Goal: Task Accomplishment & Management: Use online tool/utility

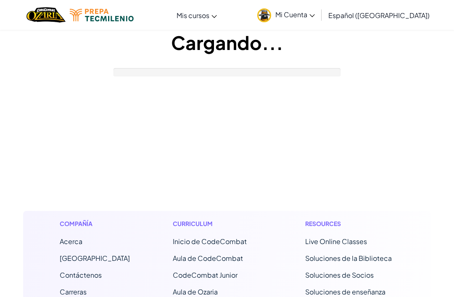
scroll to position [137, 0]
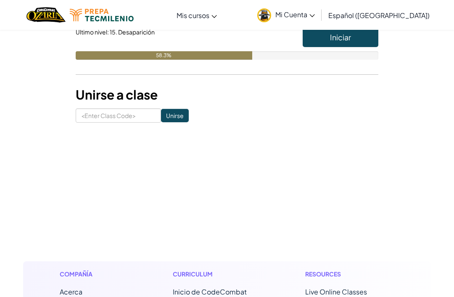
click at [345, 44] on button "Iniciar" at bounding box center [341, 37] width 76 height 19
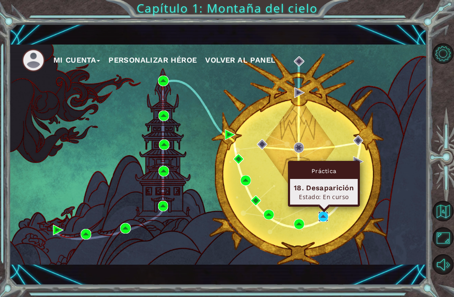
click at [329, 219] on img at bounding box center [323, 217] width 11 height 11
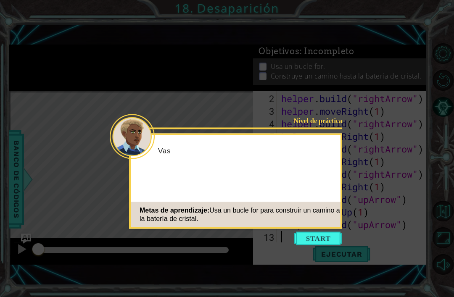
scroll to position [13, 0]
click at [323, 238] on button "Start" at bounding box center [318, 238] width 48 height 13
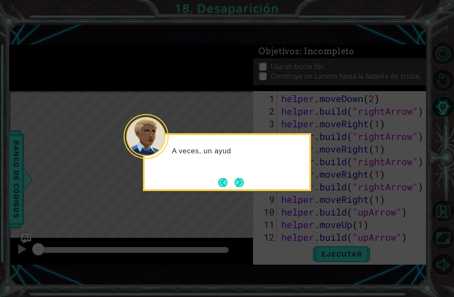
click at [240, 183] on button "Next" at bounding box center [240, 183] width 10 height 10
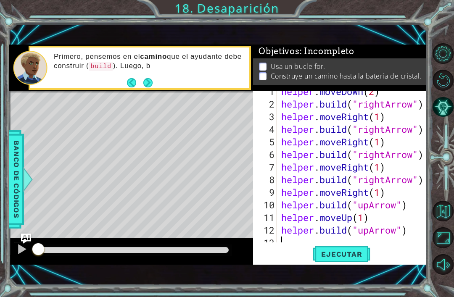
scroll to position [13, 0]
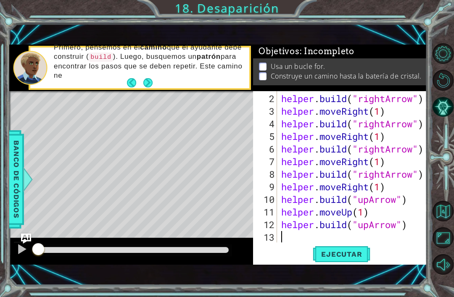
click at [359, 254] on span "Ejecutar" at bounding box center [342, 254] width 58 height 8
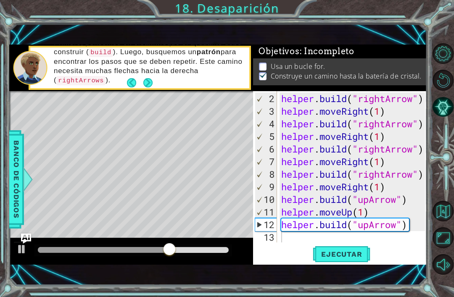
click at [150, 83] on button "Next" at bounding box center [148, 82] width 10 height 10
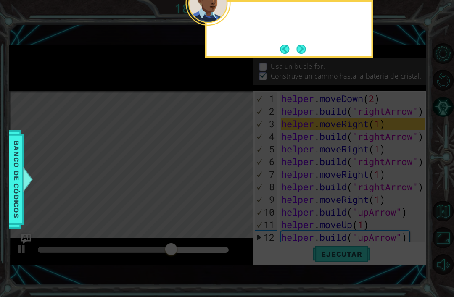
scroll to position [0, 0]
click at [306, 50] on button "Next" at bounding box center [301, 49] width 11 height 11
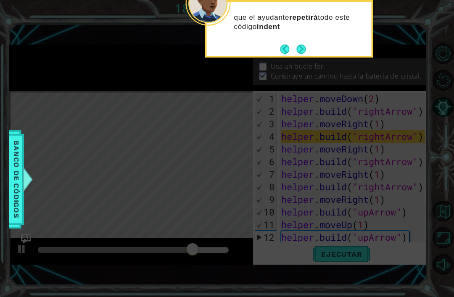
click at [300, 50] on button "Next" at bounding box center [302, 49] width 10 height 10
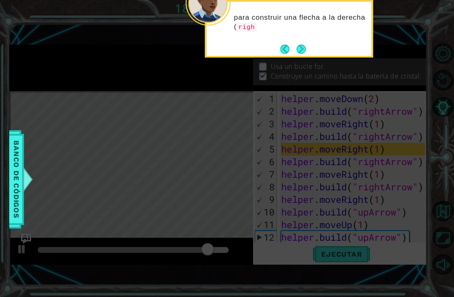
click at [302, 50] on button "Next" at bounding box center [301, 49] width 11 height 11
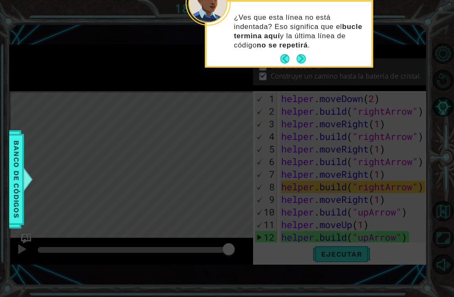
click at [281, 61] on button "Back" at bounding box center [289, 58] width 16 height 9
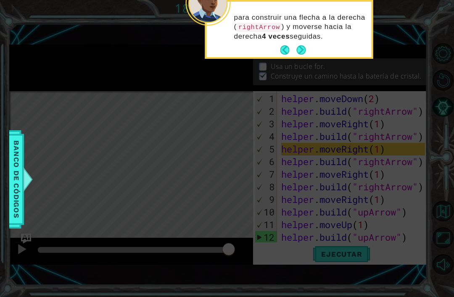
click at [281, 53] on button "Back" at bounding box center [289, 49] width 16 height 9
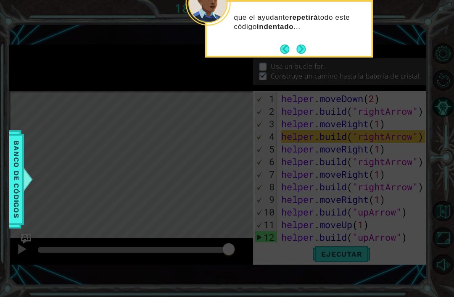
click at [281, 51] on button "Back" at bounding box center [289, 49] width 16 height 9
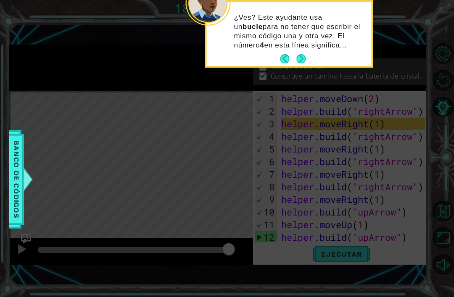
click at [281, 56] on button "Back" at bounding box center [289, 58] width 16 height 9
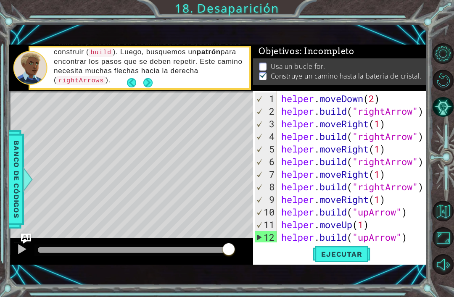
click at [144, 82] on button "Next" at bounding box center [148, 82] width 15 height 15
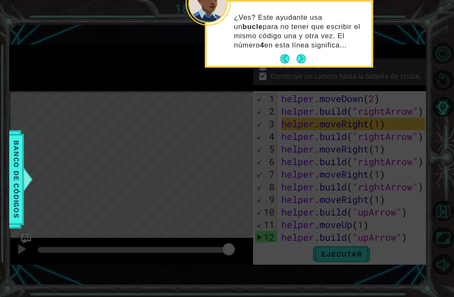
click at [304, 61] on button "Next" at bounding box center [301, 59] width 12 height 12
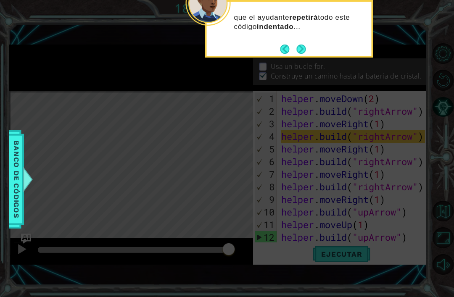
click at [303, 49] on button "Next" at bounding box center [302, 49] width 16 height 16
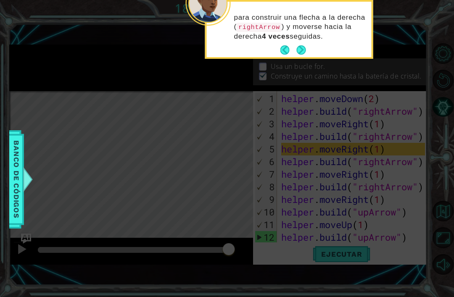
click at [302, 45] on button "Next" at bounding box center [301, 50] width 14 height 14
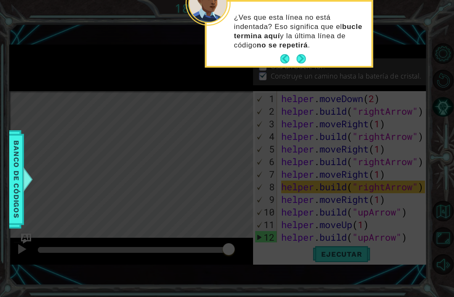
click at [299, 60] on button "Next" at bounding box center [302, 59] width 10 height 10
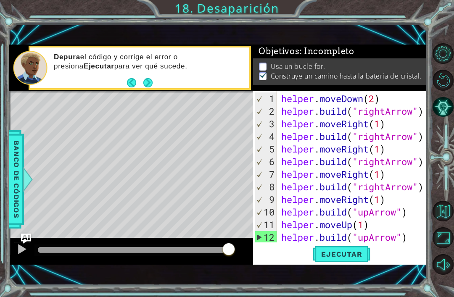
scroll to position [13, 0]
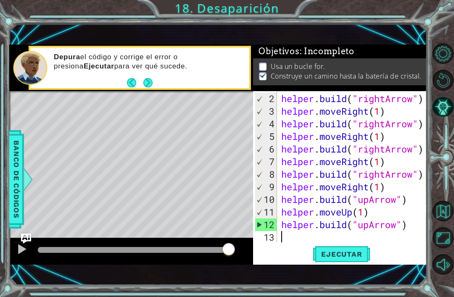
click at [150, 80] on button "Next" at bounding box center [147, 82] width 9 height 9
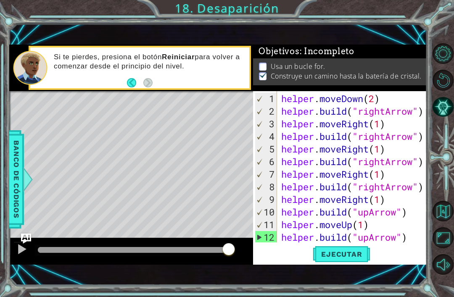
click at [359, 257] on span "Ejecutar" at bounding box center [342, 254] width 58 height 8
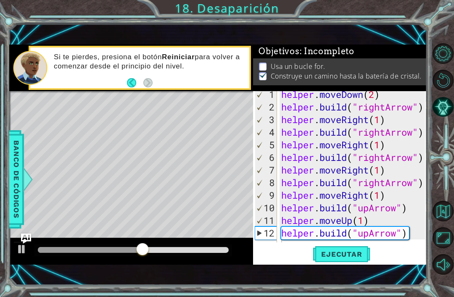
scroll to position [13, 0]
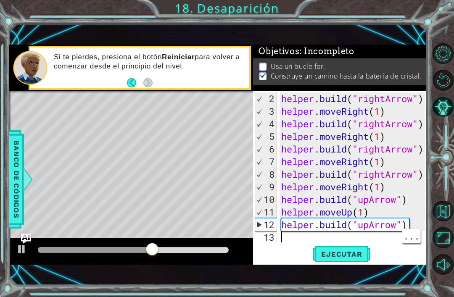
click at [333, 236] on div "helper . build ( "rightArrow" ) helper . moveRight ( 1 ) helper . build ( "righ…" at bounding box center [355, 181] width 150 height 177
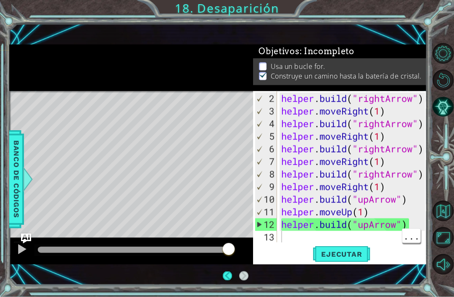
scroll to position [27, 0]
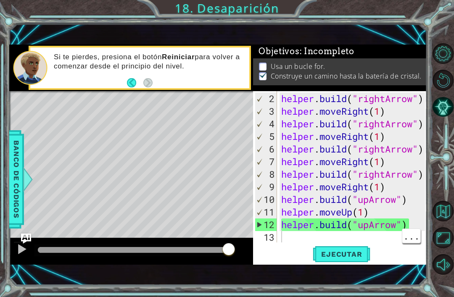
click at [346, 257] on span "Ejecutar" at bounding box center [342, 254] width 58 height 8
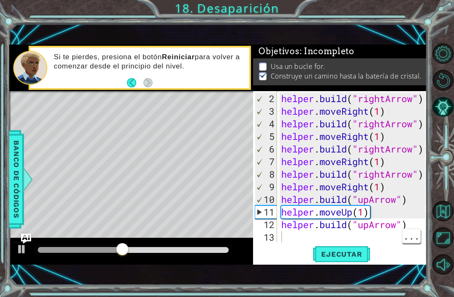
click at [349, 124] on div "helper . build ( "rightArrow" ) helper . moveRight ( 1 ) helper . build ( "righ…" at bounding box center [355, 181] width 150 height 177
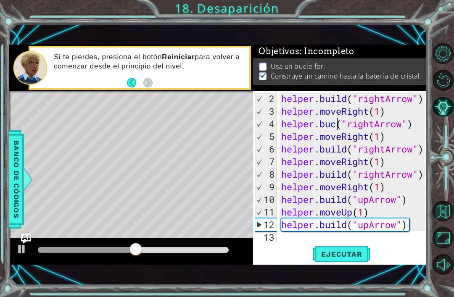
scroll to position [0, 3]
click at [362, 254] on span "Ejecutar" at bounding box center [342, 254] width 58 height 8
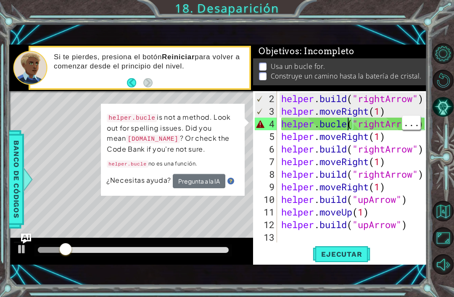
click at [348, 128] on div "helper . build ( "rightArrow" ) helper . moveRight ( 1 ) helper . bucle ( "righ…" at bounding box center [355, 181] width 150 height 177
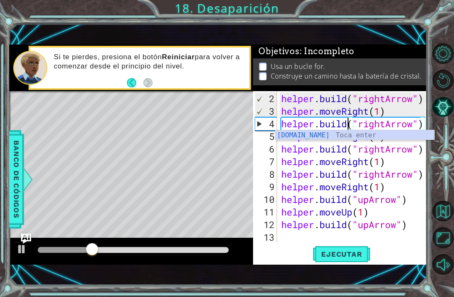
click at [123, 74] on div "Si te pierdes, presiona el botón [PERSON_NAME] para volver a comenzar desde el …" at bounding box center [148, 67] width 201 height 39
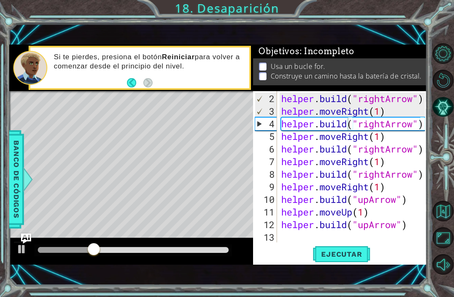
click at [129, 79] on button "Back" at bounding box center [135, 82] width 16 height 9
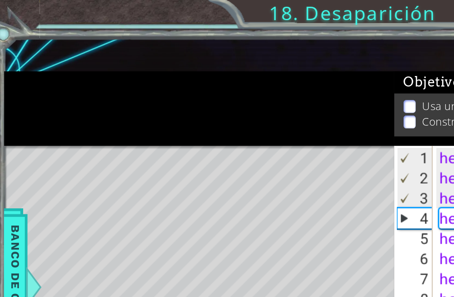
scroll to position [0, 0]
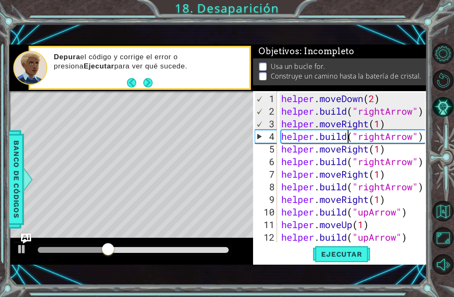
click at [129, 80] on button "Back" at bounding box center [135, 82] width 16 height 9
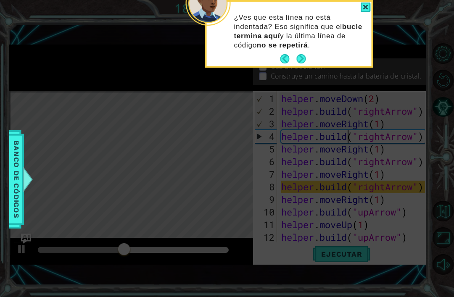
click at [30, 178] on div at bounding box center [27, 179] width 11 height 25
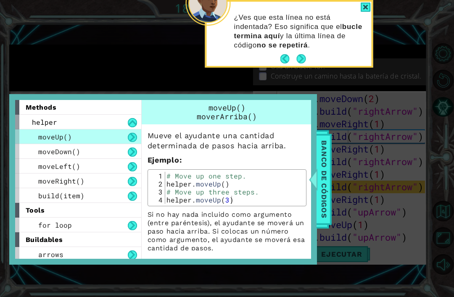
click at [362, 6] on div at bounding box center [366, 8] width 10 height 10
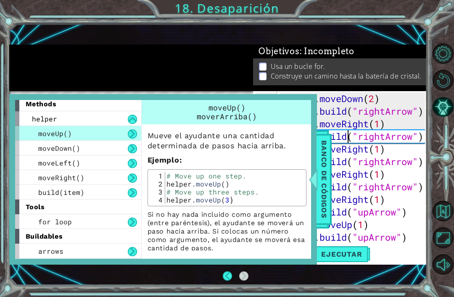
scroll to position [0, 0]
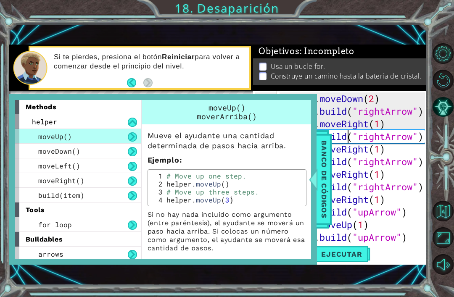
click at [135, 225] on button at bounding box center [132, 225] width 9 height 9
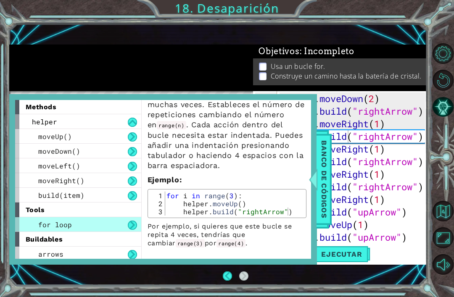
scroll to position [42, 0]
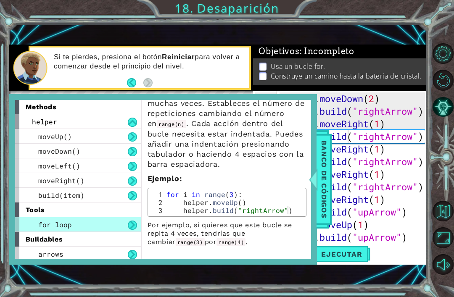
click at [293, 184] on p "Ejemplo :" at bounding box center [227, 179] width 159 height 10
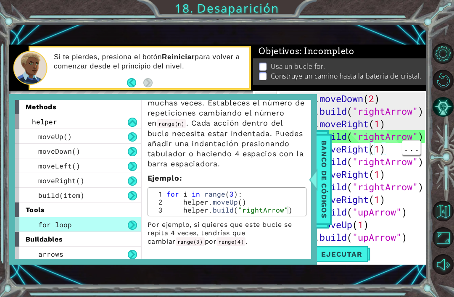
click at [315, 185] on div at bounding box center [313, 179] width 11 height 25
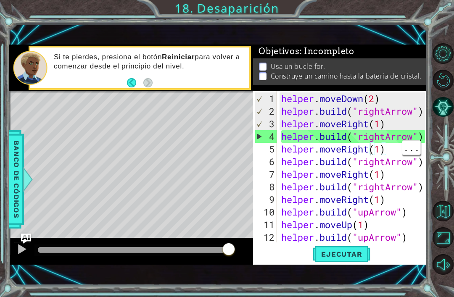
click at [355, 161] on div "helper . moveDown ( 2 ) helper . build ( "rightArrow" ) helper . moveRight ( 1 …" at bounding box center [355, 181] width 150 height 177
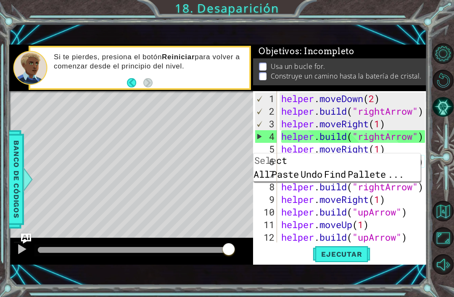
click at [394, 223] on div "helper . moveDown ( 2 ) helper . build ( "rightArrow" ) helper . moveRight ( 1 …" at bounding box center [355, 181] width 150 height 177
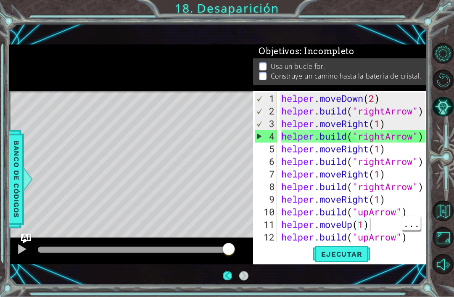
scroll to position [0, 0]
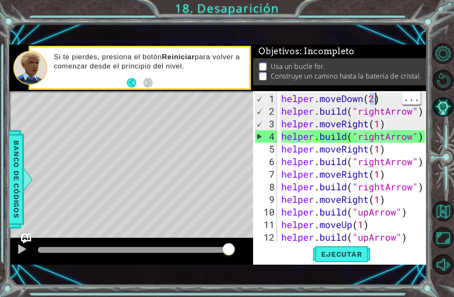
click at [406, 252] on div "Ejecutar" at bounding box center [342, 254] width 174 height 17
click at [405, 237] on div "helper . moveDown ( 2 ) helper . build ( "rightArrow" ) helper . moveRight ( 1 …" at bounding box center [355, 181] width 150 height 177
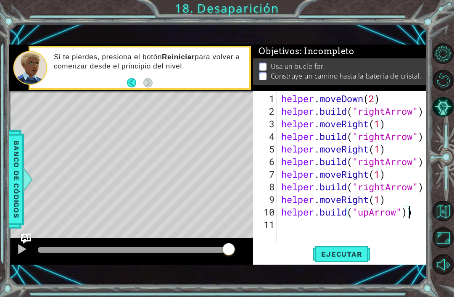
type textarea "[DOMAIN_NAME]("upArrow)"
click at [416, 213] on div "helper . moveDown ( 2 ) helper . build ( "rightArrow" ) helper . moveRight ( 1 …" at bounding box center [355, 181] width 150 height 177
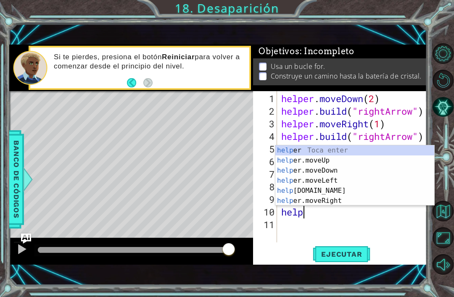
type textarea "h"
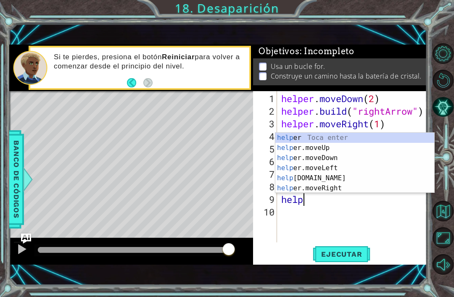
type textarea "h"
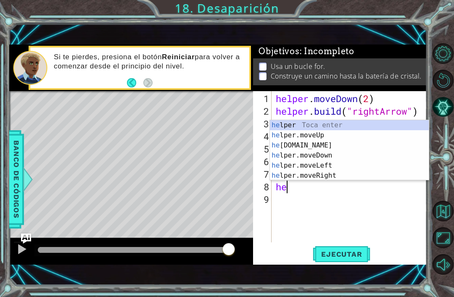
type textarea "h"
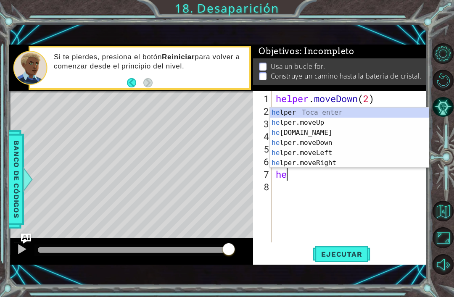
type textarea "h"
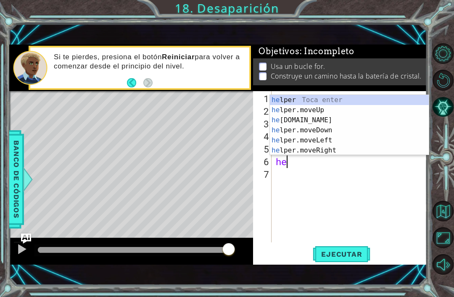
type textarea "h"
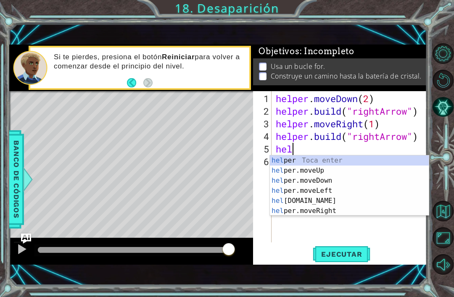
type textarea "h"
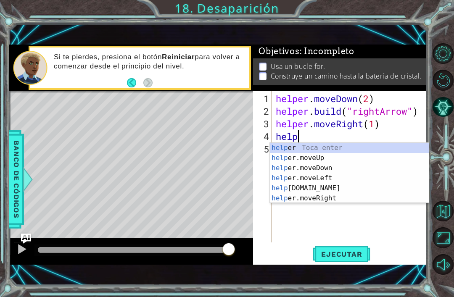
type textarea "h"
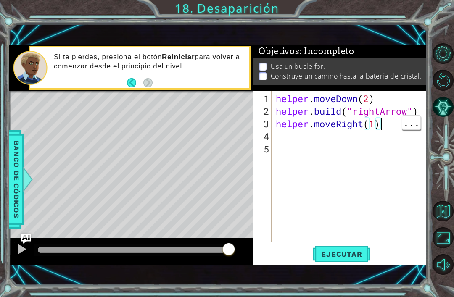
click at [398, 126] on div "helper . moveDown ( 2 ) helper . build ( "rightArrow" ) helper . moveRight ( 1 )" at bounding box center [352, 181] width 156 height 177
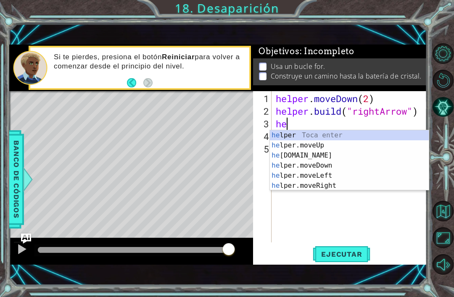
type textarea "h"
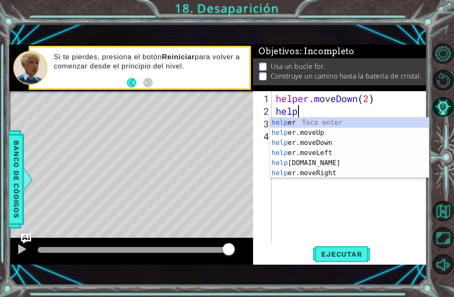
type textarea "h"
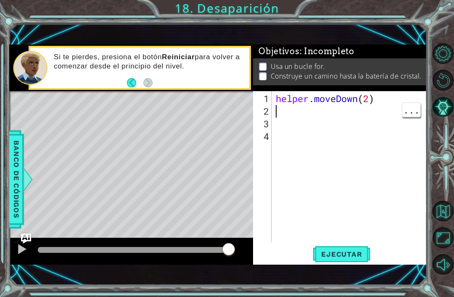
click at [322, 114] on div "helper . moveDown ( 2 )" at bounding box center [352, 181] width 156 height 177
click at [19, 170] on span "Banco de códigos" at bounding box center [16, 179] width 13 height 87
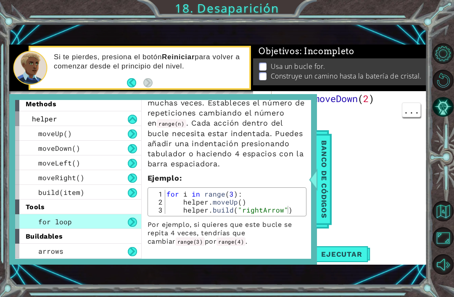
scroll to position [3, 0]
click at [373, 130] on div "helper . moveDown ( 2 )" at bounding box center [352, 181] width 156 height 177
click at [369, 132] on div "helper . moveDown ( 2 )" at bounding box center [352, 181] width 156 height 177
click at [323, 188] on span "Banco de códigos" at bounding box center [324, 179] width 13 height 87
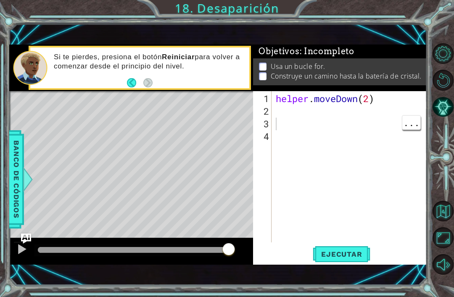
click at [347, 125] on div "helper . moveDown ( 2 )" at bounding box center [352, 181] width 156 height 177
click at [354, 111] on div "helper . moveDown ( 2 )" at bounding box center [352, 181] width 156 height 177
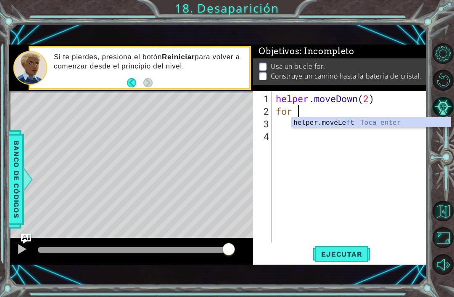
scroll to position [0, 1]
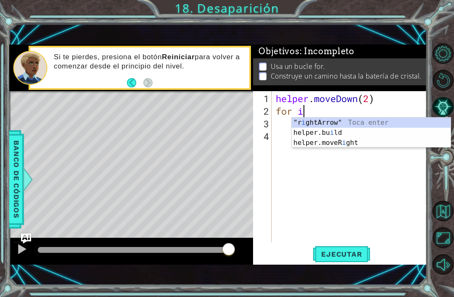
type textarea "for i"
click at [14, 177] on span "Banco de códigos" at bounding box center [16, 179] width 13 height 87
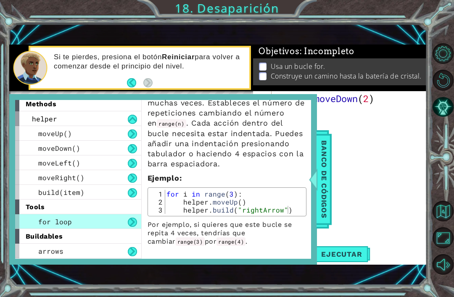
click at [327, 181] on span "Banco de códigos" at bounding box center [324, 179] width 13 height 87
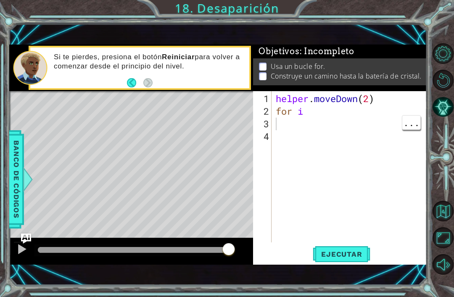
click at [355, 119] on div "helper . moveDown ( 2 ) for i" at bounding box center [352, 181] width 156 height 177
click at [353, 110] on div "helper . moveDown ( 2 ) for i" at bounding box center [352, 181] width 156 height 177
click at [19, 175] on span "Banco de códigos" at bounding box center [16, 179] width 13 height 87
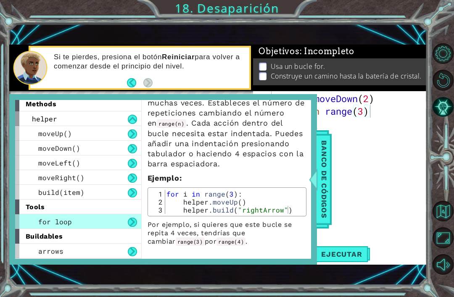
click at [318, 194] on span "Banco de códigos" at bounding box center [324, 179] width 13 height 87
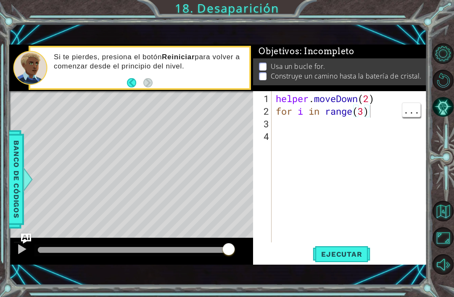
click at [392, 110] on div "helper . moveDown ( 2 ) for i in range ( 3 )" at bounding box center [352, 181] width 156 height 177
click at [380, 115] on div "helper . moveDown ( 2 ) for i in range ( 3 )" at bounding box center [352, 181] width 156 height 177
type textarea "for i in range(3):"
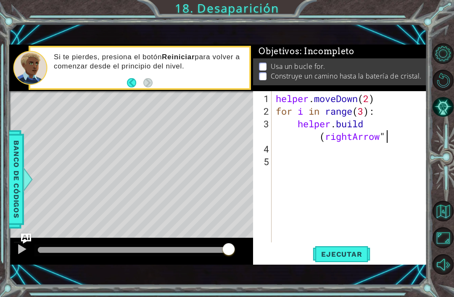
scroll to position [0, 7]
type textarea "[DOMAIN_NAME](rightArrow")"
click at [394, 175] on div "helper . moveDown ( 2 ) for i in range ( 3 ) : helper . build ( rightArrow ")" at bounding box center [352, 181] width 156 height 177
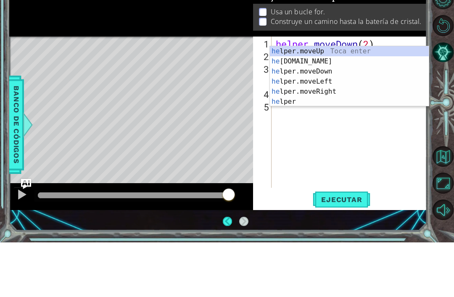
scroll to position [0, 0]
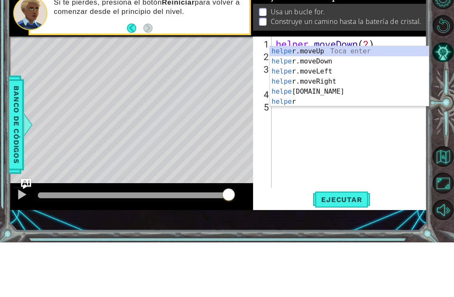
type textarea "helper"
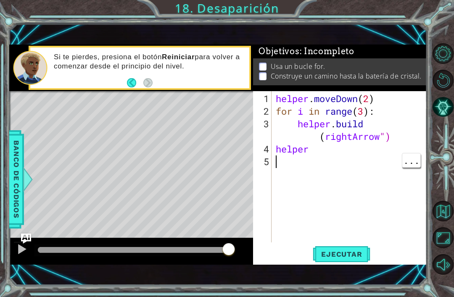
scroll to position [0, 0]
click at [372, 173] on div "helper . moveDown ( 2 ) for i in range ( 3 ) : helper . build ( rightArrow ") h…" at bounding box center [352, 181] width 156 height 177
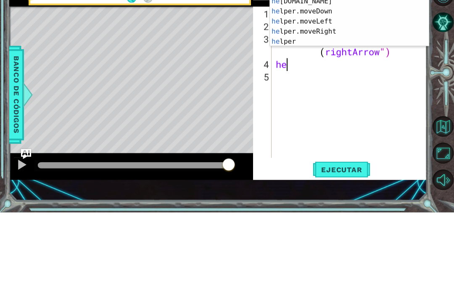
type textarea "h"
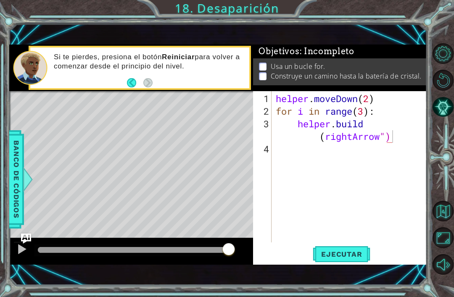
click at [357, 254] on span "Ejecutar" at bounding box center [342, 254] width 58 height 8
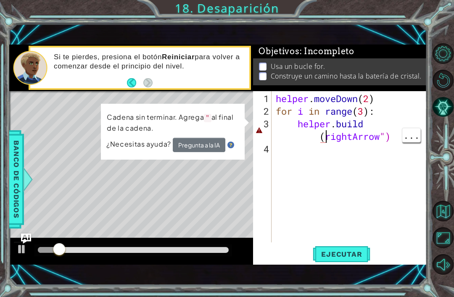
click at [329, 140] on div "helper . moveDown ( 2 ) for i in range ( 3 ) : helper . build ( rightArrow ")" at bounding box center [352, 181] width 156 height 177
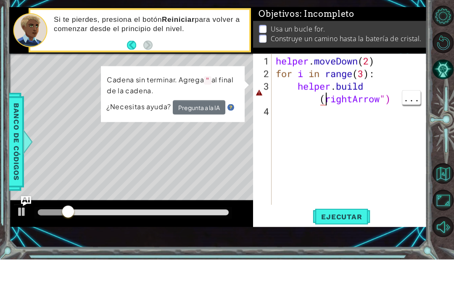
click at [325, 100] on div "helper . moveDown ( 2 ) for i in range ( 3 ) : helper . build ( rightArrow ")" at bounding box center [352, 181] width 156 height 177
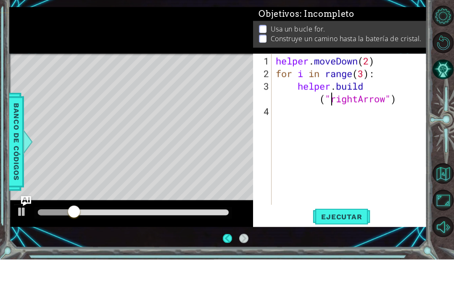
scroll to position [0, 5]
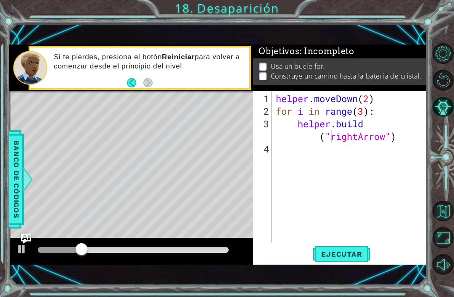
type textarea "[DOMAIN_NAME]("rightArrow")"
click at [352, 255] on span "Ejecutar" at bounding box center [342, 254] width 58 height 8
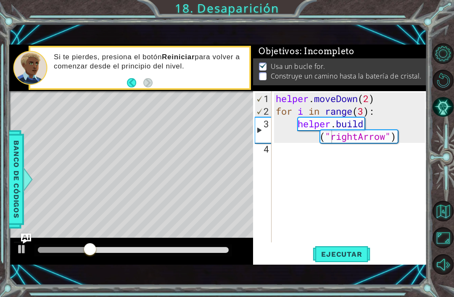
scroll to position [0, 0]
click at [335, 154] on div "helper . moveDown ( 2 ) for i in range ( 3 ) : helper . build ( "rightArrow" )" at bounding box center [352, 181] width 156 height 177
click at [20, 177] on span "Banco de códigos" at bounding box center [16, 179] width 13 height 87
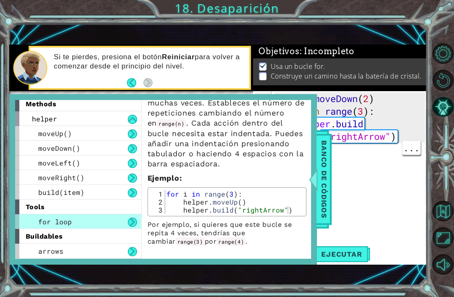
click at [324, 193] on span "Banco de códigos" at bounding box center [324, 179] width 13 height 87
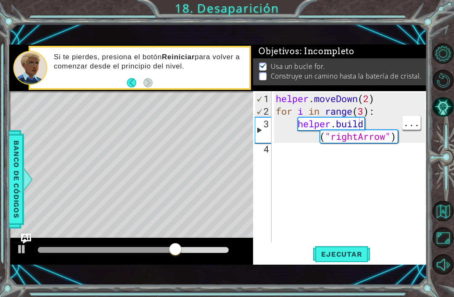
click at [365, 118] on div "helper . moveDown ( 2 ) for i in range ( 3 ) : helper . build ( "rightArrow" )" at bounding box center [352, 181] width 156 height 177
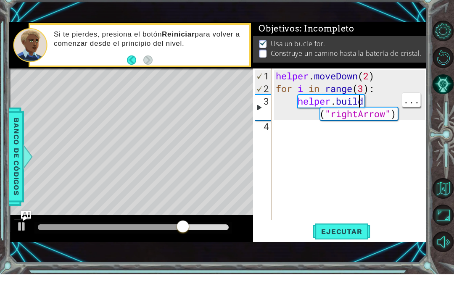
click at [368, 96] on div "helper . moveDown ( 2 ) for i in range ( 3 ) : helper . build ( "rightArrow" )" at bounding box center [352, 181] width 156 height 177
click at [367, 93] on div "helper . moveDown ( 2 ) for i in range ( 3 ) : helper . build ( "rightArrow" )" at bounding box center [352, 181] width 156 height 177
type textarea "for i in range(4):"
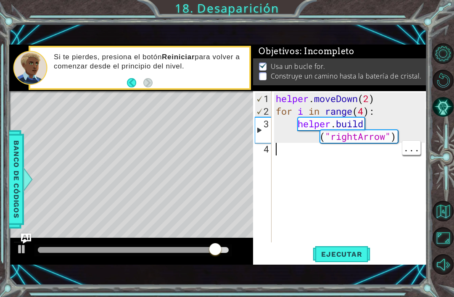
click at [326, 155] on div "helper . moveDown ( 2 ) for i in range ( 4 ) : helper . build ( "rightArrow" )" at bounding box center [352, 181] width 156 height 177
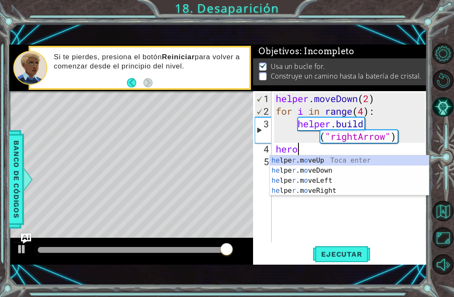
type textarea "hero:"
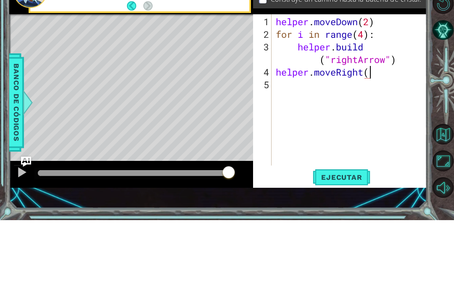
scroll to position [0, 4]
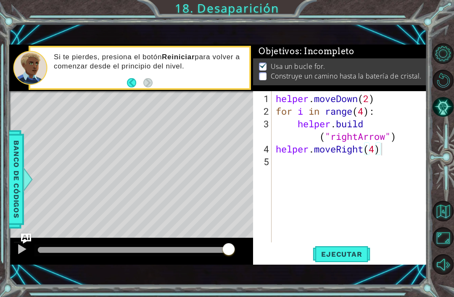
type textarea "helper.moveRight(4)"
click at [352, 257] on span "Ejecutar" at bounding box center [342, 254] width 58 height 8
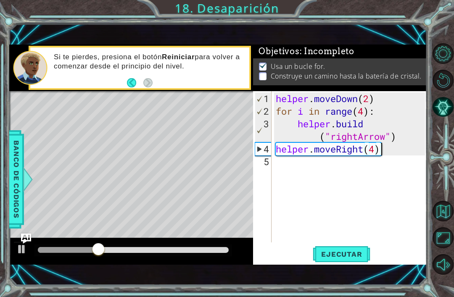
click at [13, 181] on span "Banco de códigos" at bounding box center [16, 179] width 13 height 87
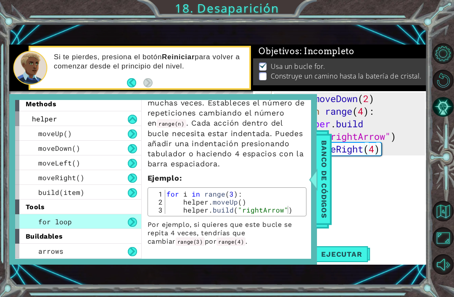
click at [322, 206] on span "Banco de códigos" at bounding box center [324, 179] width 13 height 87
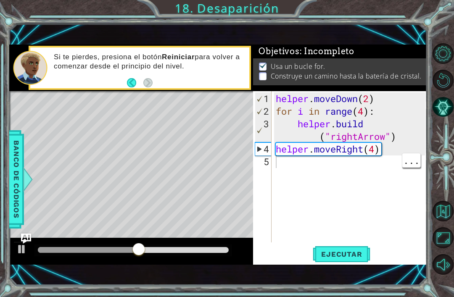
click at [342, 169] on div "helper . moveDown ( 2 ) for i in range ( 4 ) : helper . build ( "rightArrow" ) …" at bounding box center [352, 181] width 156 height 177
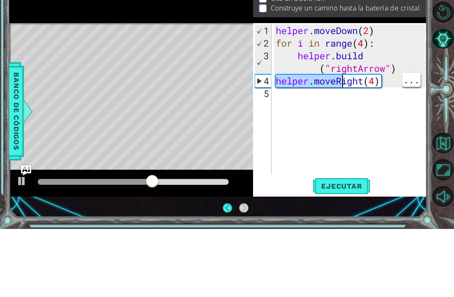
type textarea "helper.moveRight(4)"
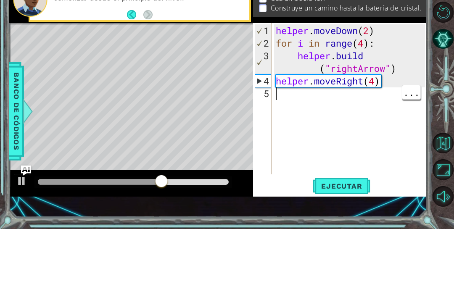
click at [350, 93] on div "helper . moveDown ( 2 ) for i in range ( 4 ) : helper . build ( "rightArrow" ) …" at bounding box center [352, 181] width 156 height 177
click at [390, 93] on div "helper . moveDown ( 2 ) for i in range ( 4 ) : helper . build ( "rightArrow" ) …" at bounding box center [352, 181] width 156 height 177
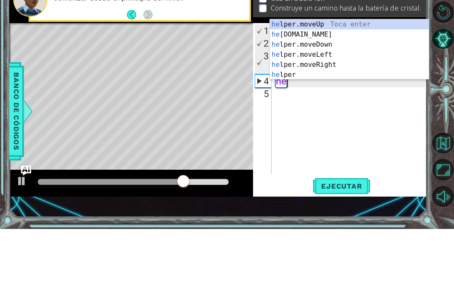
type textarea "h"
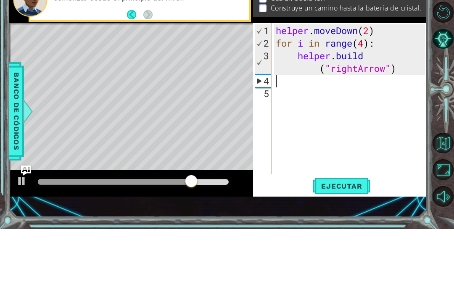
type textarea "for i in range(4):"
click at [350, 93] on div "helper . moveDown ( 2 ) for i in range ( 4 ) : helper . build ( "rightArrow" )" at bounding box center [352, 181] width 156 height 177
type textarea "helper.moveDown(2)"
click at [390, 93] on div "helper . moveDown ( 2 ) for i in range ( 4 ) : helper . build ( "rightArrow" )" at bounding box center [352, 181] width 156 height 177
click at [373, 93] on div "helper . moveDown ( 2 ) for i in range ( 4 ) : helper . build ( "rightArrow" )" at bounding box center [352, 181] width 156 height 177
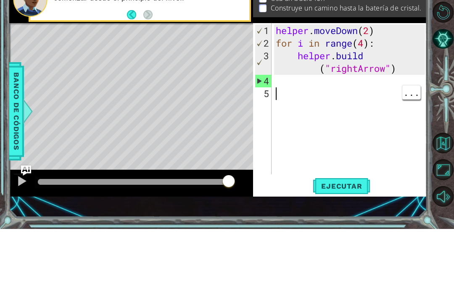
click at [395, 93] on div "helper . moveDown ( 2 ) for i in range ( 4 ) : helper . build ( "rightArrow" )" at bounding box center [352, 181] width 156 height 177
type textarea "helper.moveDown(2)"
click at [392, 93] on div "helper . moveDown ( 2 ) for i in range ( 4 ) : helper . build ( "rightArrow" )" at bounding box center [352, 181] width 156 height 177
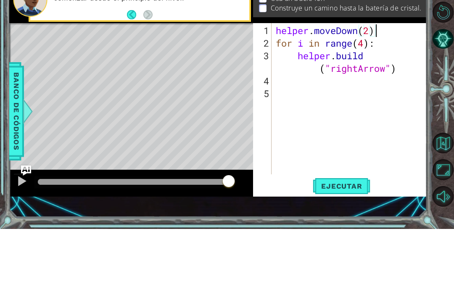
type textarea "for i in range(4):"
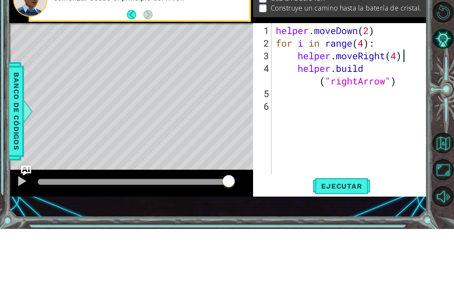
scroll to position [0, 5]
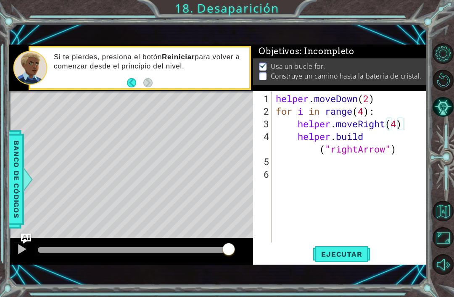
click at [352, 257] on span "Ejecutar" at bounding box center [342, 254] width 58 height 8
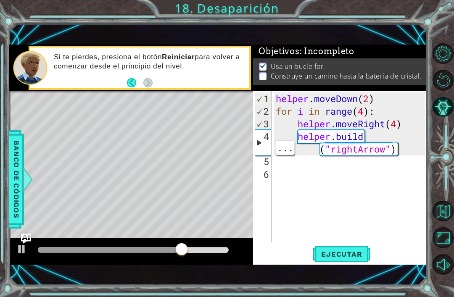
click at [407, 155] on div "helper . moveDown ( 2 ) for i in range ( 4 ) : helper . moveRight ( 4 ) helper …" at bounding box center [352, 181] width 156 height 177
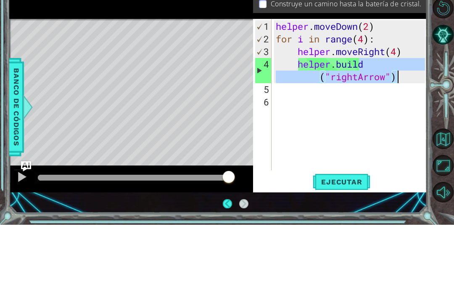
type textarea "helper.moveRight(4) [DOMAIN_NAME]("rightArrow")"
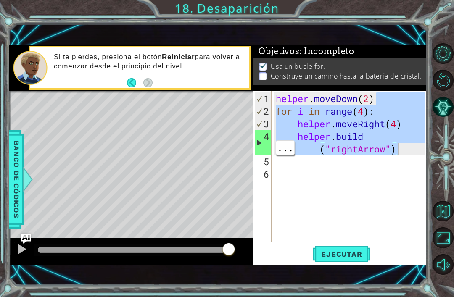
scroll to position [0, 0]
click at [395, 182] on div "helper . moveDown ( 2 ) for i in range ( 4 ) : helper . moveRight ( 4 ) helper …" at bounding box center [352, 181] width 156 height 177
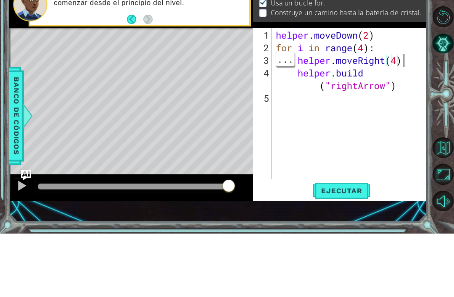
click at [411, 93] on div "helper . moveDown ( 2 ) for i in range ( 4 ) : helper . moveRight ( 4 ) helper …" at bounding box center [352, 181] width 156 height 177
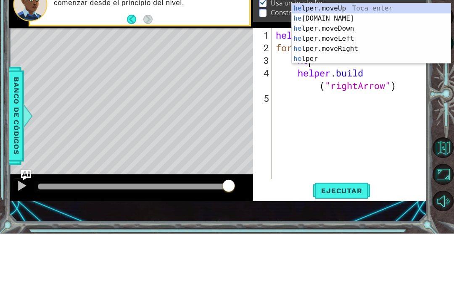
type textarea "h"
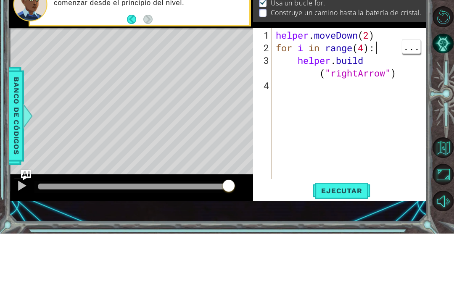
type textarea "helper.moveDown(2)"
click at [390, 93] on div "helper . moveDown ( 2 ) for i in range ( 4 ) : helper . build ( "rightArrow" )" at bounding box center [352, 181] width 156 height 177
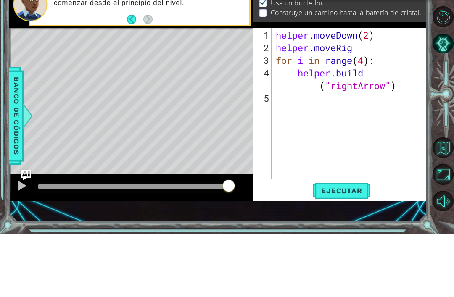
scroll to position [0, 4]
type textarea "helper.moveRight(1)"
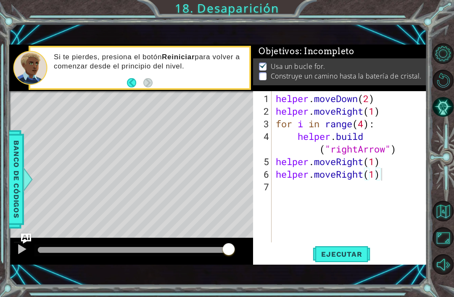
type textarea "helper.moveRight(1)"
click at [355, 253] on span "Ejecutar" at bounding box center [342, 254] width 58 height 8
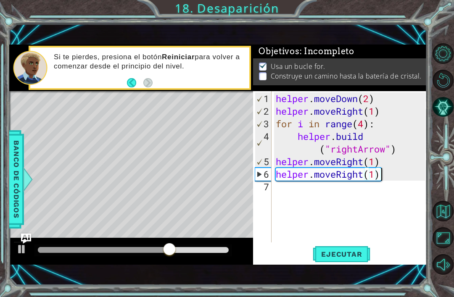
click at [16, 162] on span "Banco de códigos" at bounding box center [16, 179] width 13 height 87
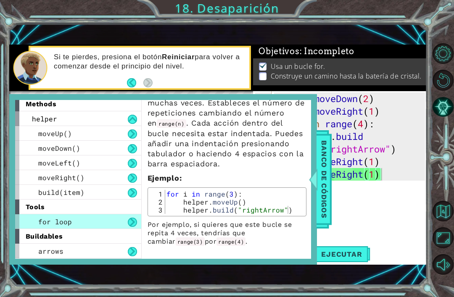
scroll to position [43, 0]
click at [324, 206] on span "Banco de códigos" at bounding box center [324, 179] width 13 height 87
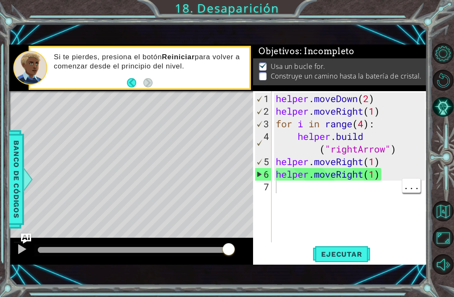
click at [315, 196] on div "helper . moveDown ( 2 ) helper . moveRight ( 1 ) for i in range ( 4 ) : helper …" at bounding box center [352, 181] width 156 height 177
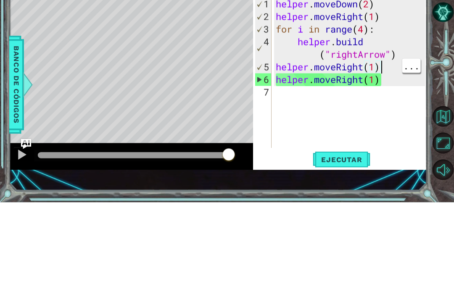
click at [393, 93] on div "helper . moveDown ( 2 ) helper . moveRight ( 1 ) for i in range ( 4 ) : helper …" at bounding box center [352, 181] width 156 height 177
click at [296, 93] on div "helper . moveDown ( 2 ) helper . moveRight ( 1 ) for i in range ( 4 ) : helper …" at bounding box center [352, 181] width 156 height 177
click at [301, 93] on div "helper . moveDown ( 2 ) helper . moveRight ( 1 ) for i in range ( 4 ) : helper …" at bounding box center [352, 181] width 156 height 177
type textarea "helper.moveRight(1)"
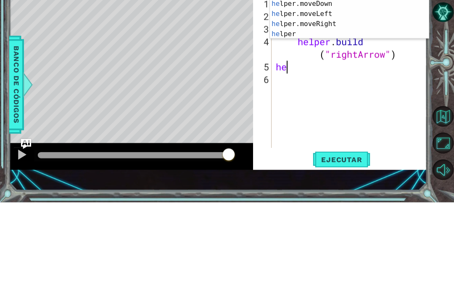
type textarea "h"
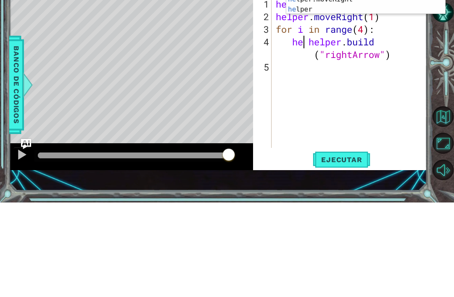
scroll to position [0, 2]
type textarea "[DOMAIN_NAME]("rightArrow")"
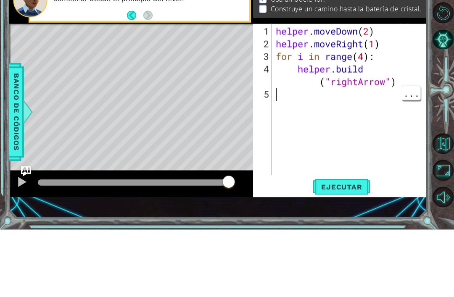
scroll to position [0, 0]
type textarea "[DOMAIN_NAME]("rightArrow")"
click at [404, 93] on div "helper . moveDown ( 2 ) helper . moveRight ( 1 ) for i in range ( 4 ) : helper …" at bounding box center [352, 181] width 156 height 177
type textarea "for i in range(4):"
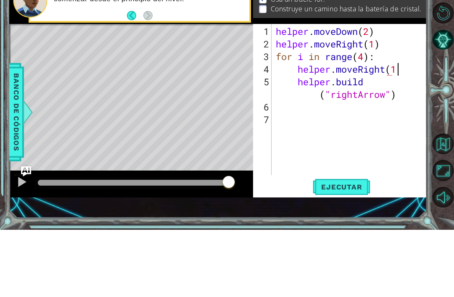
scroll to position [0, 5]
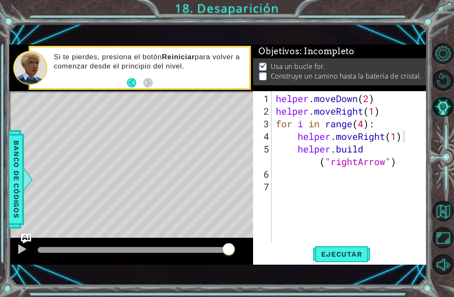
click at [358, 260] on button "Ejecutar" at bounding box center [342, 254] width 58 height 17
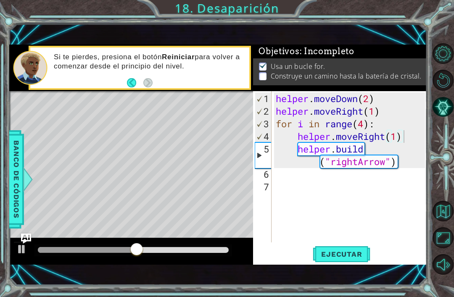
scroll to position [0, 4]
click at [393, 111] on div "helper . moveDown ( 2 ) helper . moveRight ( 1 ) for i in range ( 4 ) : helper …" at bounding box center [352, 181] width 156 height 177
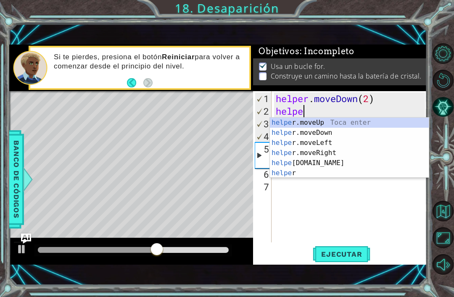
scroll to position [0, 0]
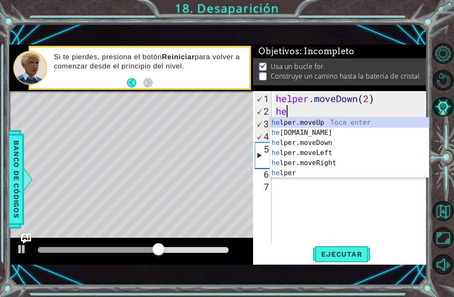
type textarea "h"
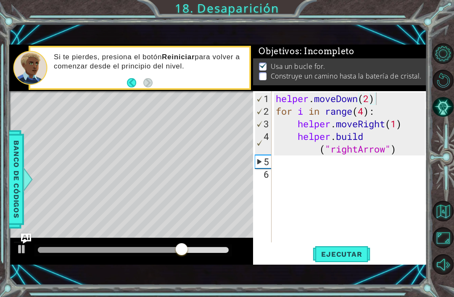
click at [350, 255] on span "Ejecutar" at bounding box center [342, 254] width 58 height 8
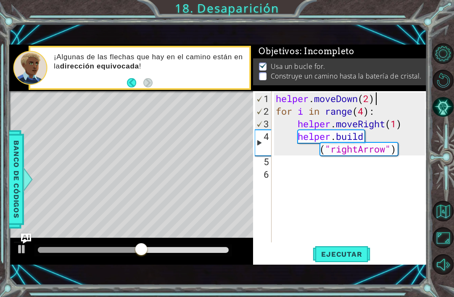
click at [347, 263] on button "Ejecutar" at bounding box center [342, 254] width 58 height 17
click at [389, 105] on div "helper . moveDown ( 2 ) for i in range ( 4 ) : helper . moveRight ( 1 ) helper …" at bounding box center [352, 181] width 156 height 177
click at [387, 97] on div "helper . moveDown ( 2 ) for i in range ( 4 ) : helper . moveRight ( 1 ) helper …" at bounding box center [352, 181] width 156 height 177
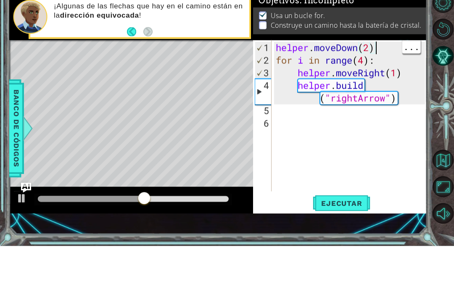
click at [363, 93] on div "helper . moveDown ( 2 ) for i in range ( 4 ) : helper . moveRight ( 1 ) helper …" at bounding box center [352, 181] width 156 height 177
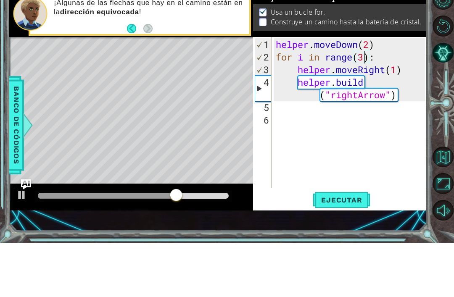
type textarea "helper.moveDown(2)"
click at [389, 93] on div "helper . moveDown ( 2 ) for i in range ( 3 ) : helper . moveRight ( 1 ) helper …" at bounding box center [352, 181] width 156 height 177
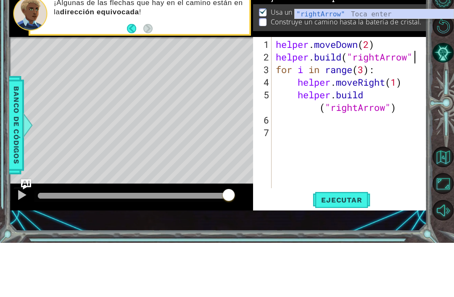
scroll to position [0, 6]
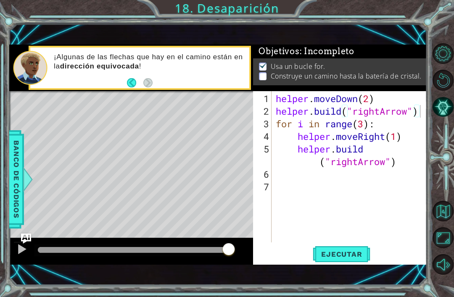
type textarea "[DOMAIN_NAME]("rightArrow")"
click at [352, 261] on button "Ejecutar" at bounding box center [342, 254] width 58 height 17
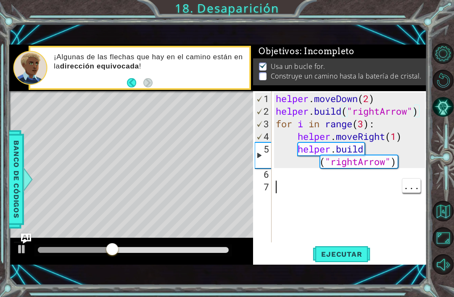
scroll to position [0, 0]
click at [344, 174] on div "helper . moveDown ( 2 ) helper . build ( "rightArrow" ) for i in range ( 3 ) : …" at bounding box center [352, 181] width 156 height 177
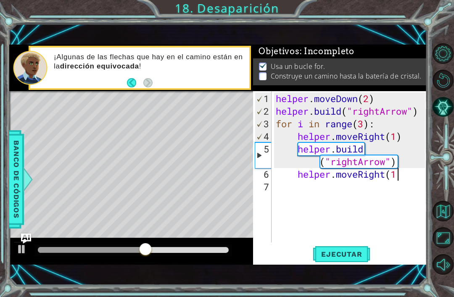
scroll to position [0, 5]
click at [296, 177] on div "helper . moveDown ( 2 ) helper . build ( "rightArrow" ) for i in range ( 3 ) : …" at bounding box center [352, 181] width 156 height 177
type textarea "helper.moveRight(1)"
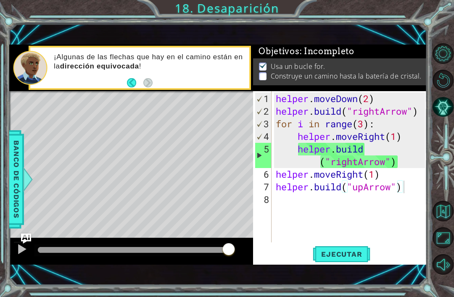
type textarea "[DOMAIN_NAME]("upArrow")"
click at [352, 249] on button "Ejecutar" at bounding box center [342, 254] width 58 height 17
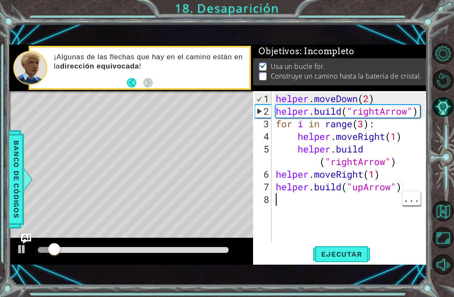
scroll to position [0, 0]
click at [310, 201] on div "helper . moveDown ( 2 ) helper . build ( "rightArrow" ) for i in range ( 3 ) : …" at bounding box center [352, 181] width 156 height 177
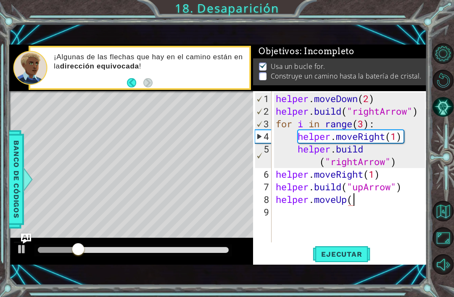
type textarea "helper.moveUp(1)"
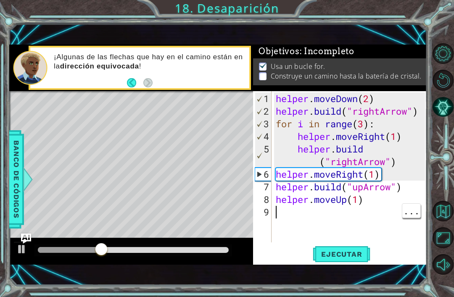
click at [339, 220] on div "helper . moveDown ( 2 ) helper . build ( "rightArrow" ) for i in range ( 3 ) : …" at bounding box center [352, 181] width 156 height 177
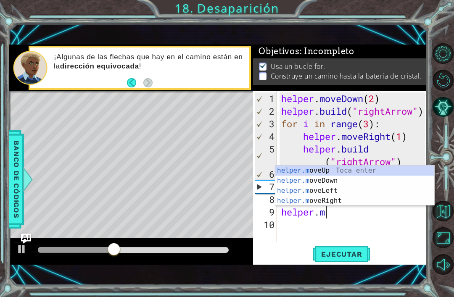
scroll to position [0, 1]
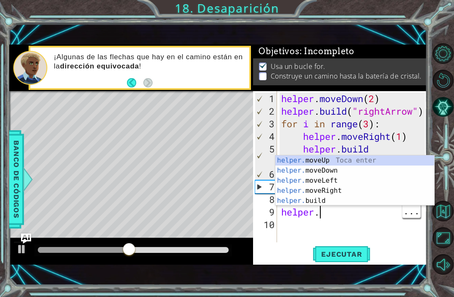
click at [361, 208] on div "helper . moveDown ( 2 ) helper . build ( "rightArrow" ) for i in range ( 3 ) : …" at bounding box center [355, 181] width 150 height 177
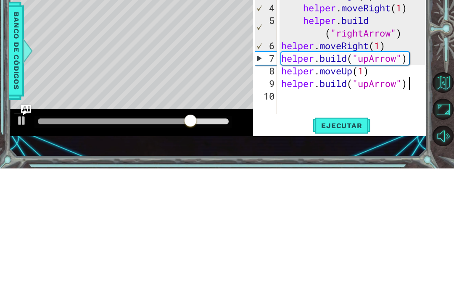
scroll to position [0, 5]
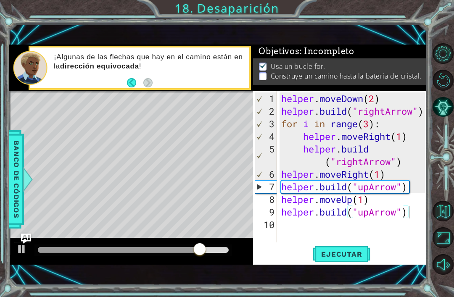
type textarea "[DOMAIN_NAME]("upArrow")"
click at [358, 250] on span "Ejecutar" at bounding box center [342, 254] width 58 height 8
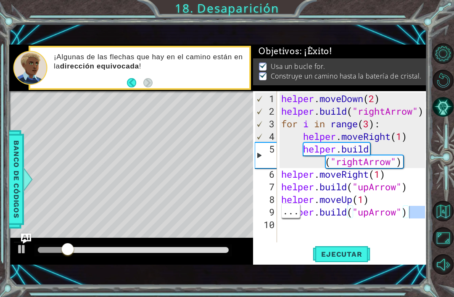
scroll to position [0, 0]
click at [348, 232] on div "helper . moveDown ( 2 ) helper . build ( "rightArrow" ) for i in range ( 3 ) : …" at bounding box center [355, 181] width 150 height 177
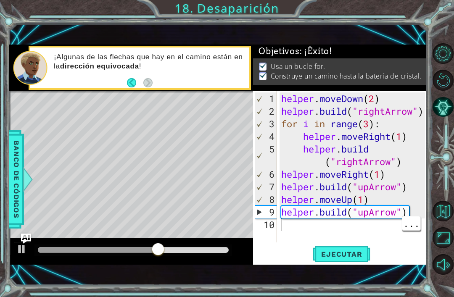
click at [318, 223] on div "helper . moveDown ( 2 ) helper . build ( "rightArrow" ) for i in range ( 3 ) : …" at bounding box center [355, 181] width 150 height 177
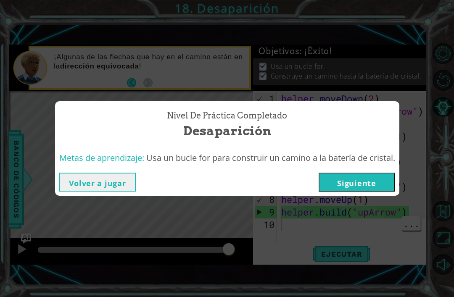
click at [364, 181] on button "Siguiente" at bounding box center [357, 182] width 77 height 19
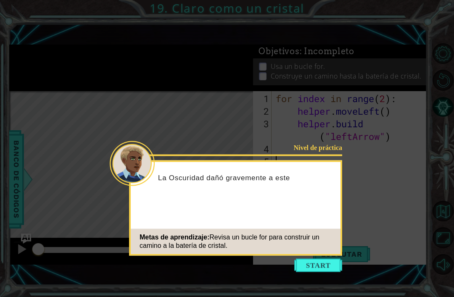
click at [321, 259] on button "Start" at bounding box center [318, 265] width 48 height 13
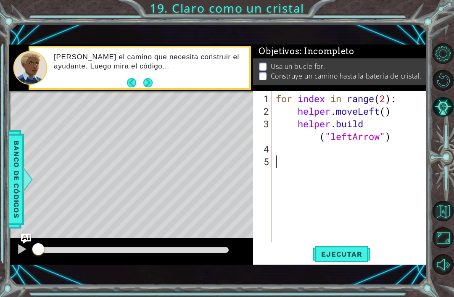
click at [154, 85] on button "Next" at bounding box center [148, 83] width 12 height 12
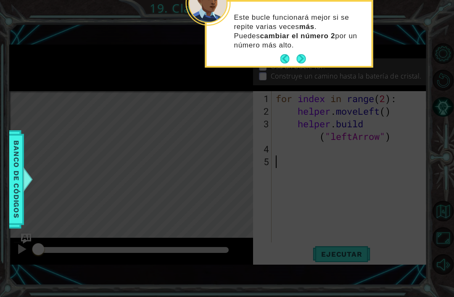
click at [305, 60] on button "Next" at bounding box center [302, 59] width 10 height 10
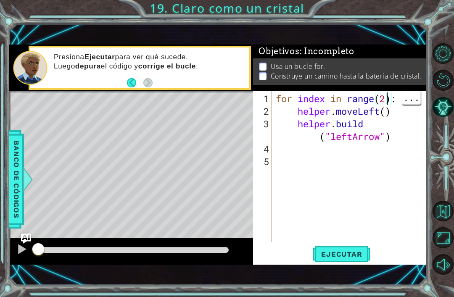
click at [388, 98] on div "for index in range ( 2 ) : helper . moveLeft ( ) helper . build ( "leftArrow" )" at bounding box center [351, 181] width 155 height 177
click at [387, 111] on div "for index in range ( 5 ) : helper . moveLeft ( ) helper . build ( "leftArrow" )" at bounding box center [351, 181] width 155 height 177
click at [354, 259] on span "Ejecutar" at bounding box center [342, 254] width 58 height 8
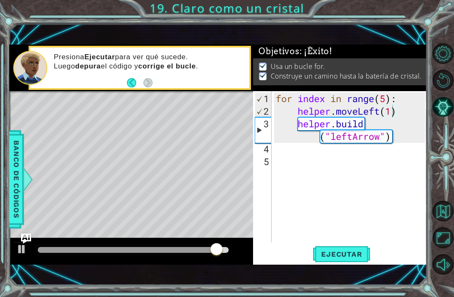
type textarea "for index in range(5):"
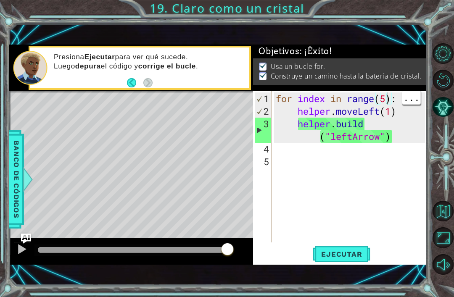
click at [0, 0] on div "Nivel de práctica Completado Claro como un cristal Metas de aprendizaje: Revisa…" at bounding box center [0, 0] width 0 height 0
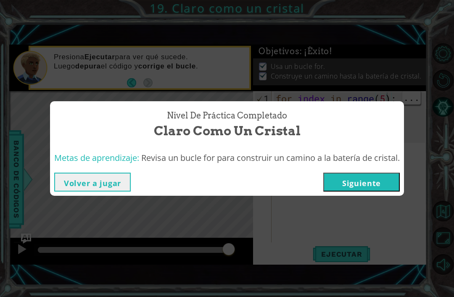
click at [379, 184] on button "Siguiente" at bounding box center [361, 182] width 77 height 19
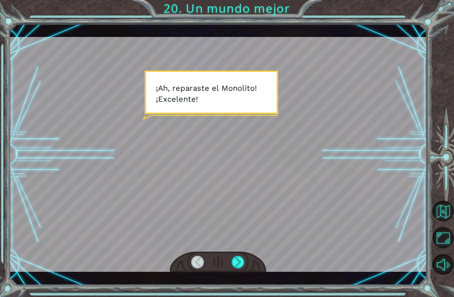
scroll to position [27, 0]
click at [235, 257] on div at bounding box center [238, 262] width 13 height 13
click at [238, 261] on div at bounding box center [238, 262] width 13 height 13
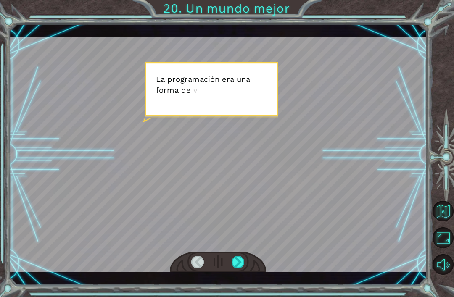
click at [238, 260] on div at bounding box center [238, 262] width 13 height 13
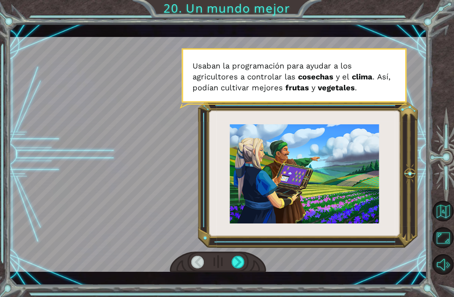
click at [238, 263] on div at bounding box center [238, 262] width 13 height 13
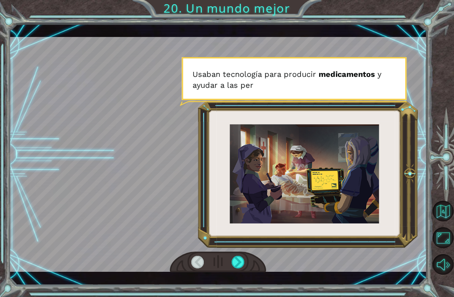
click at [175, 257] on div at bounding box center [218, 262] width 96 height 21
click at [198, 263] on div at bounding box center [197, 262] width 13 height 13
click at [197, 265] on div at bounding box center [197, 262] width 13 height 13
click at [235, 263] on div at bounding box center [238, 262] width 13 height 13
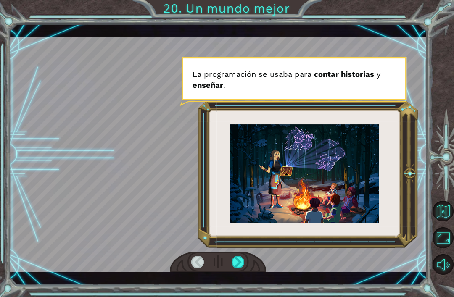
click at [234, 262] on div at bounding box center [238, 262] width 13 height 13
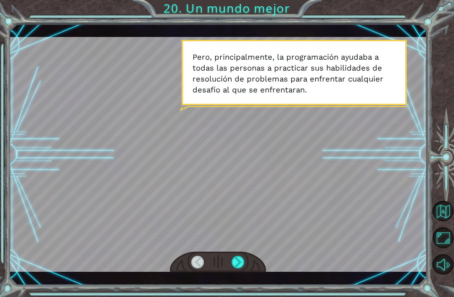
click at [239, 261] on div at bounding box center [238, 262] width 13 height 13
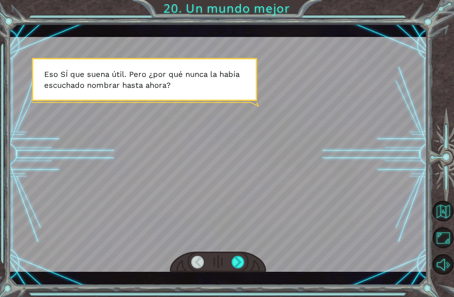
click at [237, 263] on div at bounding box center [238, 262] width 13 height 13
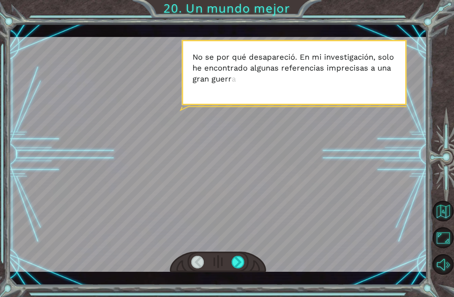
click at [25, 190] on div at bounding box center [218, 154] width 418 height 235
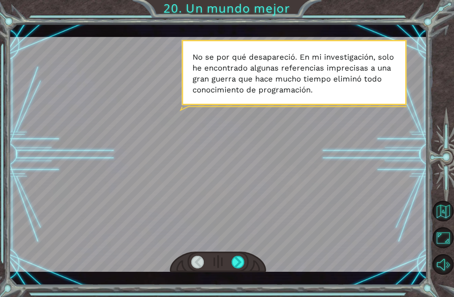
click at [235, 263] on div at bounding box center [238, 262] width 13 height 13
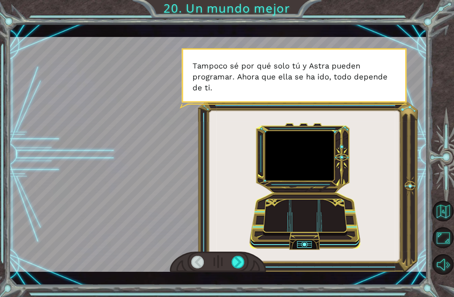
click at [237, 265] on div at bounding box center [238, 262] width 13 height 13
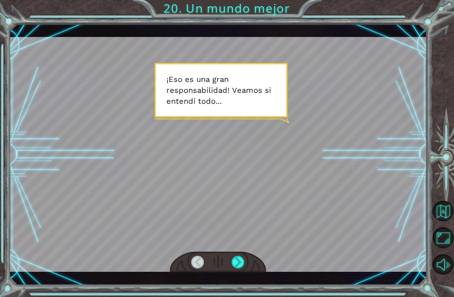
click at [238, 264] on div at bounding box center [238, 262] width 13 height 13
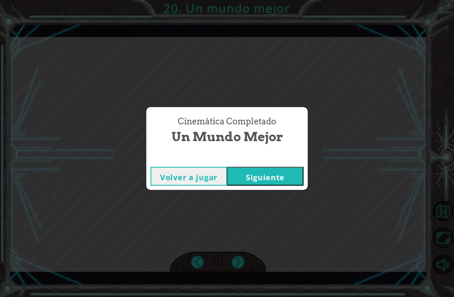
click at [263, 179] on button "Siguiente" at bounding box center [265, 176] width 77 height 19
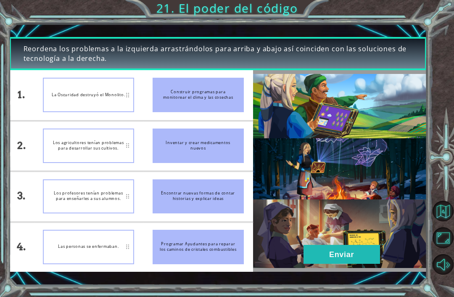
click at [196, 136] on div "Inventar y crear medicamentos nuevos" at bounding box center [198, 146] width 91 height 34
click at [241, 206] on div "Encontrar nuevas formas de contar historias y explicar ideas" at bounding box center [198, 197] width 91 height 34
click at [368, 254] on button "Enviar" at bounding box center [342, 254] width 77 height 19
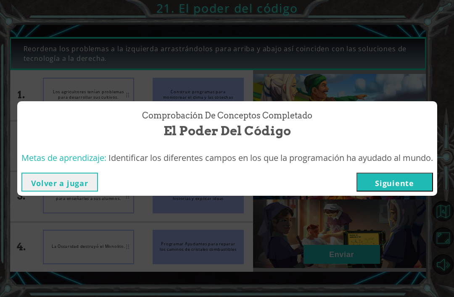
click at [396, 189] on button "Siguiente" at bounding box center [395, 182] width 77 height 19
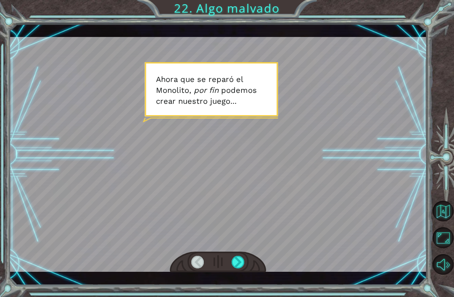
click at [237, 259] on div at bounding box center [238, 262] width 13 height 13
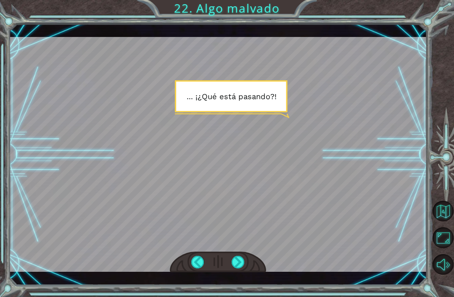
click at [237, 262] on div at bounding box center [238, 262] width 13 height 13
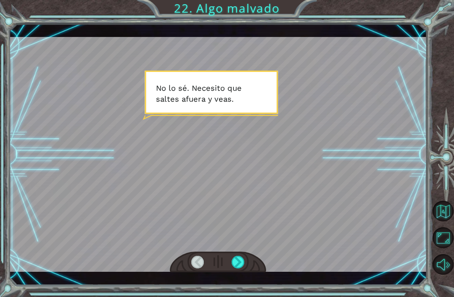
click at [238, 265] on div at bounding box center [238, 262] width 13 height 13
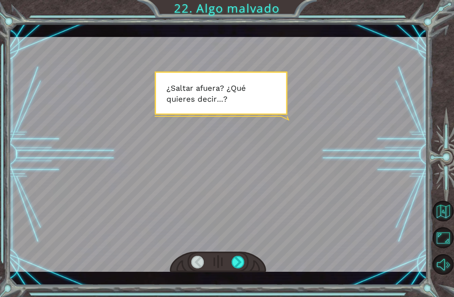
click at [237, 269] on div at bounding box center [238, 262] width 13 height 13
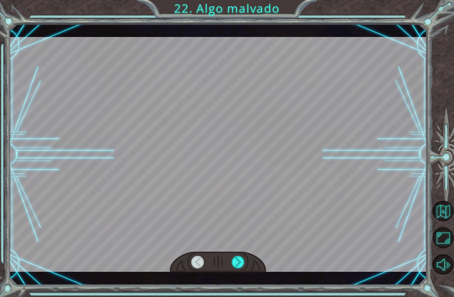
click at [236, 265] on div at bounding box center [238, 262] width 13 height 13
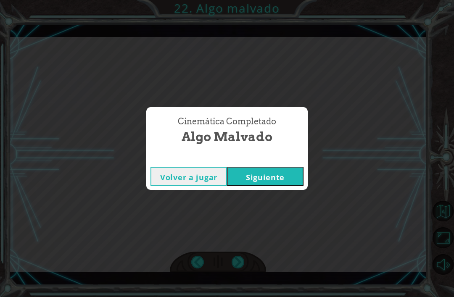
click at [262, 179] on button "Siguiente" at bounding box center [265, 176] width 77 height 19
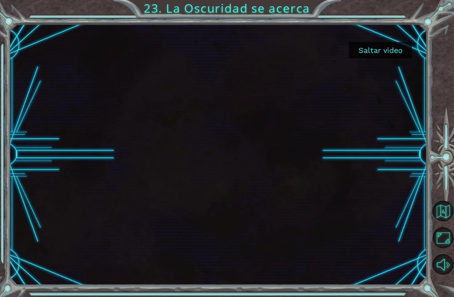
click at [387, 52] on button "Saltar video" at bounding box center [380, 50] width 63 height 16
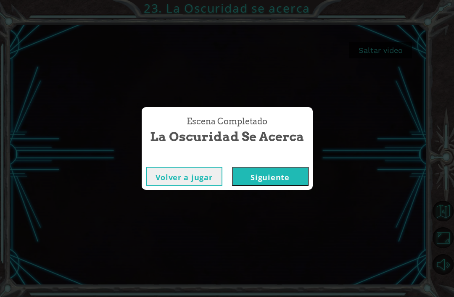
click at [290, 175] on button "Siguiente" at bounding box center [270, 176] width 77 height 19
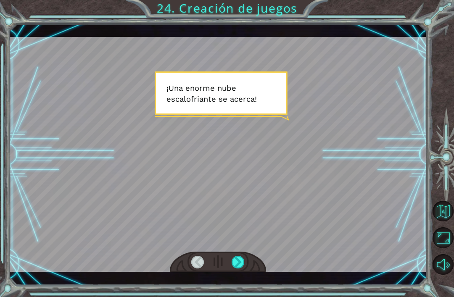
click at [241, 261] on div at bounding box center [238, 262] width 13 height 13
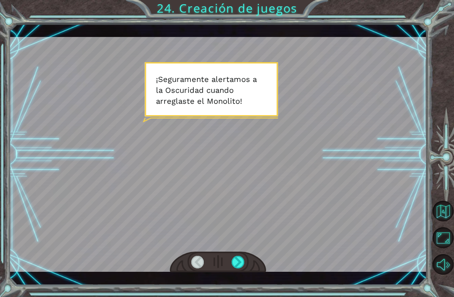
click at [243, 261] on div at bounding box center [238, 262] width 13 height 13
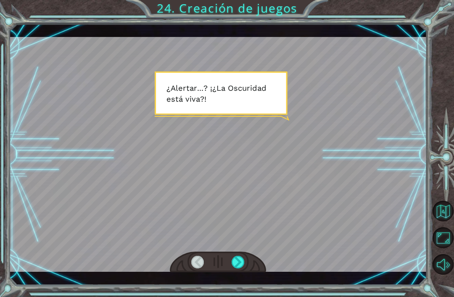
click at [244, 264] on div at bounding box center [238, 262] width 13 height 13
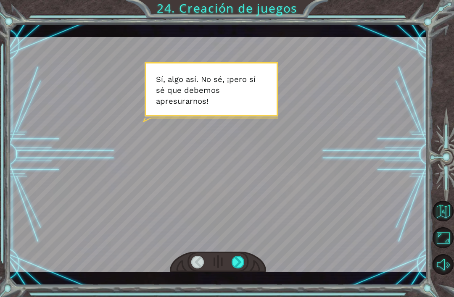
click at [244, 267] on div at bounding box center [238, 262] width 13 height 13
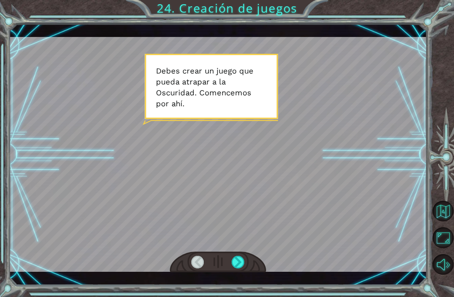
click at [242, 265] on div at bounding box center [238, 262] width 13 height 13
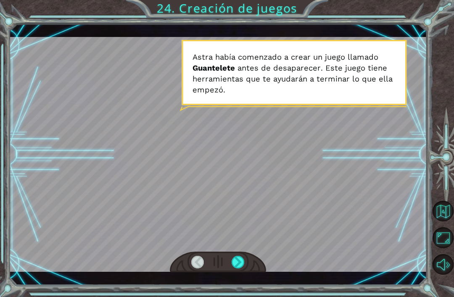
click at [242, 265] on div at bounding box center [238, 262] width 13 height 13
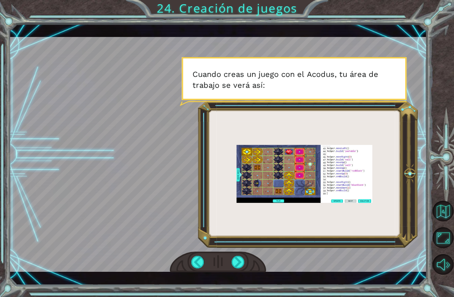
click at [241, 264] on div at bounding box center [238, 262] width 13 height 13
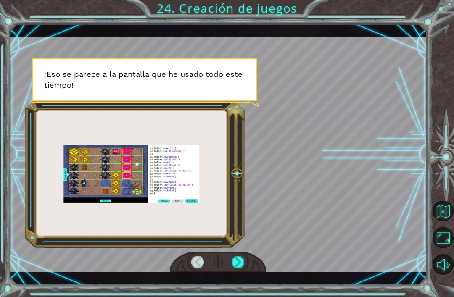
click at [240, 265] on div at bounding box center [238, 262] width 13 height 13
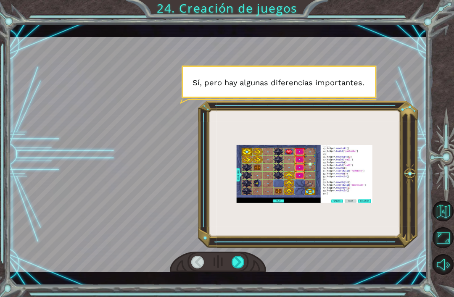
click at [242, 263] on div at bounding box center [238, 262] width 13 height 13
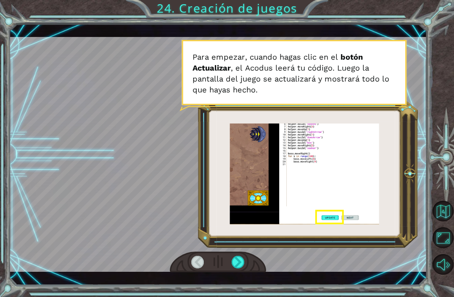
click at [242, 266] on div at bounding box center [238, 262] width 13 height 13
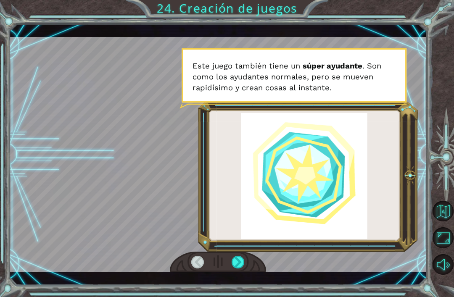
click at [241, 267] on div at bounding box center [238, 262] width 13 height 13
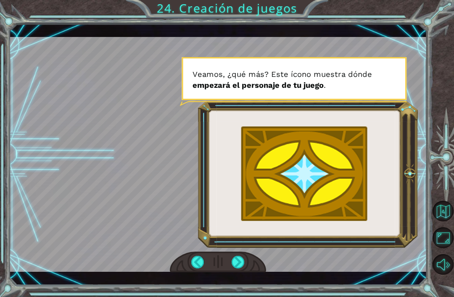
click at [242, 264] on div at bounding box center [238, 262] width 13 height 13
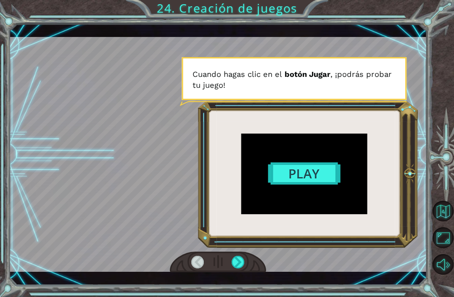
click at [238, 262] on div at bounding box center [238, 262] width 13 height 13
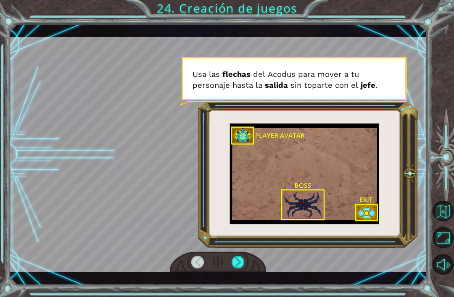
click at [241, 268] on div at bounding box center [238, 262] width 13 height 13
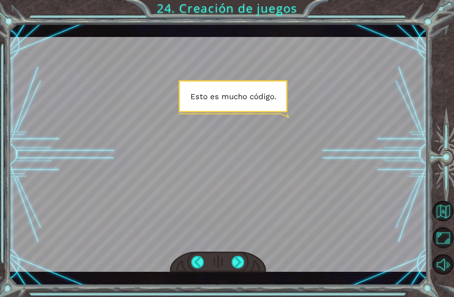
click at [240, 264] on div at bounding box center [238, 262] width 13 height 13
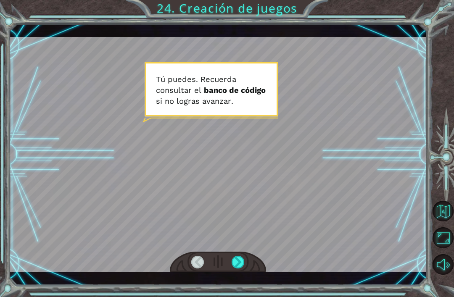
click at [239, 268] on div at bounding box center [238, 262] width 13 height 13
click at [238, 267] on div at bounding box center [238, 262] width 13 height 13
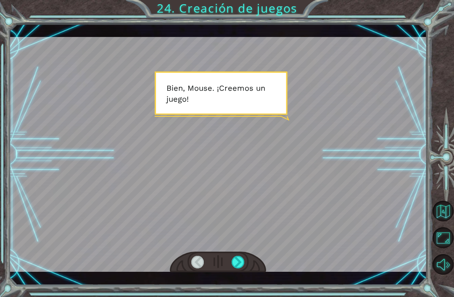
click at [237, 269] on div at bounding box center [238, 262] width 13 height 13
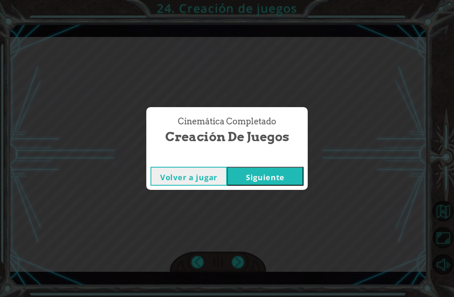
click at [270, 175] on button "Siguiente" at bounding box center [265, 176] width 77 height 19
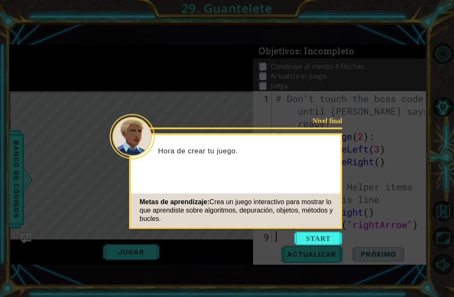
click at [310, 241] on button "Start" at bounding box center [318, 238] width 48 height 13
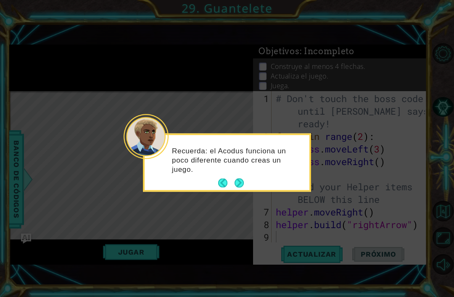
click at [243, 185] on button "Next" at bounding box center [239, 183] width 10 height 10
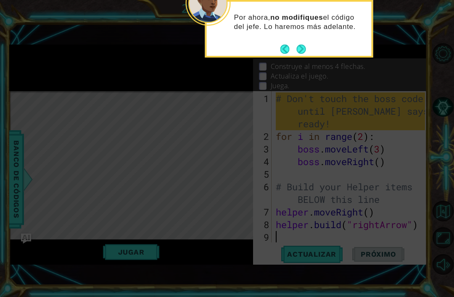
click at [304, 48] on button "Next" at bounding box center [301, 49] width 11 height 11
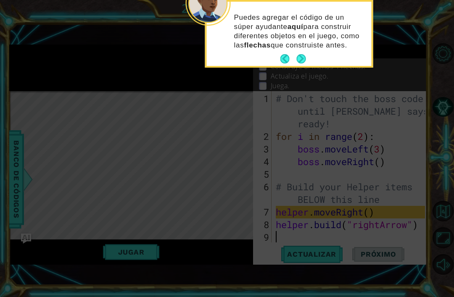
click at [303, 62] on button "Next" at bounding box center [301, 58] width 11 height 11
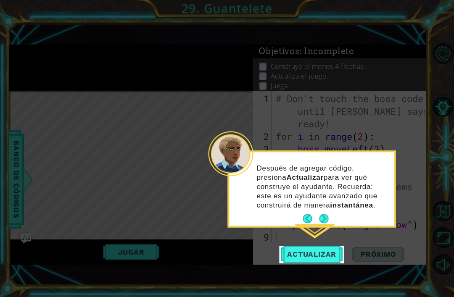
click at [323, 217] on button "Next" at bounding box center [324, 219] width 10 height 10
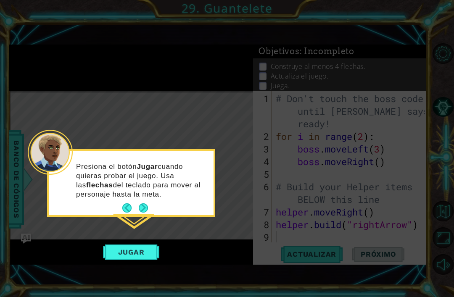
click at [146, 211] on button "Next" at bounding box center [143, 208] width 10 height 10
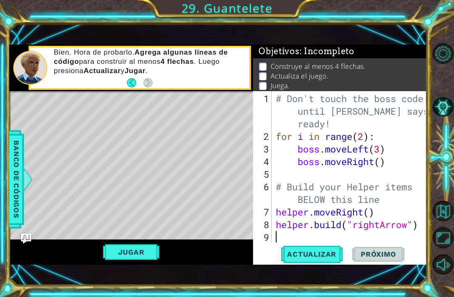
click at [11, 157] on span "Banco de códigos" at bounding box center [16, 179] width 13 height 87
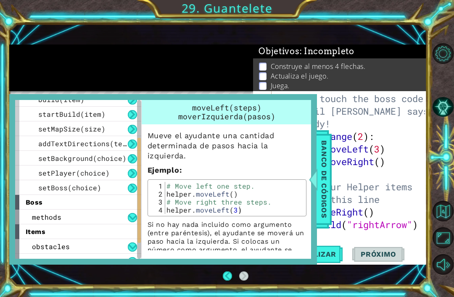
scroll to position [90, 0]
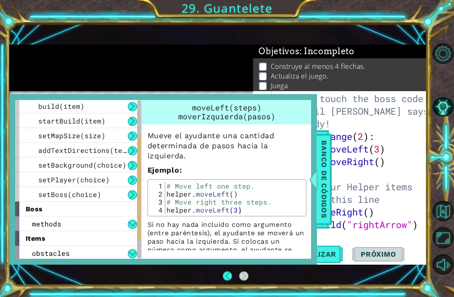
click at [128, 122] on button at bounding box center [132, 121] width 9 height 9
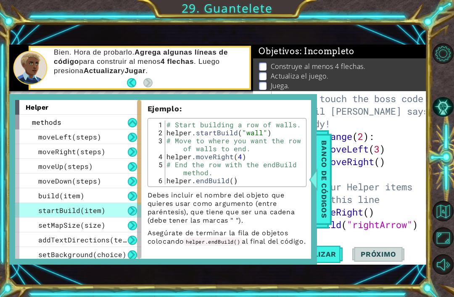
scroll to position [0, 0]
click at [116, 132] on div "moveLeft(steps)" at bounding box center [78, 137] width 126 height 15
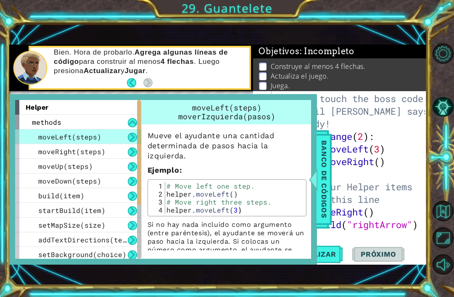
click at [126, 118] on div "methods" at bounding box center [78, 122] width 126 height 15
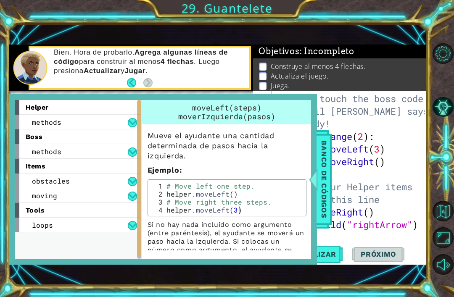
click at [125, 119] on div "methods" at bounding box center [78, 122] width 126 height 15
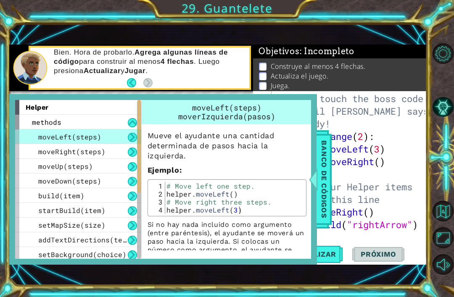
click at [107, 153] on div "moveRight(steps)" at bounding box center [78, 151] width 126 height 15
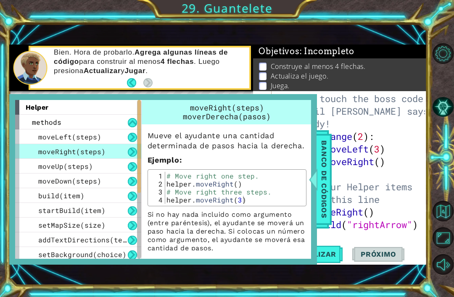
click at [323, 172] on span "Banco de códigos" at bounding box center [324, 179] width 13 height 87
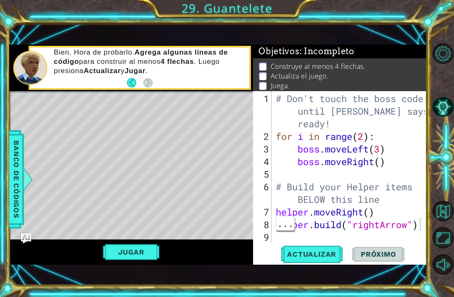
click at [294, 217] on span "..." at bounding box center [285, 224] width 18 height 14
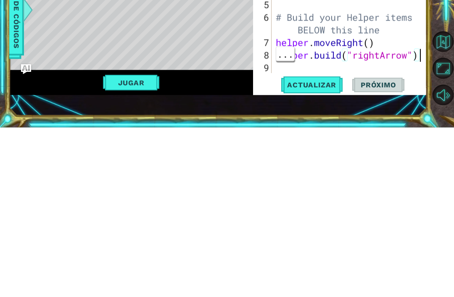
click at [421, 93] on div "# Don't touch the boss code until [PERSON_NAME] says you're ready! for i in ran…" at bounding box center [351, 194] width 155 height 202
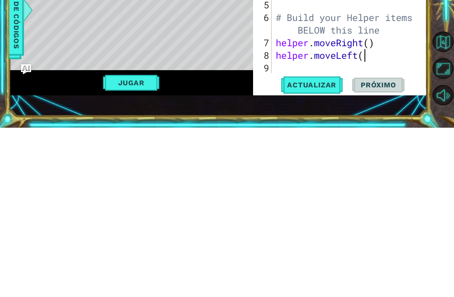
scroll to position [0, 4]
type textarea "helper.moveLeft()"
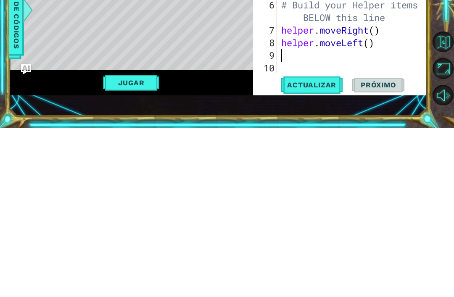
scroll to position [13, 0]
type textarea "helper.moveUp()"
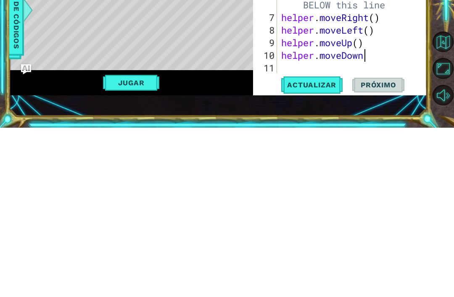
scroll to position [0, 4]
type textarea "helper.moveDown()"
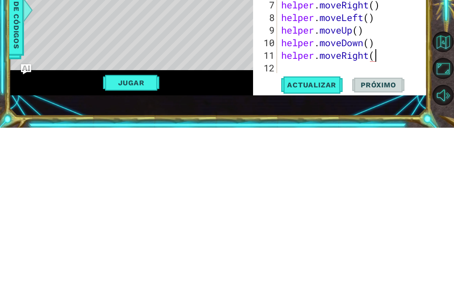
type textarea "helper.moveRight()"
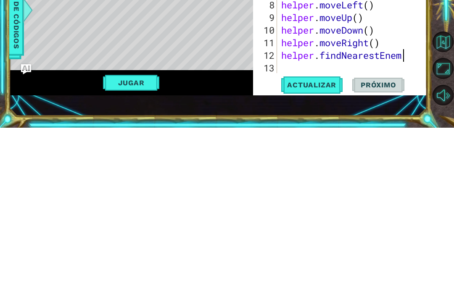
scroll to position [0, 5]
type textarea "helper.findNearestEnemy()"
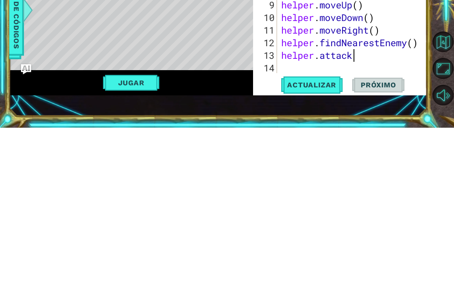
scroll to position [0, 3]
type textarea "helper.attack(enemy)"
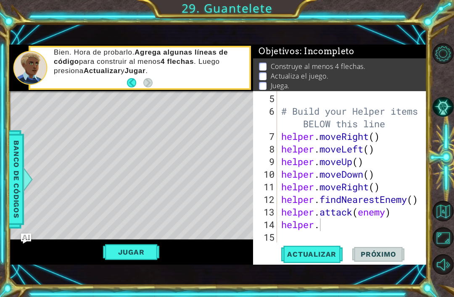
scroll to position [76, 0]
click at [321, 259] on span "Actualizar" at bounding box center [312, 254] width 66 height 8
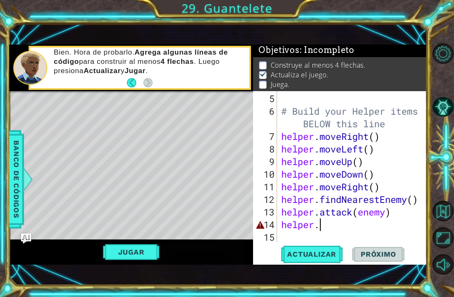
scroll to position [2, 0]
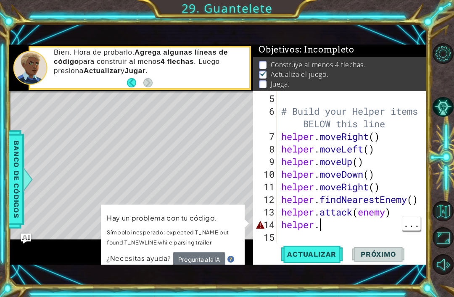
click at [363, 230] on div "# Build your Helper items BELOW this line helper . moveRight ( ) helper . moveL…" at bounding box center [355, 181] width 150 height 177
click at [354, 227] on div "# Build your Helper items BELOW this line helper . moveRight ( ) helper . moveL…" at bounding box center [355, 181] width 150 height 177
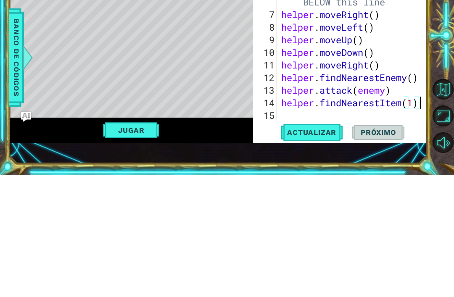
scroll to position [0, 5]
type textarea "helper.findNearestItem()"
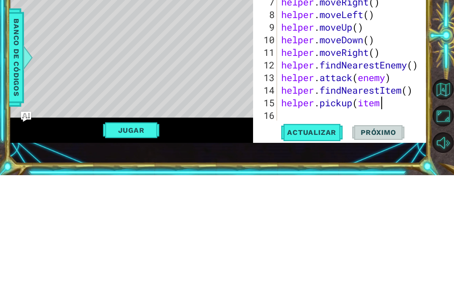
scroll to position [0, 4]
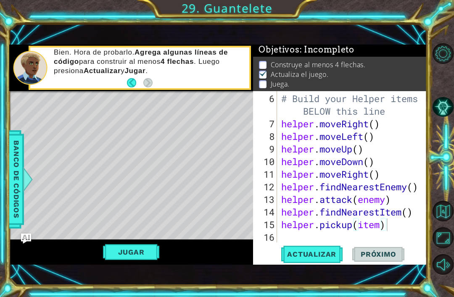
click at [328, 257] on span "Actualizar" at bounding box center [312, 254] width 66 height 8
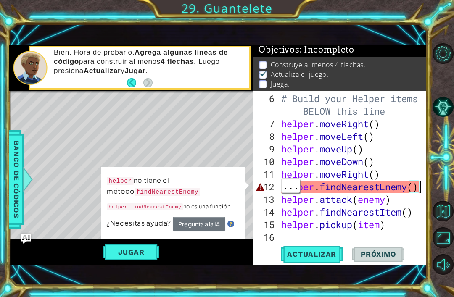
click at [421, 188] on div at bounding box center [421, 123] width 8 height 240
click at [408, 191] on div "# Build your Helper items BELOW this line helper . moveRight ( ) helper . moveL…" at bounding box center [355, 187] width 150 height 189
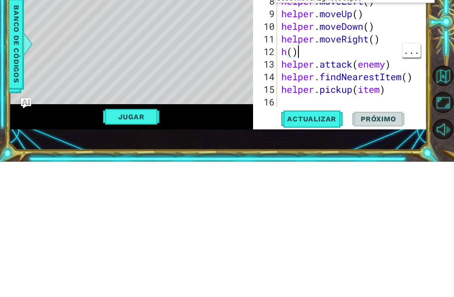
scroll to position [0, 0]
type textarea "h"
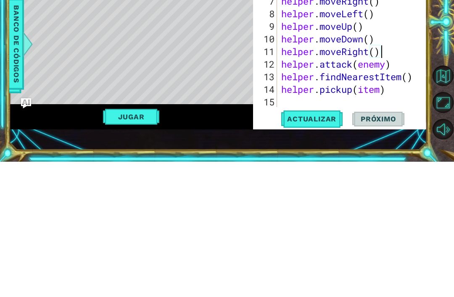
scroll to position [76, 0]
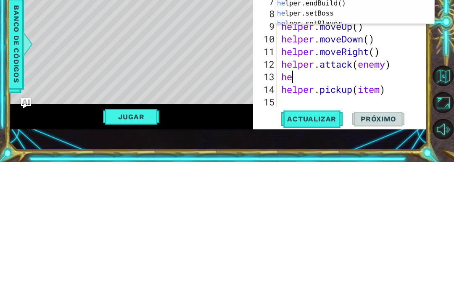
type textarea "h"
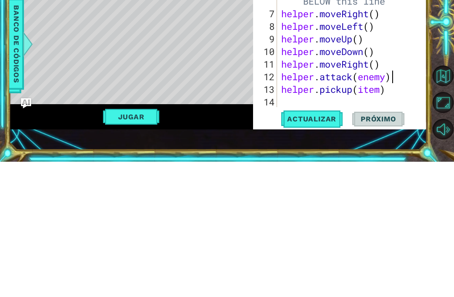
scroll to position [63, 0]
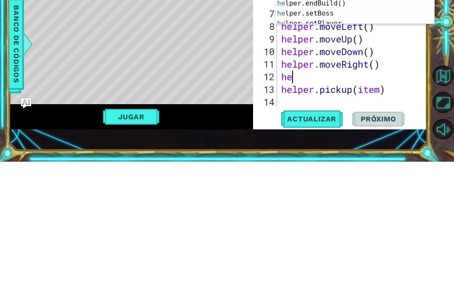
type textarea "h"
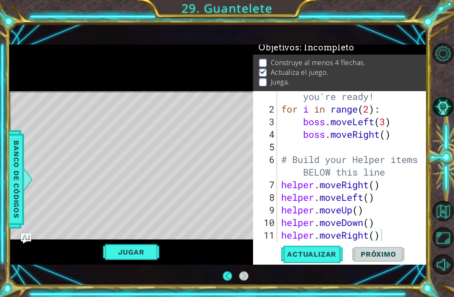
scroll to position [50, 0]
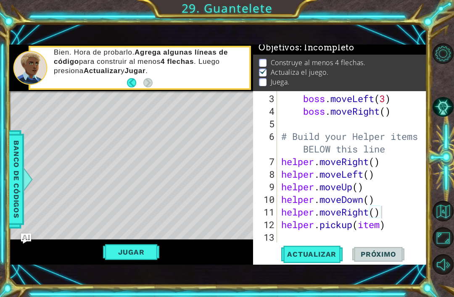
click at [324, 256] on span "Actualizar" at bounding box center [312, 254] width 66 height 8
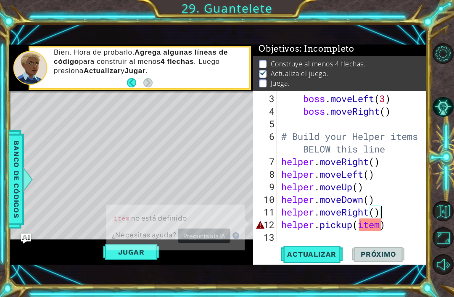
scroll to position [2, 0]
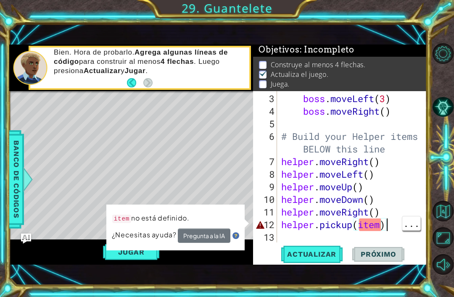
click at [396, 230] on div "boss . moveLeft ( 3 ) boss . moveRight ( ) # Build your Helper items BELOW this…" at bounding box center [355, 181] width 150 height 177
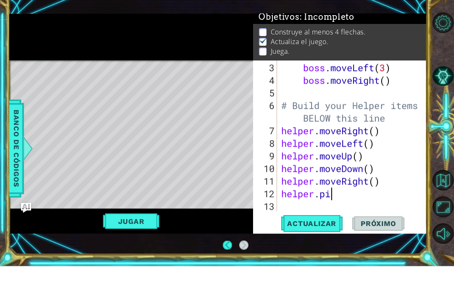
scroll to position [4, 0]
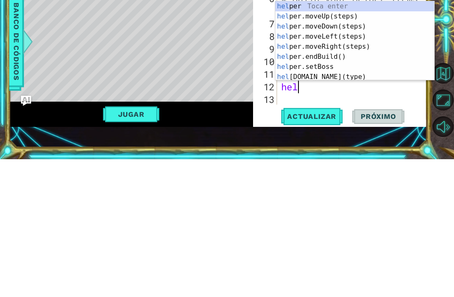
type textarea "h"
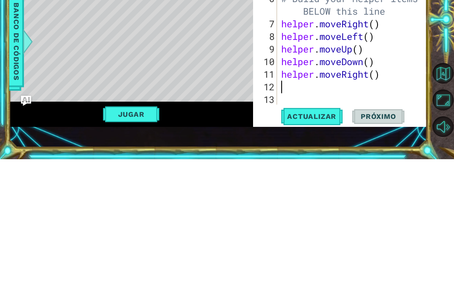
type textarea "helper.moveRight()"
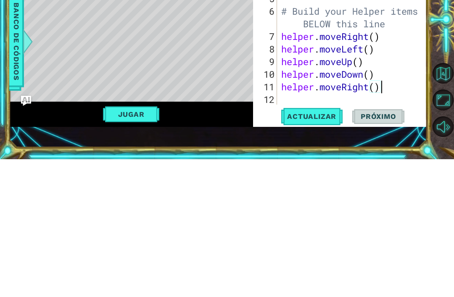
scroll to position [38, 0]
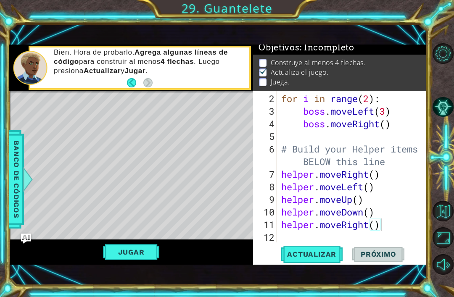
click at [321, 257] on span "Actualizar" at bounding box center [312, 254] width 66 height 8
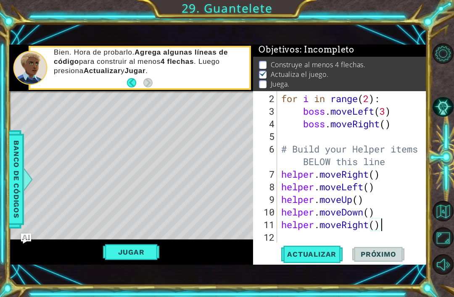
click at [12, 174] on span "Banco de códigos" at bounding box center [16, 179] width 13 height 87
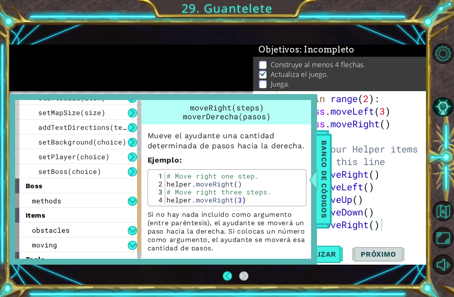
scroll to position [111, 0]
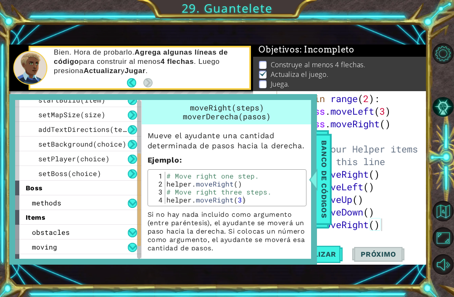
click at [37, 177] on div "setBoss(choice)" at bounding box center [78, 173] width 126 height 15
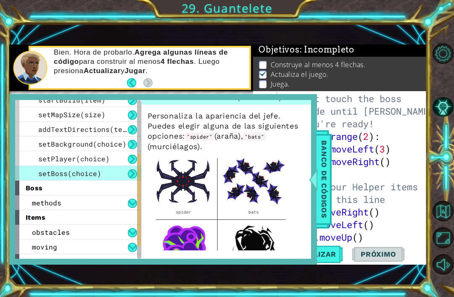
scroll to position [38, 0]
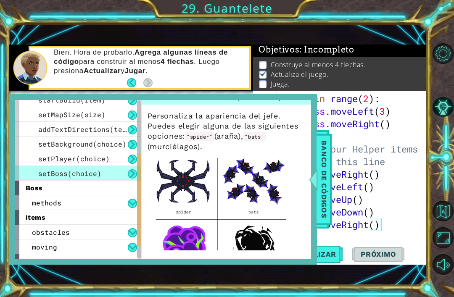
click at [45, 157] on span "setPlayer(choice)" at bounding box center [74, 158] width 72 height 9
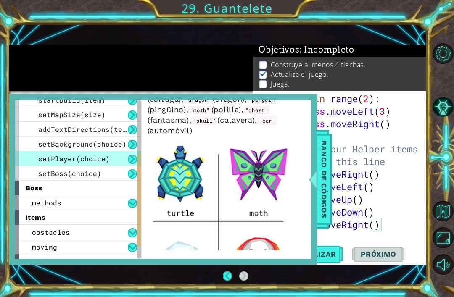
scroll to position [82, 0]
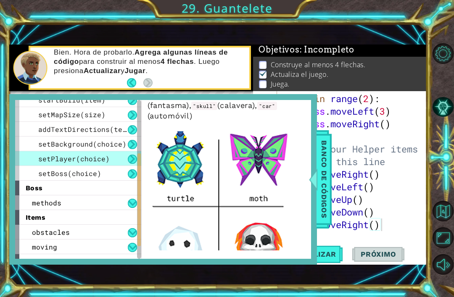
click at [320, 178] on span "Banco de códigos" at bounding box center [324, 179] width 13 height 87
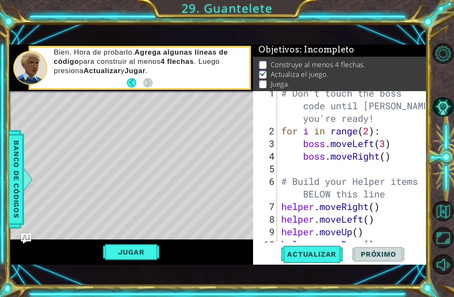
scroll to position [38, 0]
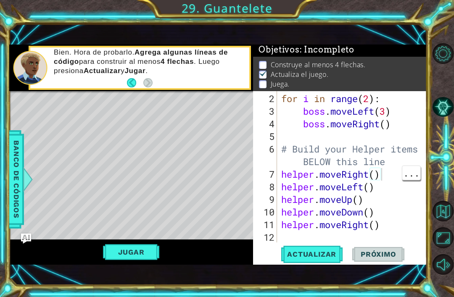
click at [392, 176] on div "for i in range ( 2 ) : boss . moveLeft ( 3 ) boss . moveRight ( ) # Build your …" at bounding box center [355, 181] width 150 height 177
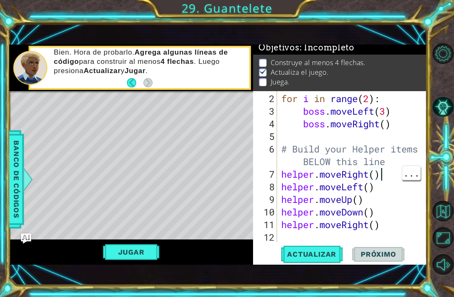
scroll to position [4, 0]
click at [19, 196] on span "Banco de códigos" at bounding box center [16, 179] width 13 height 87
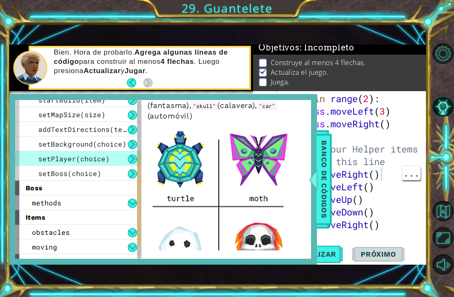
click at [322, 183] on span "Banco de códigos" at bounding box center [324, 179] width 13 height 87
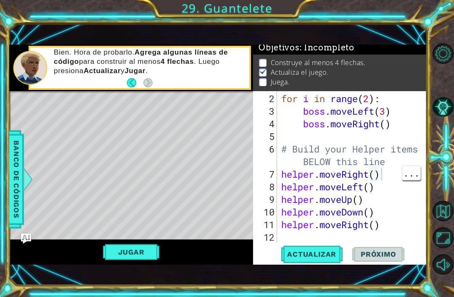
click at [388, 175] on div "for i in range ( 2 ) : boss . moveLeft ( 3 ) boss . moveRight ( ) # Build your …" at bounding box center [355, 181] width 150 height 177
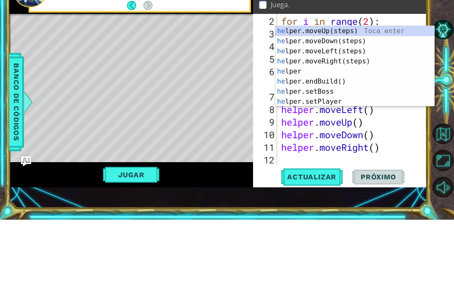
type textarea "h"
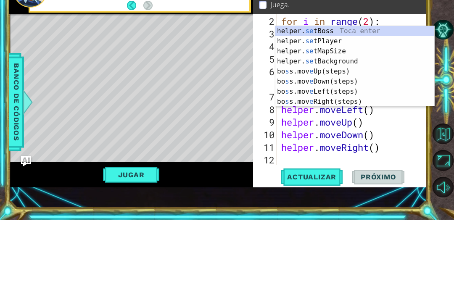
scroll to position [0, 0]
click at [345, 103] on div "helper. set Boss Toca enter helper. set Player Toca enter helper. set MapSize T…" at bounding box center [355, 153] width 159 height 101
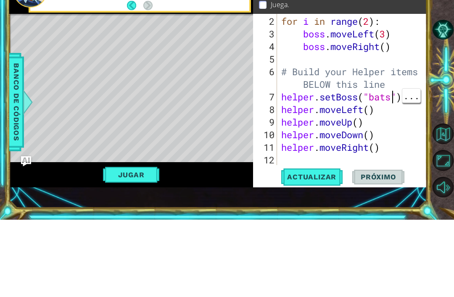
click at [393, 97] on div "for i in range ( 2 ) : boss . moveLeft ( 3 ) boss . moveRight ( ) # Build your …" at bounding box center [355, 181] width 150 height 177
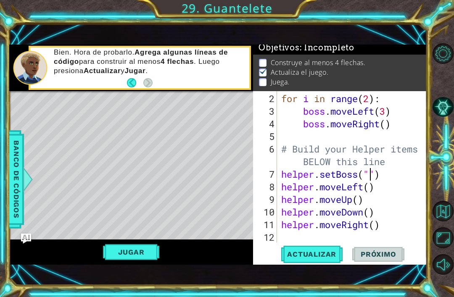
click at [14, 164] on span "Banco de códigos" at bounding box center [16, 179] width 13 height 87
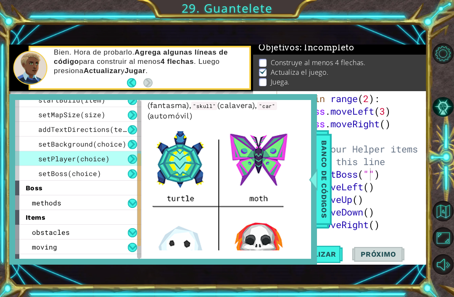
click at [39, 172] on span "setBoss(choice)" at bounding box center [69, 173] width 63 height 9
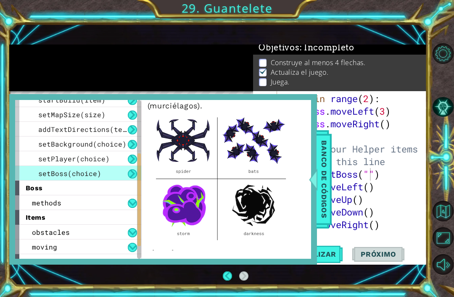
scroll to position [53, 0]
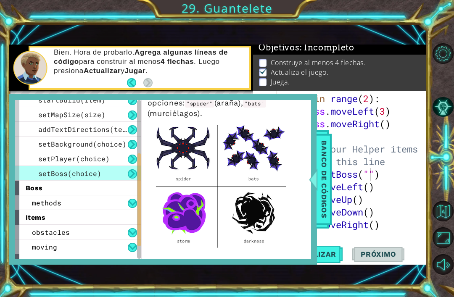
click at [53, 153] on div "setPlayer(choice)" at bounding box center [78, 158] width 126 height 15
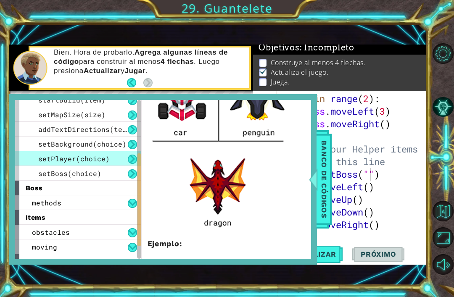
scroll to position [327, 0]
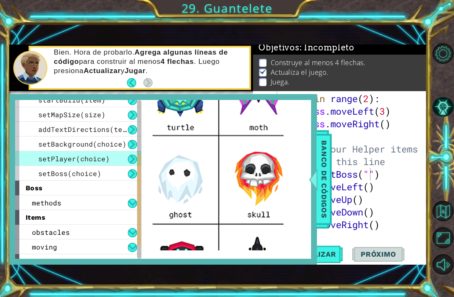
click at [49, 171] on span "setBoss(choice)" at bounding box center [69, 173] width 63 height 9
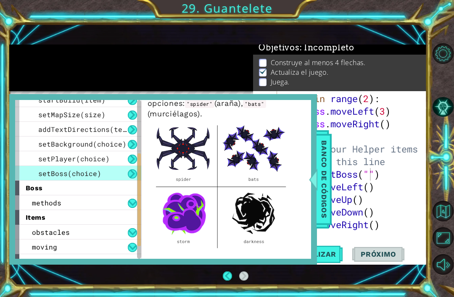
scroll to position [54, 0]
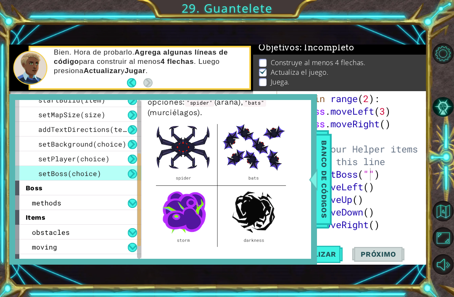
click at [325, 166] on span "Banco de códigos" at bounding box center [324, 179] width 13 height 87
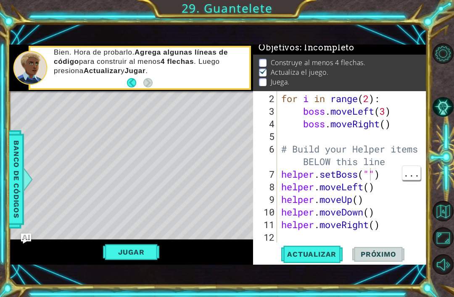
click at [370, 178] on div "for i in range ( 2 ) : boss . moveLeft ( 3 ) boss . moveRight ( ) # Build your …" at bounding box center [355, 181] width 150 height 177
type textarea "helper.setBoss("Storm")"
click at [414, 179] on div "for i in range ( 2 ) : boss . moveLeft ( 3 ) boss . moveRight ( ) # Build your …" at bounding box center [355, 181] width 150 height 177
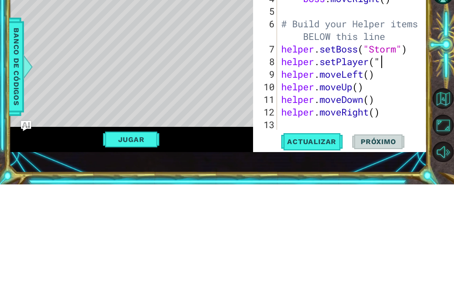
scroll to position [0, 4]
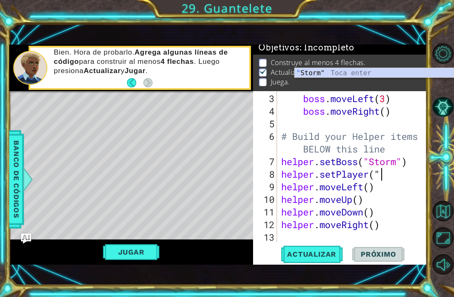
click at [14, 166] on span "Banco de códigos" at bounding box center [16, 179] width 13 height 87
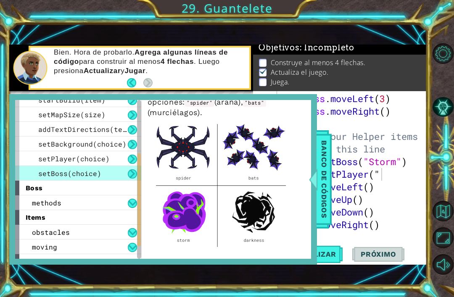
click at [61, 157] on span "setPlayer(choice)" at bounding box center [74, 158] width 72 height 9
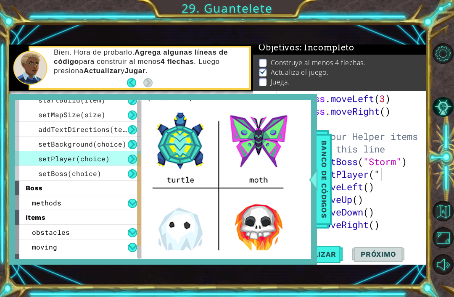
scroll to position [100, 0]
click at [321, 190] on span "Banco de códigos" at bounding box center [324, 179] width 13 height 87
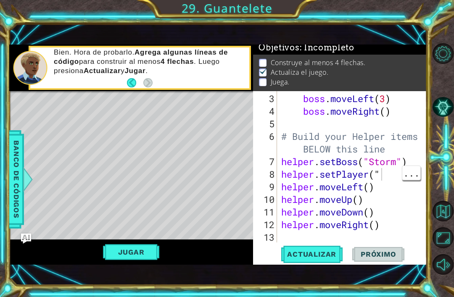
click at [389, 180] on div "boss . moveLeft ( 3 ) boss . moveRight ( ) # Build your Helper items BELOW this…" at bounding box center [355, 181] width 150 height 177
type textarea "helper.setPlayer("moth")"
click at [416, 175] on div "boss . moveLeft ( 3 ) boss . moveRight ( ) # Build your Helper items BELOW this…" at bounding box center [355, 181] width 150 height 177
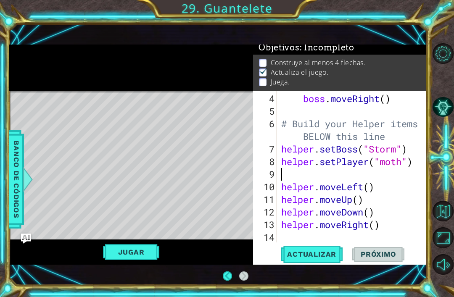
scroll to position [63, 0]
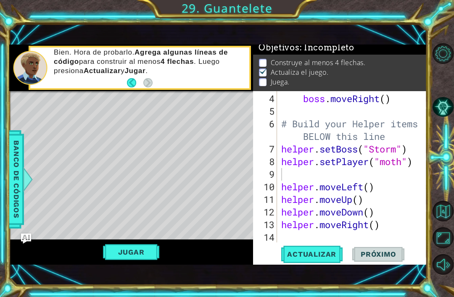
click at [21, 173] on span "Banco de códigos" at bounding box center [16, 179] width 13 height 87
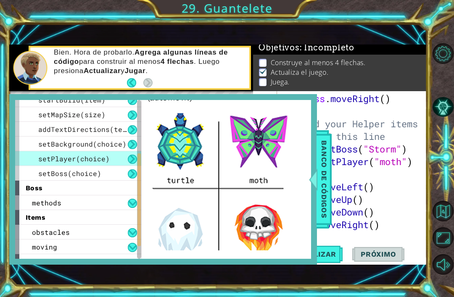
click at [27, 203] on div "methods" at bounding box center [78, 203] width 126 height 15
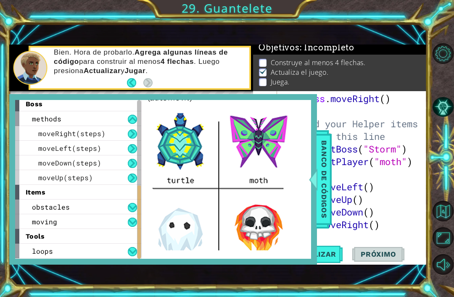
scroll to position [195, 0]
click at [45, 131] on span "moveRight(steps)" at bounding box center [71, 133] width 67 height 9
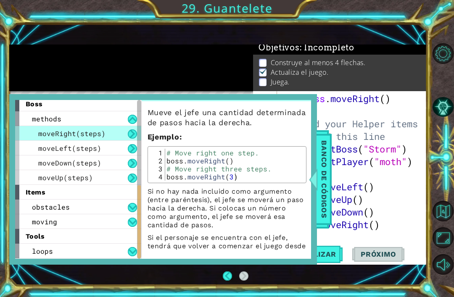
scroll to position [24, 0]
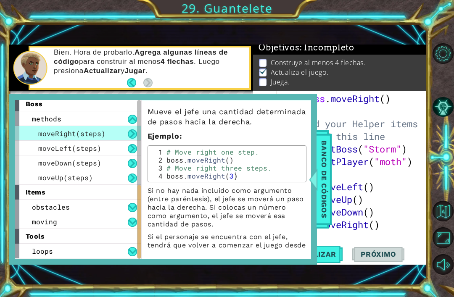
click at [42, 211] on span "obstacles" at bounding box center [51, 207] width 38 height 9
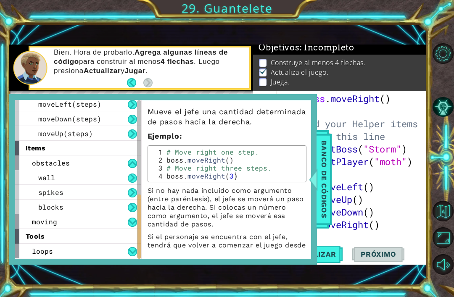
scroll to position [239, 0]
click at [45, 193] on span "spikes" at bounding box center [50, 192] width 25 height 9
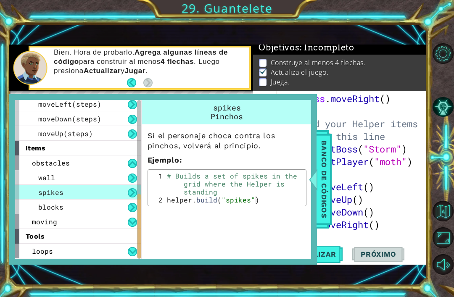
click at [35, 204] on div "blocks" at bounding box center [78, 207] width 126 height 15
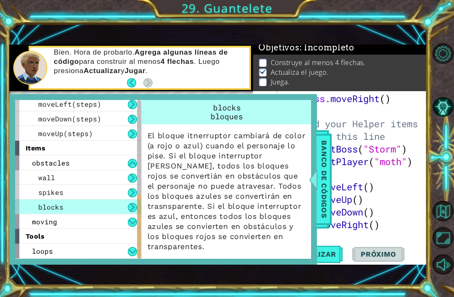
click at [324, 157] on span "Banco de códigos" at bounding box center [324, 179] width 13 height 87
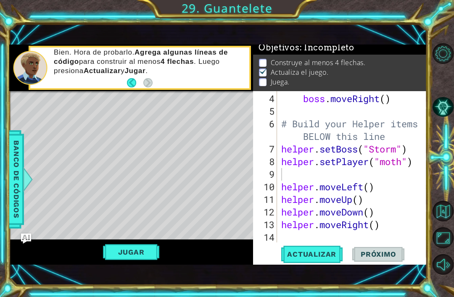
click at [317, 258] on span "Actualizar" at bounding box center [312, 254] width 66 height 8
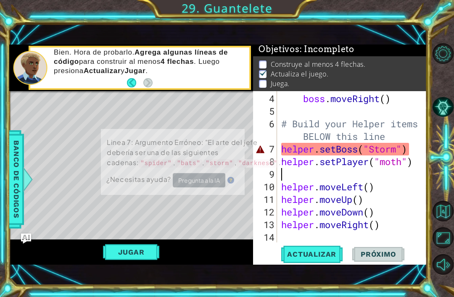
scroll to position [2, 0]
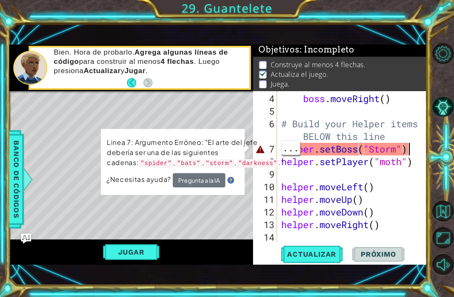
click at [371, 148] on div "boss . moveRight ( ) # Build your Helper items BELOW this line helper . setBoss…" at bounding box center [355, 181] width 150 height 177
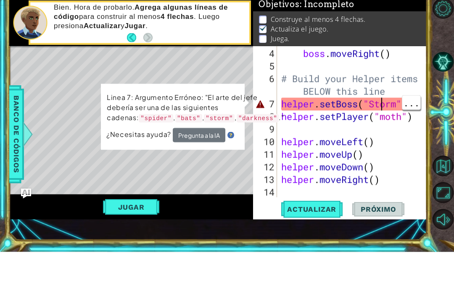
click at [380, 99] on div "boss . moveRight ( ) # Build your Helper items BELOW this line helper . setBoss…" at bounding box center [355, 181] width 150 height 177
click at [372, 106] on div "boss . moveRight ( ) # Build your Helper items BELOW this line helper . setBoss…" at bounding box center [355, 181] width 150 height 177
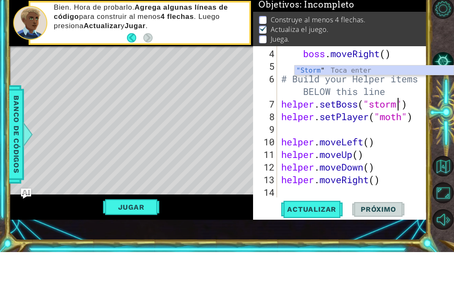
scroll to position [27, 0]
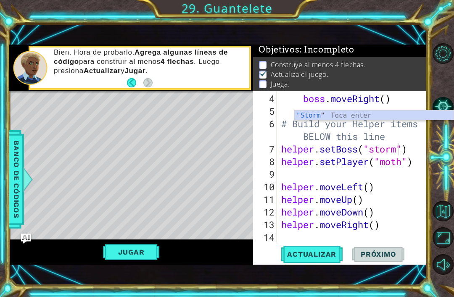
click at [324, 255] on span "Actualizar" at bounding box center [312, 254] width 66 height 8
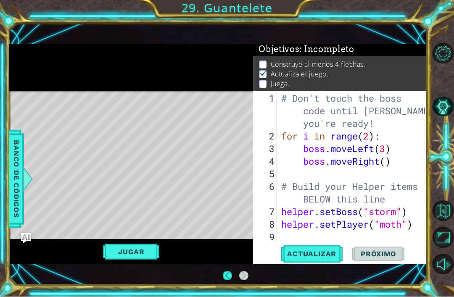
scroll to position [0, 0]
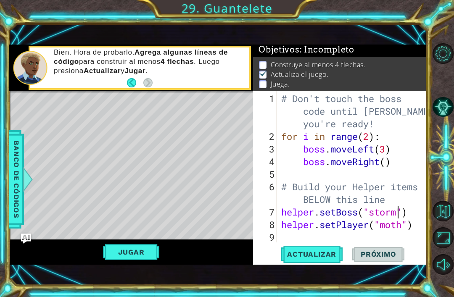
click at [13, 172] on span "Banco de códigos" at bounding box center [16, 179] width 13 height 87
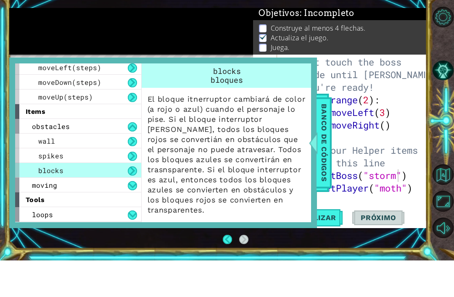
scroll to position [27, 0]
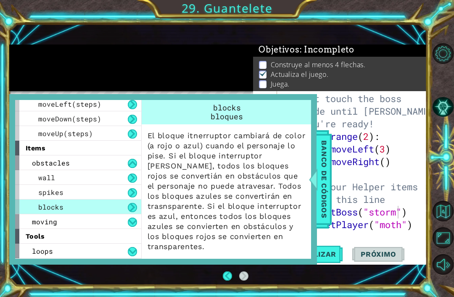
click at [130, 224] on button at bounding box center [132, 222] width 9 height 9
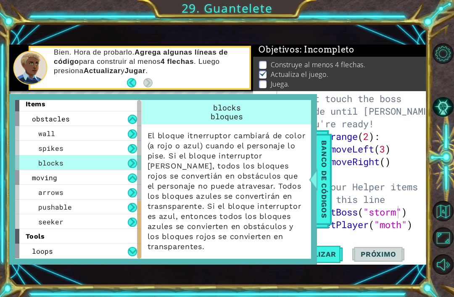
scroll to position [283, 0]
click at [120, 209] on div "pushable" at bounding box center [78, 207] width 126 height 15
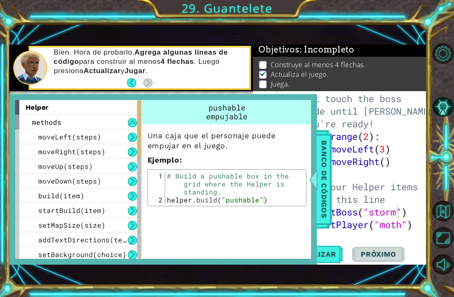
scroll to position [0, 0]
click at [323, 190] on span "Banco de códigos" at bounding box center [324, 179] width 13 height 87
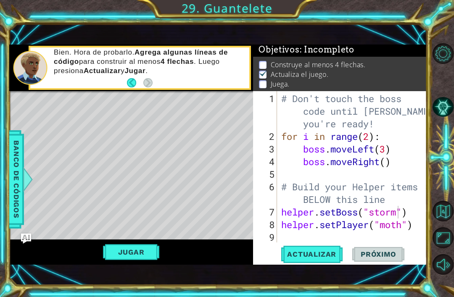
click at [27, 199] on div "Level Map" at bounding box center [203, 215] width 389 height 248
click at [25, 199] on div "Level Map" at bounding box center [203, 215] width 389 height 248
click at [10, 195] on span "Banco de códigos" at bounding box center [16, 179] width 13 height 87
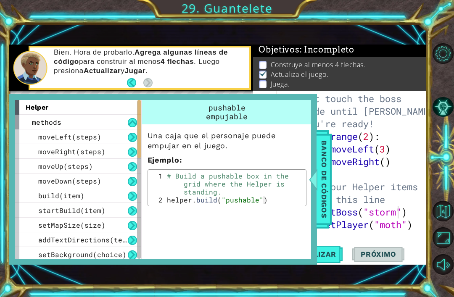
click at [129, 123] on button at bounding box center [132, 122] width 9 height 9
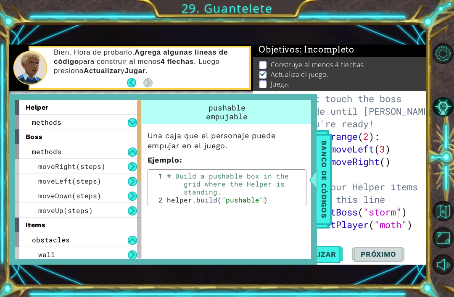
click at [126, 125] on div "methods" at bounding box center [78, 122] width 126 height 15
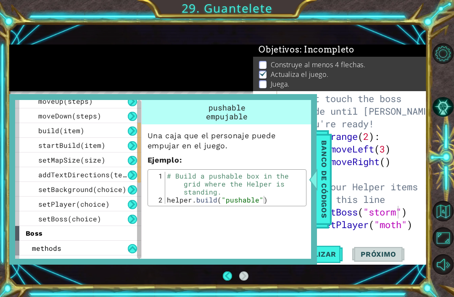
scroll to position [119, 0]
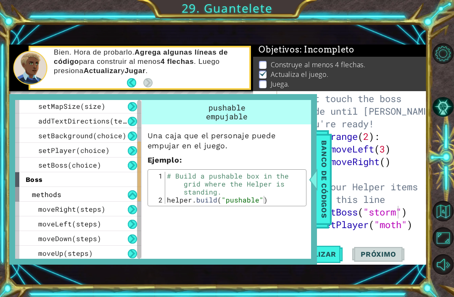
click at [111, 164] on div "setBoss(choice)" at bounding box center [78, 165] width 126 height 15
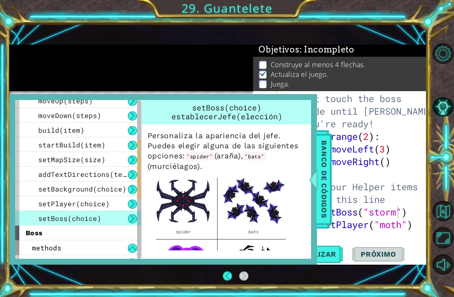
scroll to position [15, 0]
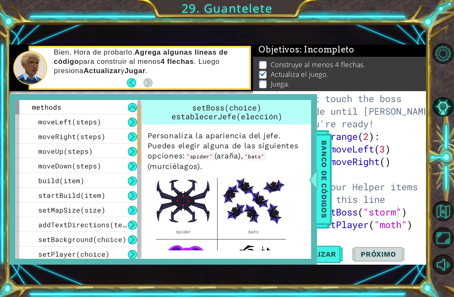
click at [115, 181] on div "build(item)" at bounding box center [78, 180] width 126 height 15
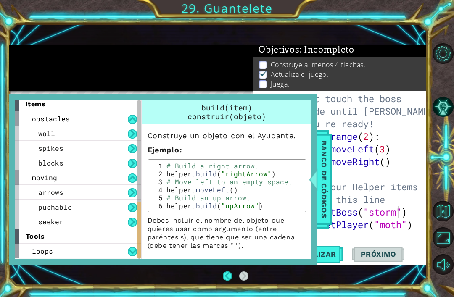
scroll to position [0, 0]
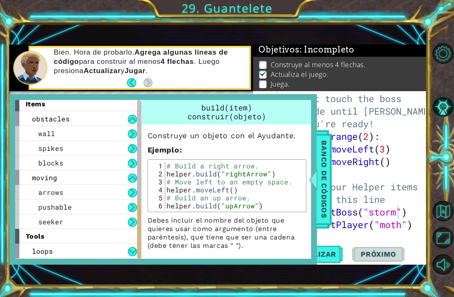
click at [324, 174] on span "Banco de códigos" at bounding box center [324, 179] width 13 height 87
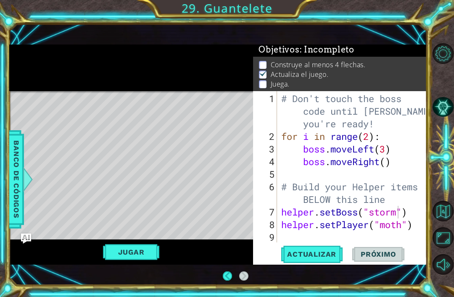
click at [0, 187] on div "1 ההההההההההההההההההההההההההההההההההההההההההההההההההההההההההההההההההההההההההההה…" at bounding box center [227, 148] width 454 height 297
click at [19, 185] on span "Banco de códigos" at bounding box center [16, 179] width 13 height 87
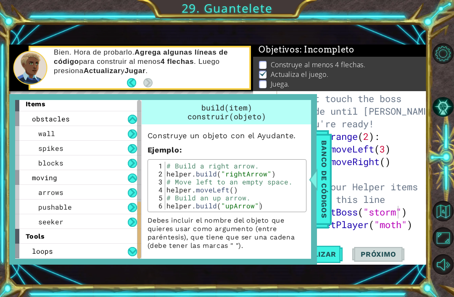
click at [324, 172] on span "Banco de códigos" at bounding box center [324, 179] width 13 height 87
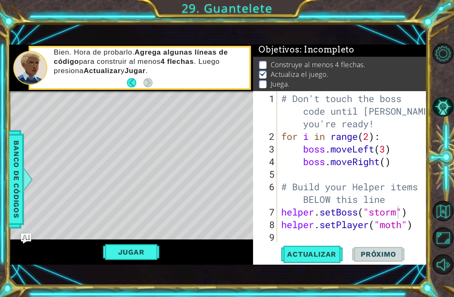
click at [221, 211] on div "Level Map" at bounding box center [203, 215] width 389 height 248
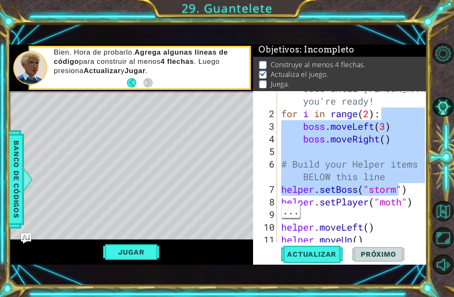
scroll to position [63, 0]
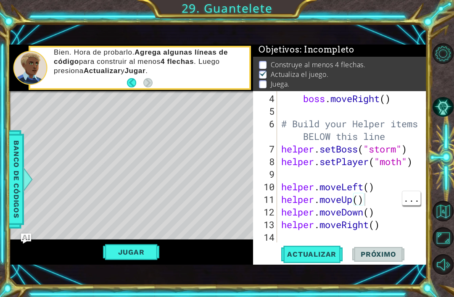
click at [363, 196] on div "boss . moveRight ( ) # Build your Helper items BELOW this line helper . setBoss…" at bounding box center [355, 181] width 150 height 177
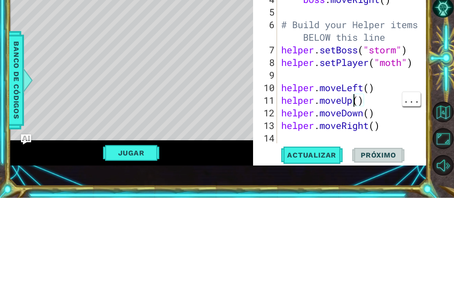
click at [355, 104] on div "boss . moveRight ( ) # Build your Helper items BELOW this line helper . setBoss…" at bounding box center [355, 181] width 150 height 177
click at [355, 103] on div "boss . moveRight ( ) # Build your Helper items BELOW this line helper . setBoss…" at bounding box center [355, 181] width 150 height 177
click at [358, 101] on div "boss . moveRight ( ) # Build your Helper items BELOW this line helper . setBoss…" at bounding box center [355, 181] width 150 height 177
click at [372, 101] on div "boss . moveRight ( ) # Build your Helper items BELOW this line helper . setBoss…" at bounding box center [355, 181] width 150 height 177
click at [366, 100] on div "boss . moveRight ( ) # Build your Helper items BELOW this line helper . setBoss…" at bounding box center [355, 181] width 150 height 177
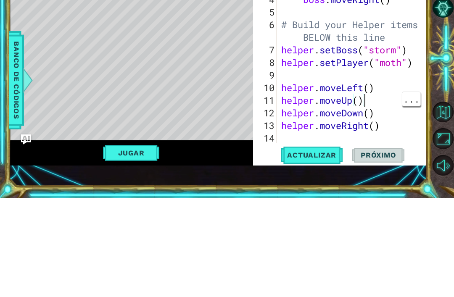
click at [360, 97] on div "boss . moveRight ( ) # Build your Helper items BELOW this line helper . setBoss…" at bounding box center [355, 181] width 150 height 177
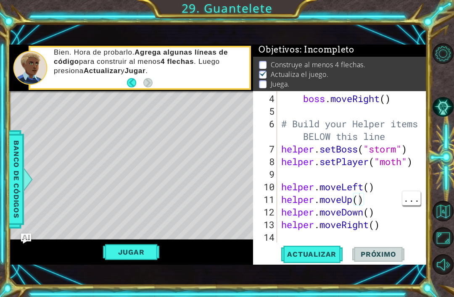
click at [396, 223] on div "boss . moveRight ( ) # Build your Helper items BELOW this line helper . setBoss…" at bounding box center [355, 181] width 150 height 177
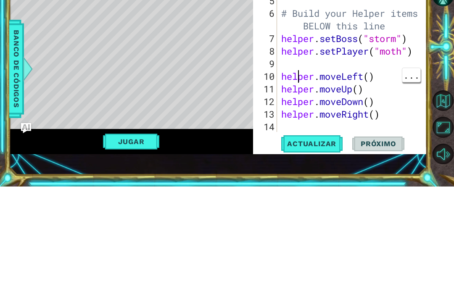
click at [300, 93] on div "boss . moveRight ( ) # Build your Helper items BELOW this line helper . setBoss…" at bounding box center [355, 181] width 150 height 177
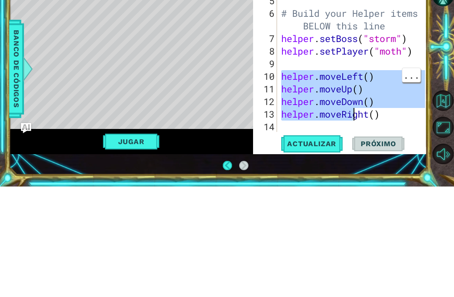
type textarea "helper.moveRight()"
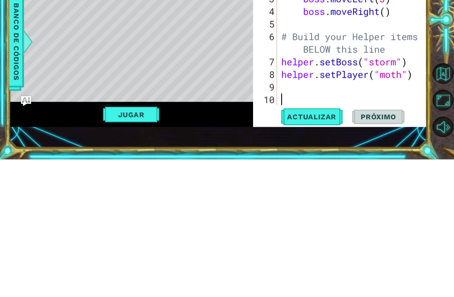
scroll to position [12, 0]
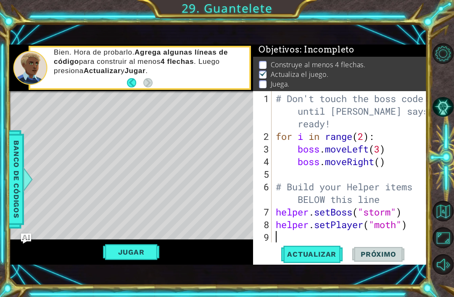
click at [19, 179] on span "Banco de códigos" at bounding box center [16, 179] width 13 height 87
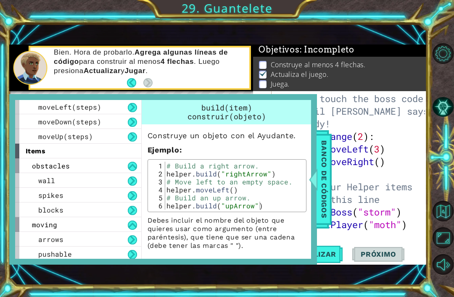
scroll to position [238, 0]
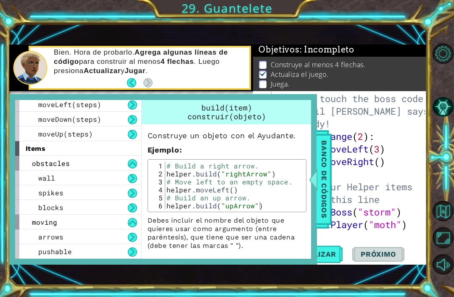
click at [79, 164] on div "obstacles" at bounding box center [78, 163] width 126 height 15
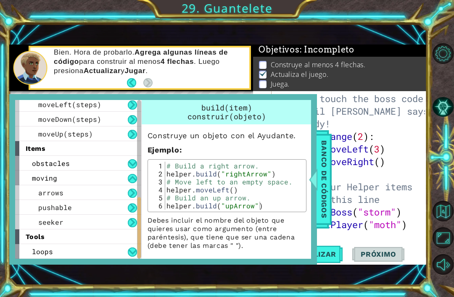
click at [121, 224] on div "seeker" at bounding box center [78, 222] width 126 height 15
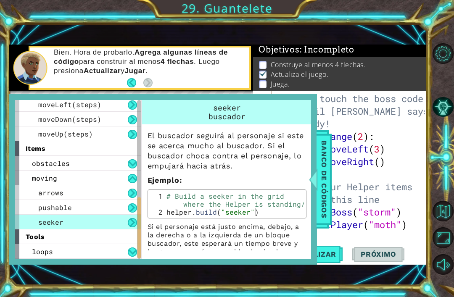
scroll to position [0, 0]
click at [114, 206] on div "pushable" at bounding box center [78, 207] width 126 height 15
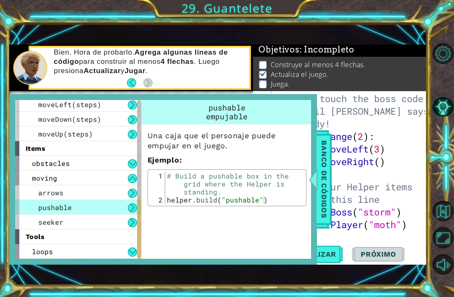
click at [103, 221] on div "seeker" at bounding box center [78, 222] width 126 height 15
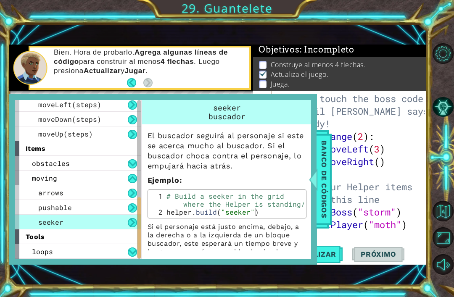
click at [105, 205] on div "pushable" at bounding box center [78, 207] width 126 height 15
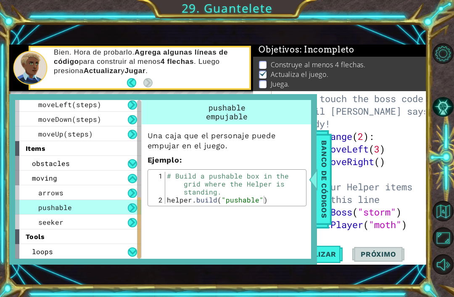
click at [110, 177] on div "moving" at bounding box center [78, 178] width 126 height 15
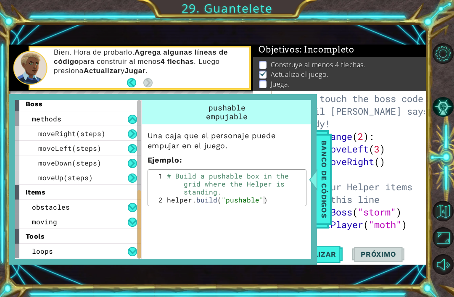
scroll to position [195, 0]
click at [103, 206] on div "obstacles" at bounding box center [78, 207] width 126 height 15
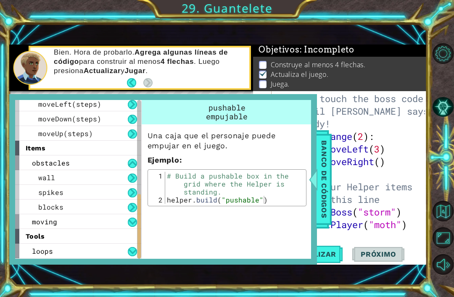
scroll to position [239, 0]
click at [121, 172] on div "wall" at bounding box center [78, 177] width 126 height 15
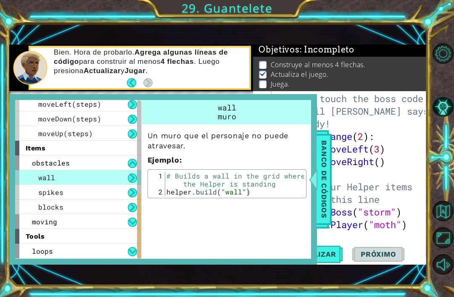
click at [125, 162] on div "obstacles" at bounding box center [78, 163] width 126 height 15
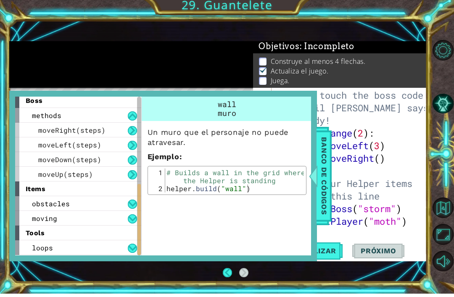
scroll to position [0, 0]
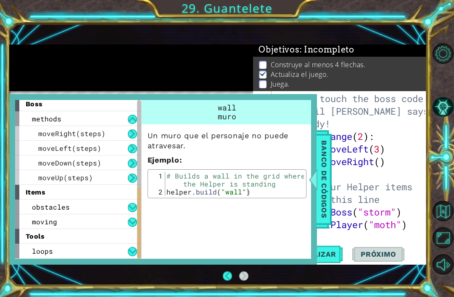
click at [330, 192] on span "Banco de códigos" at bounding box center [324, 179] width 13 height 87
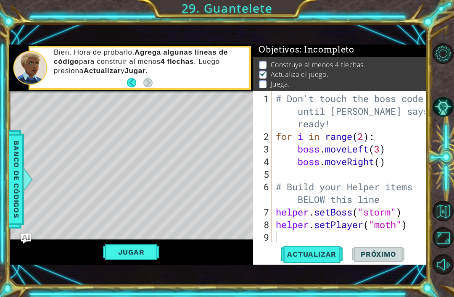
click at [16, 210] on span "Banco de códigos" at bounding box center [16, 179] width 13 height 87
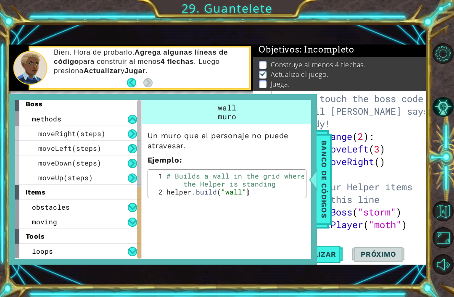
click at [80, 229] on div "moving" at bounding box center [78, 222] width 126 height 15
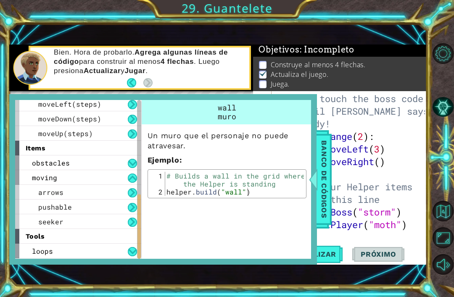
scroll to position [239, 0]
click at [94, 200] on div "arrows" at bounding box center [78, 192] width 126 height 15
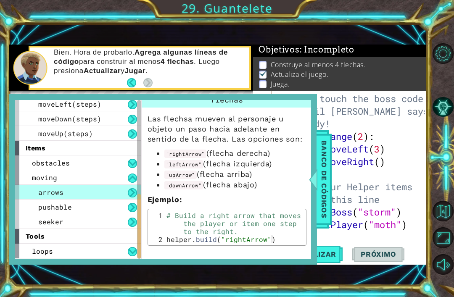
scroll to position [18, 0]
click at [87, 229] on div "seeker" at bounding box center [78, 222] width 126 height 15
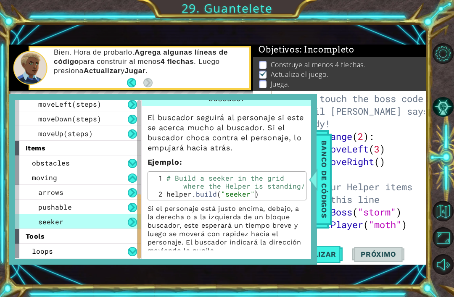
scroll to position [3, 0]
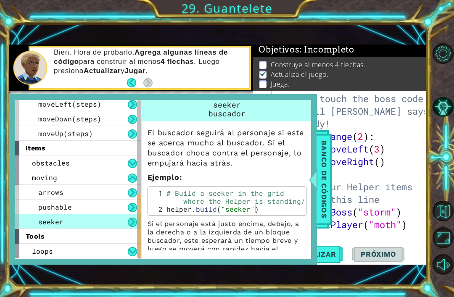
click at [87, 200] on div "arrows" at bounding box center [78, 192] width 126 height 15
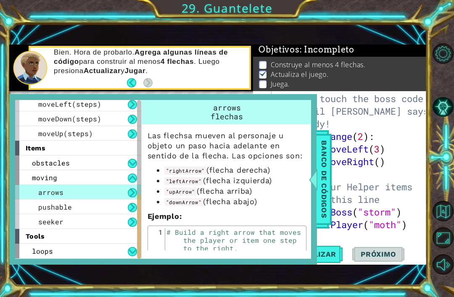
click at [82, 214] on div "pushable" at bounding box center [78, 207] width 126 height 15
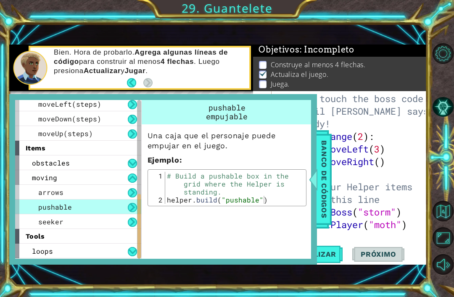
click at [120, 229] on div "seeker" at bounding box center [78, 222] width 126 height 15
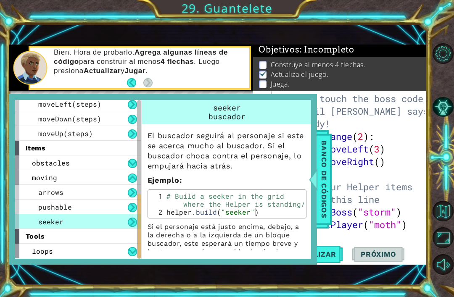
click at [111, 185] on div "moving" at bounding box center [78, 177] width 126 height 15
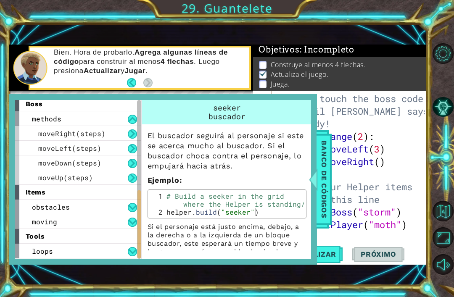
scroll to position [195, 0]
click at [98, 229] on div "moving" at bounding box center [78, 222] width 126 height 15
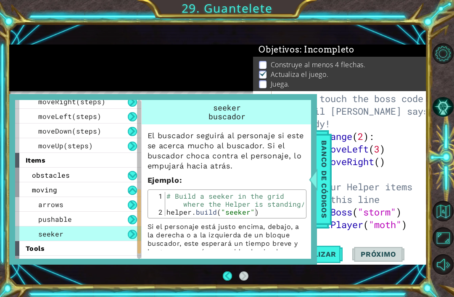
scroll to position [229, 0]
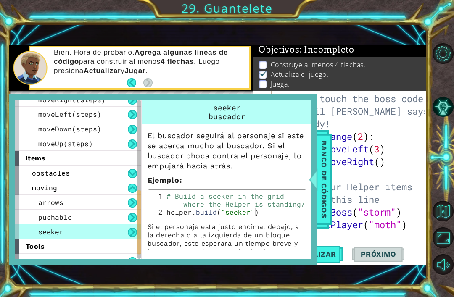
click at [102, 210] on div "arrows" at bounding box center [78, 202] width 126 height 15
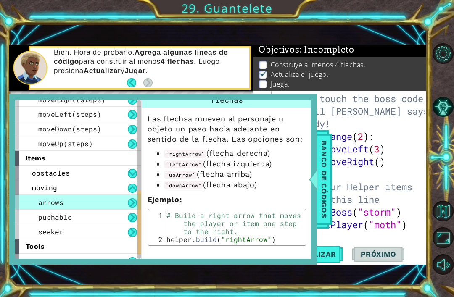
scroll to position [18, 0]
click at [81, 225] on div "pushable" at bounding box center [78, 217] width 126 height 15
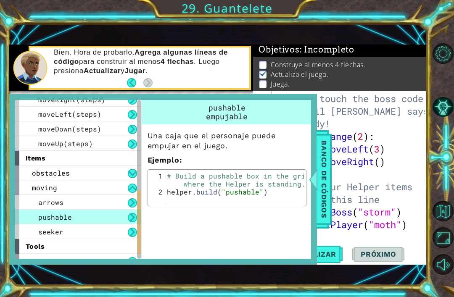
scroll to position [0, 0]
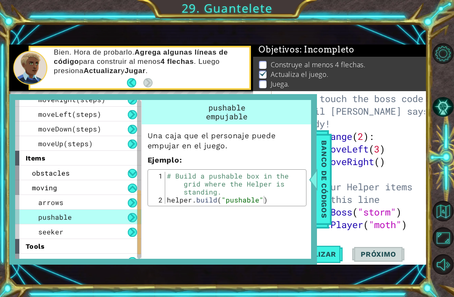
click at [139, 233] on div at bounding box center [139, 223] width 3 height 64
click at [155, 242] on div "pushable empujable Una caja que el personaje puede empujar en el juego. Ejemplo…" at bounding box center [227, 179] width 173 height 159
click at [154, 242] on div "pushable empujable Una caja que el personaje puede empujar en el juego. Ejemplo…" at bounding box center [227, 179] width 173 height 159
click at [134, 223] on button at bounding box center [132, 217] width 9 height 9
click at [159, 237] on div "pushable empujable Una caja que el personaje puede empujar en el juego. Ejemplo…" at bounding box center [227, 179] width 173 height 159
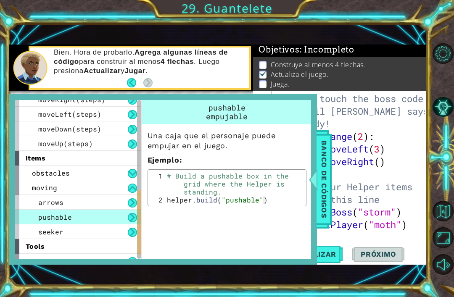
click at [120, 210] on div "arrows" at bounding box center [78, 202] width 126 height 15
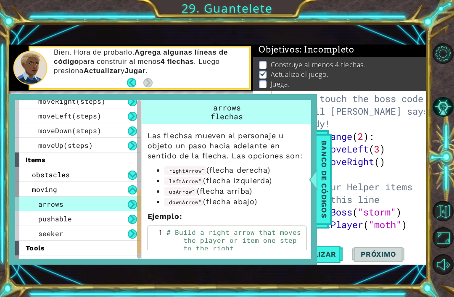
click at [80, 197] on div "moving" at bounding box center [78, 189] width 126 height 15
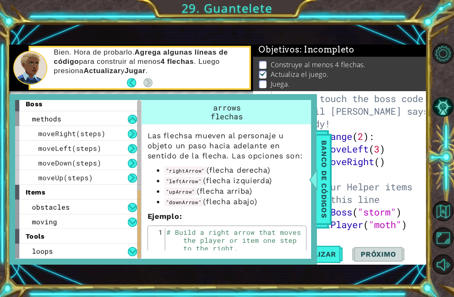
scroll to position [195, 0]
click at [73, 215] on div "obstacles" at bounding box center [78, 207] width 126 height 15
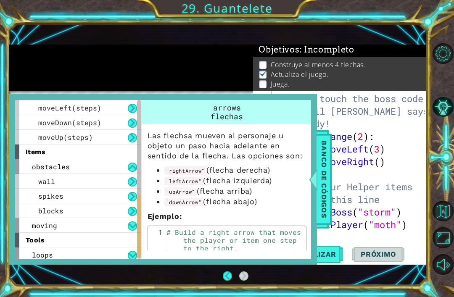
scroll to position [230, 0]
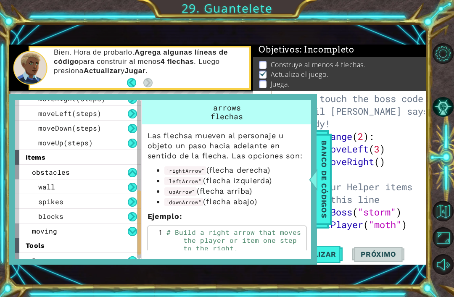
click at [105, 223] on div "blocks" at bounding box center [78, 216] width 126 height 15
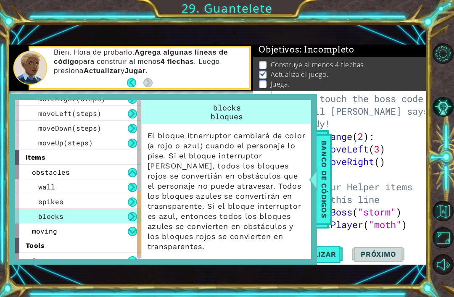
click at [111, 209] on div "spikes" at bounding box center [78, 201] width 126 height 15
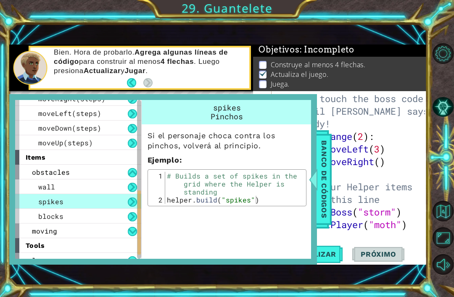
click at [114, 194] on div "wall" at bounding box center [78, 187] width 126 height 15
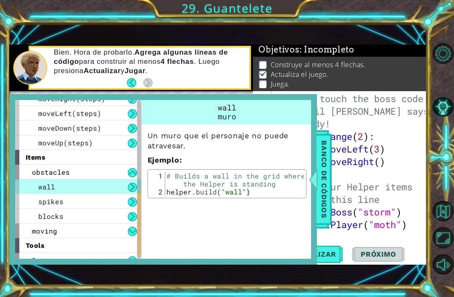
click at [95, 180] on div "obstacles" at bounding box center [78, 172] width 126 height 15
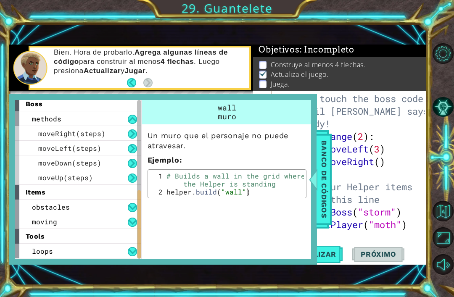
scroll to position [195, 0]
click at [97, 215] on div "obstacles" at bounding box center [78, 207] width 126 height 15
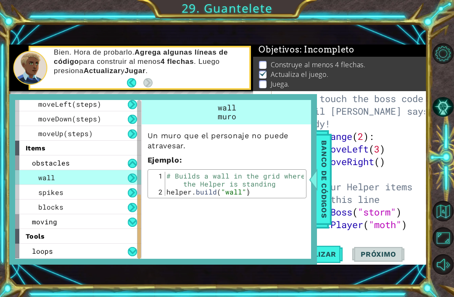
scroll to position [239, 0]
click at [91, 200] on div "spikes" at bounding box center [78, 192] width 126 height 15
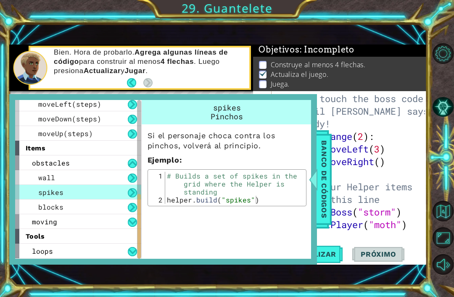
click at [67, 229] on div "moving" at bounding box center [78, 222] width 126 height 15
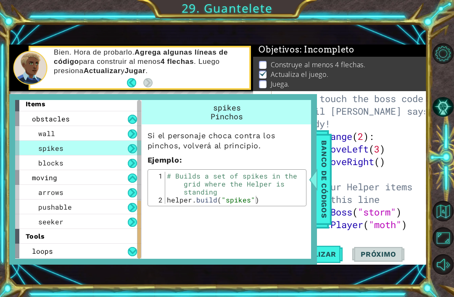
scroll to position [283, 0]
click at [80, 215] on div "pushable" at bounding box center [78, 207] width 126 height 15
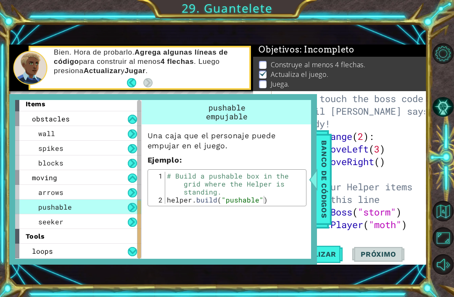
click at [68, 229] on div "seeker" at bounding box center [78, 222] width 126 height 15
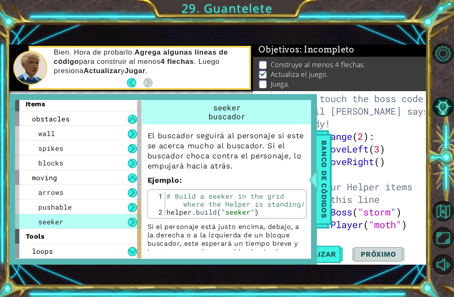
click at [80, 200] on div "arrows" at bounding box center [78, 192] width 126 height 15
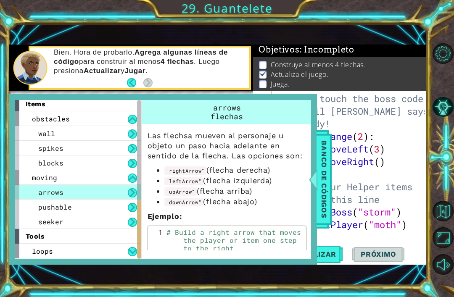
click at [71, 215] on div "pushable" at bounding box center [78, 207] width 126 height 15
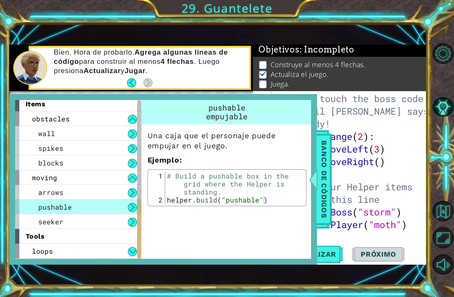
click at [74, 229] on div "seeker" at bounding box center [78, 222] width 126 height 15
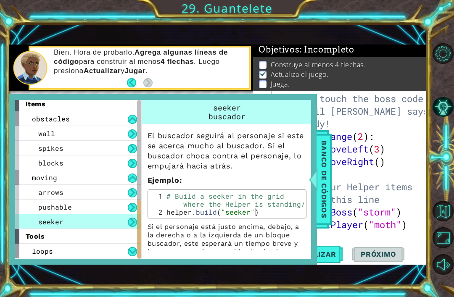
click at [97, 200] on div "arrows" at bounding box center [78, 192] width 126 height 15
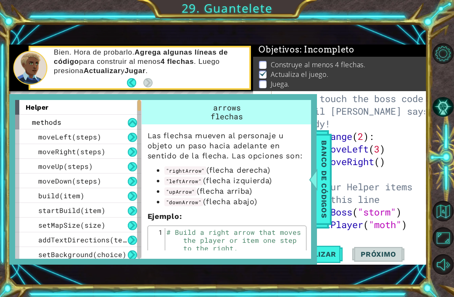
scroll to position [0, 0]
click at [327, 170] on span "Banco de códigos" at bounding box center [324, 179] width 13 height 87
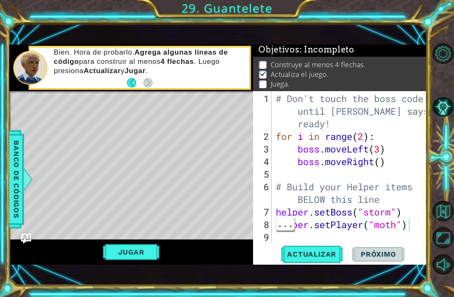
click at [411, 228] on div "# Don't touch the boss code until [PERSON_NAME] says you're ready! for i in ran…" at bounding box center [351, 194] width 155 height 202
type textarea "helper.setPlayer("moth")"
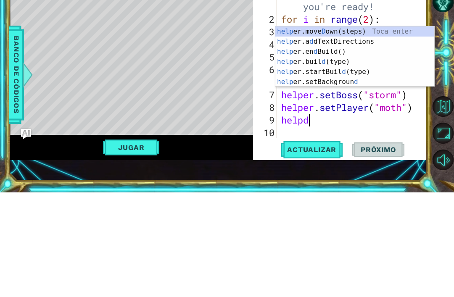
scroll to position [0, 1]
type textarea "helpde."
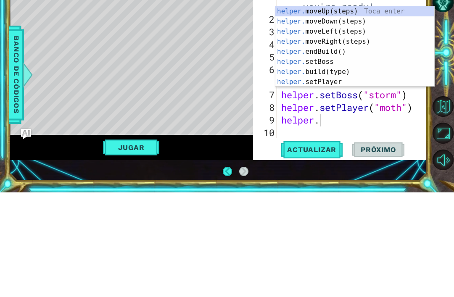
scroll to position [27, 0]
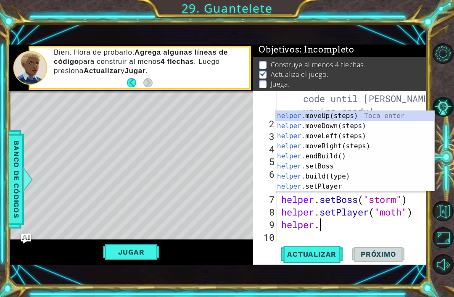
click at [16, 172] on span "Banco de códigos" at bounding box center [16, 179] width 13 height 87
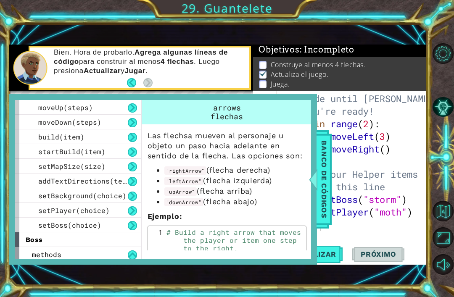
scroll to position [57, 0]
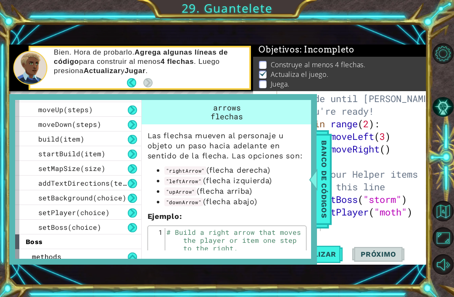
click at [98, 173] on span "setMapSize(size)" at bounding box center [71, 168] width 67 height 9
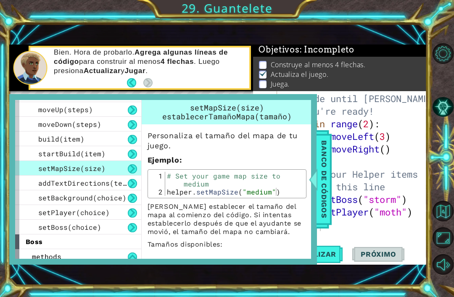
click at [114, 184] on span "addTextDirections(text)" at bounding box center [86, 183] width 97 height 9
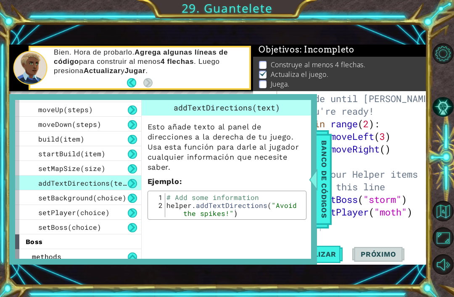
click at [119, 203] on div "setBackground(choice)" at bounding box center [78, 198] width 126 height 15
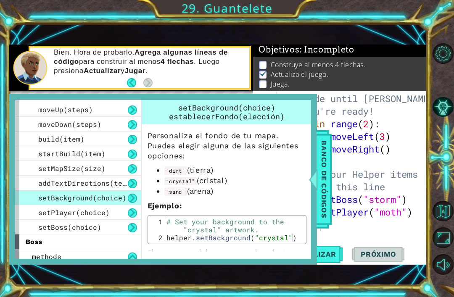
click at [322, 157] on span "Banco de códigos" at bounding box center [324, 179] width 13 height 87
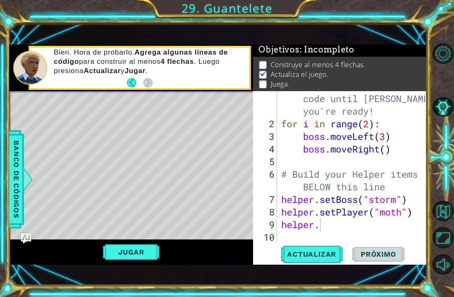
click at [25, 180] on div at bounding box center [27, 179] width 11 height 25
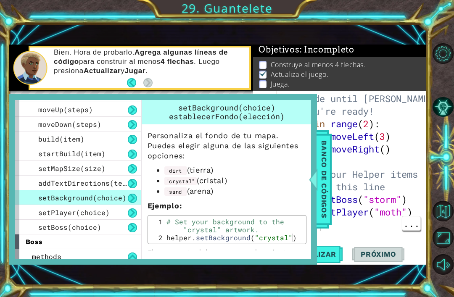
click at [366, 226] on div "# Don't touch the boss code until [PERSON_NAME] says you're ready! for i in ran…" at bounding box center [355, 181] width 150 height 202
click at [365, 94] on div "# Don't touch the boss code until [PERSON_NAME] says you're ready! for i in ran…" at bounding box center [355, 181] width 150 height 202
click at [326, 185] on span "Banco de códigos" at bounding box center [324, 179] width 13 height 87
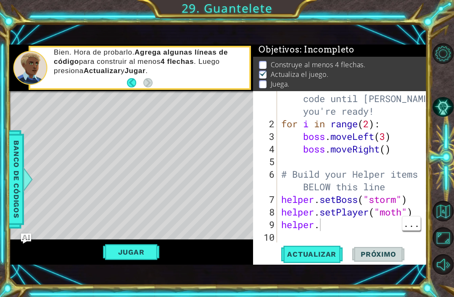
click at [336, 229] on div "# Don't touch the boss code until [PERSON_NAME] says you're ready! for i in ran…" at bounding box center [355, 181] width 150 height 202
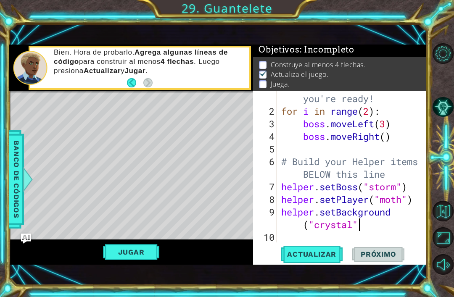
scroll to position [0, 8]
type textarea "helper.setBackground("crystal")"
click at [329, 254] on span "Actualizar" at bounding box center [312, 254] width 66 height 8
click at [13, 198] on span "Banco de códigos" at bounding box center [16, 179] width 13 height 87
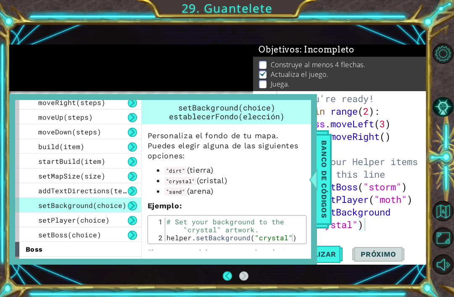
scroll to position [40, 0]
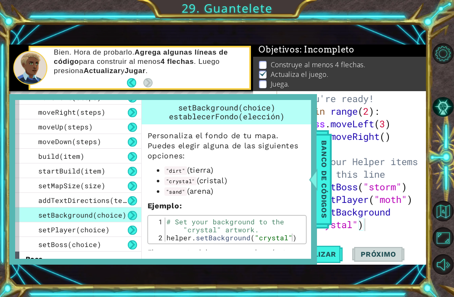
click at [50, 170] on span "startBuild(item)" at bounding box center [71, 171] width 67 height 9
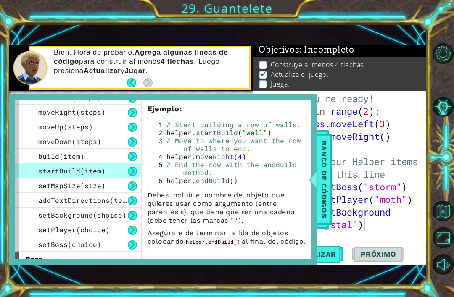
scroll to position [60, 0]
click at [324, 172] on span "Banco de códigos" at bounding box center [324, 179] width 13 height 87
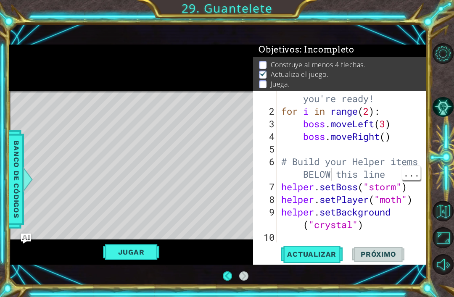
click at [21, 189] on span "Banco de códigos" at bounding box center [16, 179] width 13 height 87
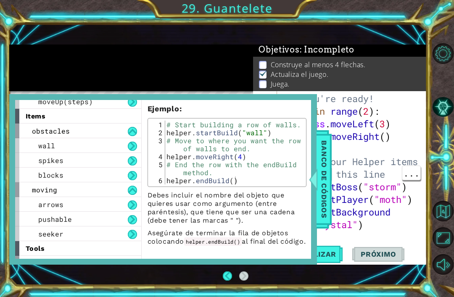
scroll to position [271, 0]
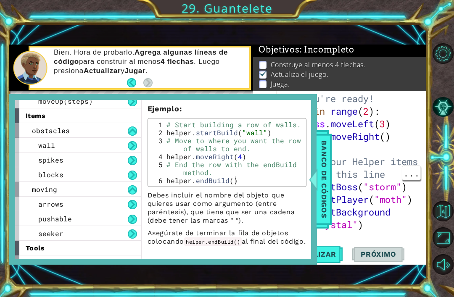
click at [30, 161] on div "spikes" at bounding box center [78, 160] width 126 height 15
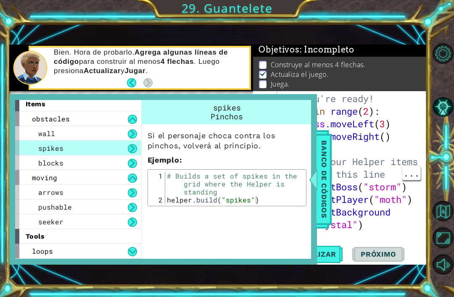
scroll to position [283, 0]
click at [35, 156] on div "blocks" at bounding box center [78, 163] width 126 height 15
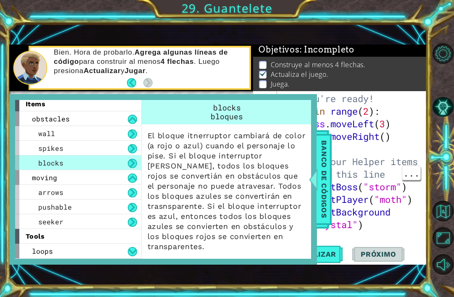
click at [37, 135] on div "wall" at bounding box center [78, 133] width 126 height 15
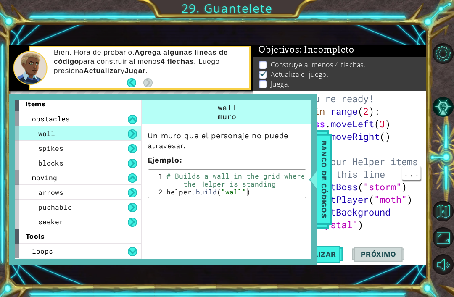
click at [48, 199] on div "arrows" at bounding box center [78, 192] width 126 height 15
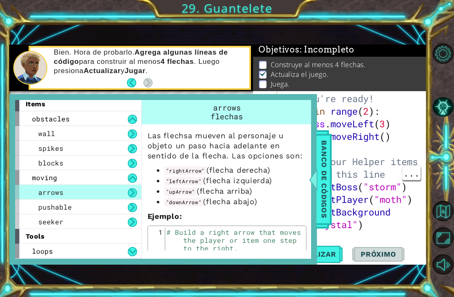
click at [47, 210] on span "pushable" at bounding box center [55, 207] width 34 height 9
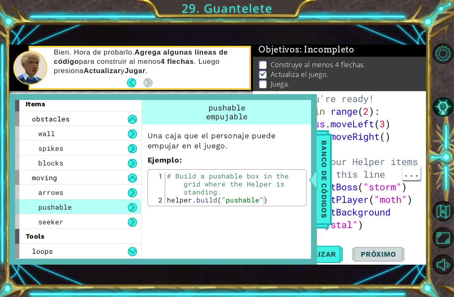
click at [38, 219] on span "seeker" at bounding box center [50, 221] width 25 height 9
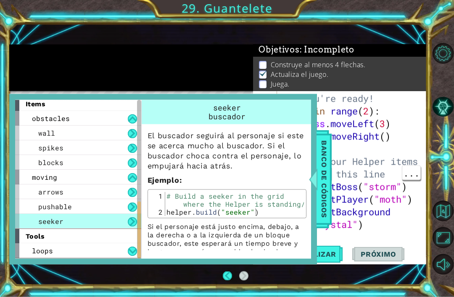
scroll to position [0, 0]
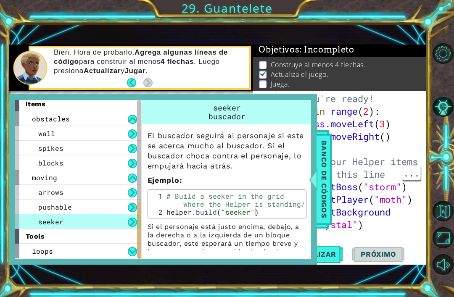
click at [327, 182] on span "Banco de códigos" at bounding box center [324, 179] width 13 height 87
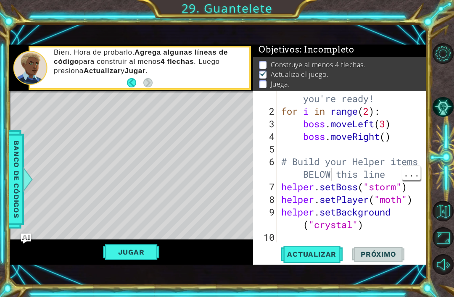
click at [13, 172] on span "Banco de códigos" at bounding box center [16, 179] width 13 height 87
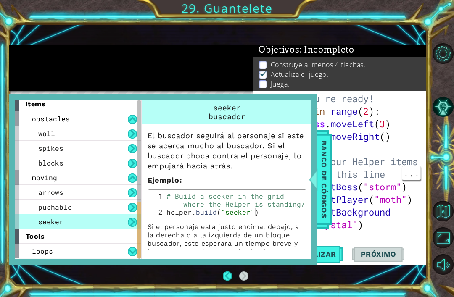
scroll to position [27, 0]
click at [132, 225] on button at bounding box center [132, 222] width 9 height 9
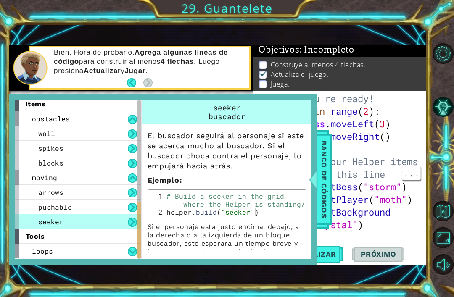
click at [118, 179] on div "moving" at bounding box center [78, 177] width 126 height 15
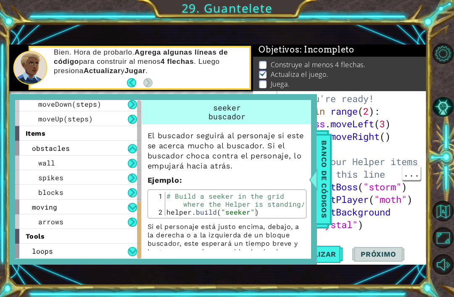
click at [118, 126] on div "moveUp(steps)" at bounding box center [78, 118] width 126 height 15
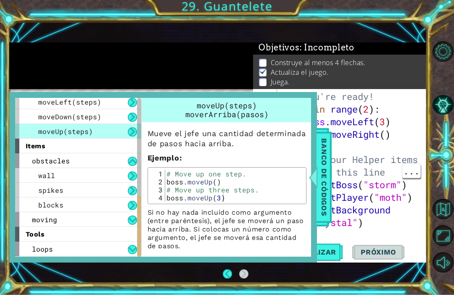
scroll to position [0, 0]
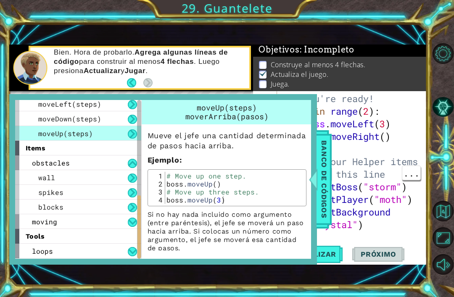
click at [323, 183] on span "Banco de códigos" at bounding box center [324, 179] width 13 height 87
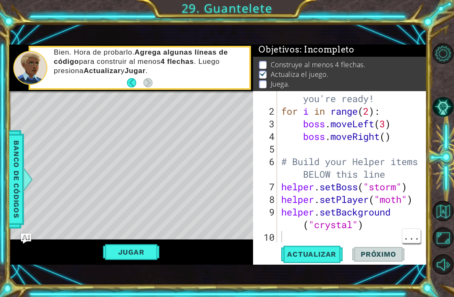
click at [380, 232] on div "# Don't touch the boss code until [PERSON_NAME] says you're ready! for i in ran…" at bounding box center [355, 168] width 150 height 202
click at [16, 178] on span "Banco de códigos" at bounding box center [16, 179] width 13 height 87
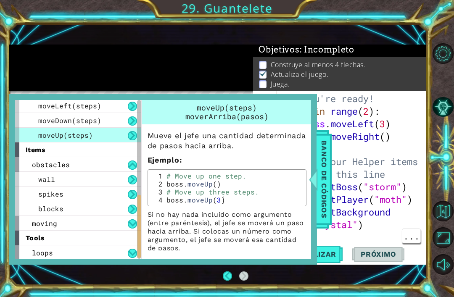
scroll to position [238, 0]
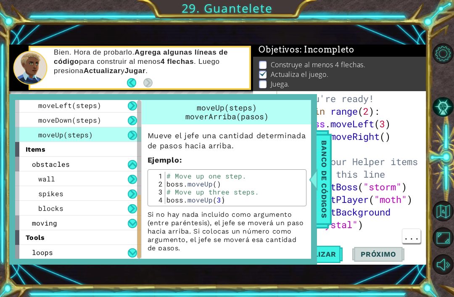
click at [124, 223] on div "moving" at bounding box center [78, 223] width 126 height 15
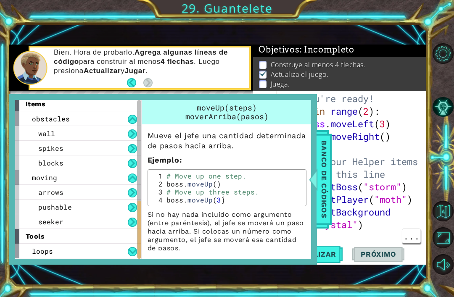
scroll to position [283, 0]
click at [128, 182] on button at bounding box center [132, 178] width 9 height 9
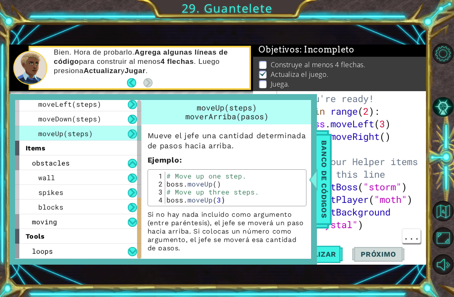
scroll to position [239, 0]
click at [128, 182] on button at bounding box center [132, 178] width 9 height 9
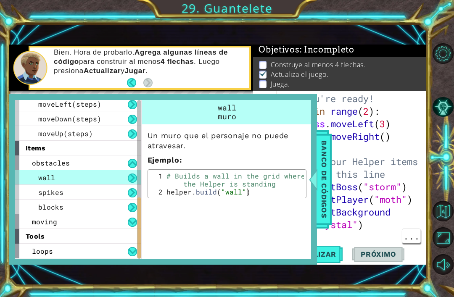
click at [130, 198] on button at bounding box center [132, 192] width 9 height 9
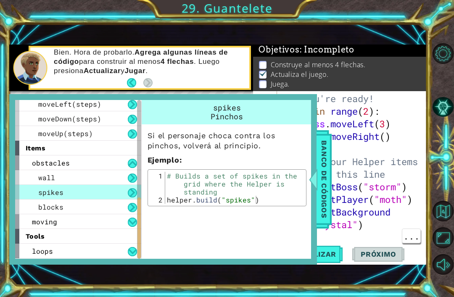
click at [123, 208] on div "blocks" at bounding box center [78, 207] width 126 height 15
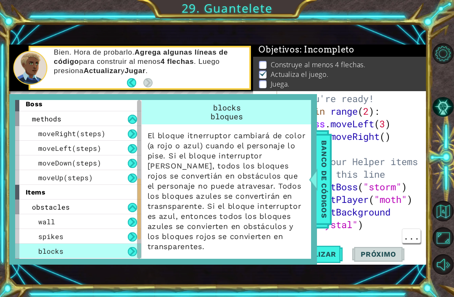
scroll to position [193, 0]
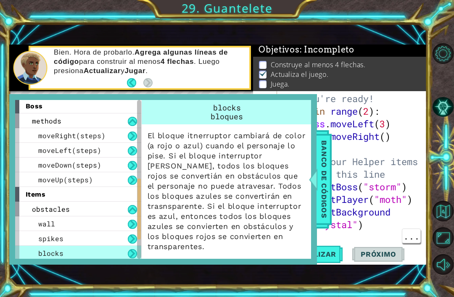
click at [323, 175] on span "Banco de códigos" at bounding box center [324, 179] width 13 height 87
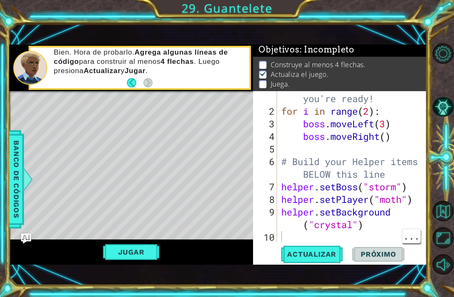
click at [384, 232] on div "# Don't touch the boss code until [PERSON_NAME] says you're ready! for i in ran…" at bounding box center [355, 168] width 150 height 202
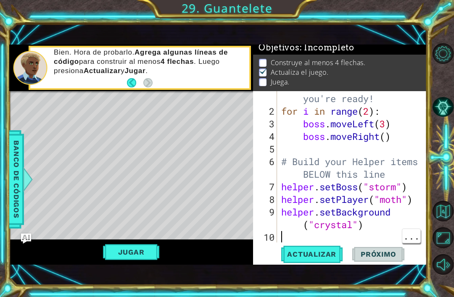
scroll to position [4, 0]
click at [354, 236] on div "# Don't touch the boss code until [PERSON_NAME] says you're ready! for i in ran…" at bounding box center [355, 168] width 150 height 202
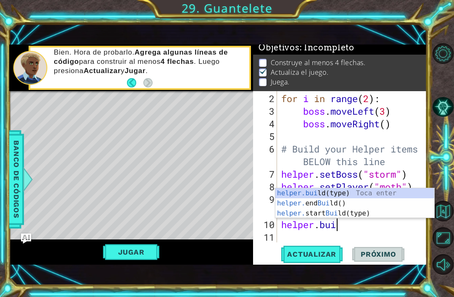
scroll to position [0, 3]
click at [14, 174] on span "Banco de códigos" at bounding box center [16, 179] width 13 height 87
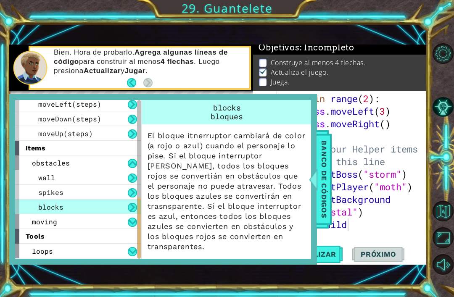
scroll to position [239, 0]
click at [321, 181] on span "Banco de códigos" at bounding box center [324, 179] width 13 height 87
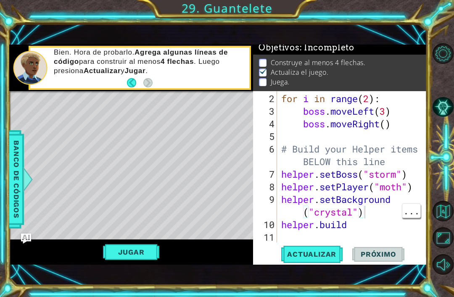
click at [384, 213] on div "for i in range ( 2 ) : boss . moveLeft ( 3 ) boss . moveRight ( ) # Build your …" at bounding box center [355, 181] width 150 height 177
type textarea "helper.setBackground("crystal")"
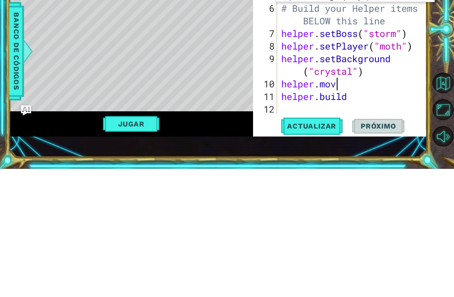
scroll to position [0, 3]
click at [380, 93] on div "boss . moveLeft ( 3 ) boss . moveRight ( ) # Build your Helper items BELOW this…" at bounding box center [355, 181] width 150 height 177
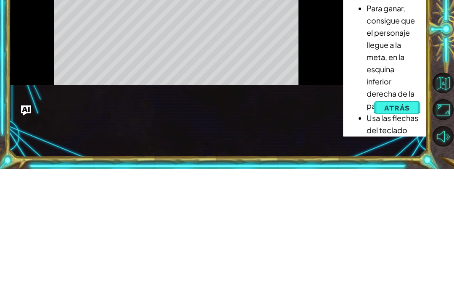
scroll to position [27, 0]
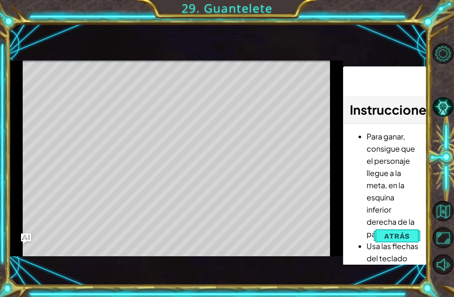
click at [400, 237] on span "Atrás" at bounding box center [397, 236] width 26 height 8
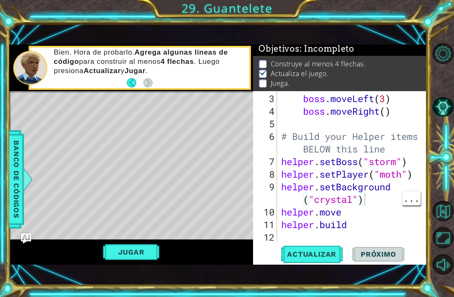
scroll to position [2, 0]
click at [379, 207] on div "boss . moveLeft ( 3 ) boss . moveRight ( ) # Build your Helper items BELOW this…" at bounding box center [355, 181] width 150 height 177
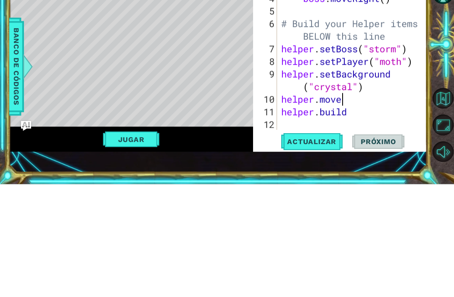
type textarea "helper.setBackground("crystal")"
click at [387, 93] on div "boss . moveLeft ( 3 ) boss . moveRight ( ) # Build your Helper items BELOW this…" at bounding box center [355, 181] width 150 height 177
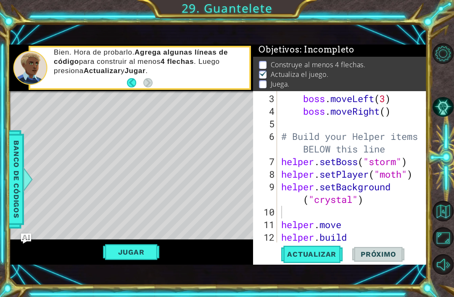
click at [14, 173] on span "Banco de códigos" at bounding box center [16, 179] width 13 height 87
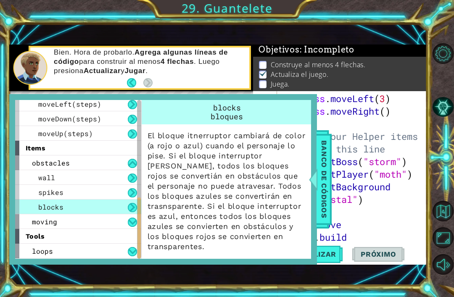
click at [37, 254] on span "loops" at bounding box center [42, 251] width 21 height 9
click at [47, 254] on span "loops" at bounding box center [42, 251] width 21 height 9
click at [96, 251] on div "loops" at bounding box center [78, 251] width 126 height 15
click at [283, 193] on p "El bloque itnerruptor cambiará de color (a rojo o azul) cuando el personaje lo …" at bounding box center [227, 191] width 159 height 121
click at [132, 254] on button at bounding box center [132, 251] width 9 height 9
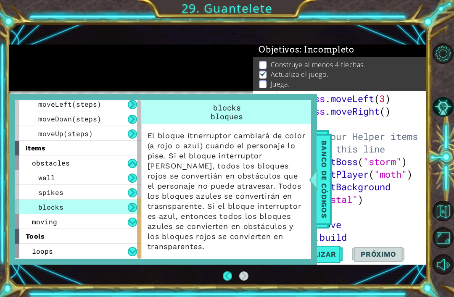
click at [133, 254] on button at bounding box center [132, 251] width 9 height 9
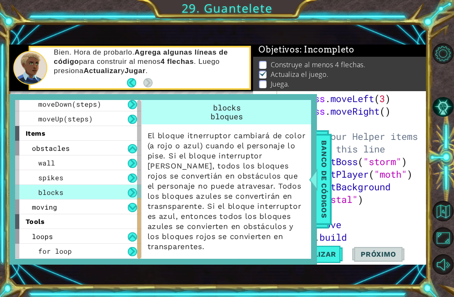
scroll to position [254, 0]
click at [60, 255] on span "for loop" at bounding box center [55, 251] width 34 height 9
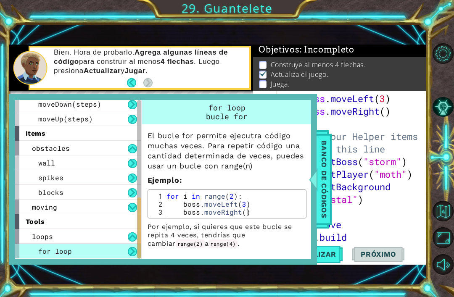
click at [322, 176] on span "Banco de códigos" at bounding box center [324, 179] width 13 height 87
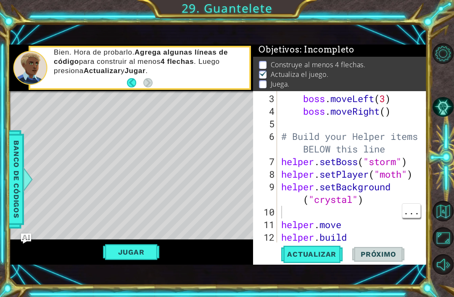
click at [305, 217] on div "boss . moveLeft ( 3 ) boss . moveRight ( ) # Build your Helper items BELOW this…" at bounding box center [355, 181] width 150 height 177
type textarea "k"
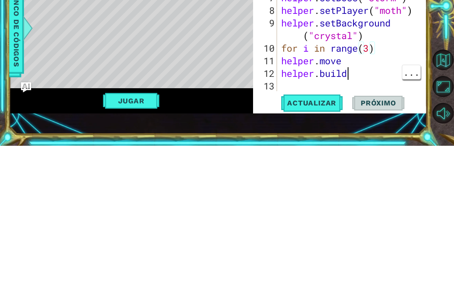
scroll to position [0, 3]
click at [360, 93] on div "boss . moveRight ( ) # Build your Helper items BELOW this line helper . setBoss…" at bounding box center [355, 181] width 150 height 177
click at [13, 136] on span "Banco de códigos" at bounding box center [16, 179] width 13 height 87
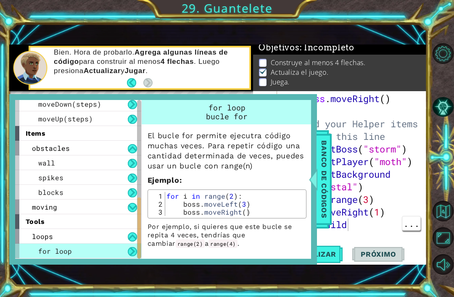
click at [30, 164] on div "wall" at bounding box center [78, 163] width 126 height 15
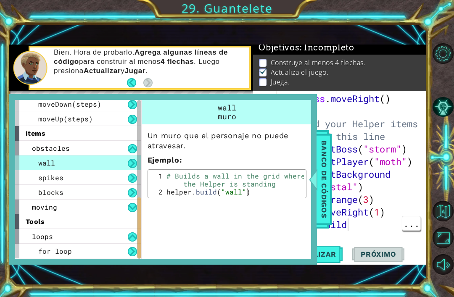
click at [380, 227] on div "boss . moveRight ( ) # Build your Helper items BELOW this line helper . setBoss…" at bounding box center [355, 181] width 150 height 177
click at [326, 173] on span "Banco de códigos" at bounding box center [324, 179] width 13 height 87
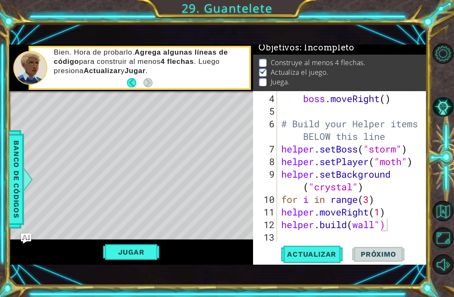
click at [323, 258] on span "Actualizar" at bounding box center [312, 254] width 66 height 8
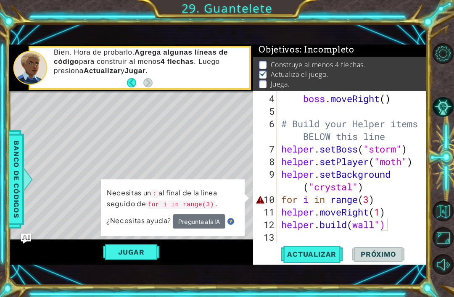
scroll to position [0, 4]
click at [385, 199] on div "boss . moveRight ( ) # Build your Helper items BELOW this line helper . setBoss…" at bounding box center [355, 181] width 150 height 177
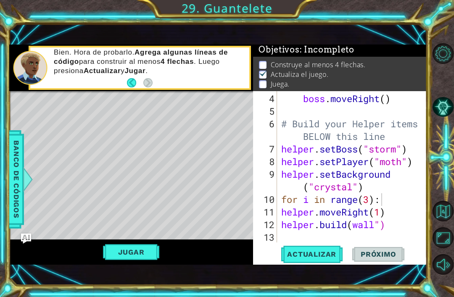
click at [326, 260] on button "Actualizar" at bounding box center [312, 254] width 66 height 17
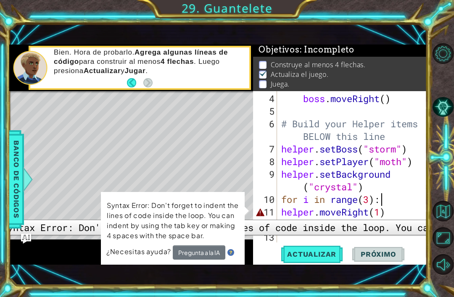
click at [276, 214] on div "11" at bounding box center [266, 212] width 22 height 13
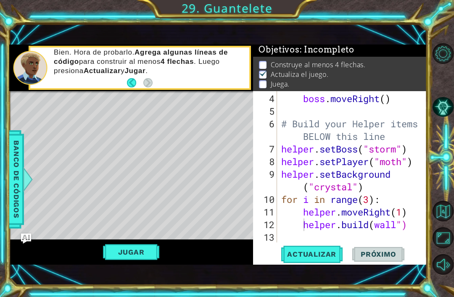
click at [323, 258] on span "Actualizar" at bounding box center [312, 254] width 66 height 8
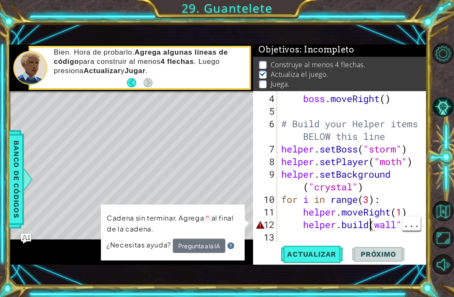
click at [379, 225] on div "boss . moveRight ( ) # Build your Helper items BELOW this line helper . setBoss…" at bounding box center [355, 181] width 150 height 177
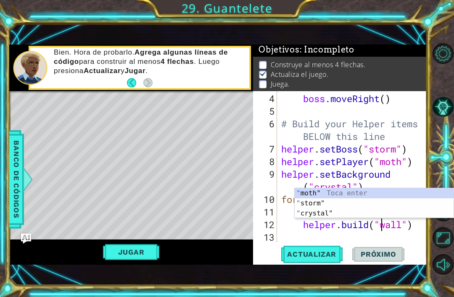
scroll to position [0, 5]
click at [329, 259] on span "Actualizar" at bounding box center [312, 254] width 66 height 8
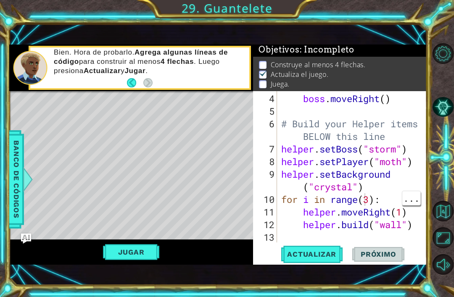
scroll to position [0, 4]
click at [373, 201] on div "boss . moveRight ( ) # Build your Helper items BELOW this line helper . setBoss…" at bounding box center [355, 181] width 150 height 177
type textarea "for i in range(6):"
click at [324, 254] on span "Actualizar" at bounding box center [312, 254] width 66 height 8
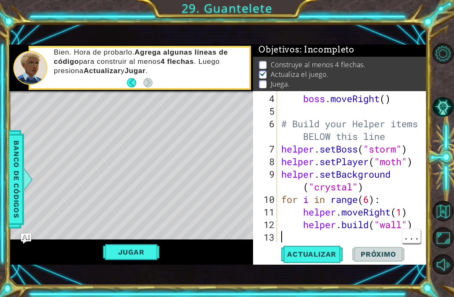
click at [372, 235] on div "boss . moveRight ( ) # Build your Helper items BELOW this line helper . setBoss…" at bounding box center [355, 181] width 150 height 177
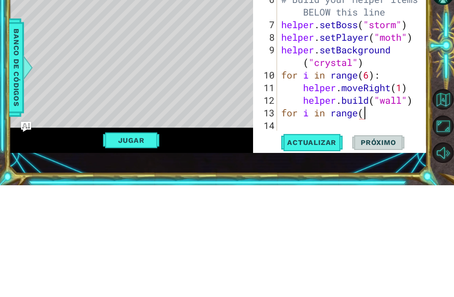
scroll to position [0, 4]
type textarea "for i in range(4):"
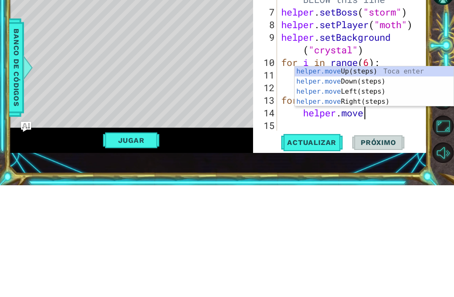
scroll to position [0, 3]
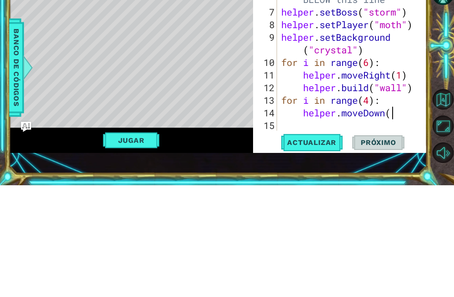
type textarea "helper.moveDown(1)"
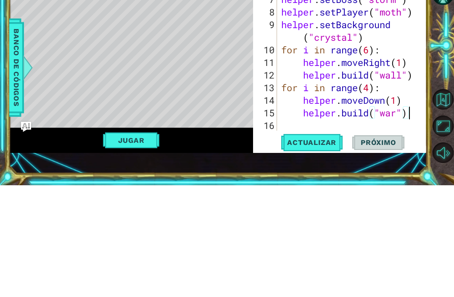
scroll to position [0, 5]
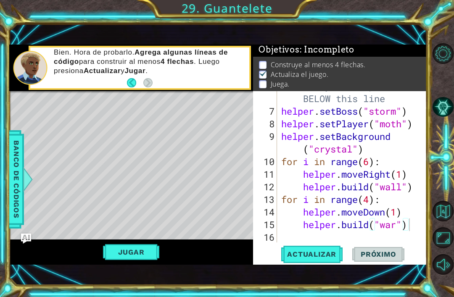
click at [326, 254] on span "Actualizar" at bounding box center [312, 254] width 66 height 8
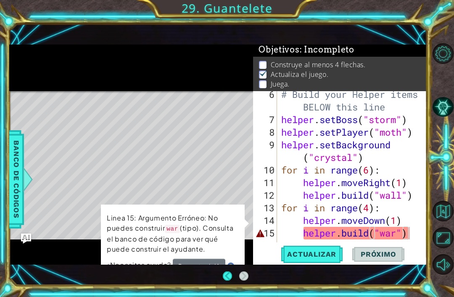
scroll to position [92, 0]
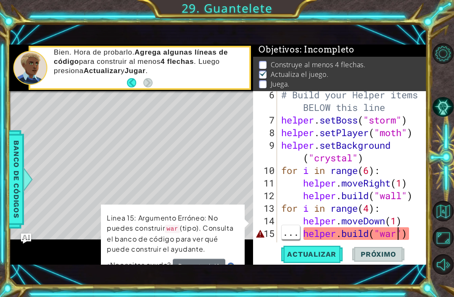
click at [404, 234] on div "# Build your Helper items BELOW this line helper . setBoss ( "storm" ) helper .…" at bounding box center [355, 183] width 150 height 189
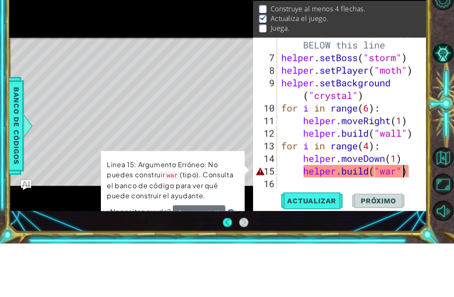
scroll to position [4, 0]
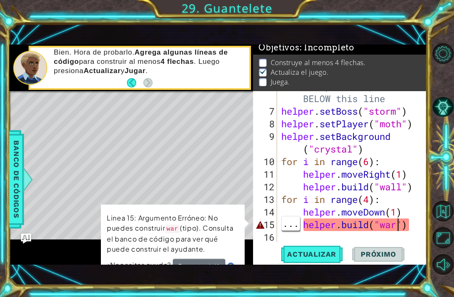
click at [401, 228] on div "# Build your Helper items BELOW this line helper . setBoss ( "storm" ) helper .…" at bounding box center [355, 174] width 150 height 189
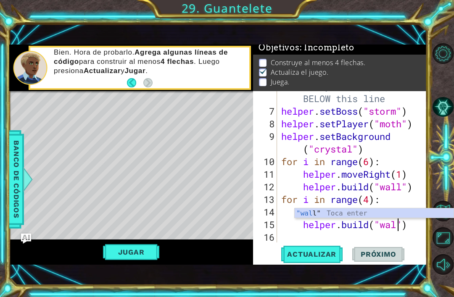
scroll to position [0, 5]
type textarea "[DOMAIN_NAME]("wall")"
click at [328, 252] on span "Actualizar" at bounding box center [312, 254] width 66 height 8
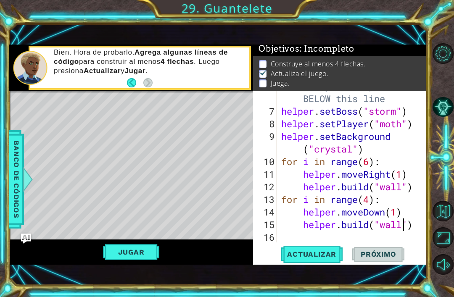
scroll to position [2, 0]
click at [13, 189] on span "Banco de códigos" at bounding box center [16, 179] width 13 height 87
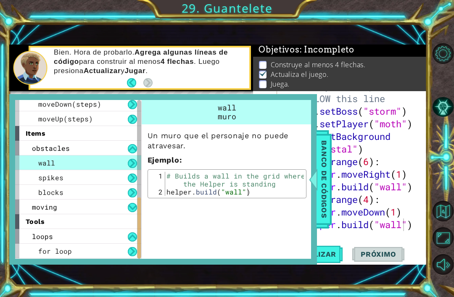
click at [30, 181] on div "spikes" at bounding box center [78, 177] width 126 height 15
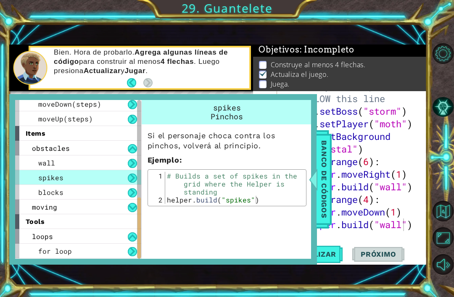
click at [328, 172] on span "Banco de códigos" at bounding box center [324, 179] width 13 height 87
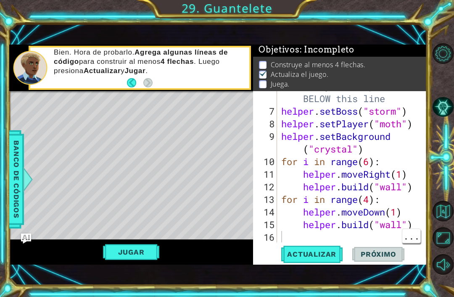
click at [347, 232] on div "# Build your Helper items BELOW this line helper . setBoss ( "storm" ) helper .…" at bounding box center [355, 174] width 150 height 189
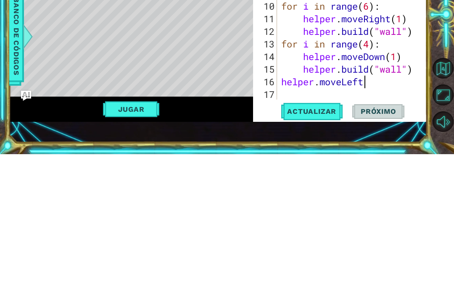
scroll to position [0, 3]
type textarea "helper.moveLeft(1)"
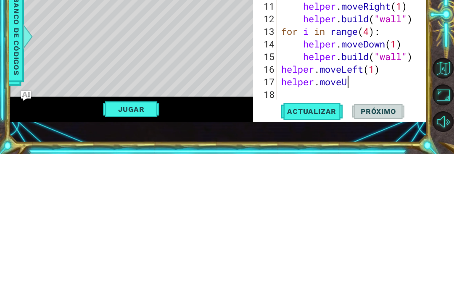
scroll to position [0, 3]
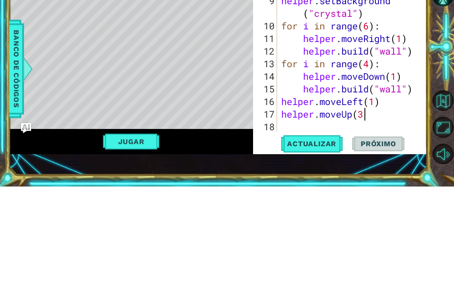
type textarea "helper.moveUp(3)"
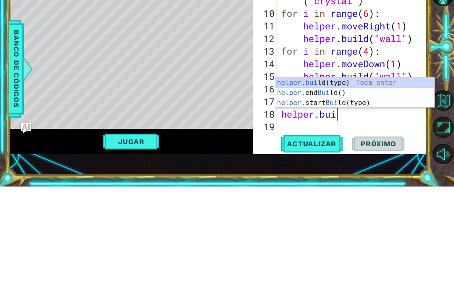
scroll to position [0, 3]
click at [16, 136] on span "Banco de códigos" at bounding box center [16, 179] width 13 height 87
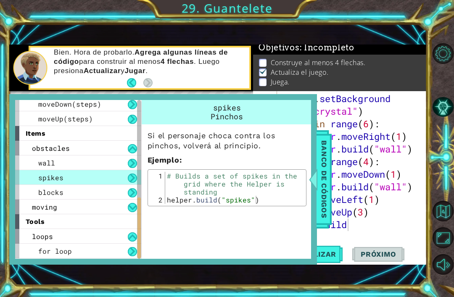
click at [319, 200] on span "Banco de códigos" at bounding box center [324, 179] width 13 height 87
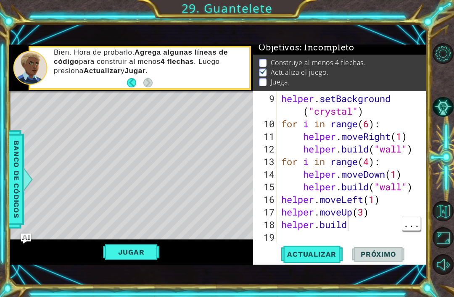
click at [365, 226] on div "helper . setBackground ( "crystal" ) for i in range ( 6 ) : helper . moveRight …" at bounding box center [355, 187] width 150 height 189
type textarea "[DOMAIN_NAME]("spikes")"
click at [323, 258] on span "Actualizar" at bounding box center [312, 254] width 66 height 8
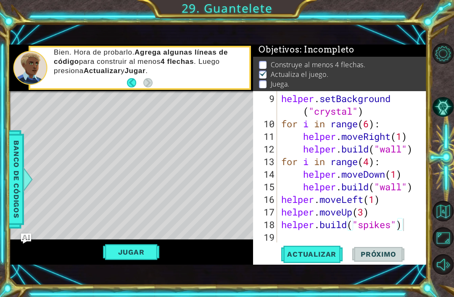
scroll to position [0, 0]
type textarea "[DOMAIN_NAME]("spikes")"
click at [338, 231] on div "helper . setBackground ( "crystal" ) for i in range ( 6 ) : helper . moveRight …" at bounding box center [355, 187] width 150 height 189
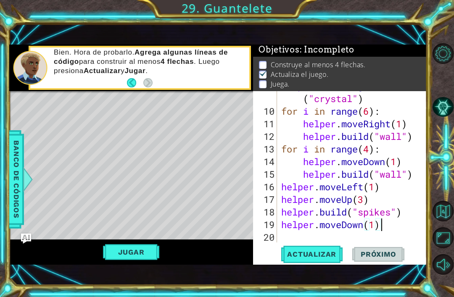
scroll to position [0, 4]
click at [394, 225] on div "helper . setBackground ( "crystal" ) for i in range ( 6 ) : helper . moveRight …" at bounding box center [355, 174] width 150 height 189
type textarea "helper.moveDown(2)"
click at [398, 227] on div "helper . setBackground ( "crystal" ) for i in range ( 6 ) : helper . moveRight …" at bounding box center [355, 174] width 150 height 189
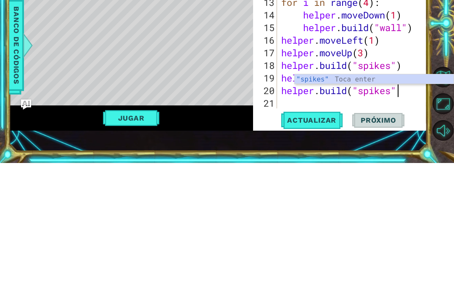
scroll to position [0, 5]
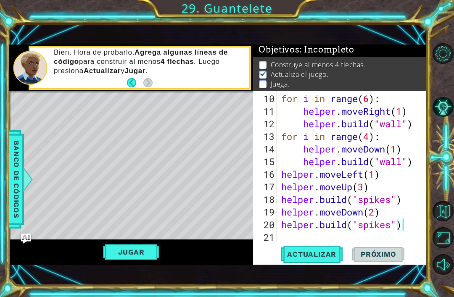
click at [321, 254] on span "Actualizar" at bounding box center [312, 254] width 66 height 8
click at [18, 203] on span "Banco de códigos" at bounding box center [16, 179] width 13 height 87
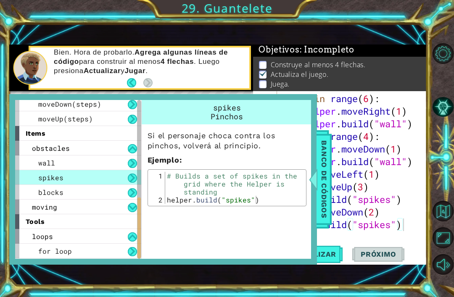
click at [31, 190] on div "blocks" at bounding box center [78, 192] width 126 height 15
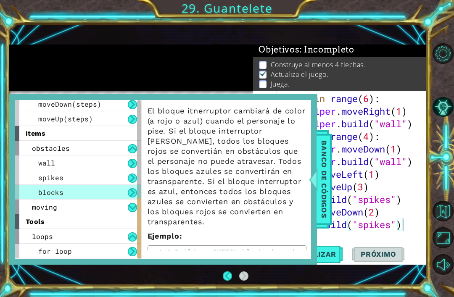
scroll to position [24, 0]
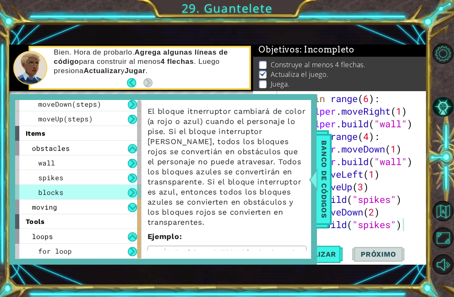
click at [34, 207] on span "moving" at bounding box center [44, 207] width 25 height 9
click at [34, 220] on div "arrows" at bounding box center [78, 222] width 126 height 15
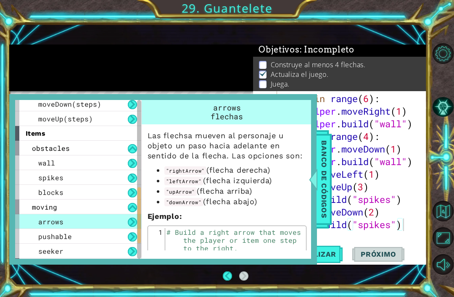
scroll to position [287, 0]
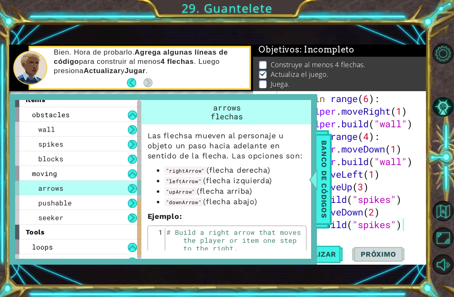
click at [98, 217] on div "seeker" at bounding box center [78, 217] width 126 height 15
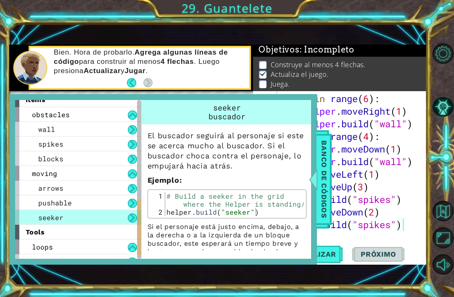
click at [323, 189] on span "Banco de códigos" at bounding box center [324, 179] width 13 height 87
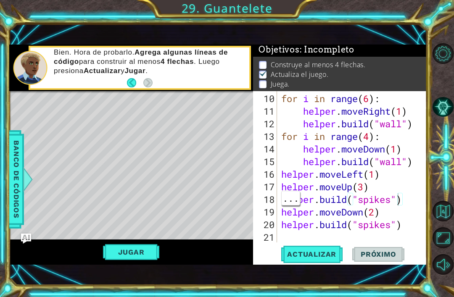
click at [389, 203] on div "for i in range ( 6 ) : helper . moveRight ( 1 ) helper . build ( "wall" ) for i…" at bounding box center [355, 181] width 150 height 177
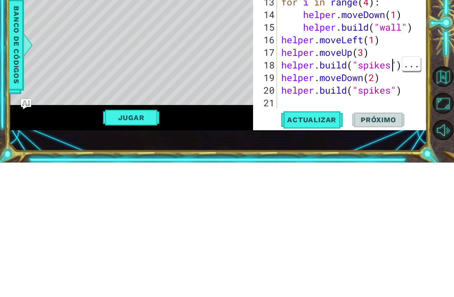
click at [392, 93] on div "for i in range ( 6 ) : helper . moveRight ( 1 ) helper . build ( "wall" ) for i…" at bounding box center [355, 181] width 150 height 177
type textarea "[DOMAIN_NAME]("seeker")"
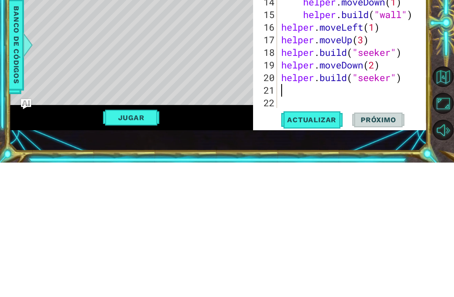
type textarea "[DOMAIN_NAME]("seeker")"
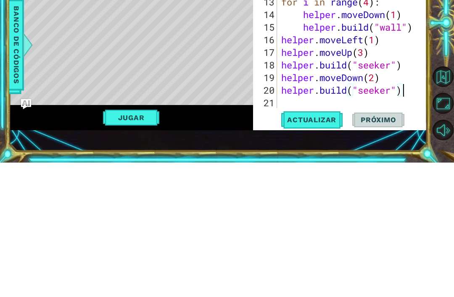
scroll to position [177, 0]
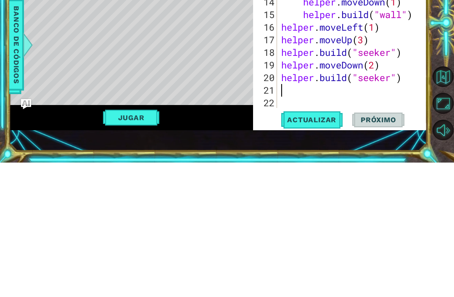
click at [14, 136] on span "Banco de códigos" at bounding box center [16, 179] width 13 height 87
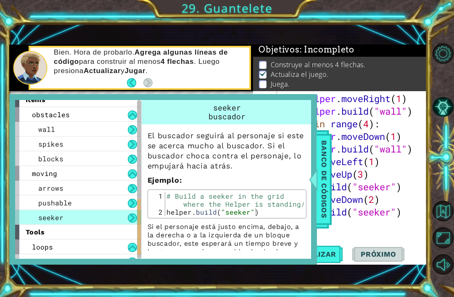
click at [320, 201] on span "Banco de códigos" at bounding box center [324, 179] width 13 height 87
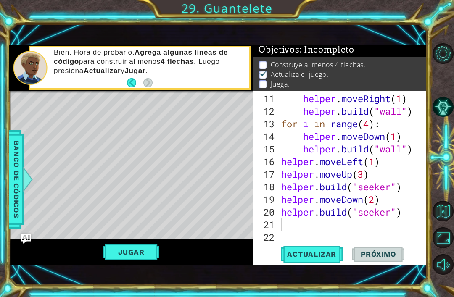
click at [323, 257] on span "Actualizar" at bounding box center [312, 254] width 66 height 8
click at [340, 224] on div "helper . moveRight ( 1 ) helper . build ( "wall" ) for i in range ( 4 ) : helpe…" at bounding box center [355, 181] width 150 height 177
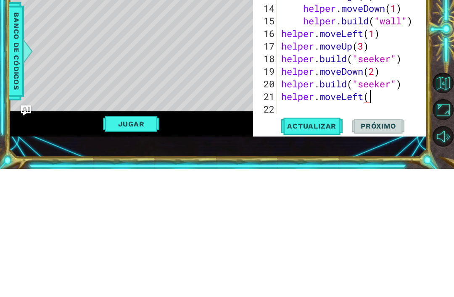
scroll to position [0, 4]
type textarea "helper.moveLeft(5)"
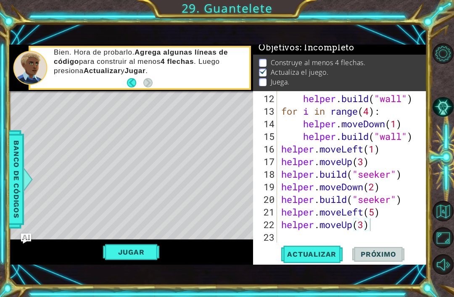
click at [320, 252] on span "Actualizar" at bounding box center [312, 254] width 66 height 8
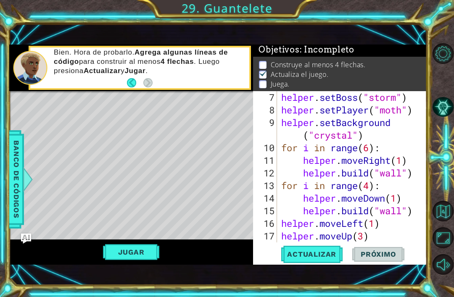
scroll to position [189, 0]
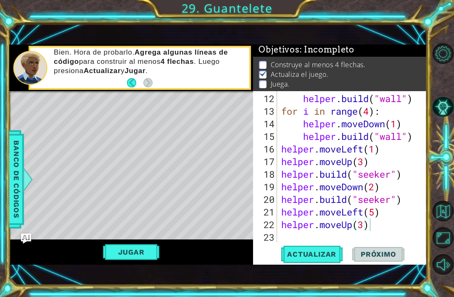
click at [13, 199] on span "Banco de códigos" at bounding box center [16, 179] width 13 height 87
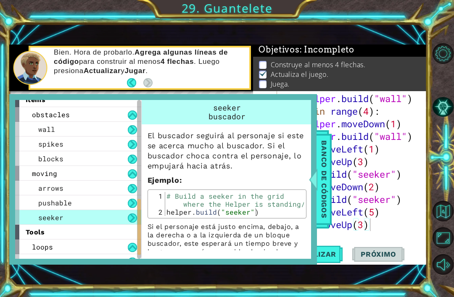
click at [73, 205] on div "pushable" at bounding box center [78, 203] width 126 height 15
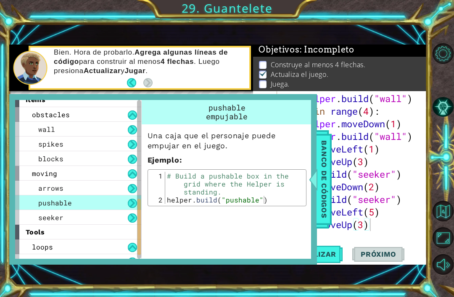
click at [42, 143] on span "spikes" at bounding box center [50, 144] width 25 height 9
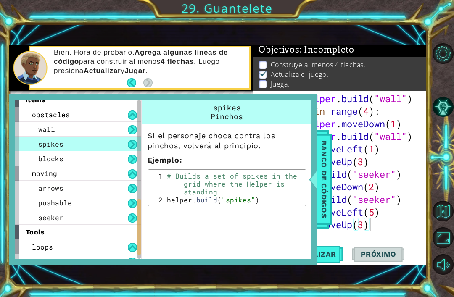
click at [104, 160] on div "blocks" at bounding box center [78, 158] width 126 height 15
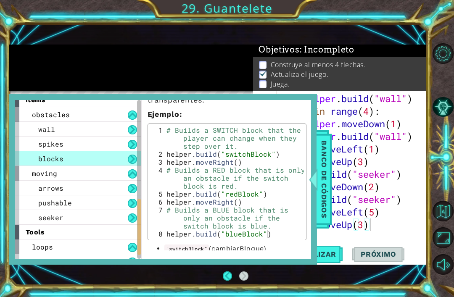
scroll to position [143, 0]
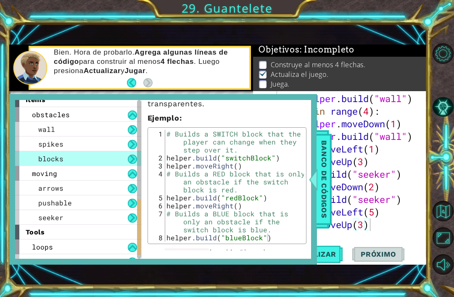
click at [317, 179] on div at bounding box center [313, 179] width 11 height 25
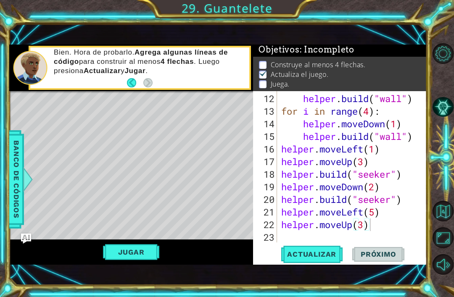
click at [7, 206] on div "1 ההההההההההההההההההההההההההההההההההההההההההההההההההההההההההההההההההההההההההההה…" at bounding box center [227, 148] width 454 height 297
click at [16, 207] on span "Banco de códigos" at bounding box center [16, 179] width 13 height 87
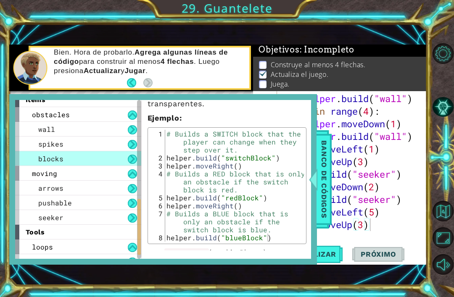
click at [329, 197] on span "Banco de códigos" at bounding box center [324, 179] width 13 height 87
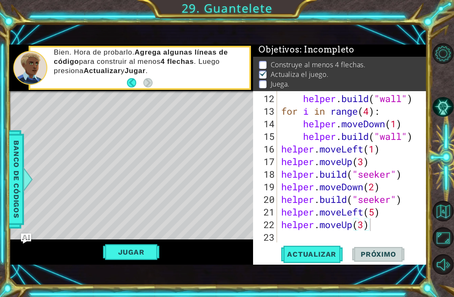
click at [5, 210] on div "1 ההההההההההההההההההההההההההההההההההההההההההההההההההההההההההההההההההההההההההההה…" at bounding box center [227, 148] width 454 height 297
click at [24, 165] on div "Level Map" at bounding box center [203, 215] width 389 height 248
click at [6, 174] on div "1 ההההההההההההההההההההההההההההההההההההההההההההההההההההההההההההההההההההההההההההה…" at bounding box center [227, 148] width 454 height 297
click at [21, 193] on span "Banco de códigos" at bounding box center [16, 179] width 13 height 87
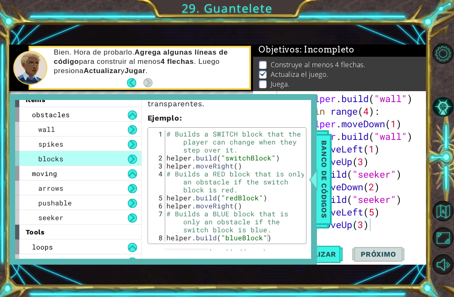
click at [42, 172] on span "moving" at bounding box center [44, 173] width 25 height 9
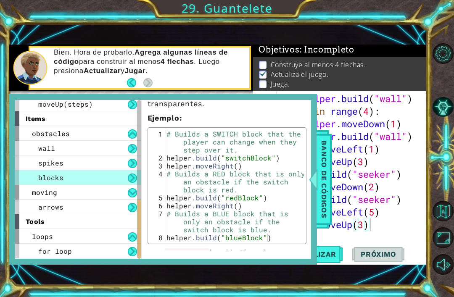
scroll to position [254, 0]
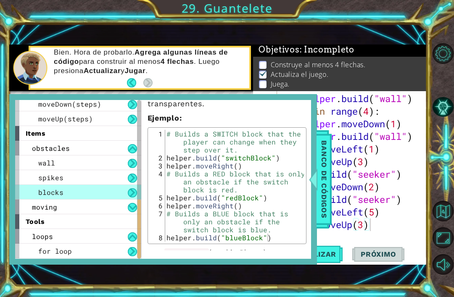
click at [47, 194] on span "blocks" at bounding box center [50, 192] width 25 height 9
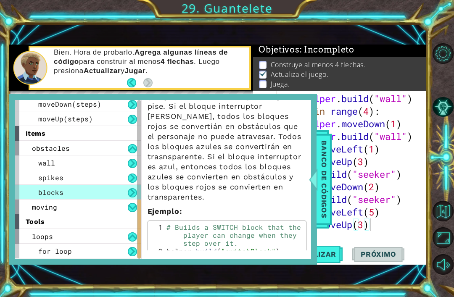
click at [46, 199] on div "blocks" at bounding box center [78, 192] width 126 height 15
click at [52, 208] on span "moving" at bounding box center [44, 207] width 25 height 9
click at [56, 220] on span "arrows" at bounding box center [50, 221] width 25 height 9
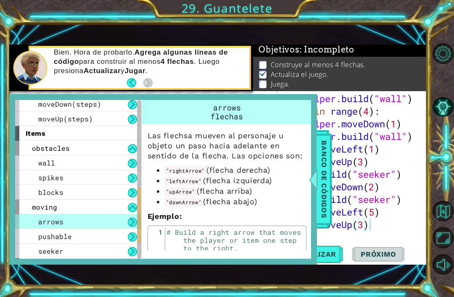
click at [49, 241] on span "pushable" at bounding box center [55, 236] width 34 height 9
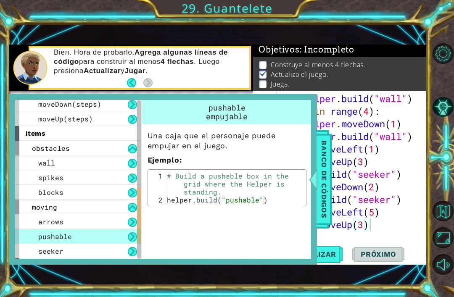
click at [52, 245] on div "seeker" at bounding box center [78, 251] width 126 height 15
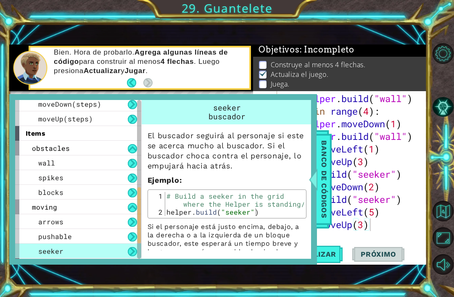
click at [52, 233] on span "pushable" at bounding box center [55, 236] width 34 height 9
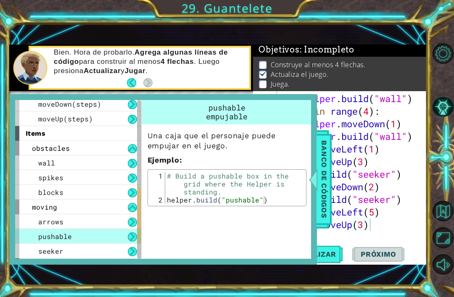
click at [318, 197] on span "Banco de códigos" at bounding box center [324, 179] width 13 height 87
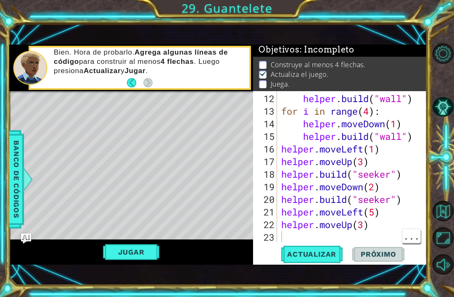
click at [381, 229] on div "helper . build ( "wall" ) for i in range ( 4 ) : helper . moveDown ( 1 ) helper…" at bounding box center [355, 181] width 150 height 177
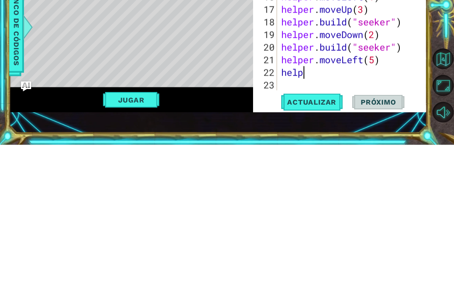
scroll to position [0, 0]
type textarea "h"
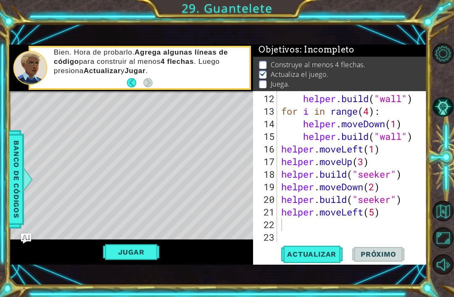
click at [319, 254] on span "Actualizar" at bounding box center [312, 254] width 66 height 8
click at [323, 221] on div "helper . build ( "wall" ) for i in range ( 4 ) : helper . moveDown ( 1 ) helper…" at bounding box center [355, 181] width 150 height 177
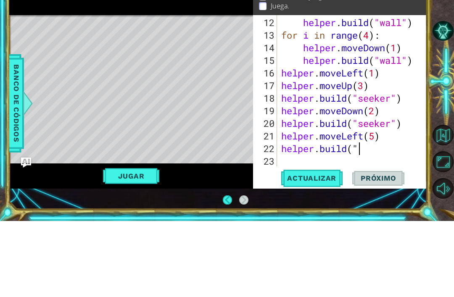
scroll to position [4, 0]
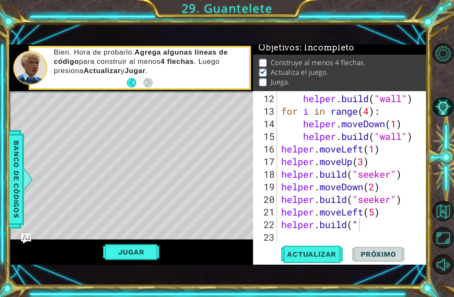
click at [16, 195] on span "Banco de códigos" at bounding box center [16, 179] width 13 height 87
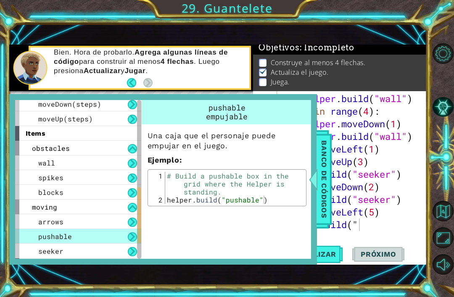
click at [95, 195] on div "blocks" at bounding box center [78, 192] width 126 height 15
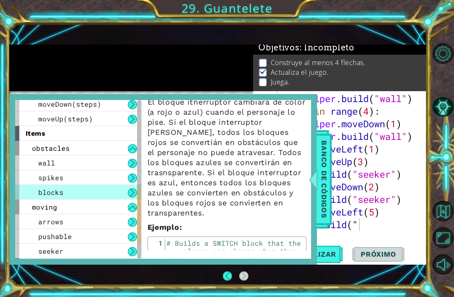
scroll to position [35, 0]
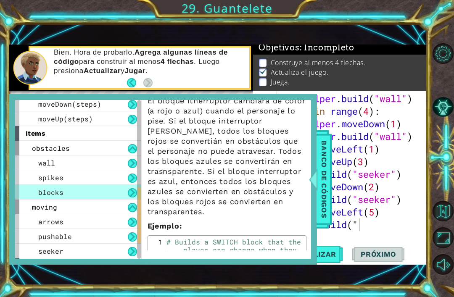
click at [318, 176] on div at bounding box center [313, 179] width 11 height 25
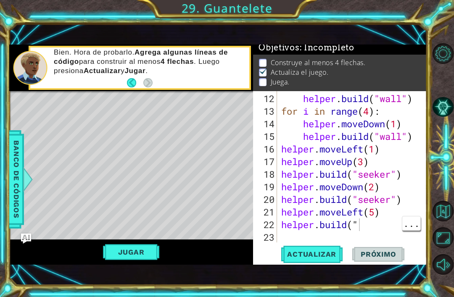
click at [377, 227] on div "helper . build ( "wall" ) for i in range ( 4 ) : helper . moveDown ( 1 ) helper…" at bounding box center [355, 181] width 150 height 177
click at [327, 256] on span "Actualizar" at bounding box center [312, 254] width 66 height 8
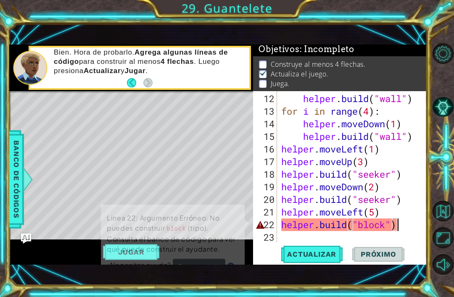
scroll to position [2, 0]
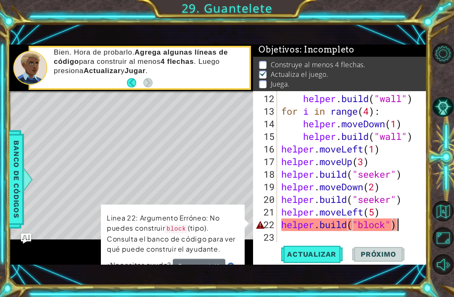
click at [21, 215] on span "Banco de códigos" at bounding box center [16, 179] width 13 height 87
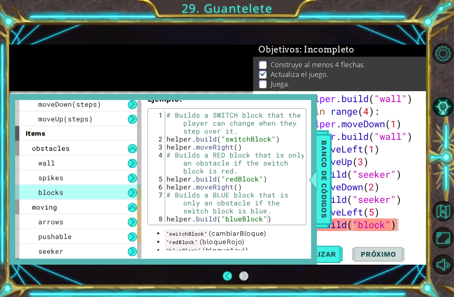
scroll to position [162, 0]
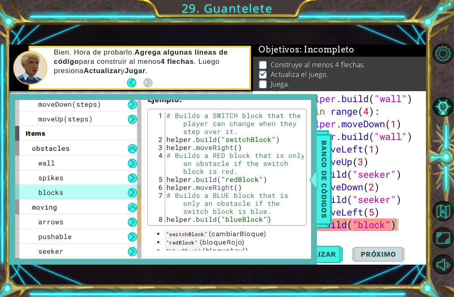
click at [331, 177] on div "Banco de códigos" at bounding box center [324, 179] width 15 height 98
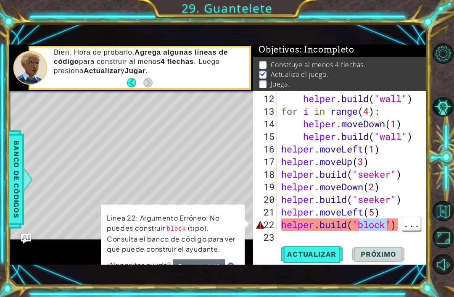
click at [360, 230] on div "helper . build ( "wall" ) for i in range ( 4 ) : helper . moveDown ( 1 ) helper…" at bounding box center [355, 181] width 150 height 177
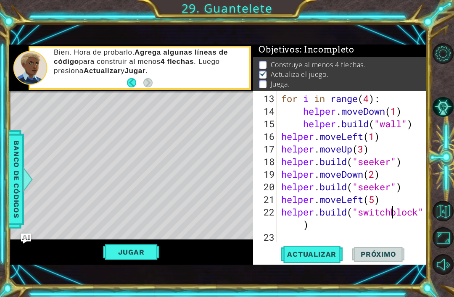
scroll to position [202, 0]
click at [18, 179] on span "Banco de códigos" at bounding box center [16, 179] width 13 height 87
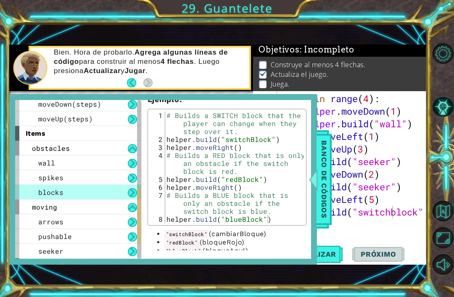
click at [317, 192] on div at bounding box center [313, 179] width 11 height 25
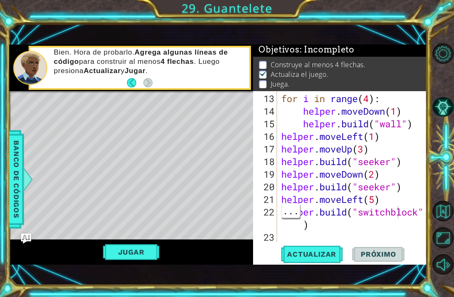
click at [400, 216] on div "for i in range ( 4 ) : helper . moveDown ( 1 ) helper . build ( "wall" ) helper…" at bounding box center [355, 181] width 150 height 177
type textarea "[DOMAIN_NAME]("switchBlock")"
click at [325, 255] on span "Actualizar" at bounding box center [312, 254] width 66 height 8
click at [382, 226] on div "for i in range ( 4 ) : helper . moveDown ( 1 ) helper . build ( "wall" ) helper…" at bounding box center [355, 181] width 150 height 177
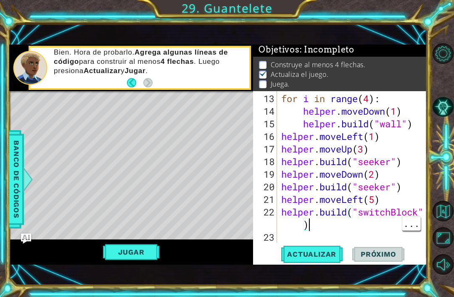
scroll to position [189, 0]
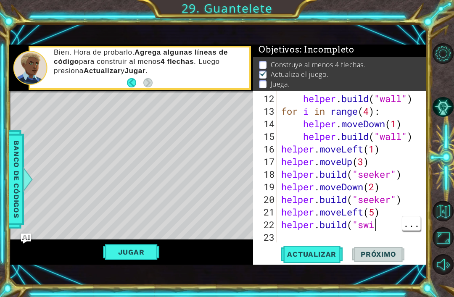
click at [388, 227] on div "helper . build ( "wall" ) for i in range ( 4 ) : helper . moveDown ( 1 ) helper…" at bounding box center [355, 181] width 150 height 177
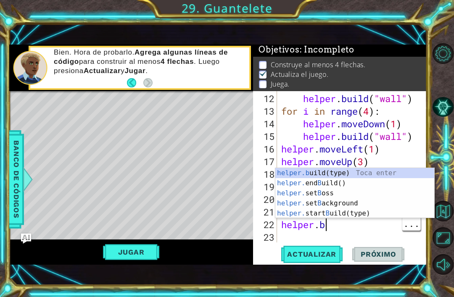
click at [367, 226] on div "helper . build ( "wall" ) for i in range ( 4 ) : helper . moveDown ( 1 ) helper…" at bounding box center [355, 181] width 150 height 177
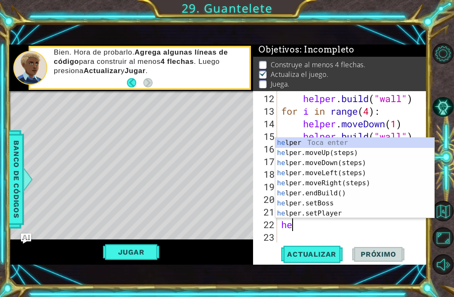
type textarea "h"
click at [360, 228] on div "helper . build ( "wall" ) for i in range ( 4 ) : helper . moveDown ( 1 ) helper…" at bounding box center [355, 181] width 150 height 177
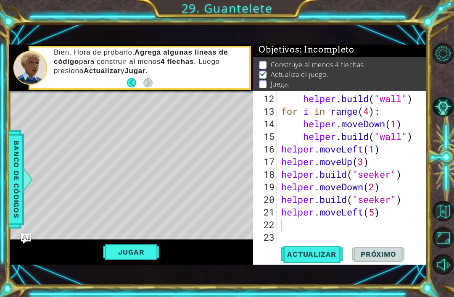
click at [326, 259] on span "Actualizar" at bounding box center [312, 254] width 66 height 8
click at [15, 192] on span "Banco de códigos" at bounding box center [16, 179] width 13 height 87
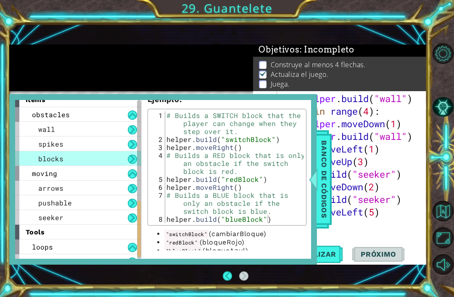
scroll to position [294, 0]
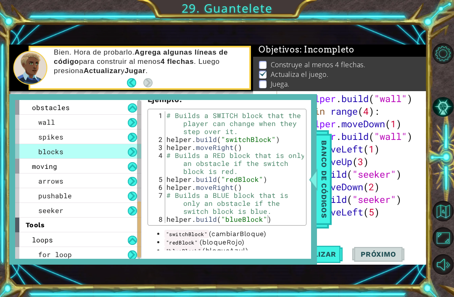
click at [36, 193] on div "pushable" at bounding box center [78, 195] width 126 height 15
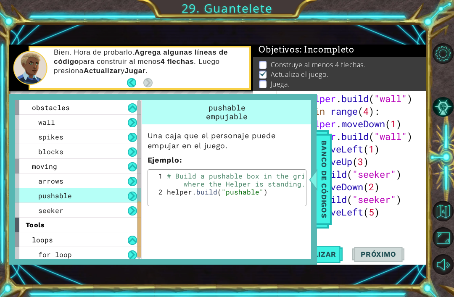
scroll to position [0, 0]
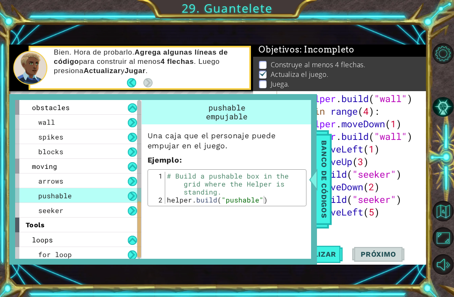
click at [314, 200] on div "helper methods moveLeft(steps) moveRight(steps) moveUp(steps) moveDown(steps) b…" at bounding box center [163, 179] width 308 height 170
click at [320, 180] on span "Banco de códigos" at bounding box center [324, 179] width 13 height 87
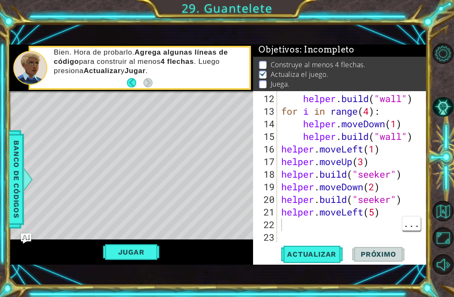
click at [298, 223] on div "helper . build ( "wall" ) for i in range ( 4 ) : helper . moveDown ( 1 ) helper…" at bounding box center [355, 181] width 150 height 177
type textarea "[DOMAIN_NAME]("pushable")"
click at [324, 255] on span "Actualizar" at bounding box center [312, 254] width 66 height 8
click at [422, 231] on div at bounding box center [421, 72] width 8 height 341
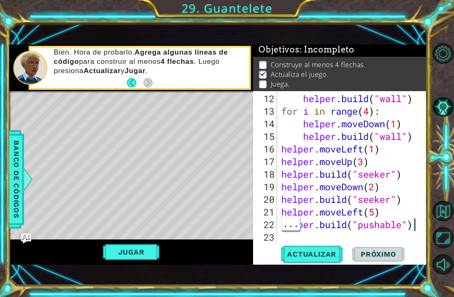
scroll to position [0, 0]
type textarea "[DOMAIN_NAME]("pushable")"
click at [424, 223] on div at bounding box center [421, 72] width 8 height 341
click at [419, 223] on div at bounding box center [421, 72] width 8 height 341
click at [417, 230] on div at bounding box center [421, 72] width 8 height 341
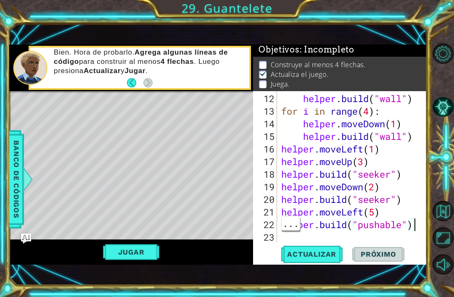
click at [421, 230] on div at bounding box center [421, 72] width 8 height 341
click at [418, 228] on div at bounding box center [421, 72] width 8 height 341
click at [425, 224] on div at bounding box center [421, 72] width 8 height 341
type textarea "[DOMAIN_NAME]("pushable")"
click at [409, 235] on span "..." at bounding box center [412, 236] width 18 height 14
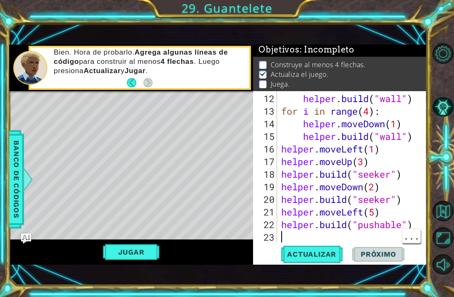
type textarea "l"
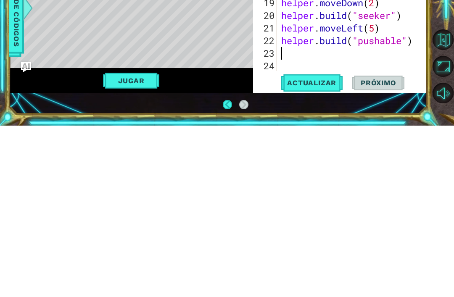
scroll to position [189, 0]
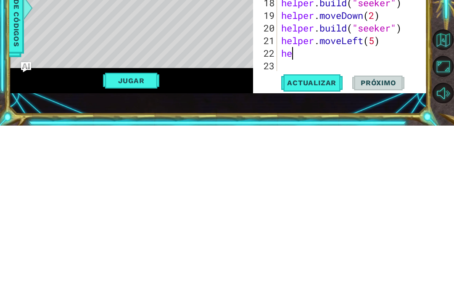
type textarea "h"
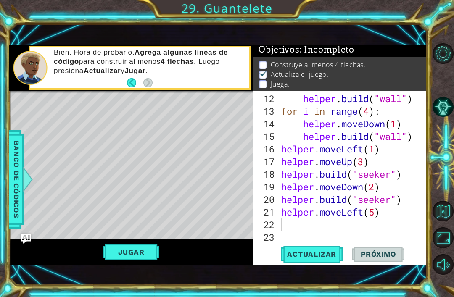
click at [323, 257] on span "Actualizar" at bounding box center [312, 254] width 66 height 8
click at [10, 191] on span "Banco de códigos" at bounding box center [16, 179] width 13 height 87
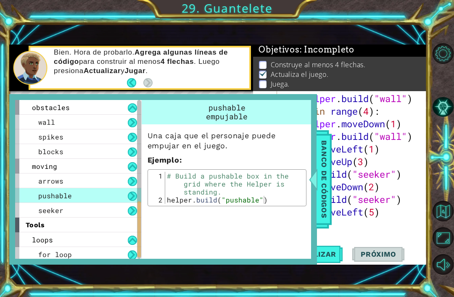
click at [121, 208] on div "seeker" at bounding box center [78, 210] width 126 height 15
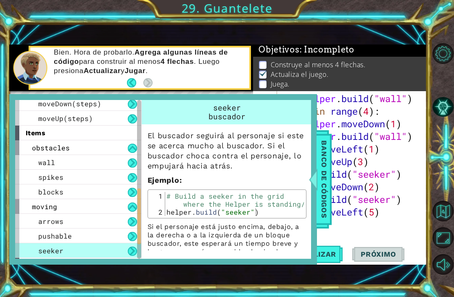
scroll to position [252, 0]
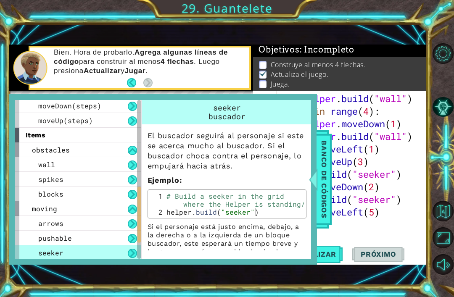
click at [124, 222] on div "arrows" at bounding box center [78, 223] width 126 height 15
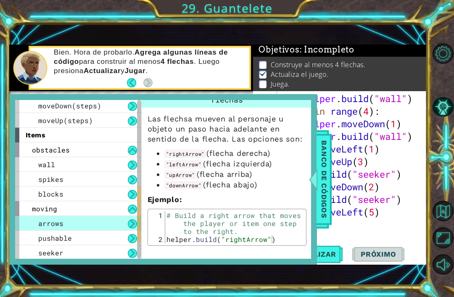
scroll to position [18, 0]
click at [318, 174] on div at bounding box center [313, 179] width 11 height 25
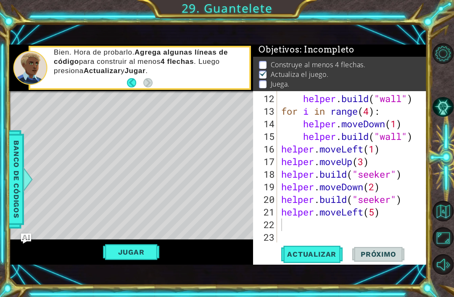
click at [20, 211] on span "Banco de códigos" at bounding box center [16, 179] width 13 height 87
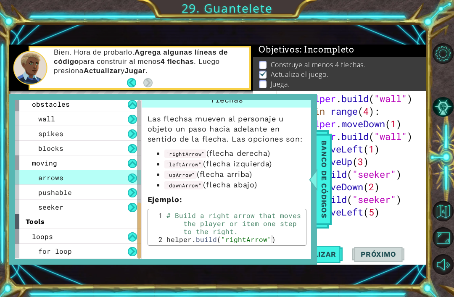
scroll to position [298, 0]
click at [114, 211] on div "seeker" at bounding box center [78, 207] width 126 height 15
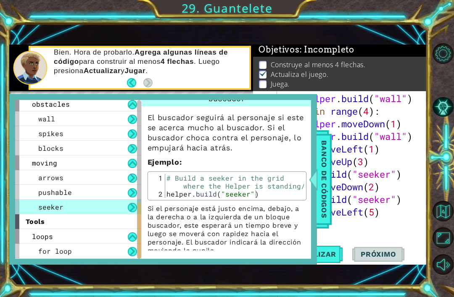
scroll to position [3, 0]
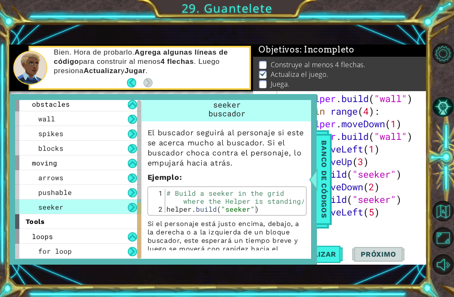
click at [122, 189] on div "pushable" at bounding box center [78, 192] width 126 height 15
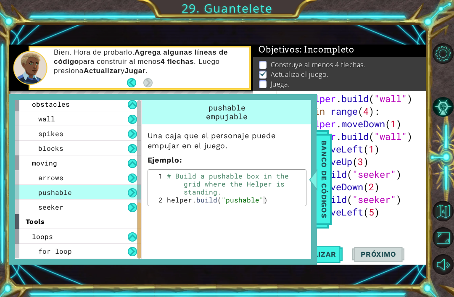
scroll to position [0, 0]
click at [122, 181] on div "arrows" at bounding box center [78, 177] width 126 height 15
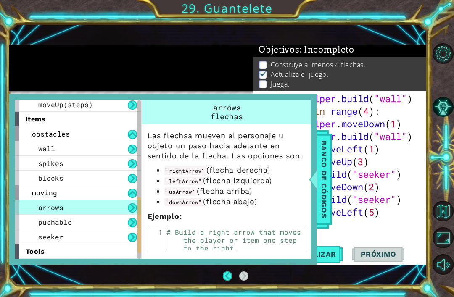
scroll to position [266, 0]
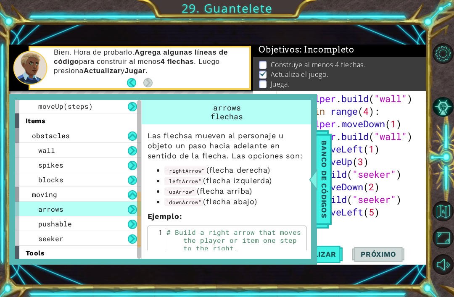
click at [110, 198] on div "moving" at bounding box center [78, 194] width 126 height 15
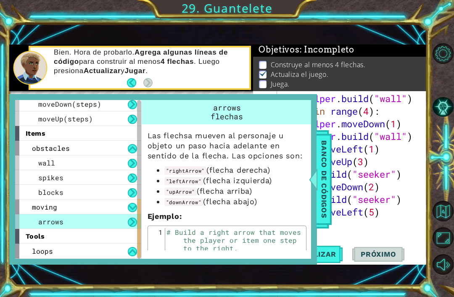
click at [109, 199] on div "blocks" at bounding box center [78, 192] width 126 height 15
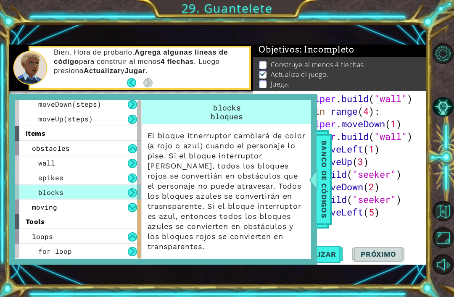
click at [105, 207] on div "moving" at bounding box center [78, 207] width 126 height 15
click at [102, 223] on div "arrows" at bounding box center [78, 222] width 126 height 15
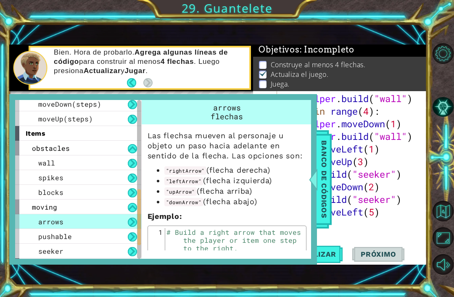
click at [108, 204] on div "moving" at bounding box center [78, 207] width 126 height 15
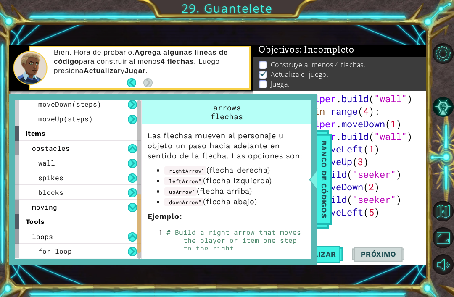
click at [103, 224] on div "tools" at bounding box center [78, 222] width 126 height 15
click at [108, 209] on div "moving" at bounding box center [78, 207] width 126 height 15
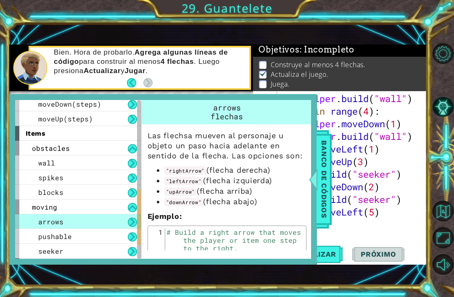
click at [113, 188] on div "blocks" at bounding box center [78, 192] width 126 height 15
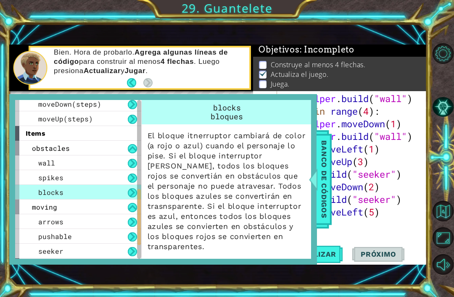
click at [112, 183] on div "spikes" at bounding box center [78, 177] width 126 height 15
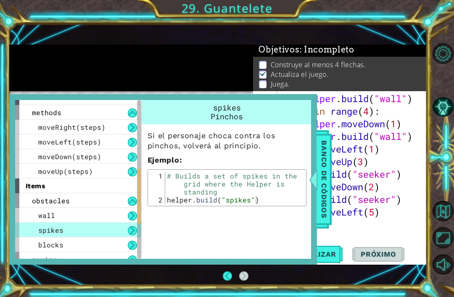
scroll to position [193, 0]
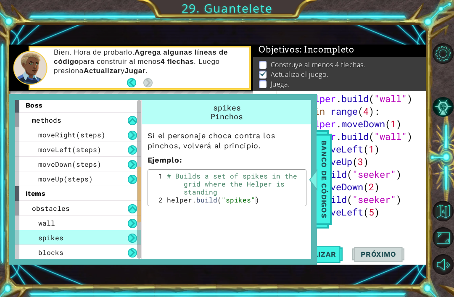
click at [324, 180] on span "Banco de códigos" at bounding box center [324, 179] width 13 height 87
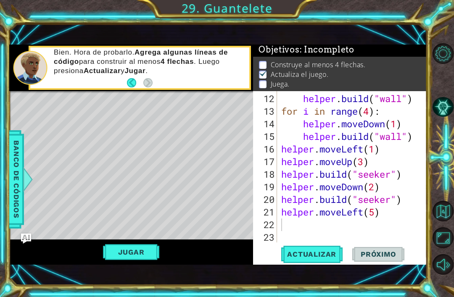
click at [21, 193] on span "Banco de códigos" at bounding box center [16, 179] width 13 height 87
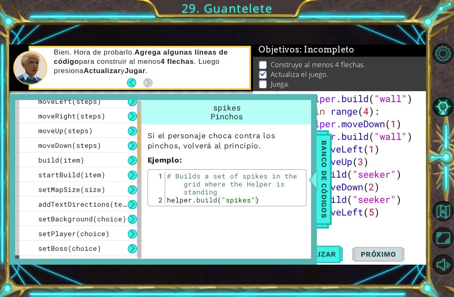
scroll to position [35, 0]
click at [125, 206] on span "addTextDirections(text)" at bounding box center [86, 204] width 97 height 9
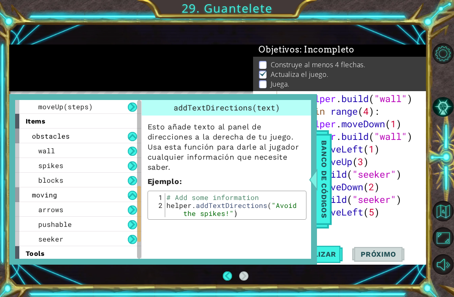
scroll to position [267, 0]
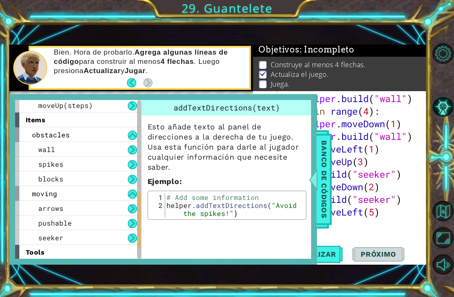
click at [128, 207] on button at bounding box center [132, 208] width 9 height 9
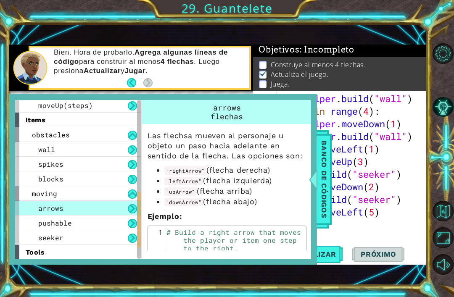
click at [324, 185] on span "Banco de códigos" at bounding box center [324, 179] width 13 height 87
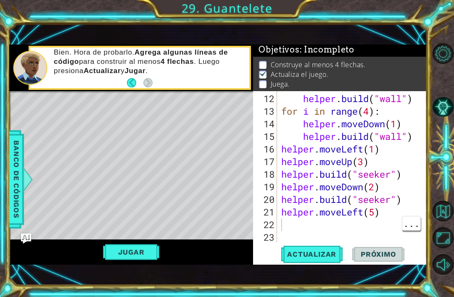
click at [297, 223] on div "helper . build ( "wall" ) for i in range ( 4 ) : helper . moveDown ( 1 ) helper…" at bounding box center [355, 181] width 150 height 177
type textarea "helper.moveUp(2)"
click at [322, 254] on span "Actualizar" at bounding box center [312, 254] width 66 height 8
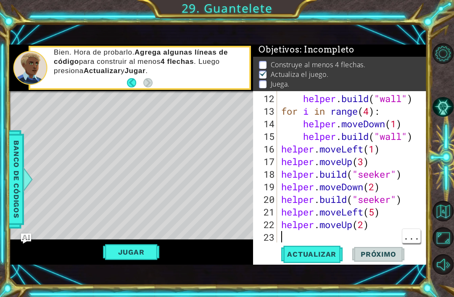
click at [327, 237] on div "helper . build ( "wall" ) for i in range ( 4 ) : helper . moveDown ( 1 ) helper…" at bounding box center [355, 181] width 150 height 177
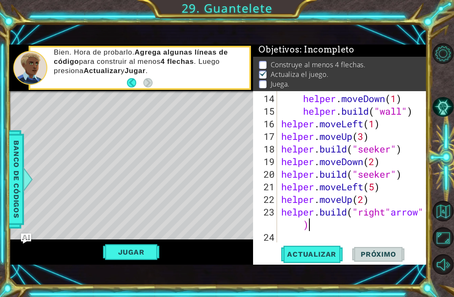
scroll to position [215, 0]
click at [396, 217] on div "helper . moveDown ( 1 ) helper . build ( "wall" ) helper . moveLeft ( 1 ) helpe…" at bounding box center [355, 181] width 150 height 177
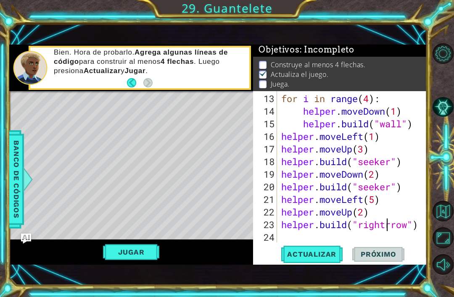
scroll to position [0, 5]
click at [388, 225] on div "for i in range ( 4 ) : helper . moveDown ( 1 ) helper . build ( "wall" ) helper…" at bounding box center [355, 181] width 150 height 177
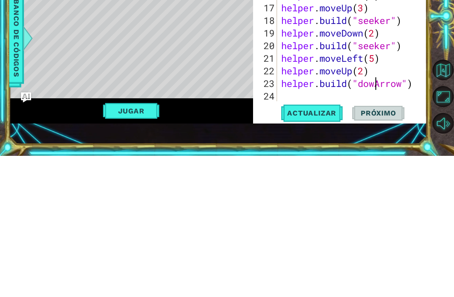
scroll to position [0, 5]
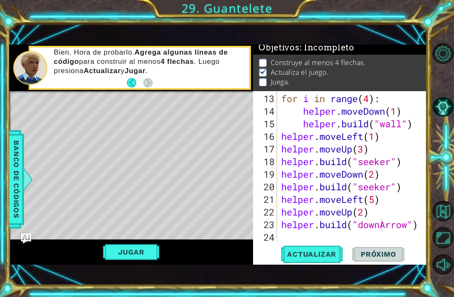
type textarea "[DOMAIN_NAME]("downArrow")"
click at [324, 249] on button "Actualizar" at bounding box center [312, 254] width 66 height 17
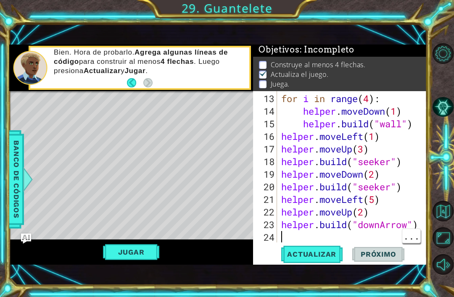
scroll to position [0, 0]
click at [304, 232] on div "for i in range ( 4 ) : helper . moveDown ( 1 ) helper . build ( "wall" ) helper…" at bounding box center [355, 181] width 150 height 177
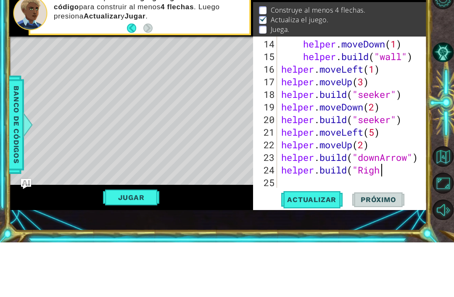
scroll to position [0, 4]
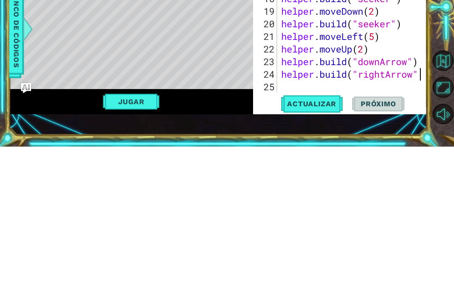
type textarea "[DOMAIN_NAME]("rightArrow")"
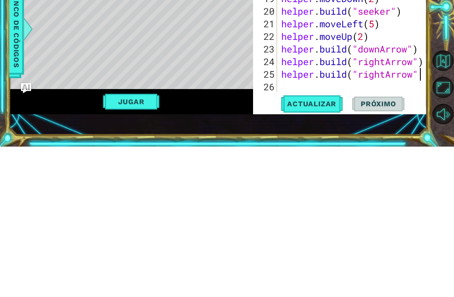
scroll to position [0, 6]
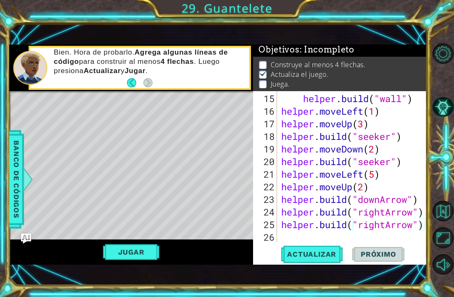
click at [326, 252] on span "Actualizar" at bounding box center [312, 254] width 66 height 8
click at [420, 205] on div at bounding box center [421, 53] width 8 height 379
click at [423, 203] on div at bounding box center [421, 53] width 8 height 379
click at [424, 203] on div at bounding box center [421, 53] width 8 height 379
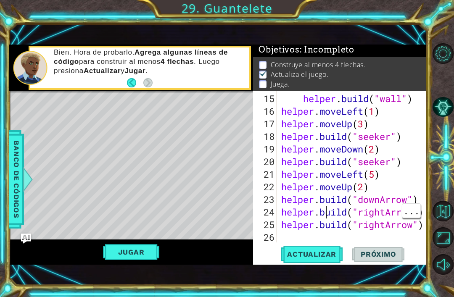
click at [326, 208] on div "helper . build ( "wall" ) helper . moveLeft ( 1 ) helper . moveUp ( 3 ) helper …" at bounding box center [355, 181] width 150 height 177
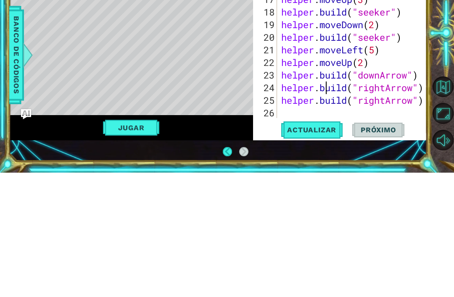
type textarea "[DOMAIN_NAME]("downArrow")"
click at [424, 74] on div at bounding box center [421, 53] width 8 height 379
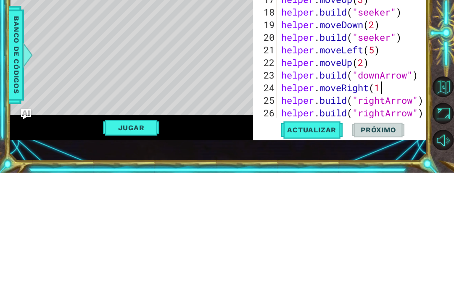
scroll to position [0, 4]
click at [423, 104] on div at bounding box center [421, 59] width 8 height 391
click at [425, 104] on div at bounding box center [421, 59] width 8 height 391
click at [424, 101] on div at bounding box center [421, 59] width 8 height 391
click at [425, 103] on div at bounding box center [421, 59] width 8 height 391
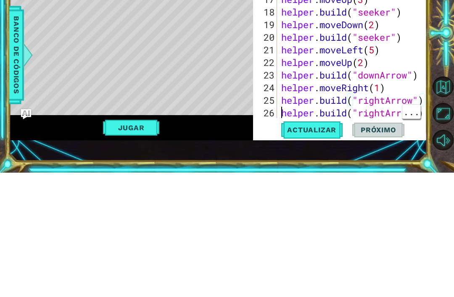
click at [284, 112] on div "helper . build ( "wall" ) helper . moveLeft ( 1 ) helper . moveUp ( 3 ) helper …" at bounding box center [355, 181] width 150 height 177
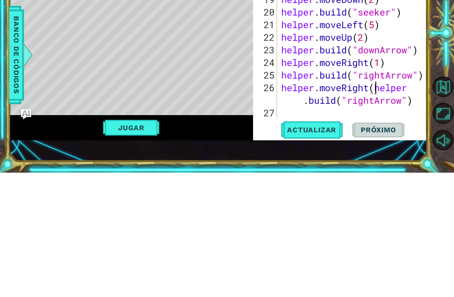
scroll to position [0, 5]
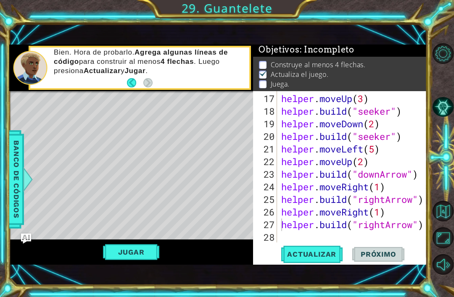
click at [316, 254] on span "Actualizar" at bounding box center [312, 254] width 66 height 8
click at [419, 179] on div at bounding box center [421, 41] width 8 height 404
click at [424, 175] on div at bounding box center [421, 41] width 8 height 404
click at [425, 172] on div at bounding box center [421, 41] width 8 height 404
click at [424, 172] on div at bounding box center [421, 41] width 8 height 404
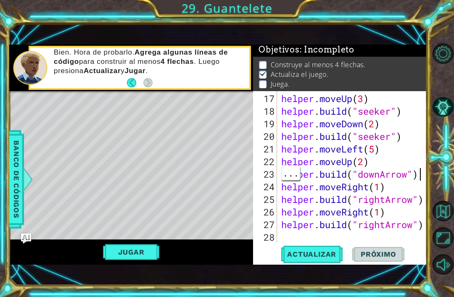
click at [276, 187] on div "24" at bounding box center [266, 187] width 22 height 13
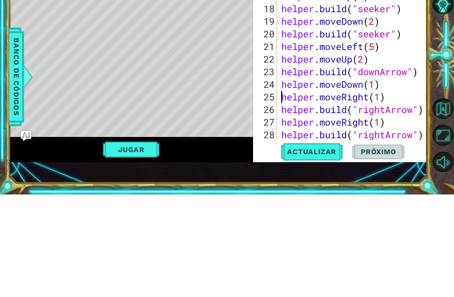
scroll to position [0, 4]
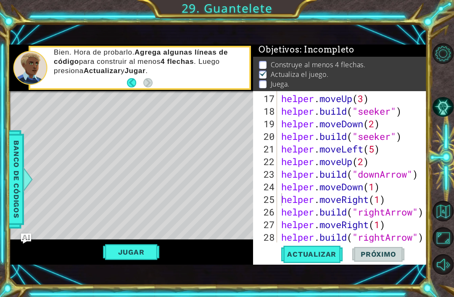
click at [323, 257] on span "Actualizar" at bounding box center [312, 254] width 66 height 8
type textarea "helper.moveDown(1)"
click at [395, 185] on div "helper . moveUp ( 3 ) helper . build ( "seeker" ) helper . moveDown ( 2 ) helpe…" at bounding box center [355, 181] width 150 height 177
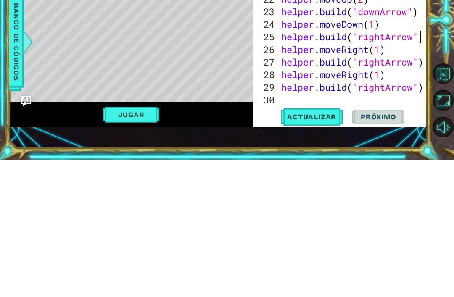
scroll to position [0, 6]
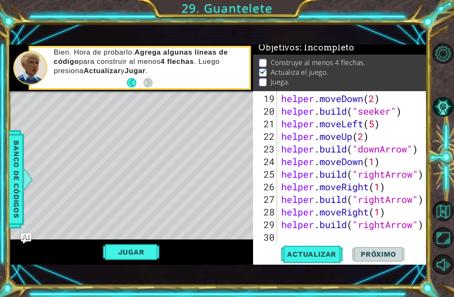
type textarea "[DOMAIN_NAME]("rightArrow")"
click at [325, 254] on span "Actualizar" at bounding box center [312, 254] width 66 height 8
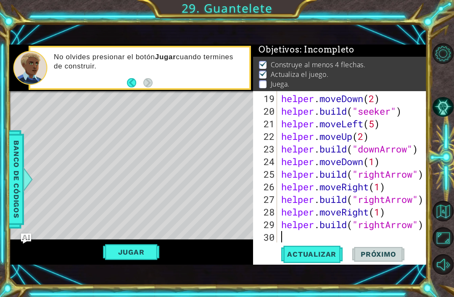
scroll to position [278, 0]
click at [17, 196] on span "Banco de códigos" at bounding box center [16, 179] width 13 height 87
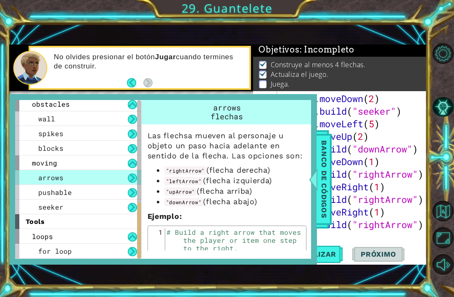
scroll to position [298, 0]
click at [42, 195] on span "pushable" at bounding box center [55, 192] width 34 height 9
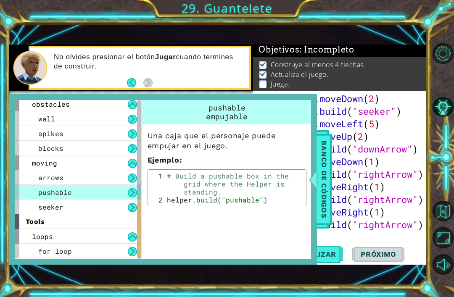
click at [323, 190] on span "Banco de códigos" at bounding box center [324, 179] width 13 height 87
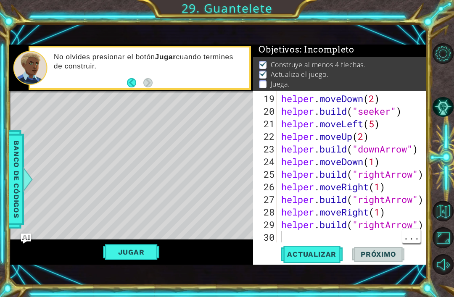
click at [297, 237] on div "helper . moveDown ( 2 ) helper . build ( "seeker" ) helper . moveLeft ( 5 ) hel…" at bounding box center [355, 181] width 150 height 177
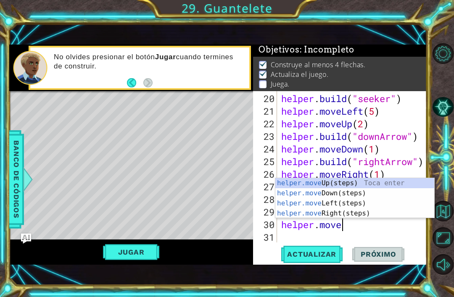
scroll to position [0, 3]
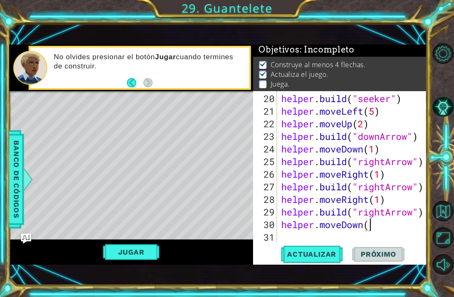
type textarea "helper.moveDown(1)"
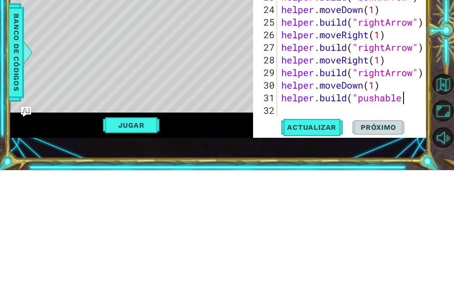
scroll to position [0, 5]
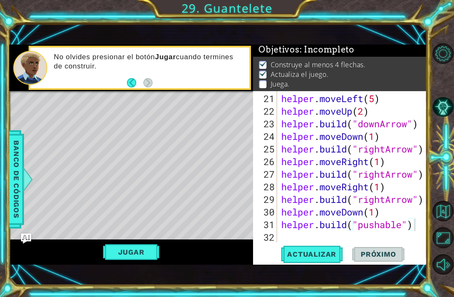
type textarea "[DOMAIN_NAME]("pushable")"
click at [319, 257] on span "Actualizar" at bounding box center [312, 254] width 66 height 8
click at [293, 232] on div "helper . moveLeft ( 5 ) helper . moveUp ( 2 ) helper . build ( "downArrow" ) he…" at bounding box center [355, 181] width 150 height 177
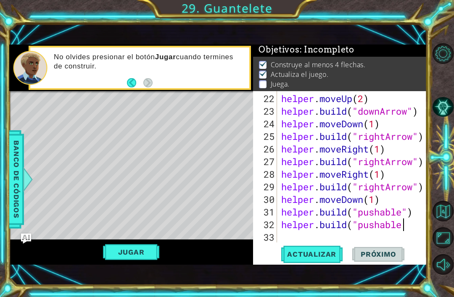
scroll to position [0, 5]
click at [319, 253] on span "Actualizar" at bounding box center [312, 254] width 66 height 8
click at [420, 215] on div at bounding box center [421, 9] width 8 height 467
click at [419, 215] on div at bounding box center [421, 9] width 8 height 467
click at [423, 211] on div at bounding box center [421, 9] width 8 height 467
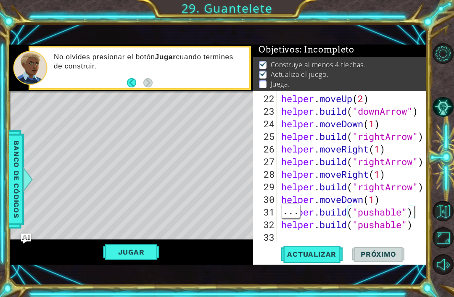
click at [281, 228] on div "helper . moveUp ( 2 ) helper . build ( "downArrow" ) helper . moveDown ( 1 ) he…" at bounding box center [355, 181] width 150 height 177
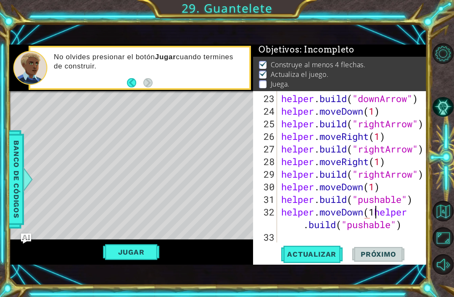
scroll to position [0, 5]
type textarea "[DOMAIN_NAME]("pushable")"
click at [331, 249] on button "Actualizar" at bounding box center [312, 254] width 66 height 17
click at [302, 237] on div "helper . build ( "downArrow" ) helper . moveDown ( 1 ) helper . build ( "rightA…" at bounding box center [355, 181] width 150 height 177
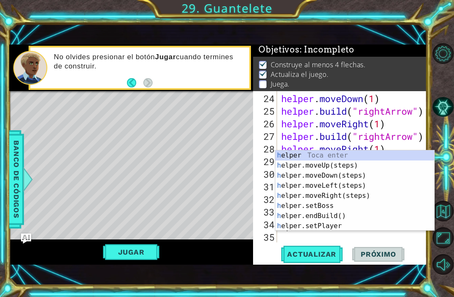
scroll to position [341, 0]
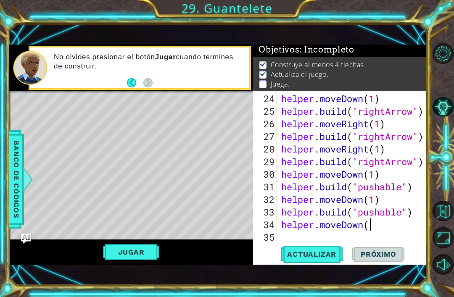
type textarea "helper.moveDown(1)"
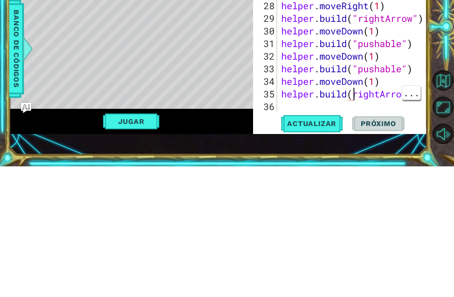
scroll to position [0, 4]
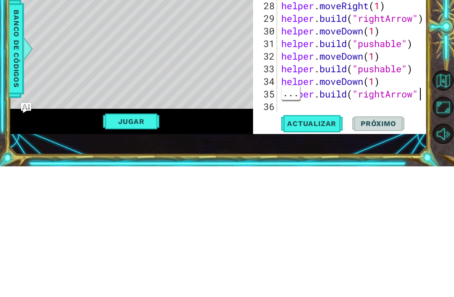
scroll to position [0, 6]
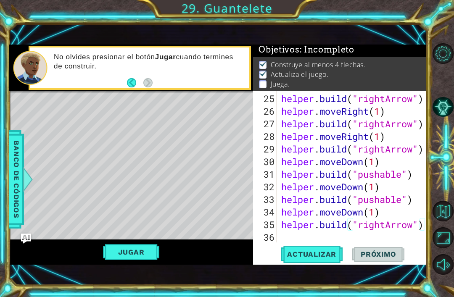
type textarea "[DOMAIN_NAME]("rightArrow")"
click at [326, 252] on span "Actualizar" at bounding box center [312, 254] width 66 height 8
click at [334, 235] on div "helper . build ( "rightArrow" ) helper . moveRight ( 1 ) helper . build ( "righ…" at bounding box center [355, 181] width 150 height 177
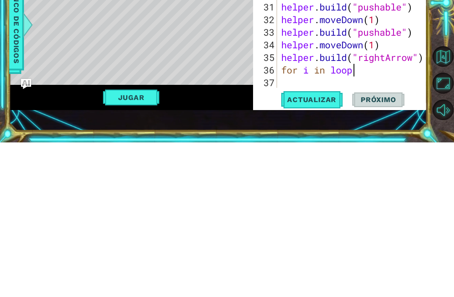
scroll to position [0, 3]
click at [15, 136] on span "Banco de códigos" at bounding box center [16, 179] width 13 height 87
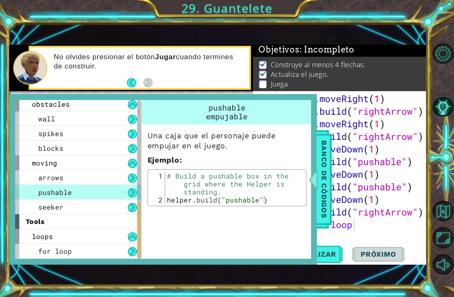
click at [61, 245] on div "for loop" at bounding box center [78, 251] width 126 height 15
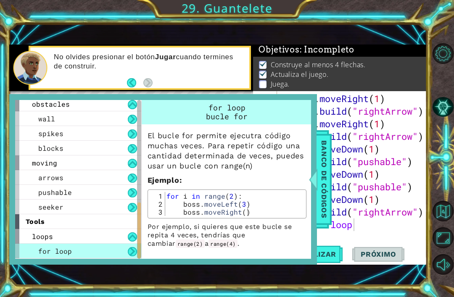
click at [315, 198] on div "helper methods moveLeft(steps) moveRight(steps) moveUp(steps) moveDown(steps) b…" at bounding box center [163, 179] width 308 height 170
click at [321, 201] on span "Banco de códigos" at bounding box center [324, 179] width 13 height 87
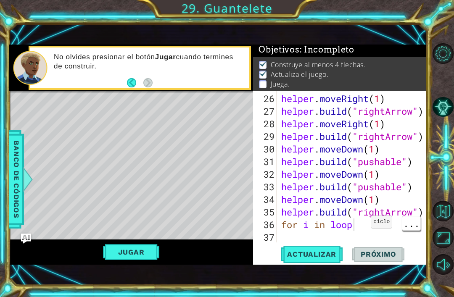
click at [364, 226] on div "helper . moveRight ( 1 ) helper . build ( "rightArrow" ) helper . moveRight ( 1…" at bounding box center [355, 181] width 150 height 177
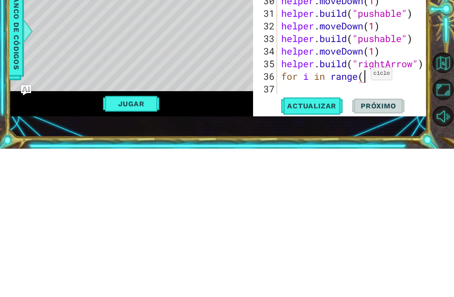
scroll to position [0, 4]
type textarea "for i in range(3)"
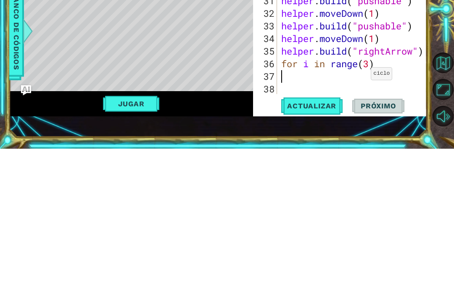
scroll to position [366, 0]
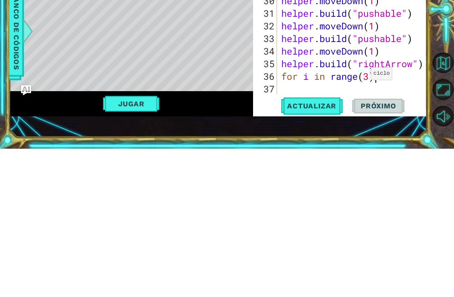
type textarea "for i in range(3):"
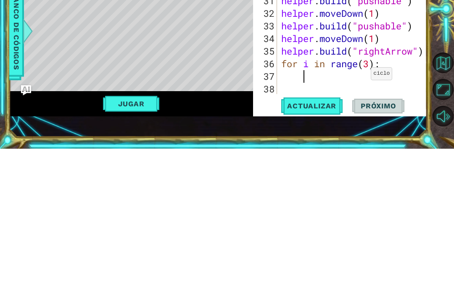
scroll to position [379, 0]
type textarea "H"
type textarea "helper.moveRight(1)"
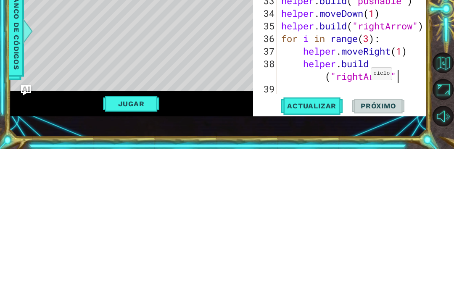
scroll to position [0, 7]
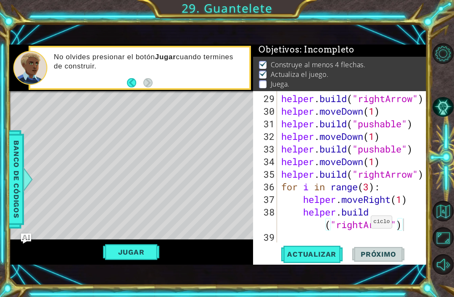
type textarea "[DOMAIN_NAME]("rightArrow")"
click at [324, 254] on span "Actualizar" at bounding box center [312, 254] width 66 height 8
click at [336, 232] on div "helper . build ( "rightArrow" ) helper . moveDown ( 1 ) helper . build ( "pusha…" at bounding box center [355, 181] width 150 height 177
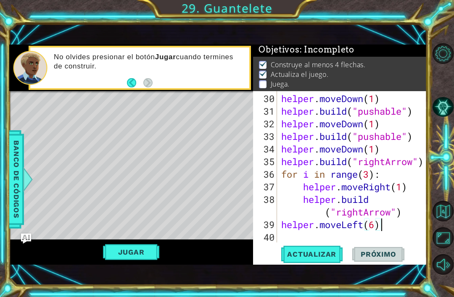
scroll to position [0, 4]
type textarea "helper.moveLeft(6)"
click at [328, 257] on span "Actualizar" at bounding box center [312, 254] width 66 height 8
click at [301, 236] on div "helper . moveDown ( 1 ) helper . build ( "pushable" ) helper . moveDown ( 1 ) h…" at bounding box center [355, 181] width 150 height 177
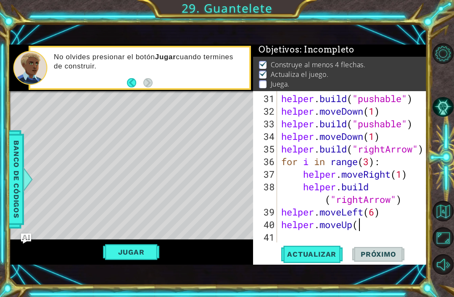
type textarea "helper.moveUp(1)"
click at [389, 225] on div "helper . build ( "pushable" ) helper . moveDown ( 1 ) helper . build ( "pushabl…" at bounding box center [355, 181] width 150 height 177
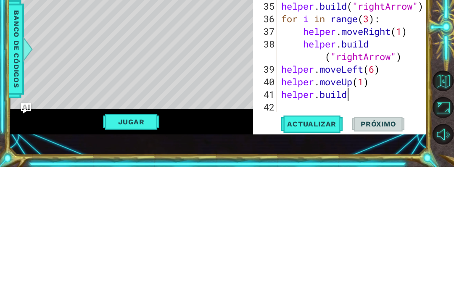
click at [16, 136] on span "Banco de códigos" at bounding box center [16, 179] width 13 height 87
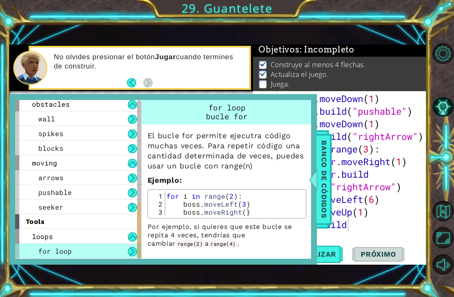
click at [34, 134] on div "spikes" at bounding box center [78, 133] width 126 height 15
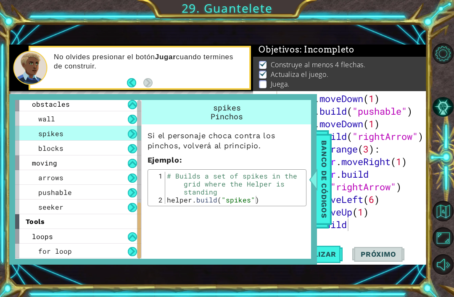
click at [323, 195] on span "Banco de códigos" at bounding box center [324, 179] width 13 height 87
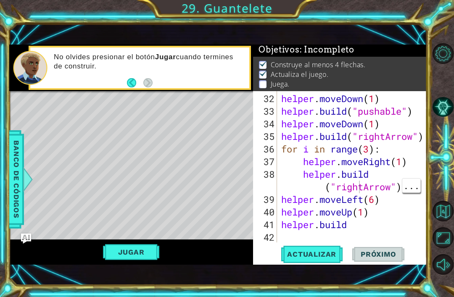
click at [362, 183] on div "helper . moveDown ( 1 ) helper . build ( "pushable" ) helper . moveDown ( 1 ) h…" at bounding box center [355, 181] width 150 height 177
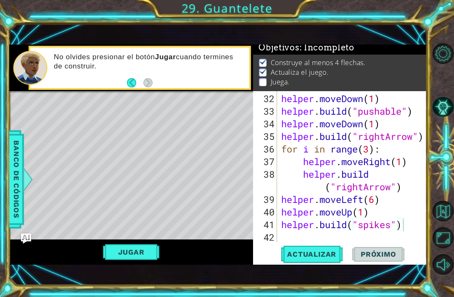
type textarea "[DOMAIN_NAME]("spikes")"
click at [325, 252] on span "Actualizar" at bounding box center [312, 254] width 66 height 8
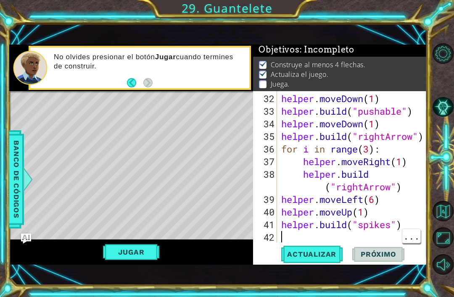
click at [14, 212] on span "Banco de códigos" at bounding box center [16, 179] width 13 height 87
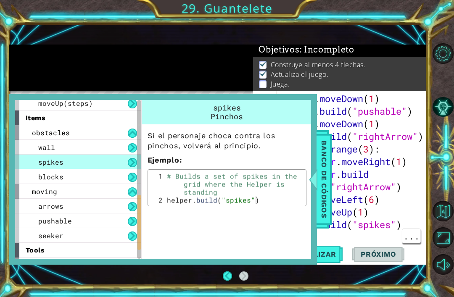
scroll to position [265, 0]
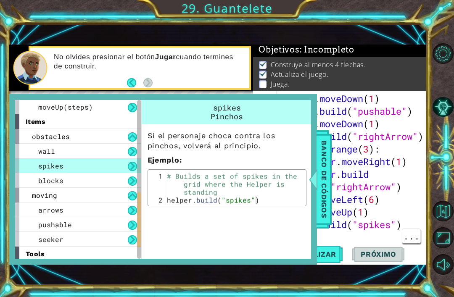
click at [66, 135] on span "obstacles" at bounding box center [51, 136] width 38 height 9
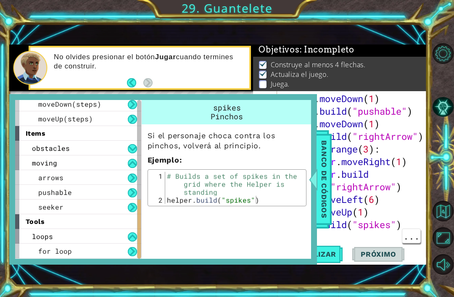
scroll to position [254, 0]
click at [66, 135] on div "items" at bounding box center [78, 133] width 126 height 15
click at [95, 147] on div "obstacles" at bounding box center [78, 148] width 126 height 15
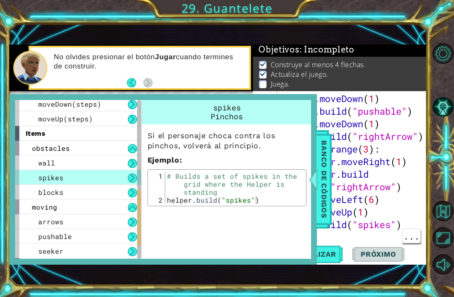
click at [103, 192] on div "blocks" at bounding box center [78, 192] width 126 height 15
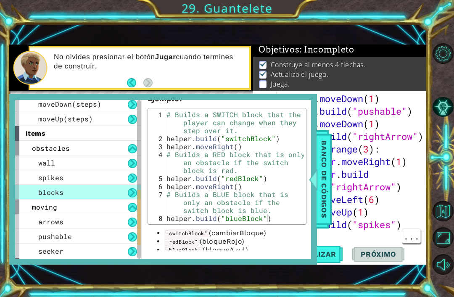
scroll to position [162, 0]
click at [323, 195] on span "Banco de códigos" at bounding box center [324, 179] width 13 height 87
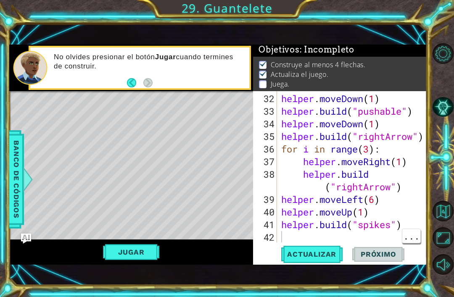
click at [299, 232] on div "helper . moveDown ( 1 ) helper . build ( "pushable" ) helper . moveDown ( 1 ) h…" at bounding box center [355, 181] width 150 height 177
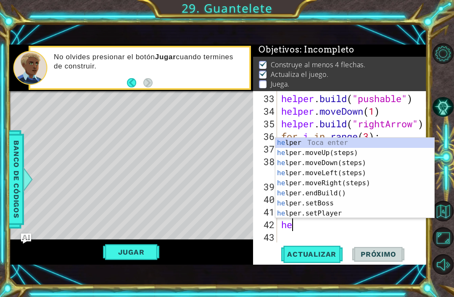
scroll to position [0, 0]
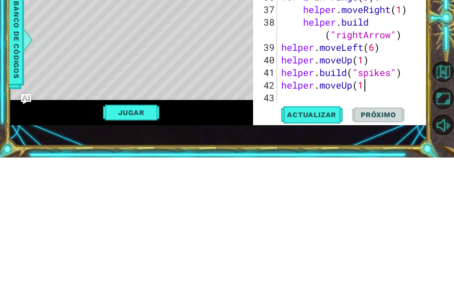
type textarea "helper.moveUp(1)"
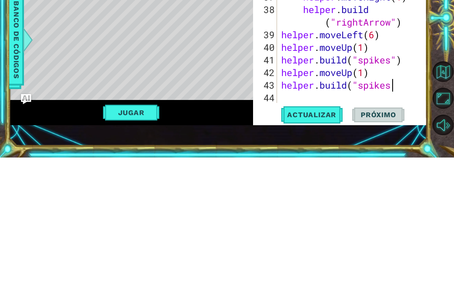
scroll to position [0, 5]
type textarea "[DOMAIN_NAME]("spikes")"
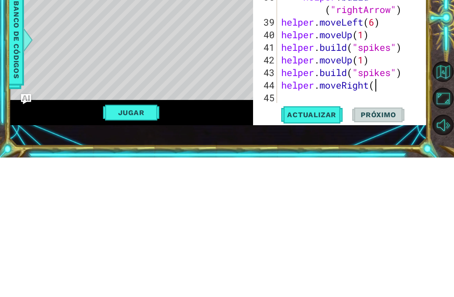
type textarea "helper.moveRight(1)"
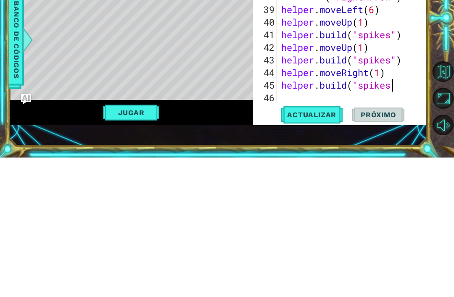
scroll to position [0, 5]
type textarea "[DOMAIN_NAME]("spikes")"
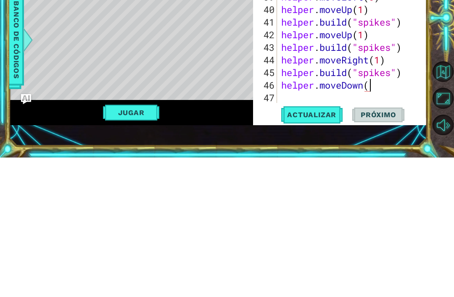
type textarea "helper.moveDown(1)"
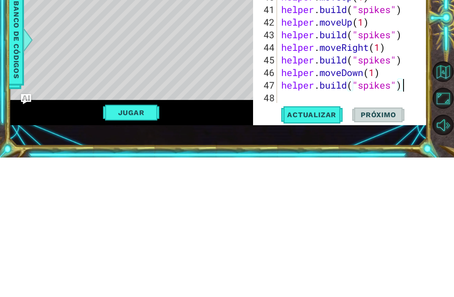
scroll to position [27, 0]
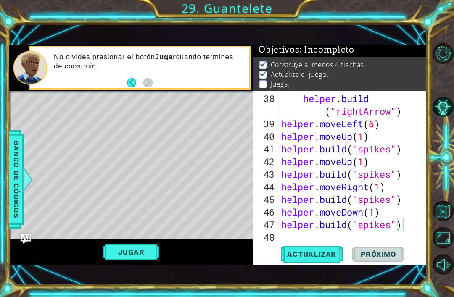
type textarea "[DOMAIN_NAME]("spikes")"
click at [328, 252] on span "Actualizar" at bounding box center [312, 254] width 66 height 8
type textarea "[DOMAIN_NAME]("spikes")"
click at [371, 229] on div "helper . build ( "rightArrow" ) helper . moveLeft ( 6 ) helper . moveUp ( 1 ) h…" at bounding box center [355, 187] width 150 height 189
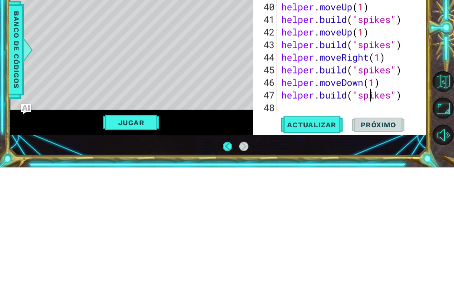
scroll to position [4, 0]
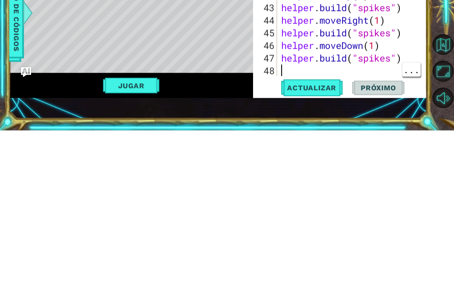
click at [329, 93] on div "helper . build ( "rightArrow" ) helper . moveLeft ( 6 ) helper . moveUp ( 1 ) h…" at bounding box center [355, 187] width 150 height 189
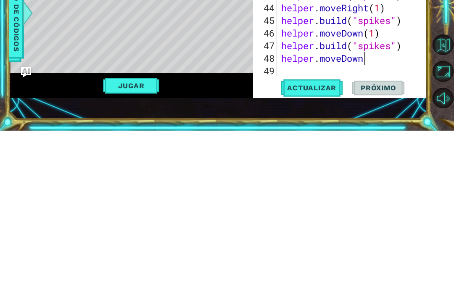
scroll to position [0, 4]
type textarea "helper.moveDown(1)"
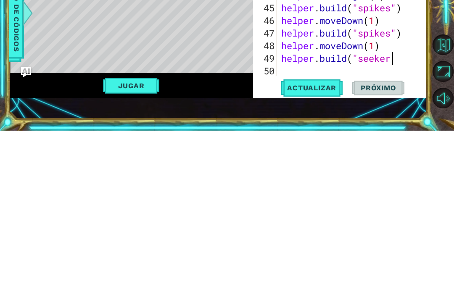
scroll to position [0, 5]
click at [321, 250] on span "Actualizar" at bounding box center [312, 254] width 66 height 8
type textarea "helper.moveDown(1)"
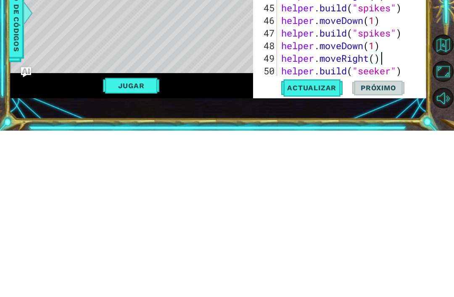
click at [314, 250] on span "Actualizar" at bounding box center [312, 254] width 66 height 8
type textarea "h"
type textarea "helper.moveDown(1)"
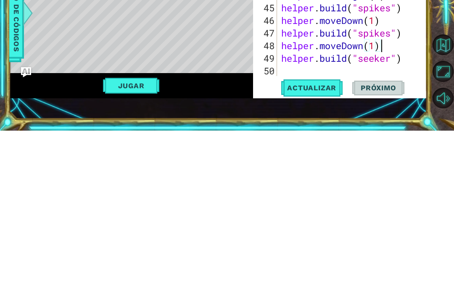
click at [329, 250] on span "Actualizar" at bounding box center [312, 254] width 66 height 8
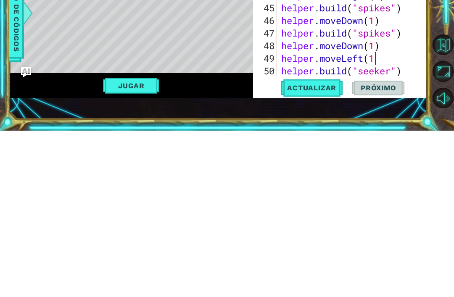
scroll to position [0, 4]
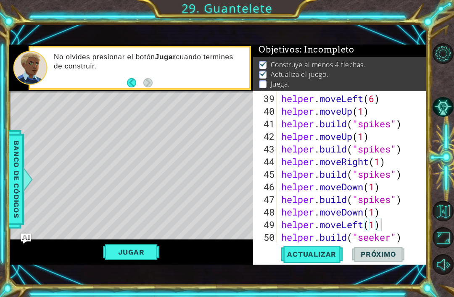
click at [313, 254] on span "Actualizar" at bounding box center [312, 254] width 66 height 8
click at [407, 242] on div "helper . moveLeft ( 6 ) helper . moveUp ( 1 ) helper . build ( "spikes" ) helpe…" at bounding box center [355, 181] width 150 height 177
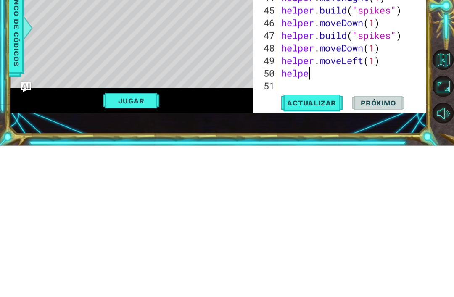
scroll to position [0, 0]
type textarea "h"
type textarea "helper.moveLeft(1)"
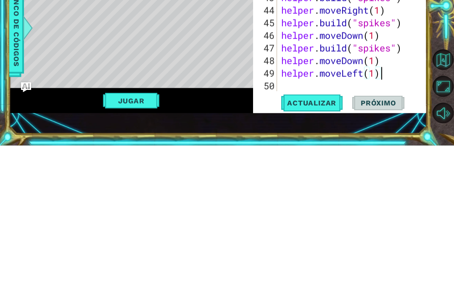
click at [317, 250] on span "Actualizar" at bounding box center [312, 254] width 66 height 8
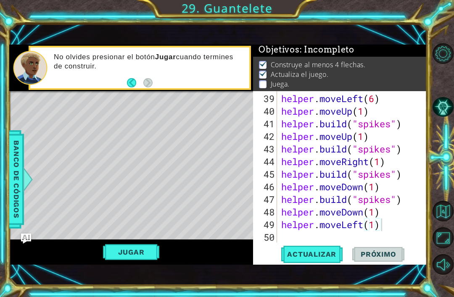
click at [17, 209] on span "Banco de códigos" at bounding box center [16, 179] width 13 height 87
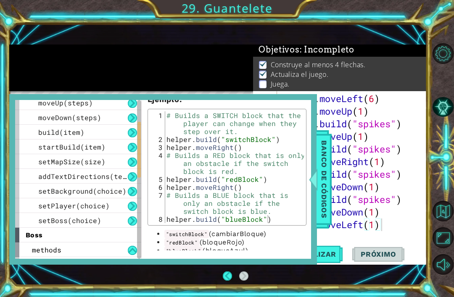
scroll to position [63, 0]
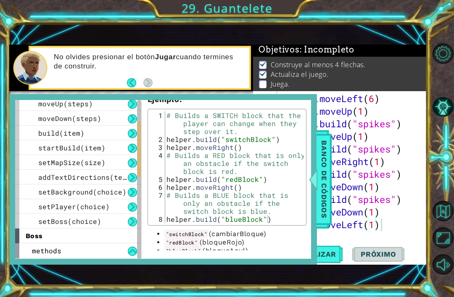
click at [118, 227] on div "setBoss(choice)" at bounding box center [78, 221] width 126 height 15
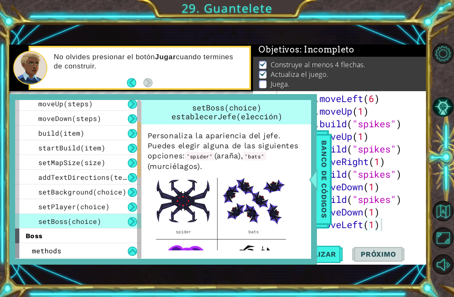
scroll to position [0, 0]
click at [318, 184] on div at bounding box center [313, 179] width 11 height 25
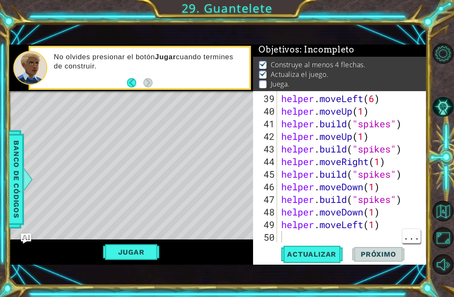
click at [300, 235] on div "helper . moveLeft ( 6 ) helper . moveUp ( 1 ) helper . build ( "spikes" ) helpe…" at bounding box center [355, 181] width 150 height 177
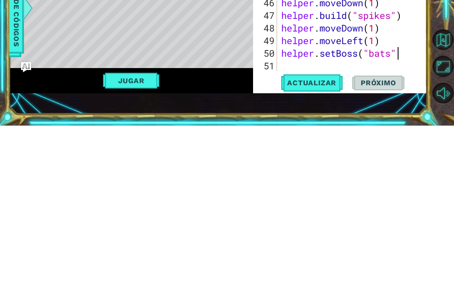
scroll to position [0, 5]
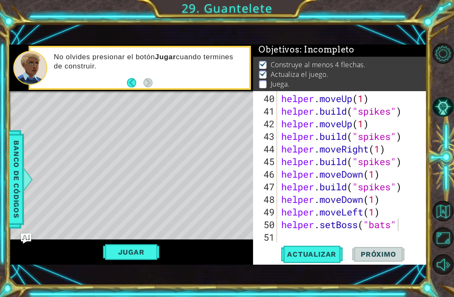
click at [326, 255] on span "Actualizar" at bounding box center [312, 254] width 66 height 8
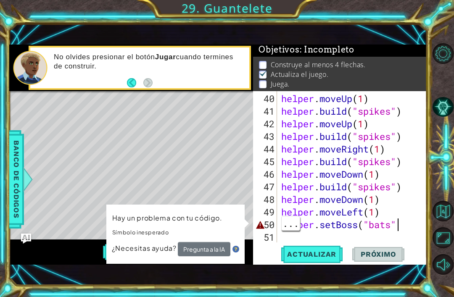
click at [407, 228] on div "helper . moveUp ( 1 ) helper . build ( "spikes" ) helper . moveUp ( 1 ) helper …" at bounding box center [355, 181] width 150 height 177
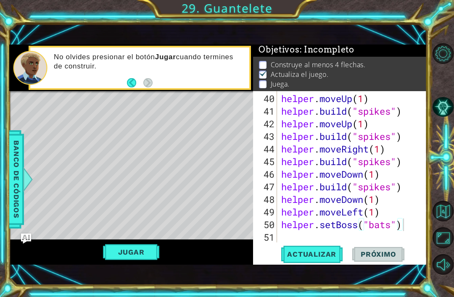
click at [330, 252] on span "Actualizar" at bounding box center [312, 254] width 66 height 8
click at [408, 228] on div "helper . moveUp ( 1 ) helper . build ( "spikes" ) helper . moveUp ( 1 ) helper …" at bounding box center [355, 181] width 150 height 177
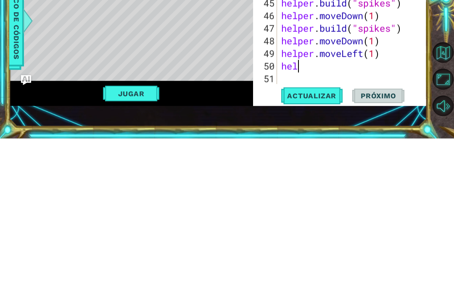
scroll to position [0, 0]
type textarea "h"
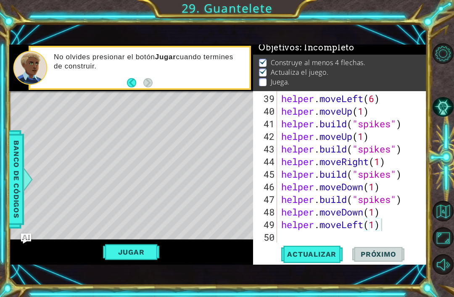
click at [325, 250] on span "Actualizar" at bounding box center [312, 254] width 66 height 8
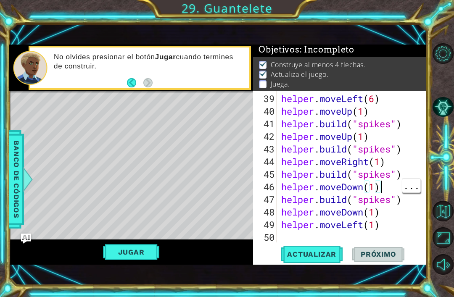
click at [406, 197] on div "helper . moveLeft ( 6 ) helper . moveUp ( 1 ) helper . build ( "spikes" ) helpe…" at bounding box center [355, 181] width 150 height 177
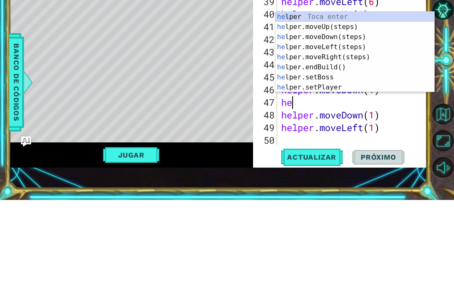
type textarea "h"
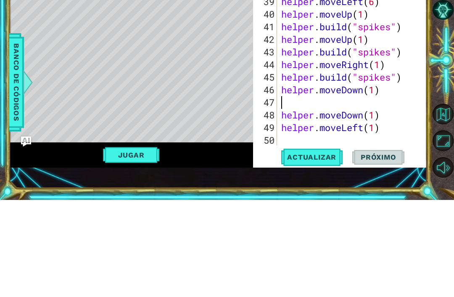
scroll to position [530, 0]
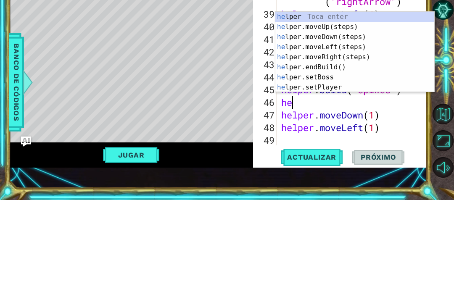
type textarea "h"
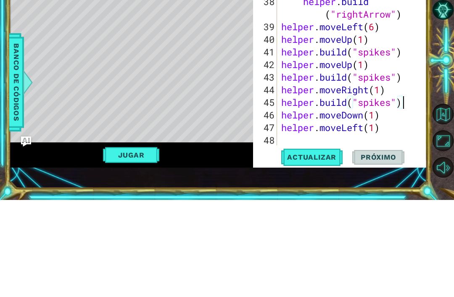
scroll to position [517, 0]
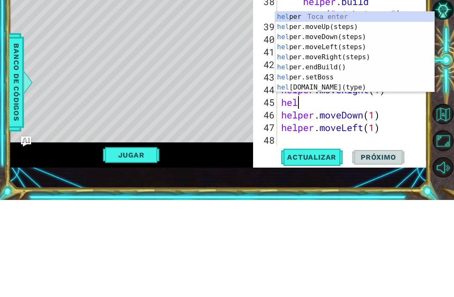
type textarea "h"
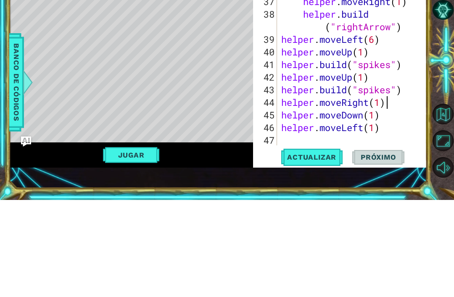
scroll to position [505, 0]
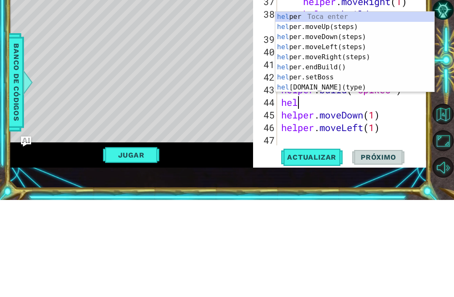
type textarea "h"
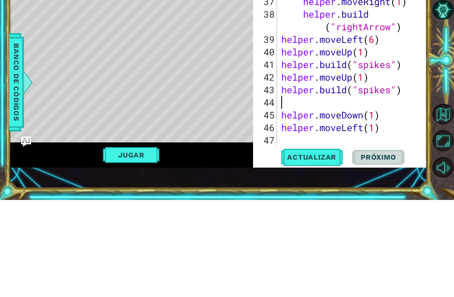
scroll to position [492, 0]
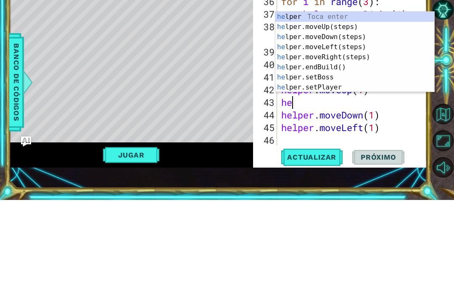
type textarea "h"
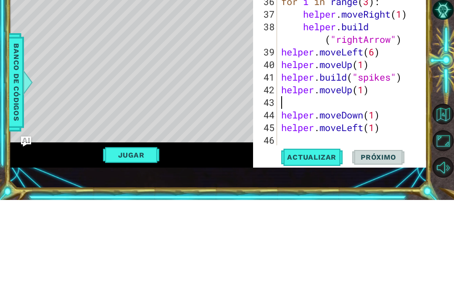
scroll to position [479, 0]
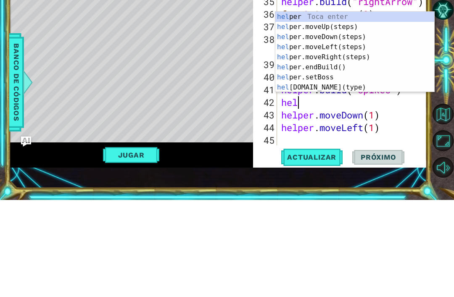
type textarea "h"
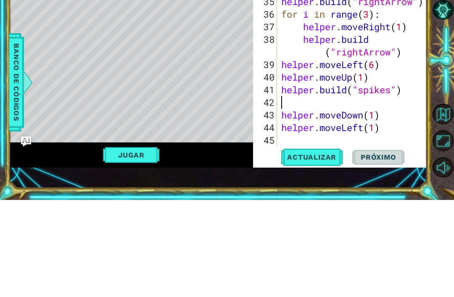
scroll to position [467, 0]
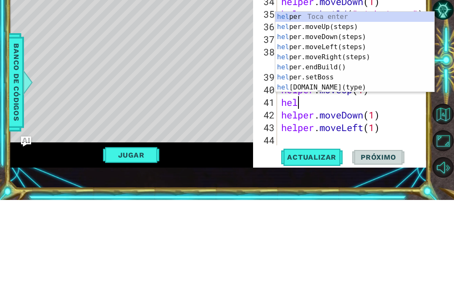
type textarea "h"
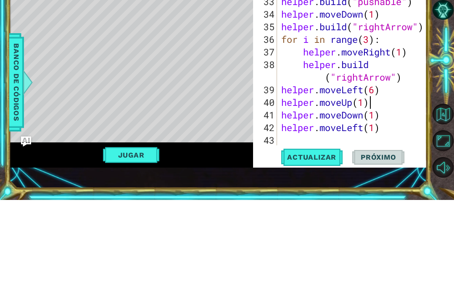
scroll to position [454, 0]
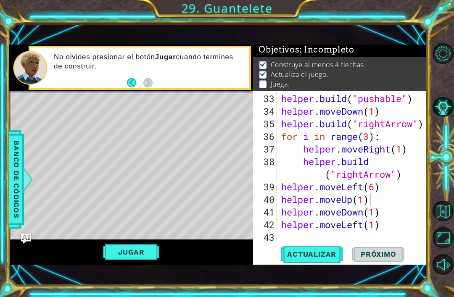
click at [327, 249] on button "Actualizar" at bounding box center [312, 254] width 66 height 17
click at [150, 250] on button "Jugar" at bounding box center [131, 252] width 57 height 16
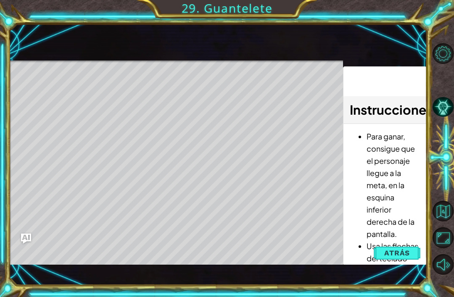
click at [384, 254] on button "Atrás" at bounding box center [397, 253] width 47 height 17
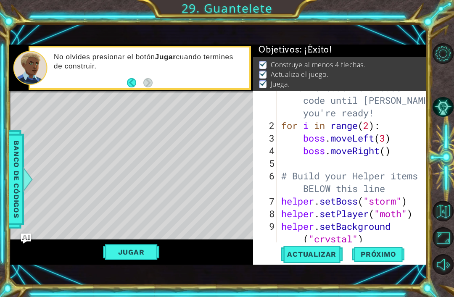
scroll to position [0, 0]
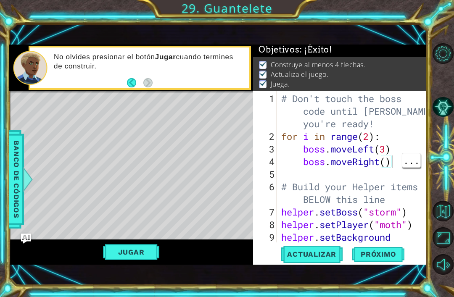
click at [399, 165] on div "# Don't touch the boss code until [PERSON_NAME] says you're ready! for i in ran…" at bounding box center [355, 200] width 150 height 215
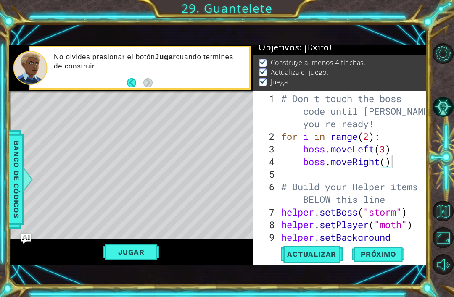
type textarea "boss.moveLeft(3)"
click at [389, 150] on div "# Don't touch the boss code until [PERSON_NAME] says you're ready! for i in ran…" at bounding box center [355, 200] width 150 height 215
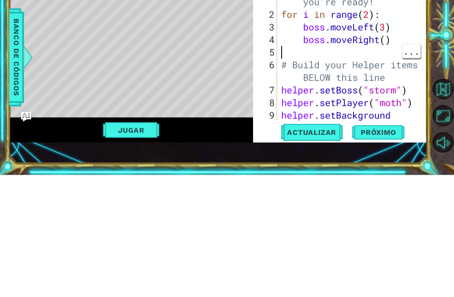
click at [336, 93] on div "# Don't touch the boss code until [PERSON_NAME] says you're ready! for i in ran…" at bounding box center [355, 200] width 150 height 215
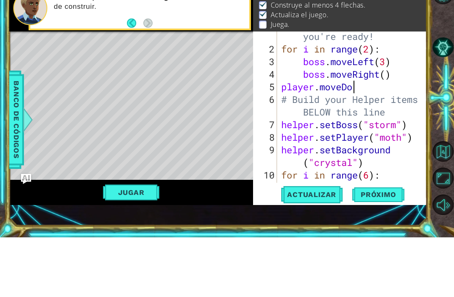
scroll to position [0, 3]
type textarea "player.moveDown(2)"
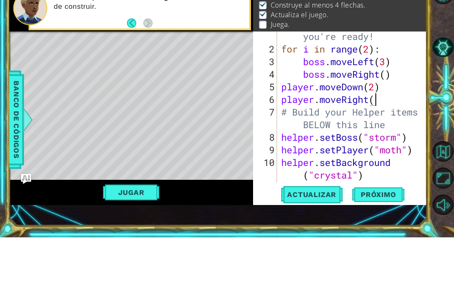
scroll to position [0, 4]
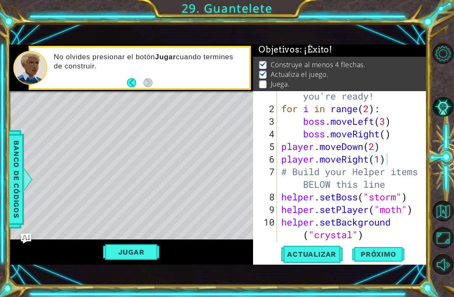
click at [318, 260] on button "Actualizar" at bounding box center [312, 254] width 66 height 17
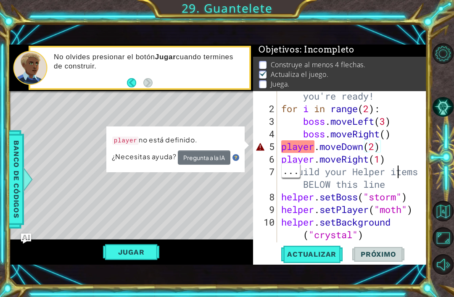
click at [396, 166] on div "# Don't touch the boss code until [PERSON_NAME] says you're ready! for i in ran…" at bounding box center [355, 166] width 150 height 202
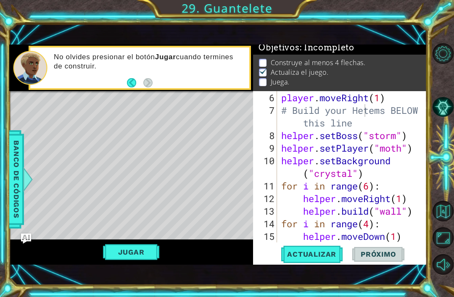
scroll to position [89, 0]
click at [343, 195] on div "player . moveRight ( 1 ) # Build your Hetems BELOW this line helper . setBoss (…" at bounding box center [355, 180] width 150 height 177
click at [388, 98] on div "player . moveRight ( 1 ) # Build your Hetems BELOW this line helper . setBoss (…" at bounding box center [355, 180] width 150 height 177
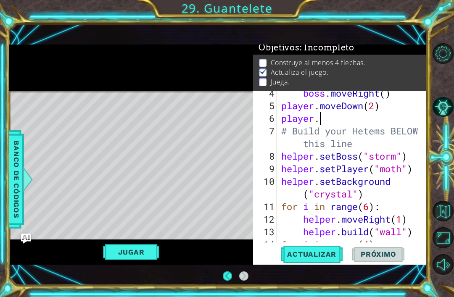
scroll to position [69, 0]
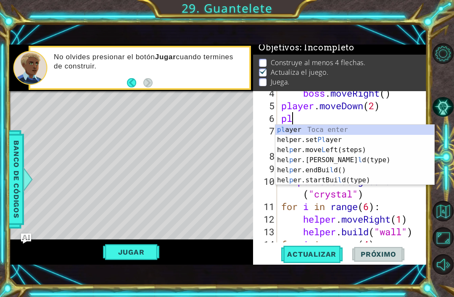
type textarea "p"
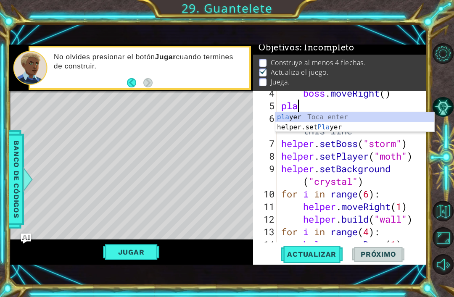
type textarea "p"
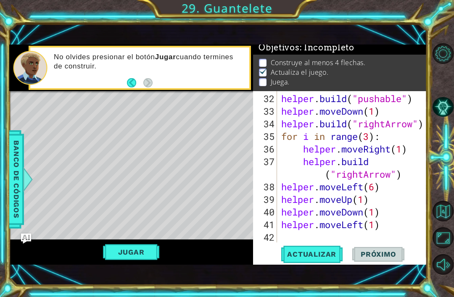
click at [325, 258] on span "Actualizar" at bounding box center [312, 254] width 66 height 8
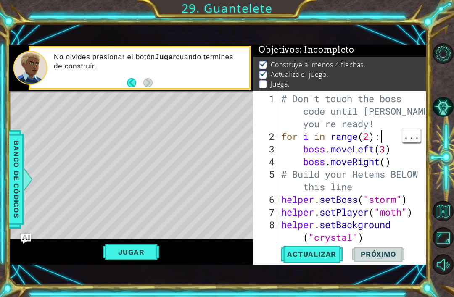
click at [387, 133] on div "# Don't touch the boss code until [PERSON_NAME] says you're ready! for i in ran…" at bounding box center [355, 194] width 150 height 202
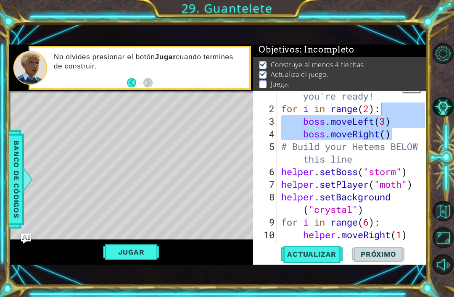
scroll to position [3, 0]
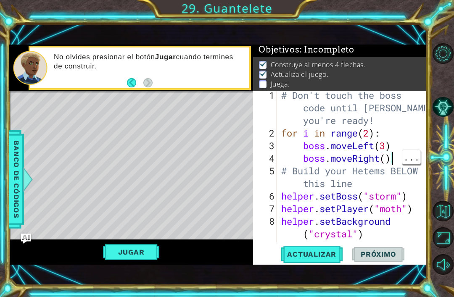
click at [401, 161] on div "# Don't touch the boss code until [PERSON_NAME] says you're ready! for i in ran…" at bounding box center [355, 190] width 150 height 202
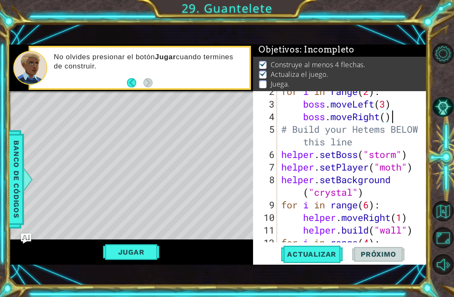
scroll to position [47, 0]
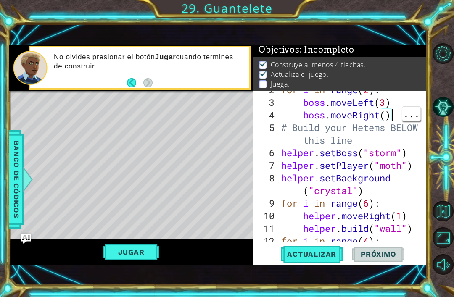
click at [400, 112] on div "for i in range ( 2 ) : boss . moveLeft ( 3 ) boss . moveRight ( ) # Build your …" at bounding box center [355, 172] width 150 height 177
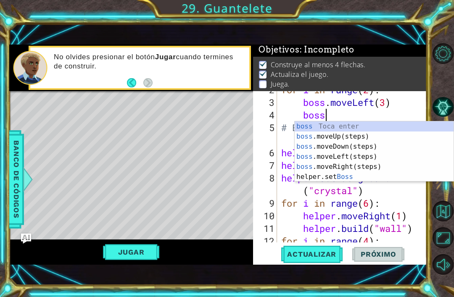
type textarea "b"
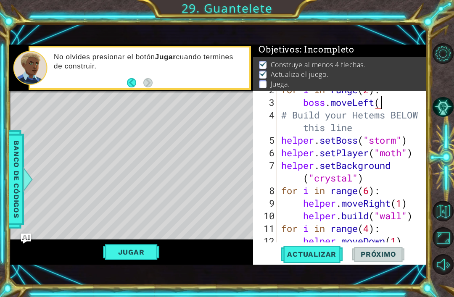
scroll to position [0, 4]
type textarea "boss.moveLeft(4)"
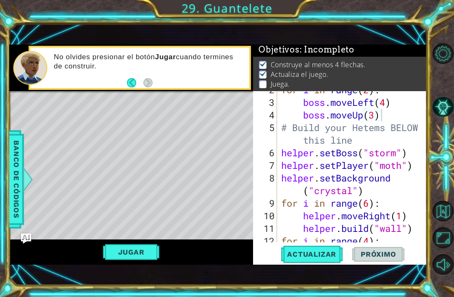
type textarea "boss.moveUp(3)"
click at [323, 254] on span "Actualizar" at bounding box center [312, 254] width 66 height 8
click at [126, 251] on button "Jugar" at bounding box center [131, 252] width 57 height 16
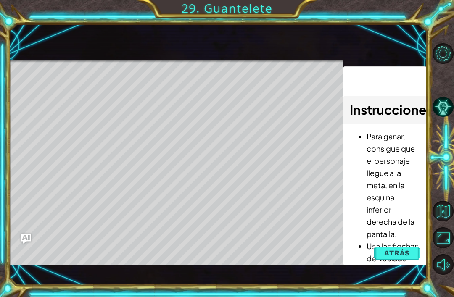
click at [393, 257] on span "Atrás" at bounding box center [397, 253] width 26 height 8
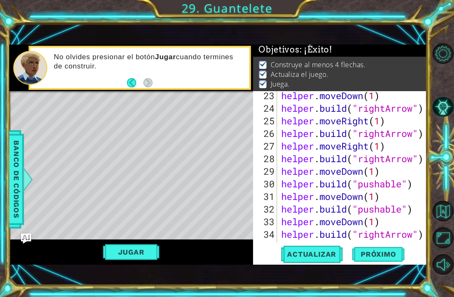
scroll to position [442, 0]
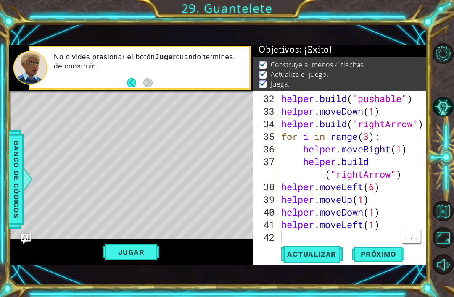
click at [312, 237] on div "helper . build ( "pushable" ) helper . moveDown ( 1 ) helper . build ( "rightAr…" at bounding box center [355, 181] width 150 height 177
click at [20, 183] on span "Banco de códigos" at bounding box center [16, 179] width 13 height 87
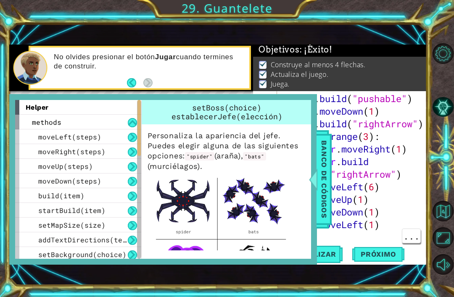
click at [42, 238] on span "addTextDirections(text)" at bounding box center [86, 240] width 97 height 9
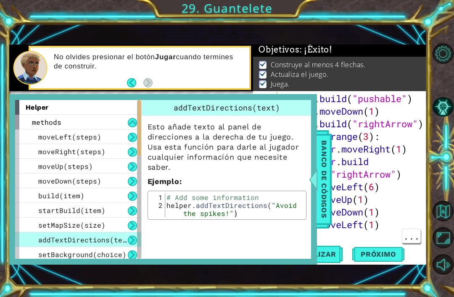
click at [323, 184] on span "Banco de códigos" at bounding box center [324, 179] width 13 height 87
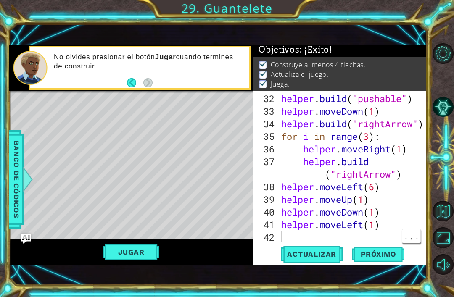
click at [291, 235] on div "helper . build ( "pushable" ) helper . moveDown ( 1 ) helper . build ( "rightAr…" at bounding box center [355, 181] width 150 height 177
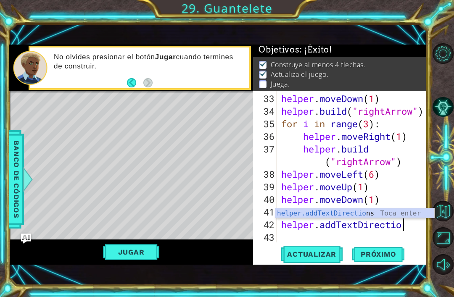
scroll to position [0, 5]
click at [392, 217] on div "helper.addTextDirections Toca enter" at bounding box center [355, 224] width 159 height 30
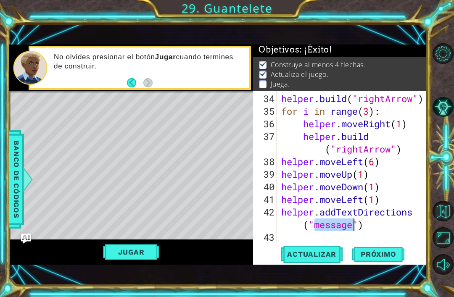
scroll to position [0, 7]
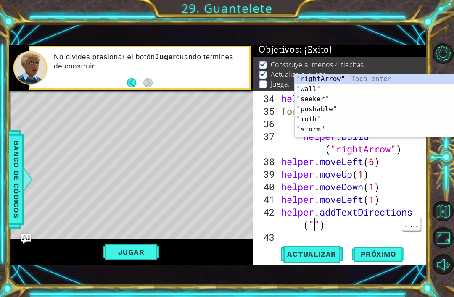
click at [316, 226] on div "helper . build ( "rightArrow" ) for i in range ( 3 ) : helper . moveRight ( 1 )…" at bounding box center [355, 181] width 150 height 177
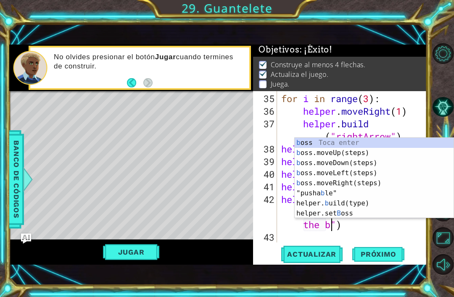
scroll to position [0, 14]
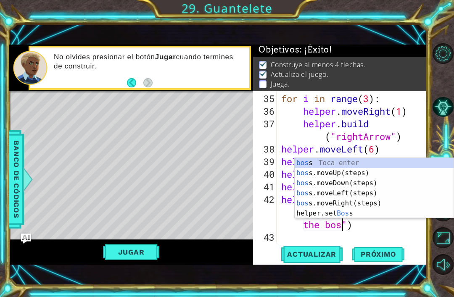
type textarea "helper.addTextDirections("avoid the spikes and the boss")"
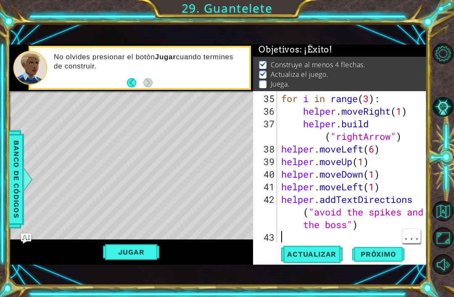
click at [326, 257] on span "Actualizar" at bounding box center [312, 254] width 66 height 8
click at [143, 254] on button "Jugar" at bounding box center [131, 252] width 57 height 16
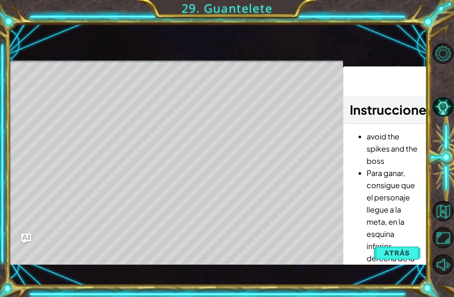
click at [392, 252] on span "Atrás" at bounding box center [397, 253] width 26 height 8
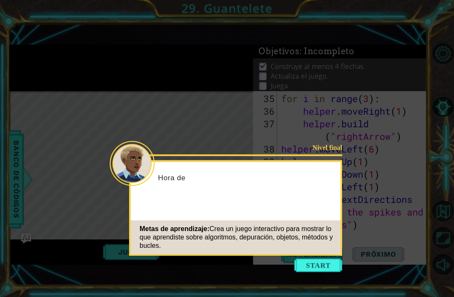
click at [315, 259] on button "Start" at bounding box center [318, 265] width 48 height 13
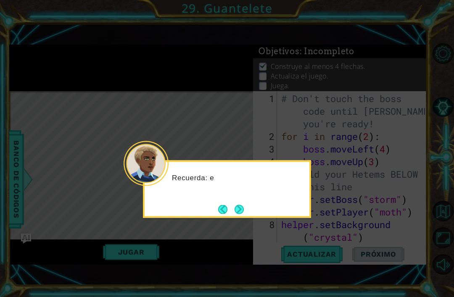
click at [239, 205] on button "Next" at bounding box center [240, 210] width 10 height 10
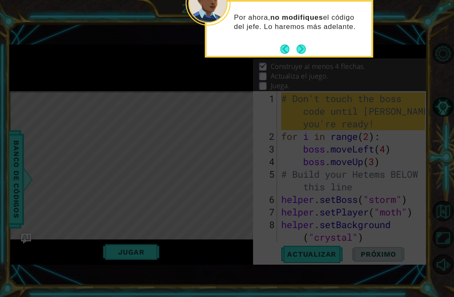
click at [304, 44] on button "Next" at bounding box center [301, 49] width 11 height 11
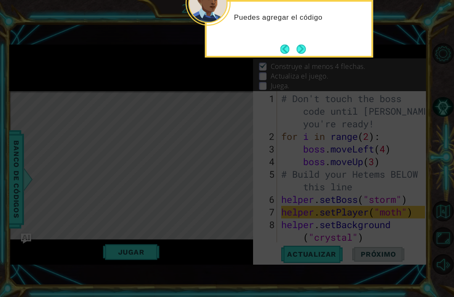
click at [300, 45] on button "Next" at bounding box center [301, 49] width 9 height 9
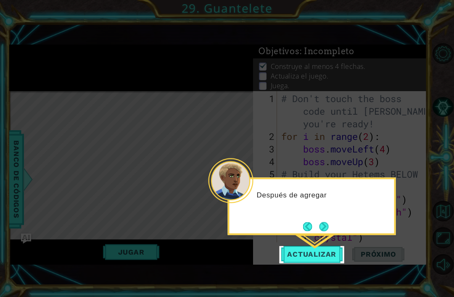
click at [321, 222] on button "Next" at bounding box center [323, 226] width 9 height 9
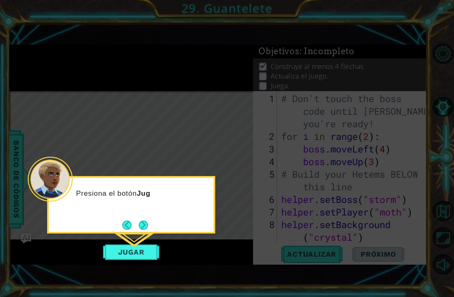
click at [142, 221] on button "Next" at bounding box center [143, 225] width 9 height 9
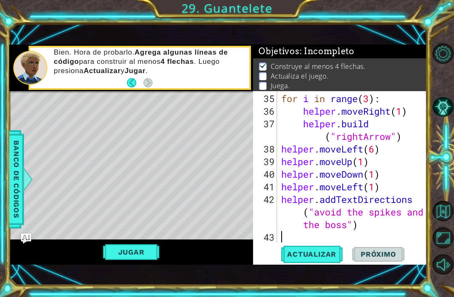
scroll to position [479, 0]
click at [16, 187] on span "Banco de códigos" at bounding box center [16, 179] width 13 height 87
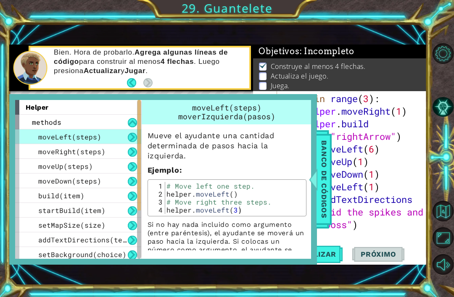
scroll to position [0, 0]
click at [324, 190] on span "Banco de códigos" at bounding box center [324, 179] width 13 height 87
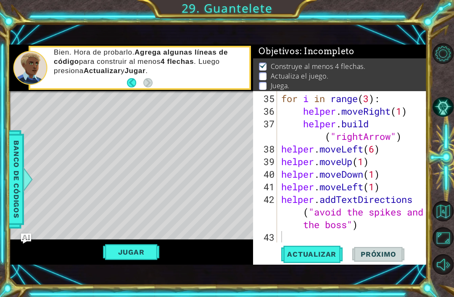
click at [12, 189] on span "Banco de códigos" at bounding box center [16, 179] width 13 height 87
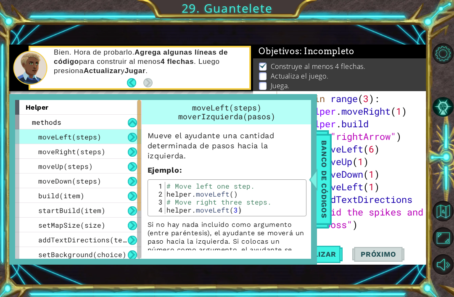
click at [69, 197] on span "build(item)" at bounding box center [61, 195] width 46 height 9
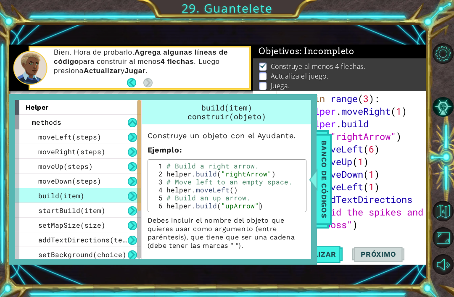
click at [65, 220] on div "setMapSize(size)" at bounding box center [78, 225] width 126 height 15
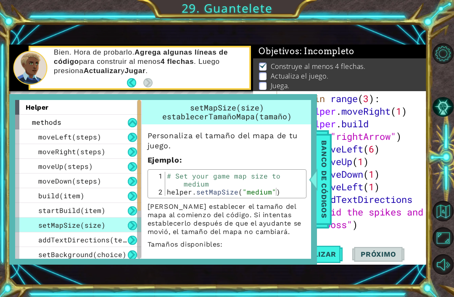
click at [60, 213] on span "startBuild(item)" at bounding box center [71, 210] width 67 height 9
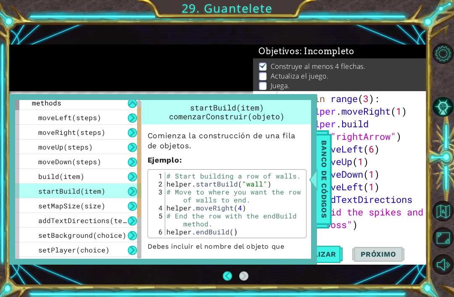
scroll to position [61, 0]
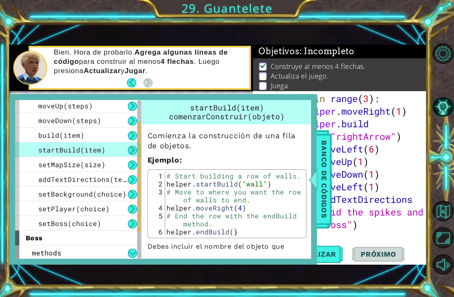
click at [32, 191] on div "setBackground(choice)" at bounding box center [78, 194] width 126 height 15
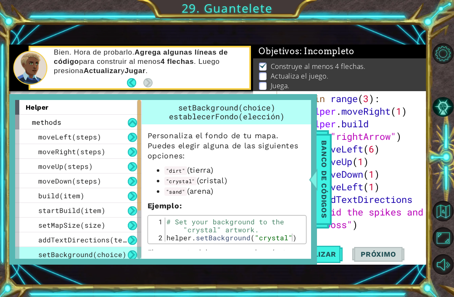
scroll to position [0, 0]
click at [326, 167] on span "Banco de códigos" at bounding box center [324, 179] width 13 height 87
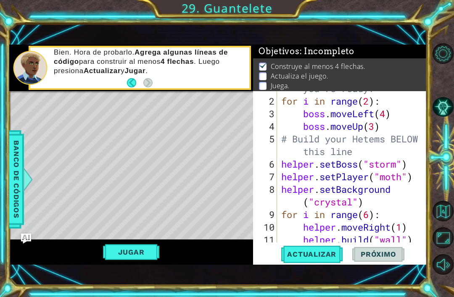
scroll to position [0, 0]
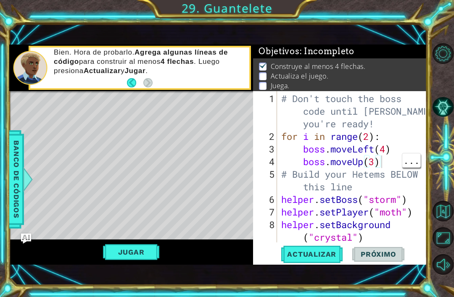
click at [391, 162] on div "# Don't touch the boss code until Vega says you're ready! for i in range ( 2 ) …" at bounding box center [355, 194] width 150 height 202
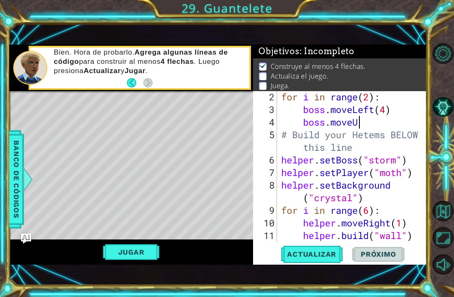
scroll to position [51, 0]
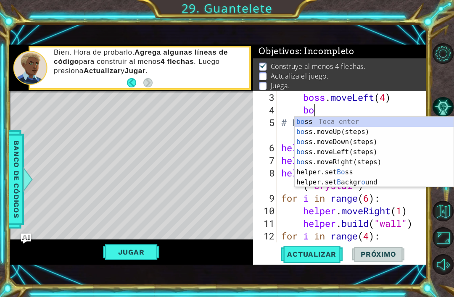
type textarea "b"
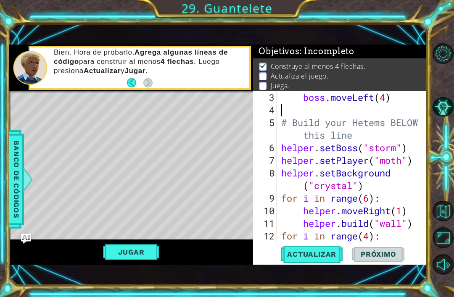
type textarea "boss.moveLeft(4)"
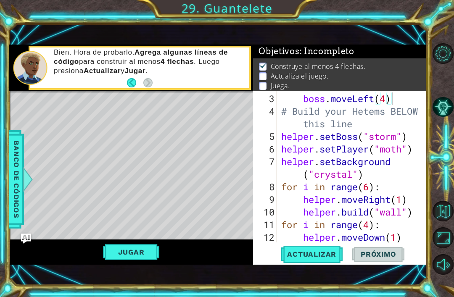
click at [328, 257] on span "Actualizar" at bounding box center [312, 254] width 66 height 8
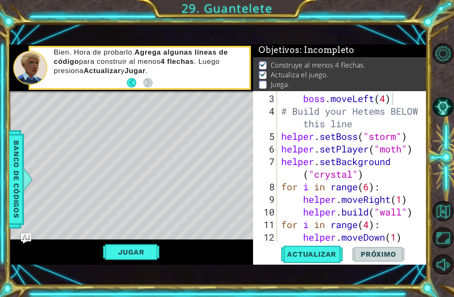
scroll to position [2, 0]
click at [127, 250] on button "Jugar" at bounding box center [131, 252] width 57 height 16
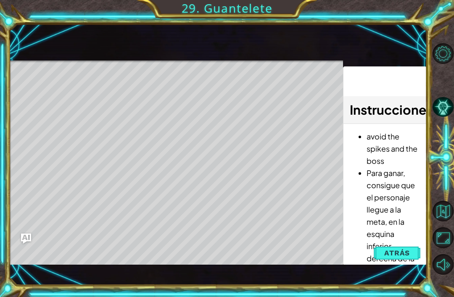
click at [402, 254] on span "Atrás" at bounding box center [397, 253] width 26 height 8
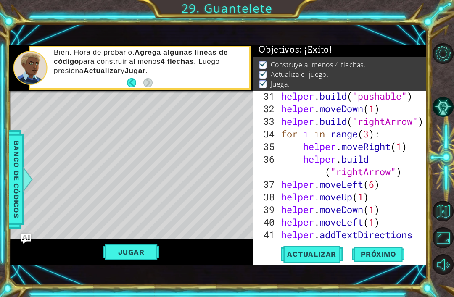
scroll to position [442, 0]
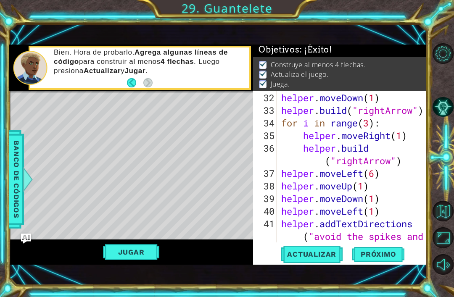
click at [388, 257] on span "Próximo" at bounding box center [378, 256] width 52 height 8
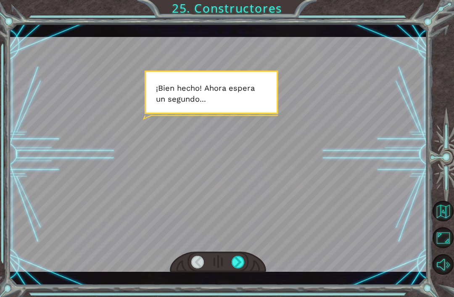
click at [249, 287] on div "Temporary Text ¡ B i e n h e c h o ! A h o r a e s p e r a u n s e g u n d o . …" at bounding box center [227, 148] width 454 height 297
click at [231, 293] on div "Temporary Text ¡ B i e n h e c h o ! A h o r a e s p e r a u n s e g u n d o . …" at bounding box center [227, 148] width 454 height 297
click at [233, 293] on div "Temporary Text ¡ B i e n h e c h o ! A h o r a e s p e r a u n s e g u n d o . …" at bounding box center [227, 148] width 454 height 297
click at [239, 290] on div "Temporary Text ¡ B i e n h e c h o ! A h o r a e s p e r a u n s e g u n d o . …" at bounding box center [227, 148] width 454 height 297
click at [236, 291] on div "Temporary Text ¡ B i e n h e c h o ! A h o r a e s p e r a u n s e g u n d o . …" at bounding box center [227, 148] width 454 height 297
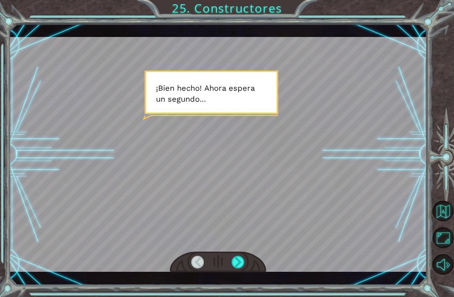
click at [235, 291] on div "Temporary Text ¡ B i e n h e c h o ! A h o r a e s p e r a u n s e g u n d o . …" at bounding box center [227, 148] width 454 height 297
click at [241, 287] on div "Temporary Text ¡ B i e n h e c h o ! A h o r a e s p e r a u n s e g u n d o . …" at bounding box center [227, 148] width 454 height 297
click at [241, 286] on div "Temporary Text ¡ B i e n h e c h o ! A h o r a e s p e r a u n s e g u n d o . …" at bounding box center [227, 148] width 454 height 297
click at [246, 284] on div "Temporary Text ¡ B i e n h e c h o ! A h o r a e s p e r a u n s e g u n d o . …" at bounding box center [218, 155] width 418 height 262
click at [238, 268] on div at bounding box center [238, 262] width 13 height 13
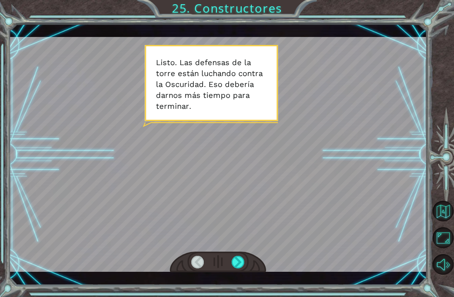
click at [244, 262] on div at bounding box center [238, 262] width 13 height 13
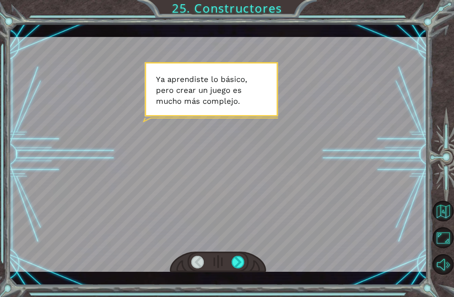
click at [243, 266] on div at bounding box center [238, 262] width 13 height 13
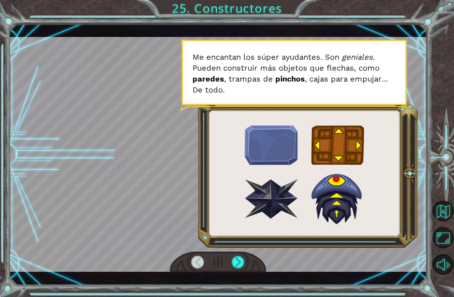
click at [244, 268] on div at bounding box center [238, 262] width 13 height 13
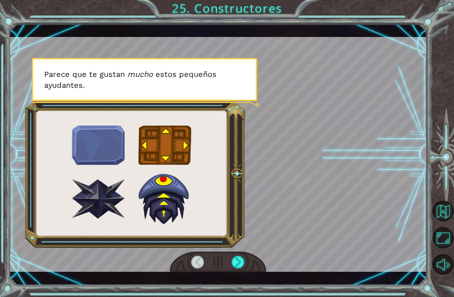
click at [241, 262] on div at bounding box center [238, 262] width 13 height 13
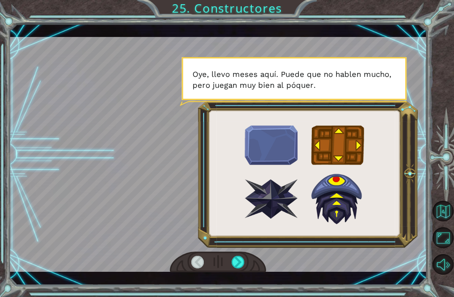
click at [242, 268] on div at bounding box center [238, 262] width 13 height 13
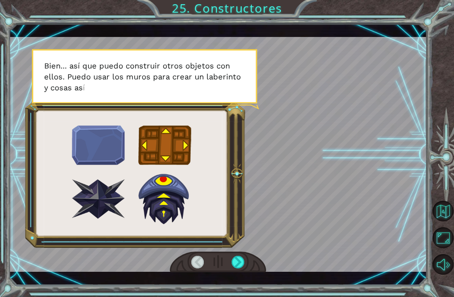
click at [245, 268] on div at bounding box center [238, 262] width 13 height 13
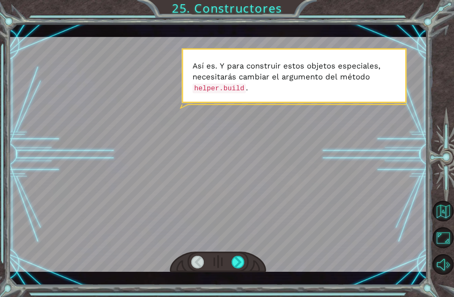
click at [245, 266] on div at bounding box center [238, 262] width 13 height 13
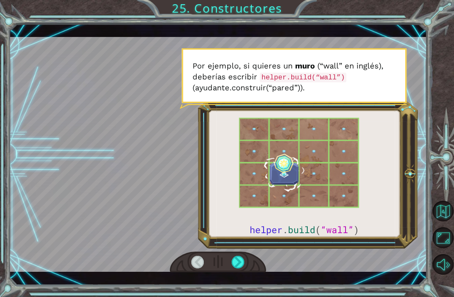
click at [243, 275] on div "helper . build ( “wall” ) ¡ B i e n h e c h o ! A h o r a e s p e r a u n s e g…" at bounding box center [218, 155] width 418 height 262
click at [242, 268] on div at bounding box center [238, 262] width 13 height 13
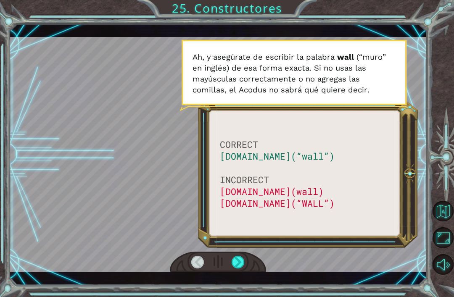
click at [243, 268] on div at bounding box center [238, 262] width 13 height 13
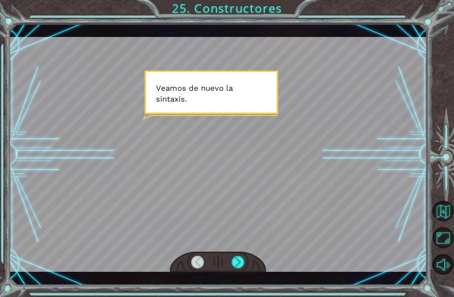
click at [240, 268] on div at bounding box center [238, 262] width 13 height 13
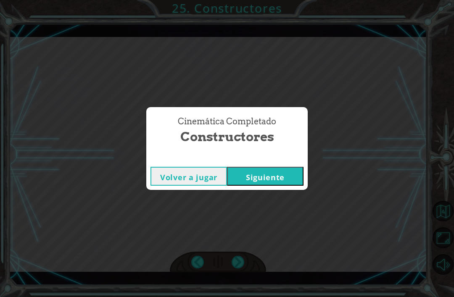
click at [261, 177] on button "Siguiente" at bounding box center [265, 176] width 77 height 19
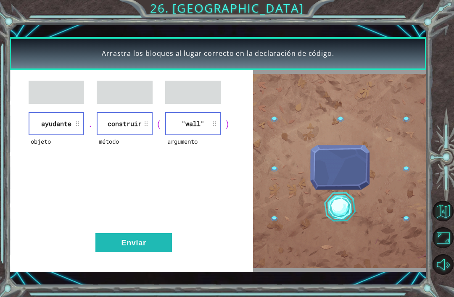
click at [142, 244] on button "Enviar" at bounding box center [133, 242] width 77 height 19
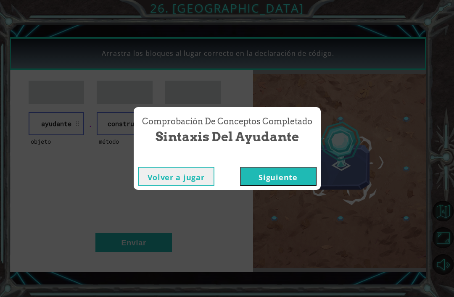
click at [287, 174] on button "Siguiente" at bounding box center [278, 176] width 77 height 19
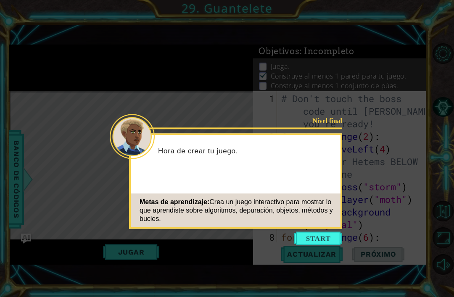
click at [319, 235] on button "Start" at bounding box center [318, 238] width 48 height 13
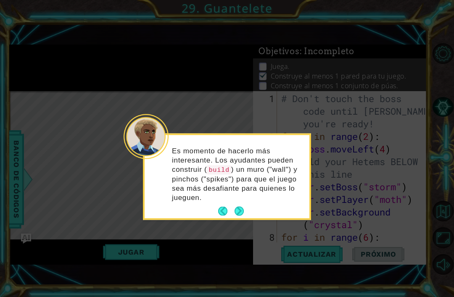
click at [244, 212] on button "Next" at bounding box center [240, 212] width 10 height 10
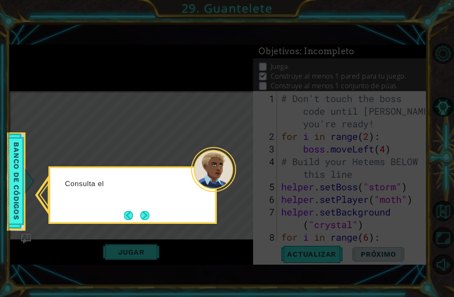
click at [163, 247] on icon at bounding box center [227, 148] width 454 height 297
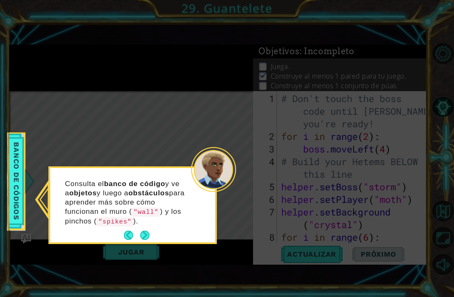
click at [140, 233] on button "Next" at bounding box center [144, 235] width 13 height 13
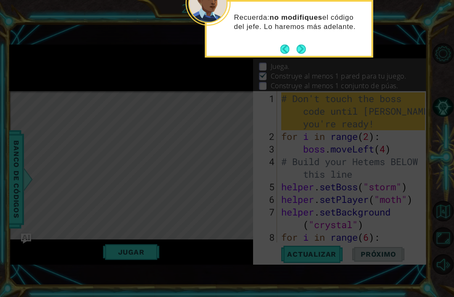
click at [302, 50] on button "Next" at bounding box center [301, 49] width 12 height 12
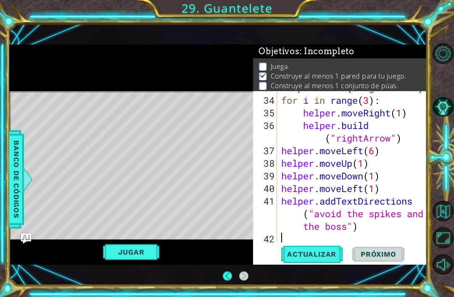
click at [322, 257] on span "Actualizar" at bounding box center [312, 254] width 66 height 8
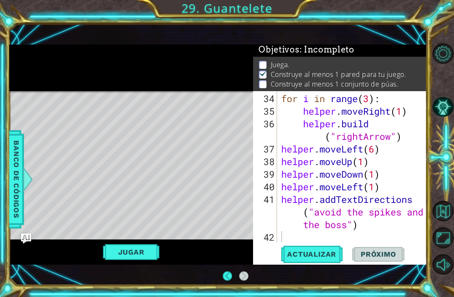
scroll to position [3, 0]
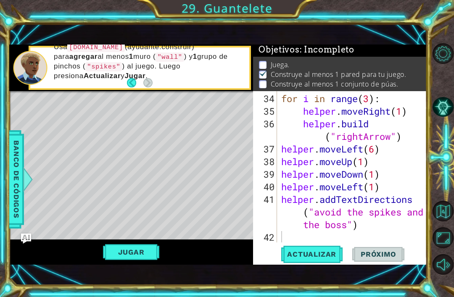
click at [132, 79] on button "Back" at bounding box center [135, 82] width 16 height 9
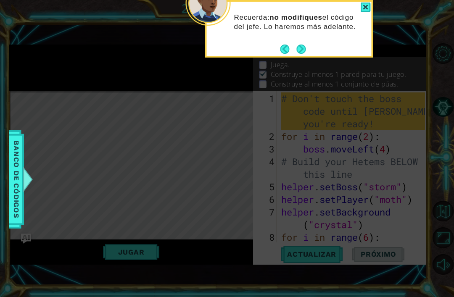
scroll to position [0, 0]
click at [287, 45] on button "Back" at bounding box center [289, 49] width 16 height 9
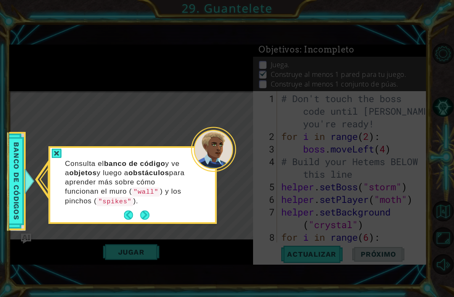
click at [133, 214] on button "Back" at bounding box center [132, 215] width 16 height 9
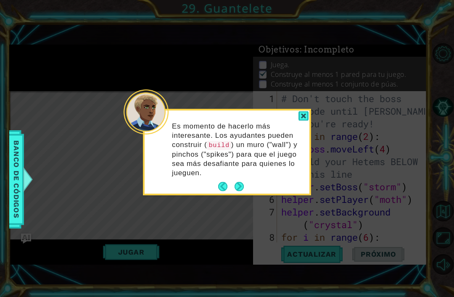
click at [216, 183] on div "Es momento de hacerlo más interesante. Los ayudantes pueden construir ( build )…" at bounding box center [227, 154] width 165 height 80
click at [223, 182] on button "Back" at bounding box center [226, 186] width 16 height 9
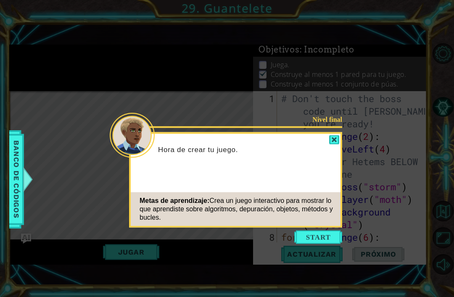
click at [336, 135] on div at bounding box center [334, 140] width 10 height 10
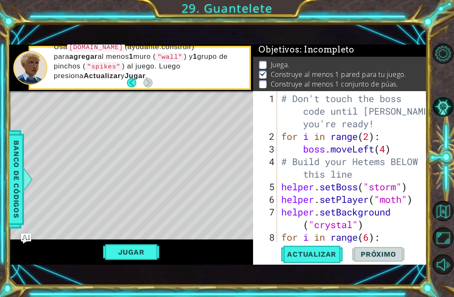
click at [139, 254] on button "Jugar" at bounding box center [131, 252] width 57 height 16
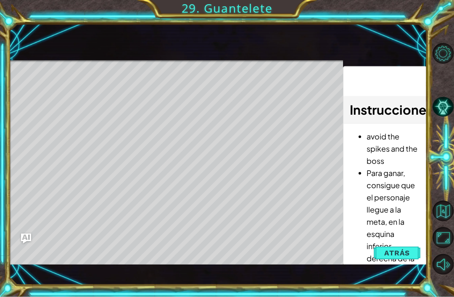
scroll to position [3, 0]
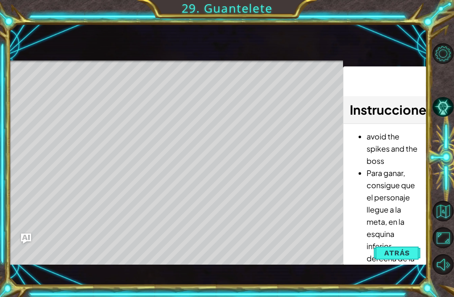
click at [402, 251] on span "Atrás" at bounding box center [397, 253] width 26 height 8
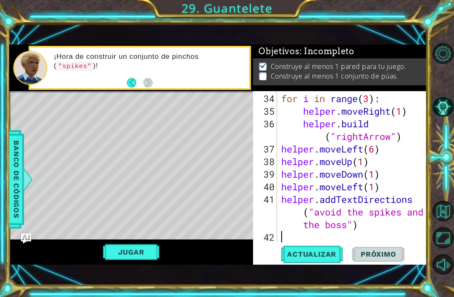
scroll to position [467, 0]
click at [297, 235] on div "for i in range ( 3 ) : helper . moveRight ( 1 ) helper . build ( "rightArrow" )…" at bounding box center [355, 181] width 150 height 177
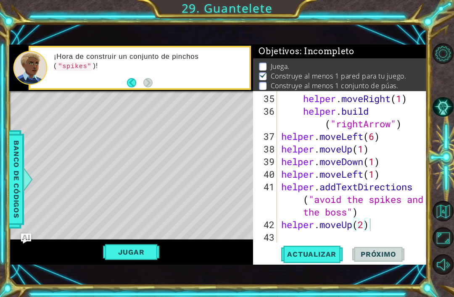
scroll to position [3, 0]
type textarea "helper.moveUp(2)"
click at [320, 254] on span "Actualizar" at bounding box center [312, 254] width 66 height 8
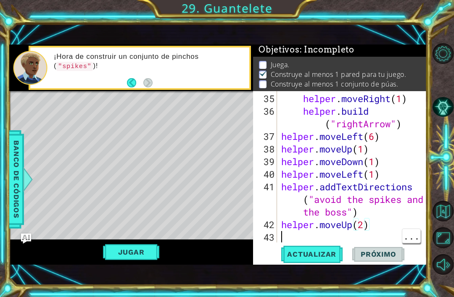
scroll to position [0, 0]
click at [319, 233] on div "helper . moveRight ( 1 ) helper . build ( "rightArrow" ) helper . moveLeft ( 6 …" at bounding box center [355, 181] width 150 height 177
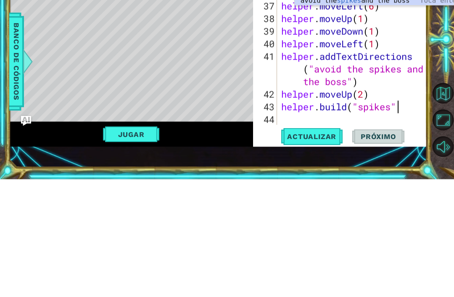
scroll to position [0, 5]
type textarea "[DOMAIN_NAME]("spikes")"
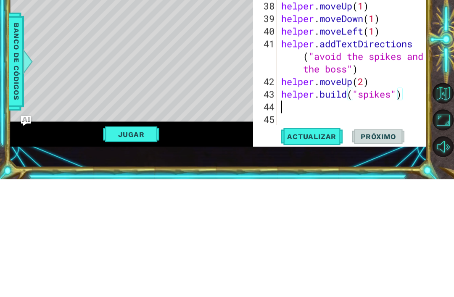
scroll to position [505, 0]
type textarea "helper.moveRight(1)"
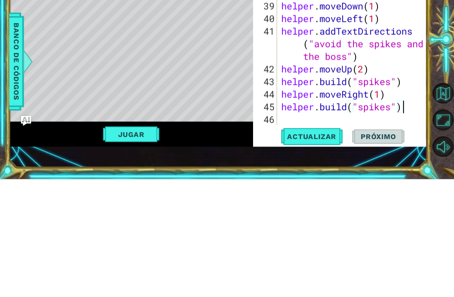
scroll to position [27, 0]
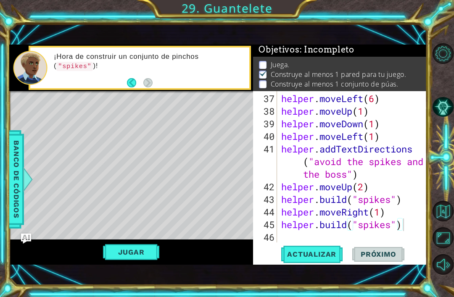
click at [324, 256] on span "Actualizar" at bounding box center [312, 254] width 66 height 8
click at [140, 253] on button "Jugar" at bounding box center [131, 252] width 57 height 16
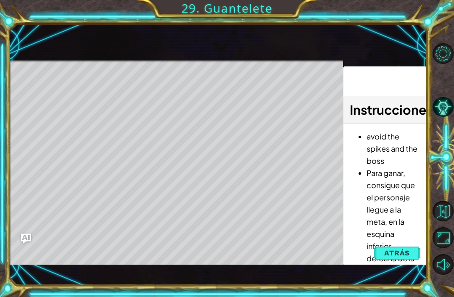
click at [390, 247] on button "Atrás" at bounding box center [397, 253] width 47 height 17
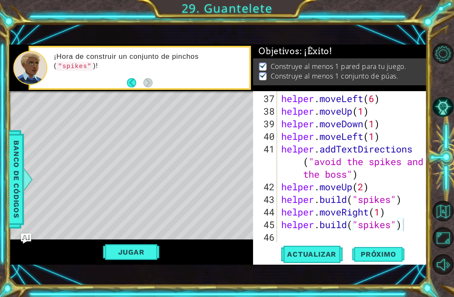
click at [379, 254] on span "Próximo" at bounding box center [378, 255] width 52 height 8
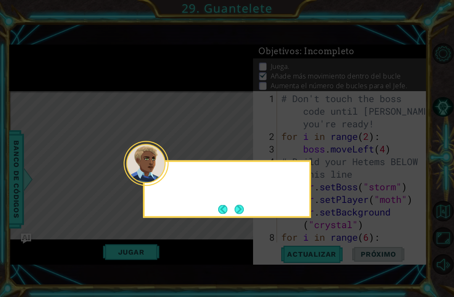
scroll to position [4, 0]
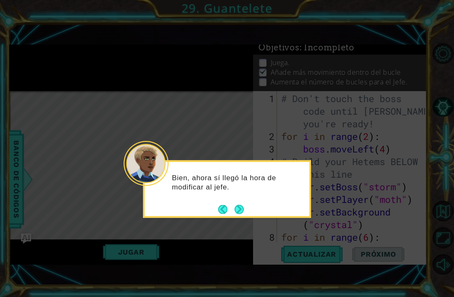
click at [240, 203] on button "Next" at bounding box center [239, 209] width 13 height 13
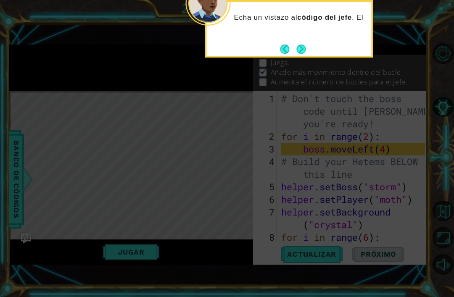
click at [306, 42] on button "Next" at bounding box center [301, 48] width 13 height 13
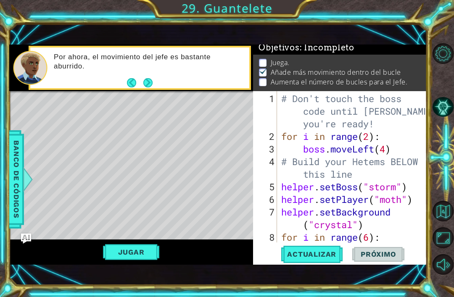
click at [151, 85] on button "Next" at bounding box center [148, 82] width 11 height 11
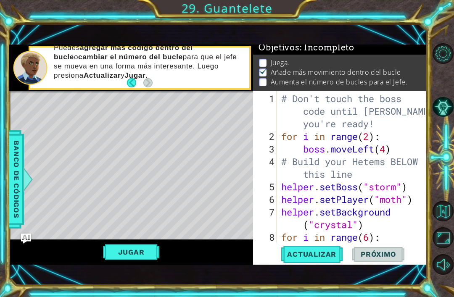
type textarea "boss.moveLeft(4)"
click at [395, 150] on div "# Don't touch the boss code until Vega says you're ready! for i in range ( 2 ) …" at bounding box center [355, 194] width 150 height 202
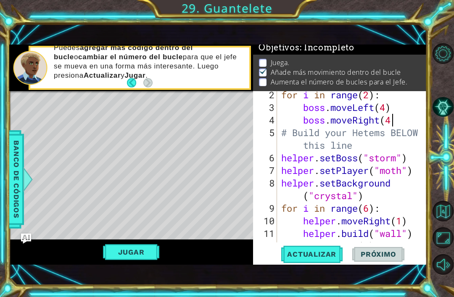
scroll to position [0, 5]
click at [329, 256] on span "Actualizar" at bounding box center [312, 254] width 66 height 8
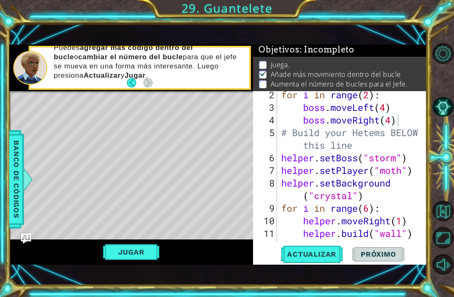
click at [147, 248] on button "Jugar" at bounding box center [131, 252] width 57 height 16
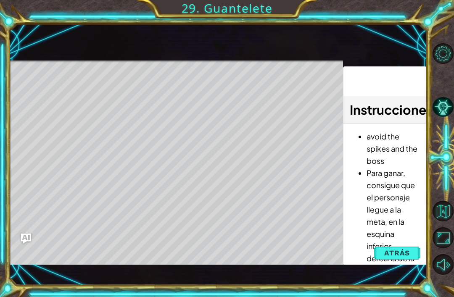
click at [392, 255] on span "Atrás" at bounding box center [397, 253] width 26 height 8
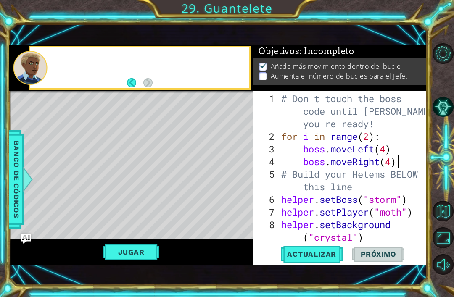
scroll to position [0, 0]
click at [395, 187] on div "# Don't touch the boss code until Vega says you're ready! for i in range ( 2 ) …" at bounding box center [355, 194] width 150 height 202
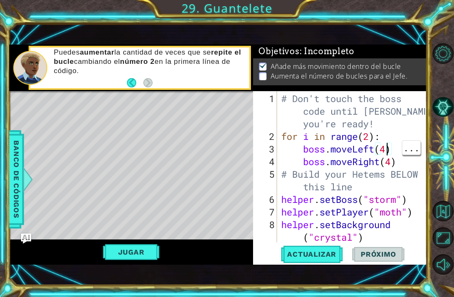
click at [389, 150] on div "# Don't touch the boss code until Vega says you're ready! for i in range ( 2 ) …" at bounding box center [355, 194] width 150 height 202
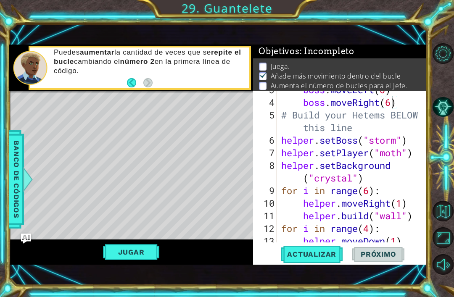
click at [316, 252] on span "Actualizar" at bounding box center [312, 254] width 66 height 8
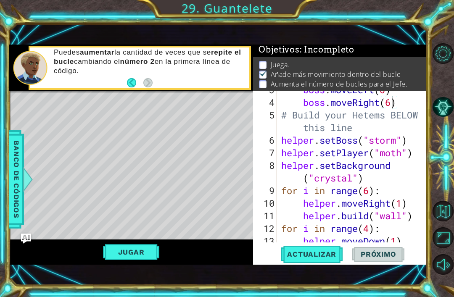
click at [145, 251] on button "Jugar" at bounding box center [131, 252] width 57 height 16
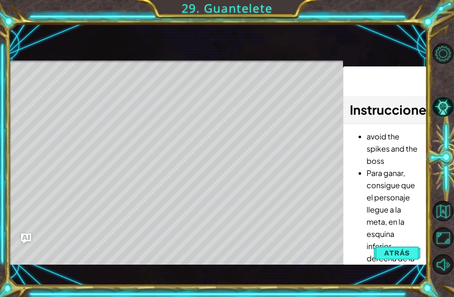
click at [395, 252] on span "Atrás" at bounding box center [397, 253] width 26 height 8
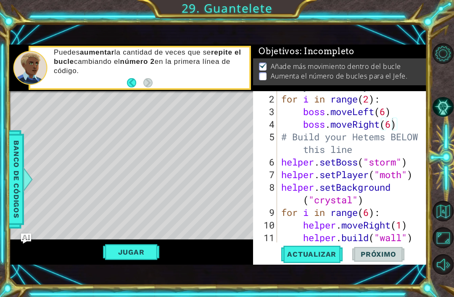
scroll to position [34, 0]
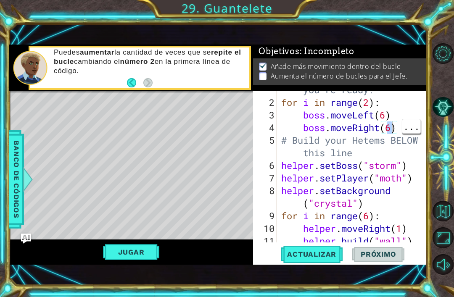
click at [392, 129] on div "# Don't touch the boss code until Vega says you're ready! for i in range ( 2 ) …" at bounding box center [355, 159] width 150 height 202
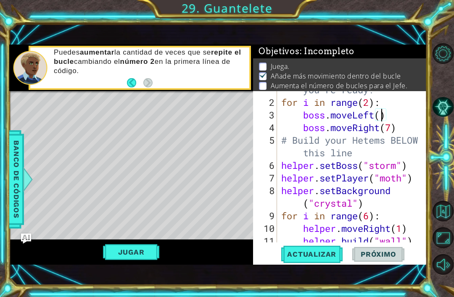
scroll to position [0, 5]
click at [316, 258] on span "Actualizar" at bounding box center [312, 254] width 66 height 8
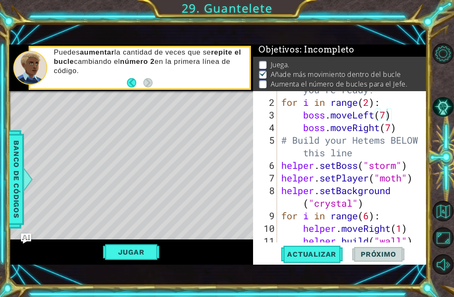
click at [144, 251] on button "Jugar" at bounding box center [131, 252] width 57 height 16
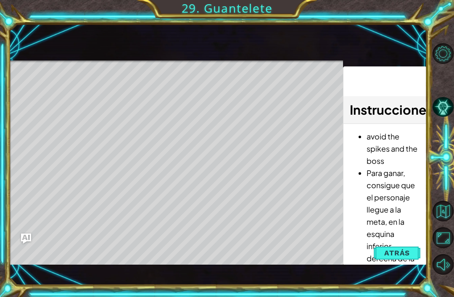
click at [392, 253] on span "Atrás" at bounding box center [397, 253] width 26 height 8
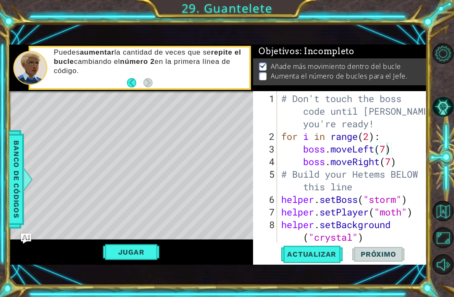
scroll to position [0, 0]
click at [401, 168] on div "# Don't touch the boss code until Vega says you're ready! for i in range ( 2 ) …" at bounding box center [355, 194] width 150 height 202
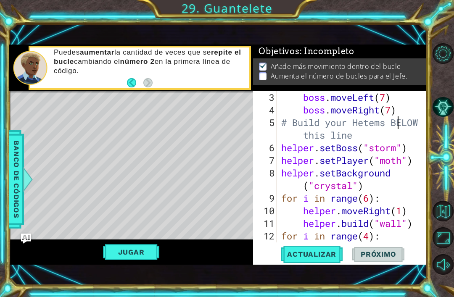
type textarea "boss.moveRight(7)"
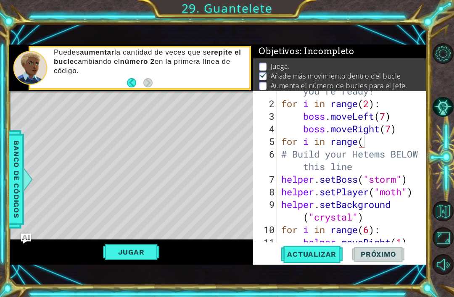
scroll to position [32, 0]
click at [373, 106] on div "# Don't touch the boss code until Vega says you're ready! for i in range ( 2 ) …" at bounding box center [355, 161] width 150 height 202
click at [389, 117] on div "# Don't touch the boss code until Vega says you're ready! for i in range ( 3 ) …" at bounding box center [355, 161] width 150 height 202
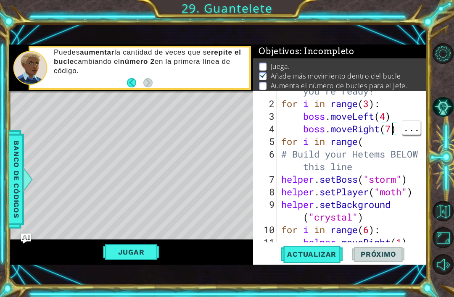
click at [393, 135] on div "# Don't touch the boss code until Vega says you're ready! for i in range ( 3 ) …" at bounding box center [355, 161] width 150 height 202
click at [374, 109] on div "# Don't touch the boss code until Vega says you're ready! for i in range ( 3 ) …" at bounding box center [355, 161] width 150 height 202
click at [372, 105] on div "# Don't touch the boss code until Vega says you're ready! for i in range ( 3 ) …" at bounding box center [355, 161] width 150 height 202
click at [402, 130] on div "# Don't touch the boss code until Vega says you're ready! for i in range ( 2 ) …" at bounding box center [355, 161] width 150 height 202
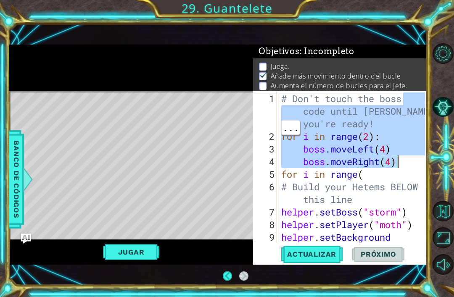
scroll to position [0, 0]
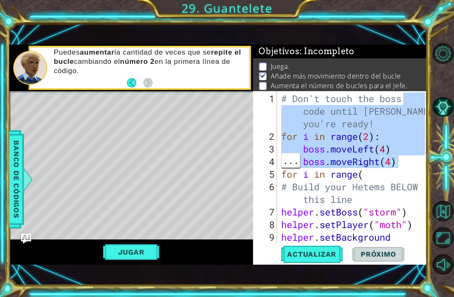
click at [381, 223] on div "# Don't touch the boss code until Vega says you're ready! for i in range ( 2 ) …" at bounding box center [355, 200] width 150 height 215
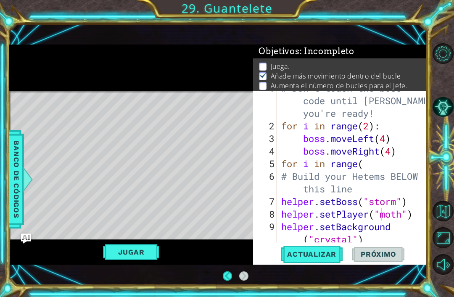
scroll to position [58, 0]
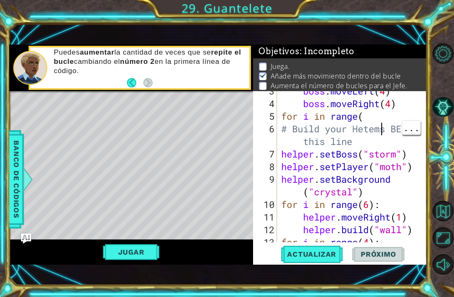
click at [379, 134] on div "boss . moveLeft ( 4 ) boss . moveRight ( 4 ) for i in range ( # Build your Hete…" at bounding box center [355, 173] width 150 height 177
click at [115, 248] on button "Jugar" at bounding box center [131, 252] width 57 height 16
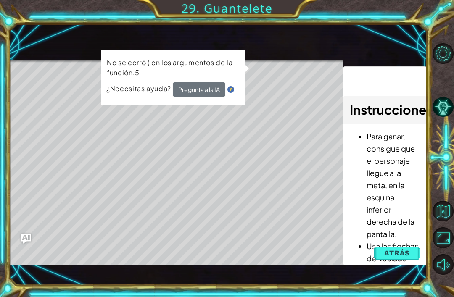
click at [403, 252] on span "Atrás" at bounding box center [397, 253] width 26 height 8
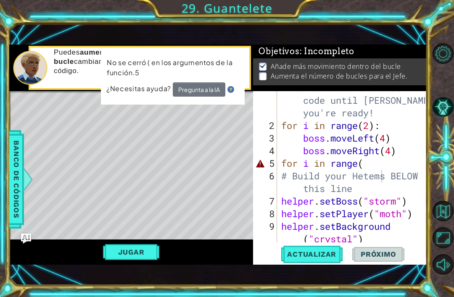
scroll to position [10, 0]
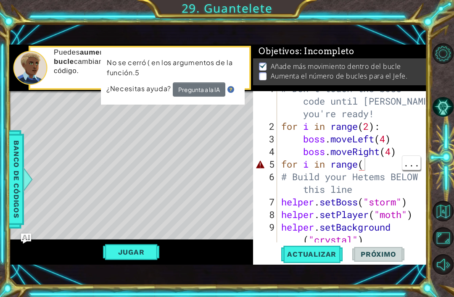
click at [381, 168] on div "# Don't touch the boss code until Vega says you're ready! for i in range ( 2 ) …" at bounding box center [355, 189] width 150 height 215
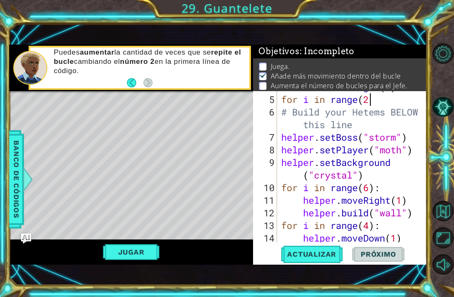
scroll to position [75, 0]
type textarea "for i in range(2)"
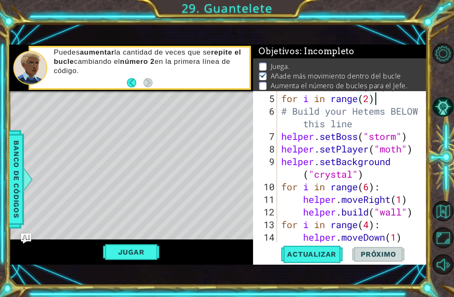
scroll to position [0, 0]
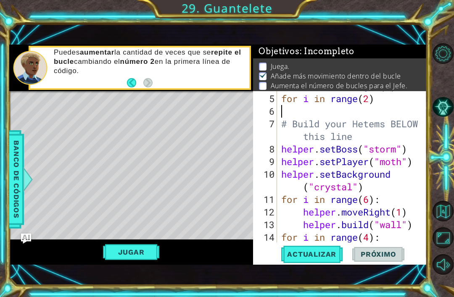
type textarea "h"
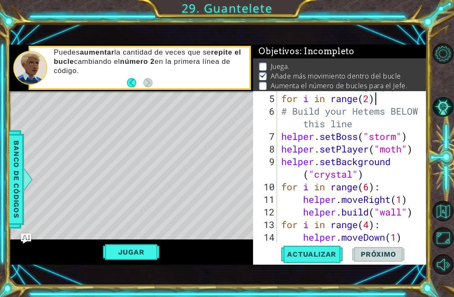
type textarea "for i in range(2):"
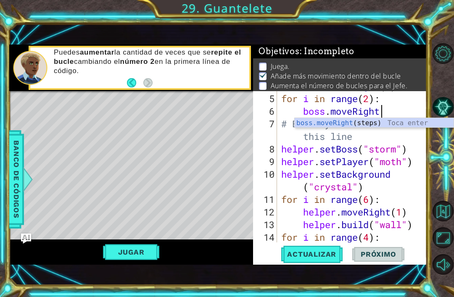
scroll to position [0, 4]
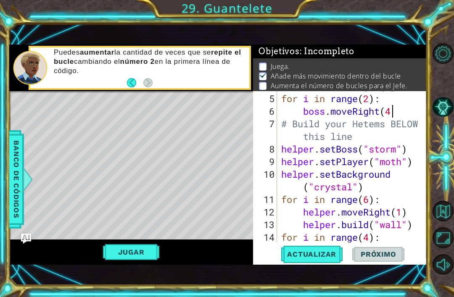
type textarea "boss.moveRight(4)"
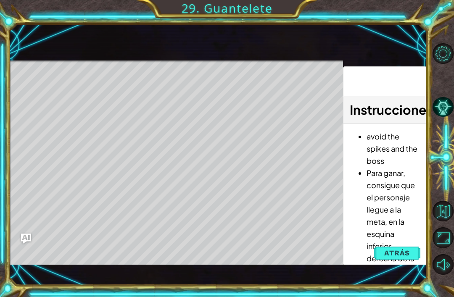
click at [400, 255] on span "Atrás" at bounding box center [397, 253] width 26 height 8
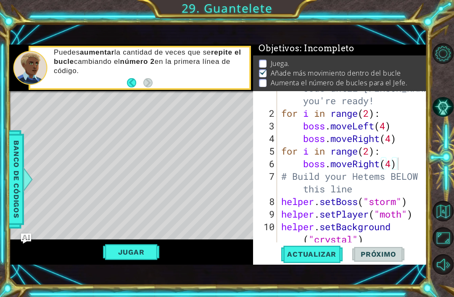
scroll to position [4, 0]
click at [404, 163] on div "# Don't touch the boss code until Vega says you're ready! for i in range ( 2 ) …" at bounding box center [355, 176] width 150 height 215
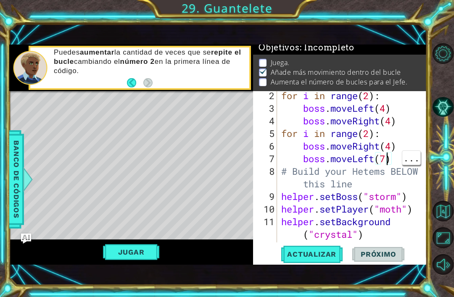
scroll to position [40, 0]
click at [390, 161] on div "for i in range ( 2 ) : boss . moveLeft ( 4 ) boss . moveRight ( 4 ) for i in ra…" at bounding box center [355, 178] width 150 height 177
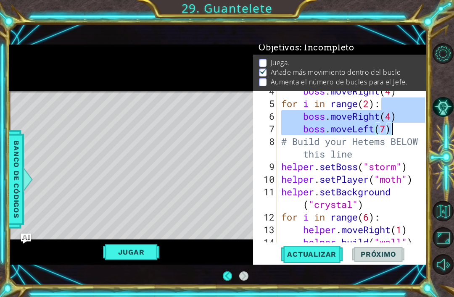
scroll to position [63, 0]
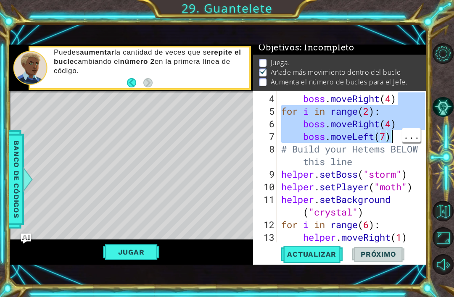
click at [378, 99] on div "boss . moveRight ( 4 ) for i in range ( 2 ) : boss . moveRight ( 4 ) boss . mov…" at bounding box center [355, 181] width 150 height 177
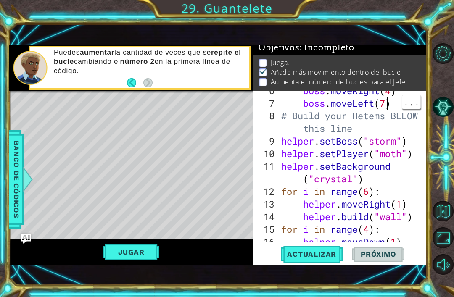
scroll to position [96, 0]
type textarea "boss.moveLeft(4)"
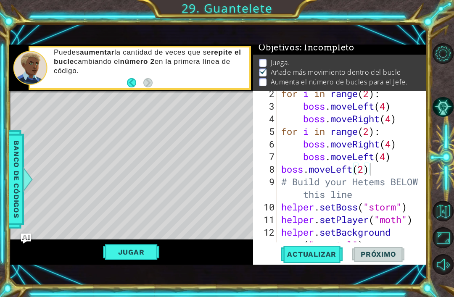
scroll to position [36, 0]
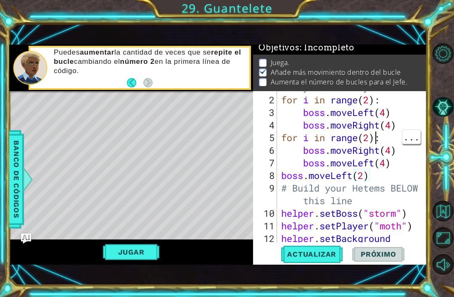
click at [376, 138] on div "# Don't touch the boss code until Vega says you're ready! for i in range ( 2 ) …" at bounding box center [355, 163] width 150 height 215
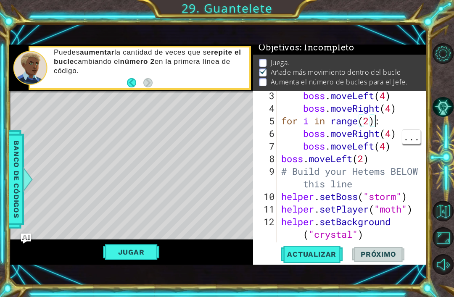
scroll to position [57, 0]
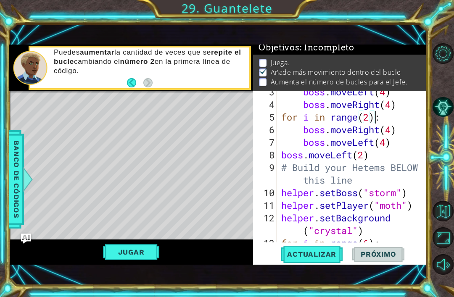
type textarea "boss.moveRight(4)"
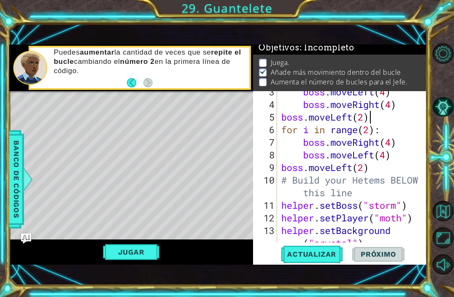
scroll to position [0, 4]
click at [323, 255] on span "Actualizar" at bounding box center [312, 254] width 66 height 8
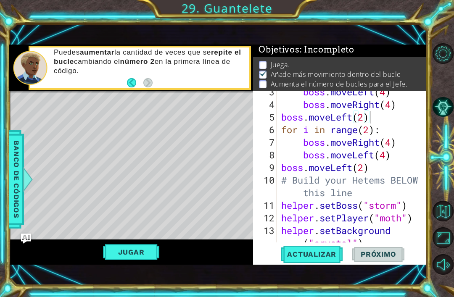
click at [121, 251] on button "Jugar" at bounding box center [131, 252] width 57 height 16
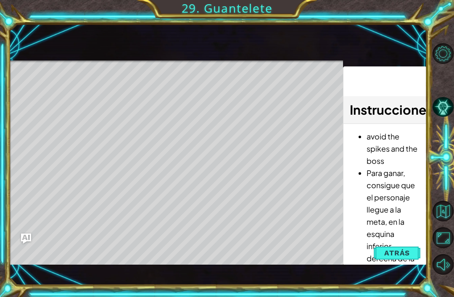
click at [393, 252] on span "Atrás" at bounding box center [397, 253] width 26 height 8
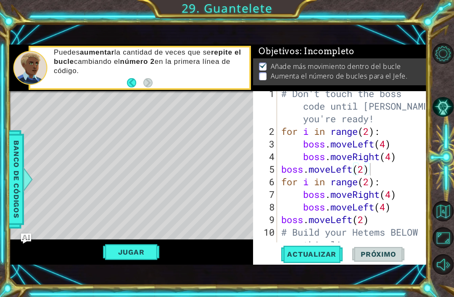
scroll to position [0, 0]
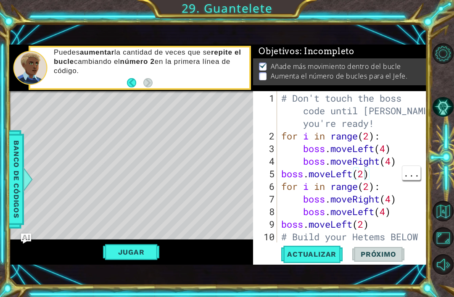
click at [366, 174] on div "# Don't touch the boss code until Vega says you're ready! for i in range ( 2 ) …" at bounding box center [355, 199] width 150 height 215
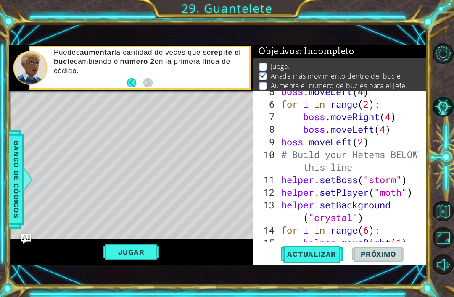
scroll to position [83, 0]
click at [138, 249] on button "Jugar" at bounding box center [131, 252] width 57 height 16
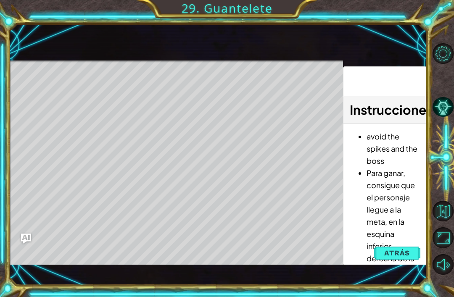
click at [416, 257] on button "Atrás" at bounding box center [397, 253] width 47 height 17
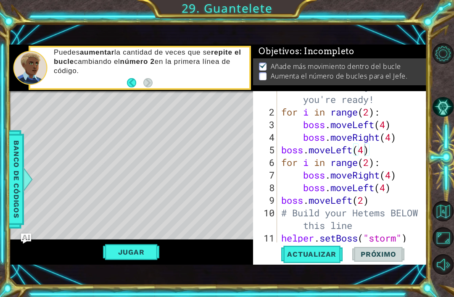
scroll to position [24, 0]
click at [379, 152] on div "# Don't touch the boss code until Vega says you're ready! for i in range ( 2 ) …" at bounding box center [355, 169] width 150 height 202
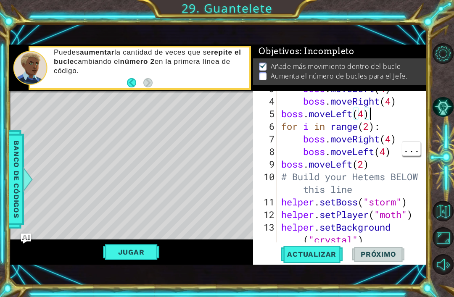
scroll to position [61, 0]
click at [397, 119] on div "boss . moveLeft ( 4 ) boss . moveRight ( 4 ) boss . moveLeft ( 4 ) for i in ran…" at bounding box center [355, 176] width 150 height 189
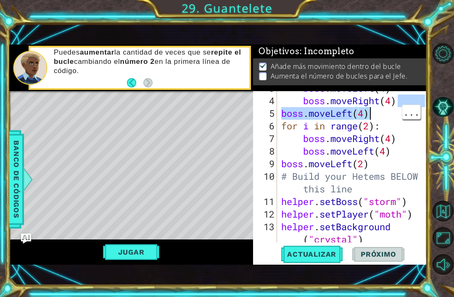
type textarea "boss.moveLeft(4)"
click at [391, 117] on div "boss . moveLeft ( 4 ) boss . moveRight ( 4 ) boss . moveLeft ( 4 ) for i in ran…" at bounding box center [355, 176] width 150 height 189
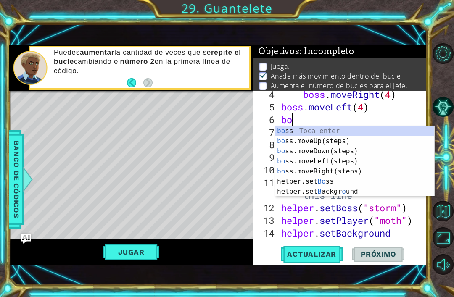
scroll to position [67, 0]
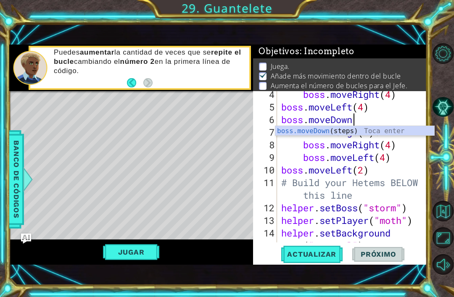
type textarea "boss.moveDown()"
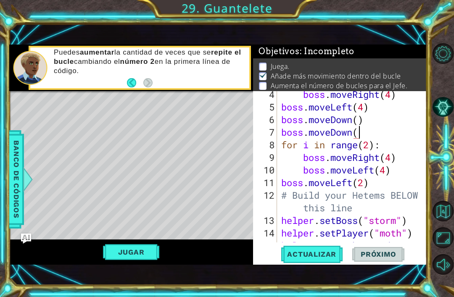
scroll to position [0, 3]
click at [373, 110] on div "boss . moveRight ( 4 ) boss . moveLeft ( 4 ) boss . moveDown ( ) boss . moveDow…" at bounding box center [355, 182] width 150 height 189
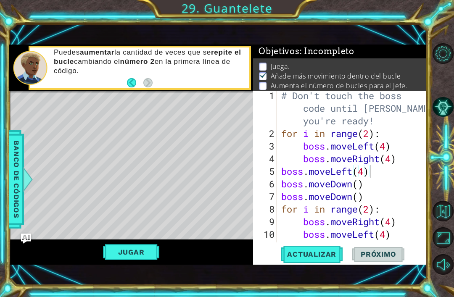
scroll to position [0, 0]
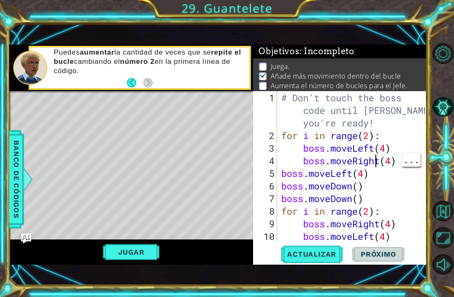
click at [375, 161] on div "# Don't touch the boss code until Vega says you're ready! for i in range ( 2 ) …" at bounding box center [355, 193] width 150 height 202
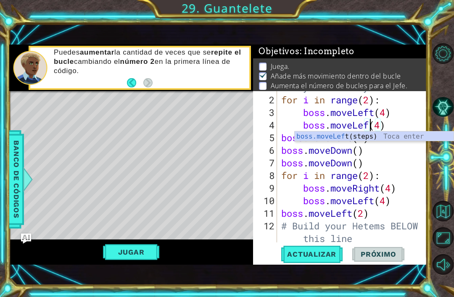
scroll to position [0, 4]
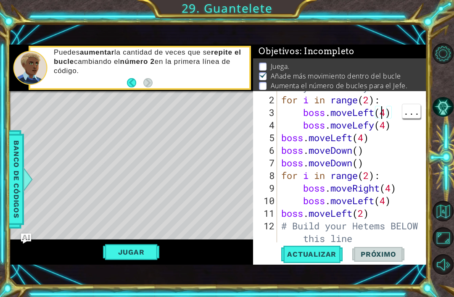
click at [373, 114] on div "# Don't touch the boss code until Vega says you're ready! for i in range ( 2 ) …" at bounding box center [355, 163] width 150 height 215
click at [379, 112] on div "# Don't touch the boss code until Vega says you're ready! for i in range ( 2 ) …" at bounding box center [355, 163] width 150 height 215
click at [383, 165] on div "# Don't touch the boss code until Vega says you're ready! for i in range ( 2 ) …" at bounding box center [355, 163] width 150 height 215
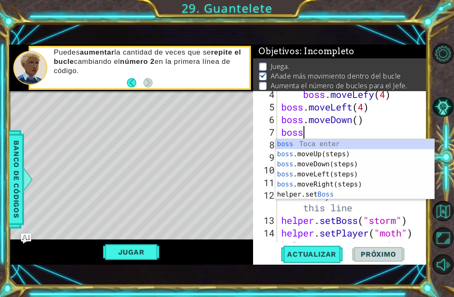
scroll to position [0, 0]
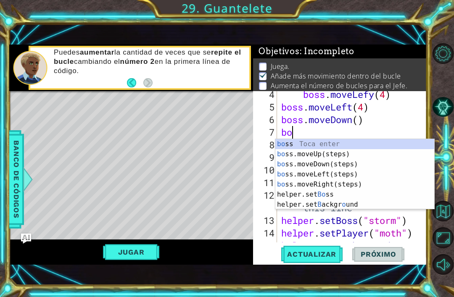
type textarea "b"
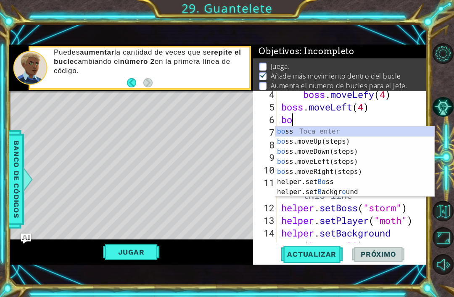
type textarea "b"
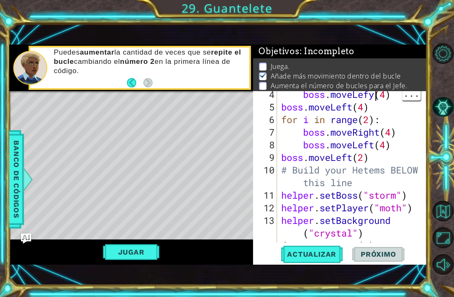
click at [379, 96] on div "boss . moveLefy ( 4 ) boss . moveLeft ( 4 ) for i in range ( 2 ) : boss . moveR…" at bounding box center [355, 176] width 150 height 177
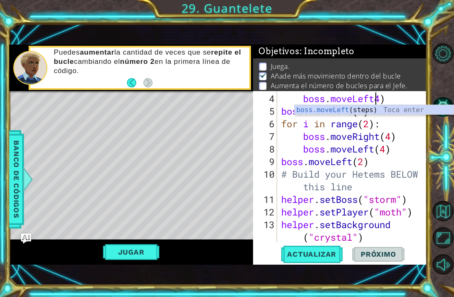
scroll to position [0, 5]
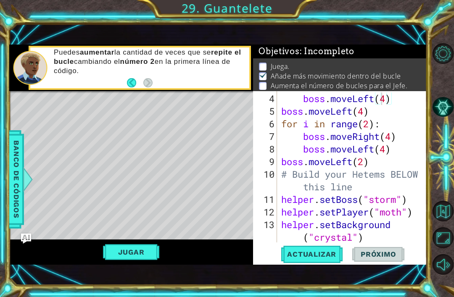
click at [329, 255] on span "Actualizar" at bounding box center [312, 254] width 66 height 8
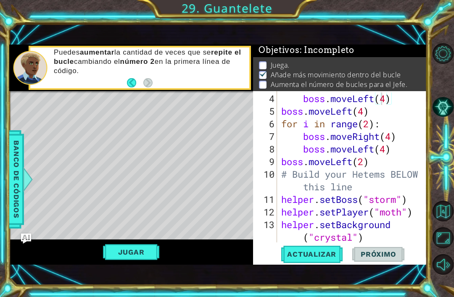
scroll to position [2, 0]
click at [120, 246] on button "Jugar" at bounding box center [131, 252] width 57 height 16
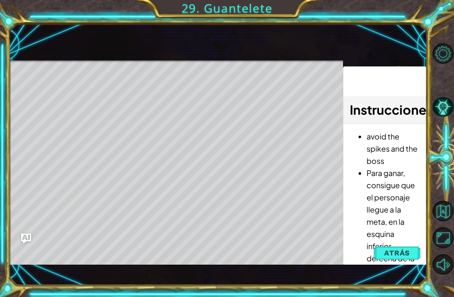
click at [398, 260] on button "Atrás" at bounding box center [397, 253] width 47 height 17
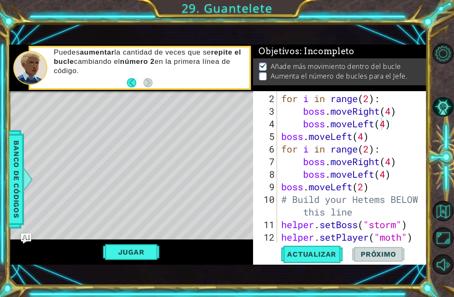
scroll to position [37, 0]
click at [366, 138] on div "# Don't touch the boss code until Vega says you're ready! for i in range ( 2 ) …" at bounding box center [355, 156] width 150 height 202
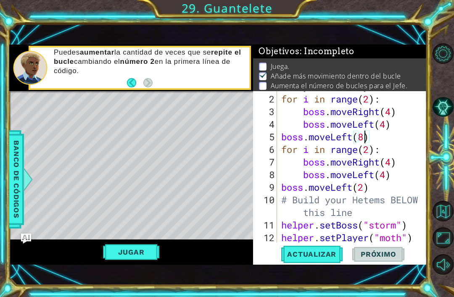
scroll to position [0, 4]
click at [143, 250] on button "Jugar" at bounding box center [131, 252] width 57 height 16
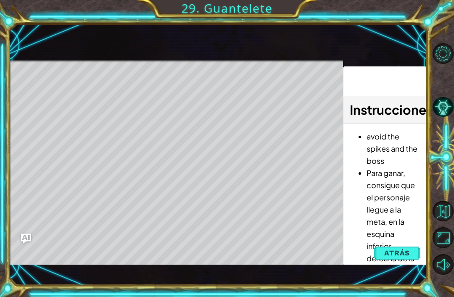
click at [421, 277] on div "1 ההההההההההההההההההההההההההההההההההההההההההההההההההההההההההההההההההההההההההההה…" at bounding box center [218, 155] width 418 height 262
click at [404, 249] on span "Atrás" at bounding box center [397, 253] width 26 height 8
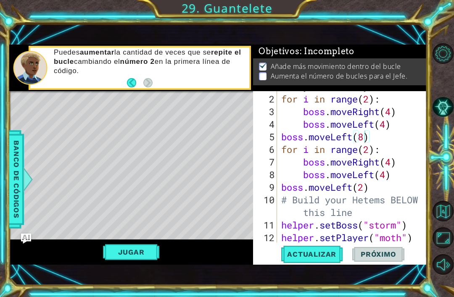
click at [325, 257] on span "Actualizar" at bounding box center [312, 254] width 66 height 8
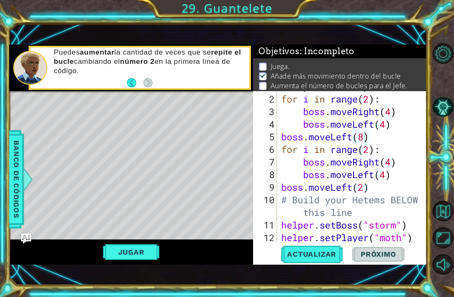
click at [108, 250] on button "Jugar" at bounding box center [131, 252] width 57 height 16
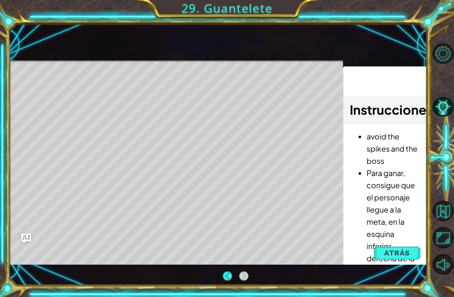
click at [393, 254] on span "Atrás" at bounding box center [397, 253] width 26 height 8
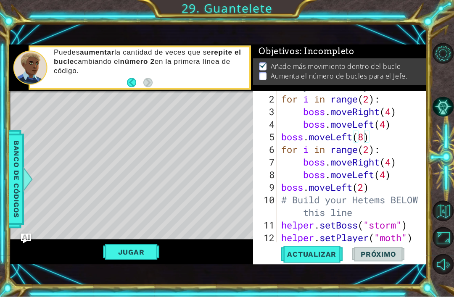
scroll to position [2, 0]
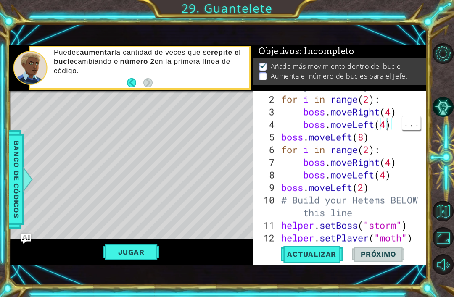
click at [389, 125] on div "# Don't touch the boss code until Vega says you're ready! for i in range ( 2 ) …" at bounding box center [355, 156] width 150 height 202
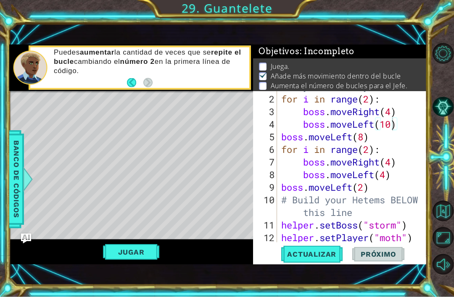
scroll to position [0, 4]
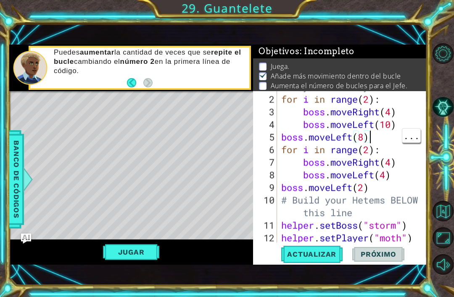
click at [383, 138] on div "# Don't touch the boss code until Vega says you're ready! for i in range ( 2 ) …" at bounding box center [355, 156] width 150 height 202
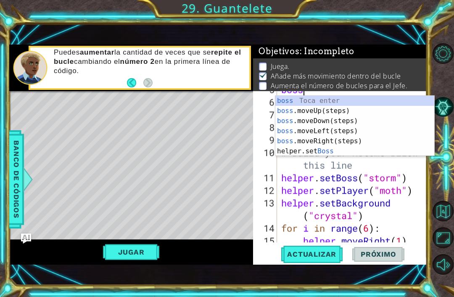
scroll to position [76, 0]
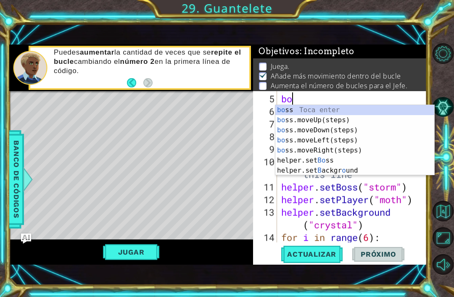
type textarea "b"
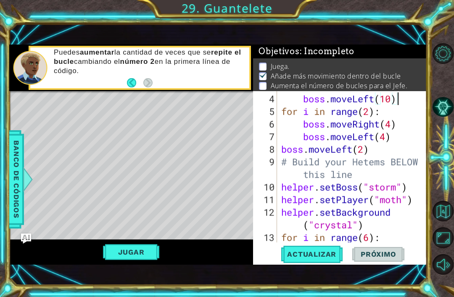
scroll to position [2, 0]
click at [120, 248] on button "Jugar" at bounding box center [131, 252] width 57 height 16
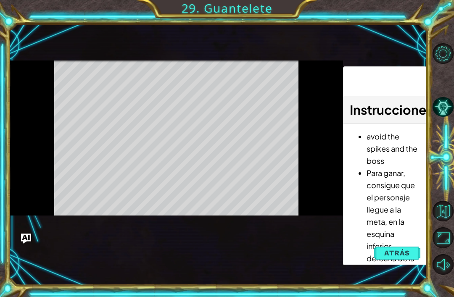
click at [397, 196] on li "Para ganar, consigue que el personaje llegue a la meta, en la esquina inferior …" at bounding box center [393, 222] width 53 height 110
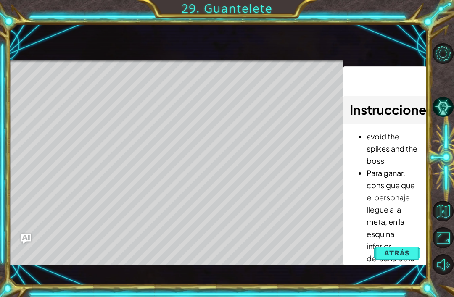
click at [401, 256] on span "Atrás" at bounding box center [397, 253] width 26 height 8
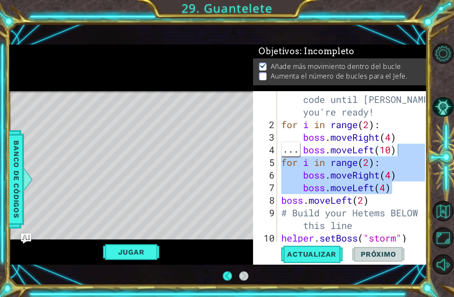
scroll to position [11, 0]
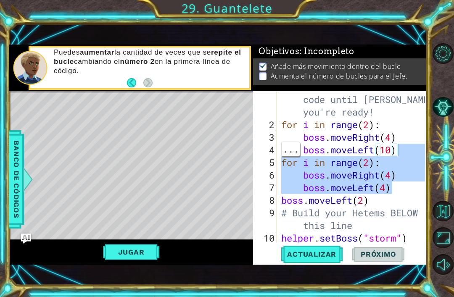
click at [265, 69] on img at bounding box center [263, 65] width 8 height 7
click at [373, 123] on div "# Don't touch the boss code until Vega says you're ready! for i in range ( 2 ) …" at bounding box center [355, 182] width 150 height 202
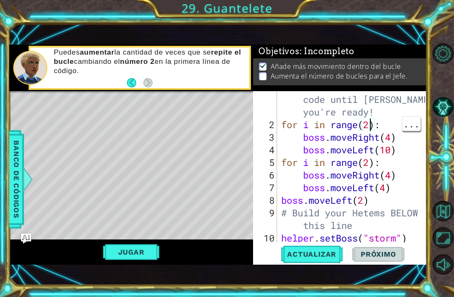
scroll to position [1, 0]
click at [372, 127] on div "# Don't touch the boss code until Vega says you're ready! for i in range ( 2 ) …" at bounding box center [355, 182] width 150 height 202
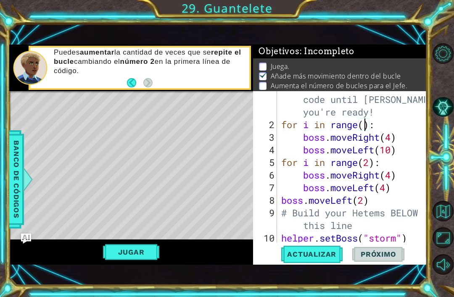
scroll to position [0, 4]
click at [374, 129] on div "# Don't touch the boss code until Vega says you're ready! for i in range ( 2 ) …" at bounding box center [355, 182] width 150 height 202
click at [371, 125] on div "# Don't touch the boss code until Vega says you're ready! for i in range ( 2 ) …" at bounding box center [355, 182] width 150 height 202
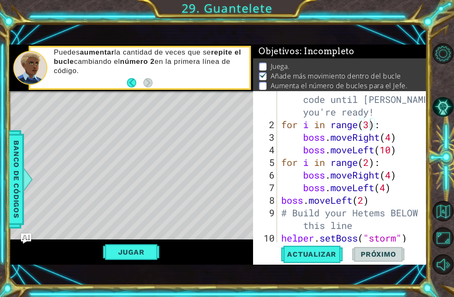
type textarea "for i in range(3):"
click at [330, 256] on span "Actualizar" at bounding box center [312, 254] width 66 height 8
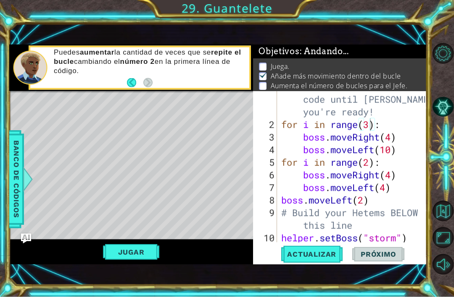
click at [120, 254] on button "Jugar" at bounding box center [131, 252] width 57 height 16
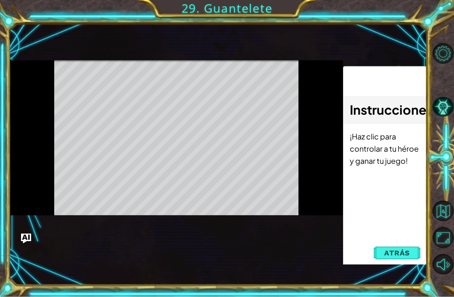
scroll to position [2, 0]
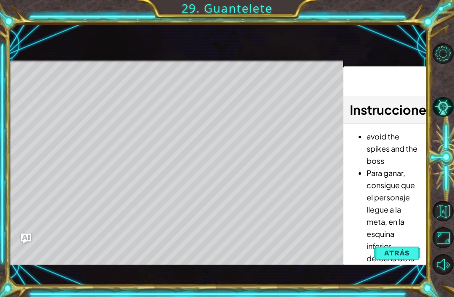
click at [403, 252] on span "Atrás" at bounding box center [397, 253] width 26 height 8
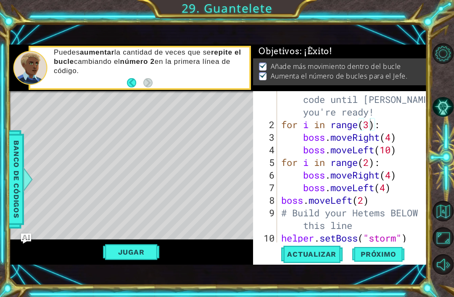
click at [395, 257] on span "Próximo" at bounding box center [378, 252] width 52 height 8
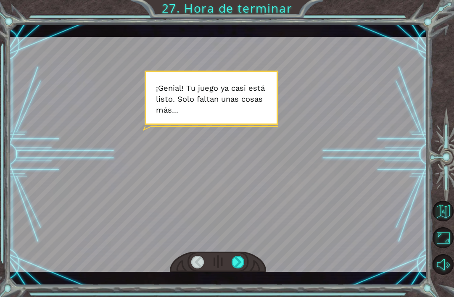
click at [235, 267] on div at bounding box center [238, 262] width 13 height 13
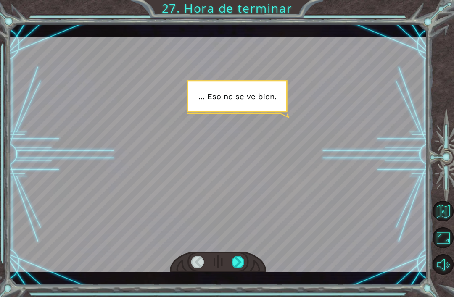
click at [237, 265] on div at bounding box center [238, 262] width 13 height 13
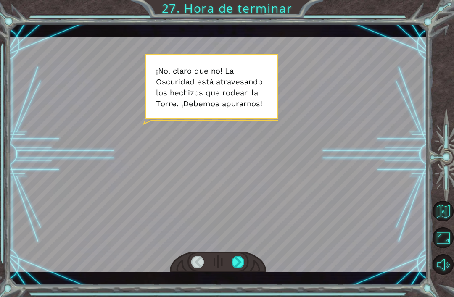
click at [235, 267] on div at bounding box center [238, 262] width 13 height 13
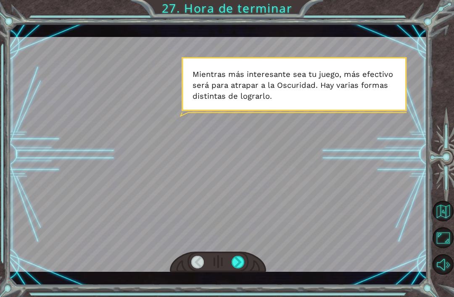
click at [232, 265] on div at bounding box center [238, 262] width 13 height 13
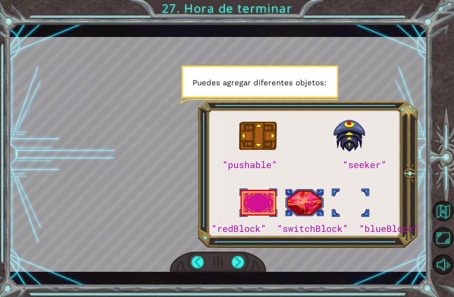
click at [188, 264] on div at bounding box center [218, 262] width 96 height 21
click at [196, 263] on div at bounding box center [197, 262] width 13 height 13
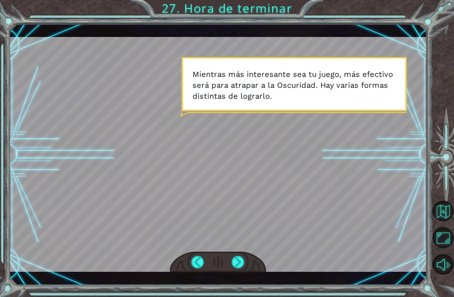
click at [245, 265] on div at bounding box center [238, 262] width 13 height 13
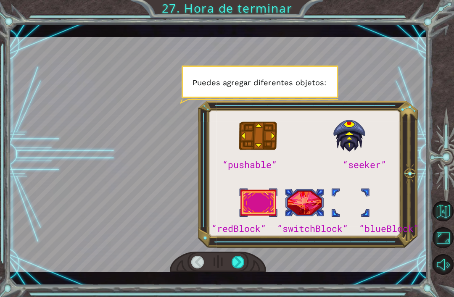
click at [238, 265] on div at bounding box center [238, 262] width 13 height 13
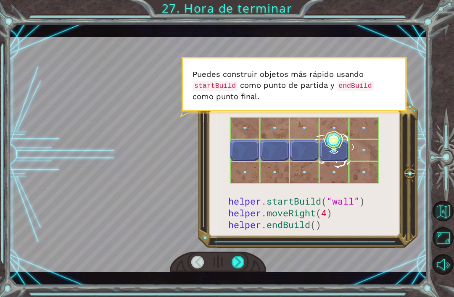
click at [241, 264] on div at bounding box center [238, 262] width 13 height 13
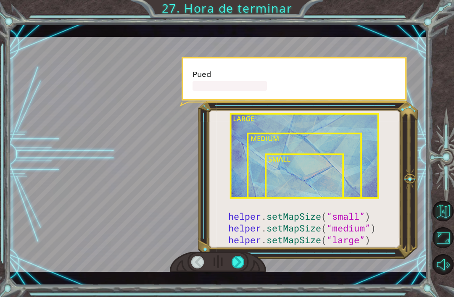
click at [232, 263] on div at bounding box center [238, 262] width 13 height 13
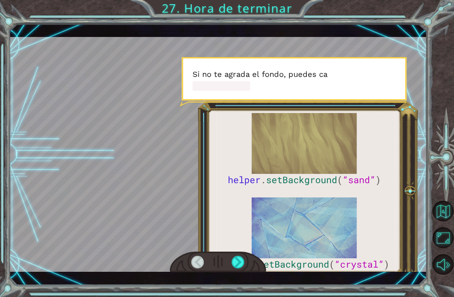
click at [190, 260] on div at bounding box center [218, 262] width 96 height 21
click at [230, 266] on div at bounding box center [218, 262] width 96 height 21
click at [234, 262] on div at bounding box center [238, 262] width 13 height 13
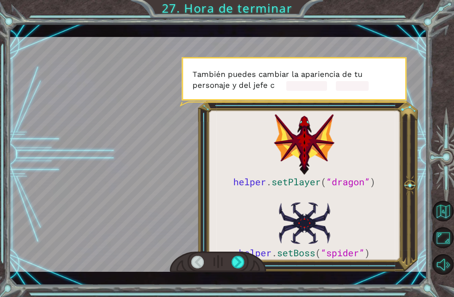
click at [238, 260] on div at bounding box center [238, 262] width 13 height 13
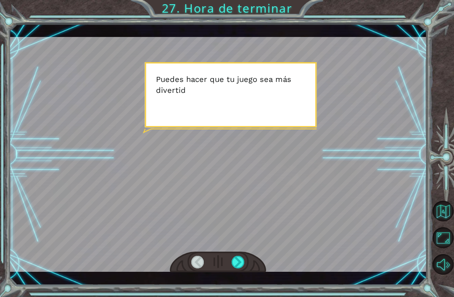
click at [238, 261] on div at bounding box center [238, 262] width 13 height 13
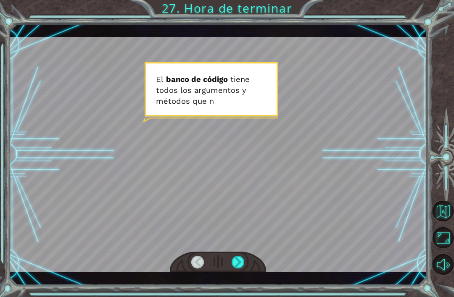
click at [236, 263] on div at bounding box center [238, 262] width 13 height 13
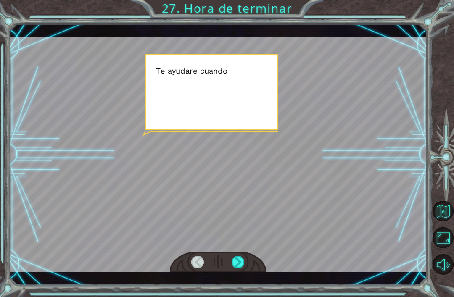
click at [235, 266] on div at bounding box center [238, 262] width 13 height 13
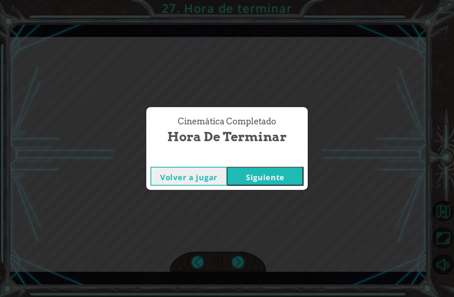
click at [281, 172] on button "Siguiente" at bounding box center [265, 176] width 77 height 19
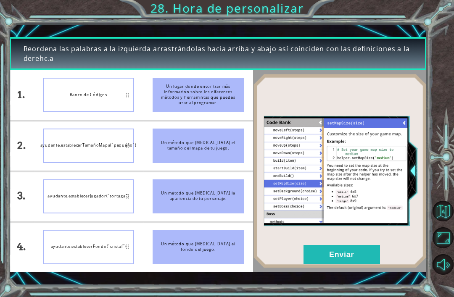
click at [323, 247] on button "Enviar" at bounding box center [342, 254] width 77 height 19
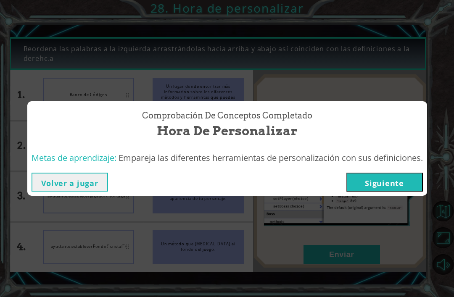
click at [372, 180] on button "Siguiente" at bounding box center [385, 182] width 77 height 19
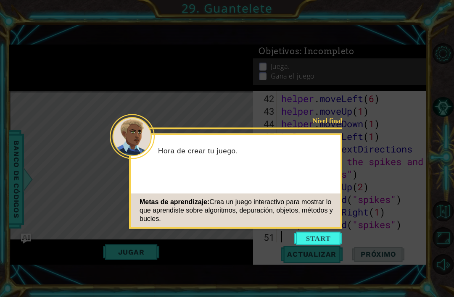
scroll to position [580, 0]
click at [312, 228] on div "Nivel final Hora de crear tu juego. Metas de aprendizaje: Crea un juego interac…" at bounding box center [235, 181] width 213 height 95
click at [309, 235] on button "Start" at bounding box center [318, 238] width 48 height 13
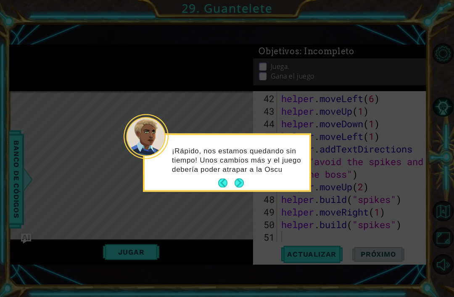
click at [242, 186] on button "Next" at bounding box center [239, 183] width 9 height 9
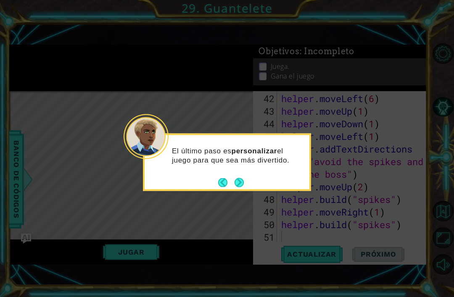
click at [235, 181] on button "Next" at bounding box center [239, 182] width 9 height 9
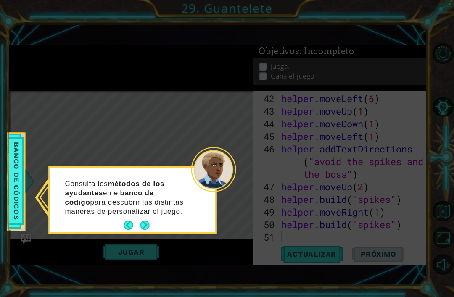
click at [146, 229] on button "Next" at bounding box center [144, 225] width 9 height 9
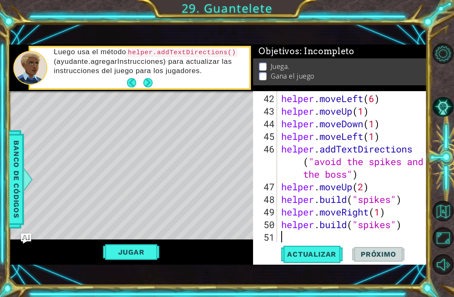
click at [153, 81] on button "Next" at bounding box center [147, 82] width 9 height 9
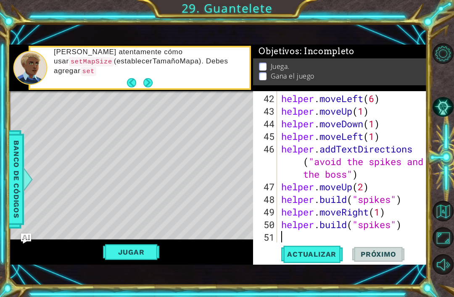
click at [152, 82] on button "Next" at bounding box center [147, 82] width 9 height 9
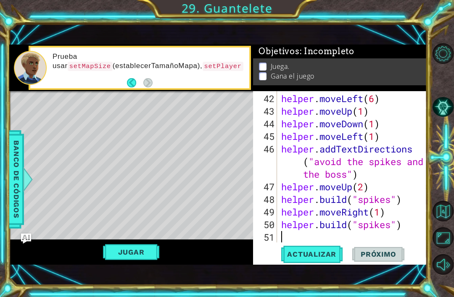
click at [153, 85] on div "Prueba usar setMapSize (establecerTamañoMapa), setPlayer" at bounding box center [148, 68] width 203 height 40
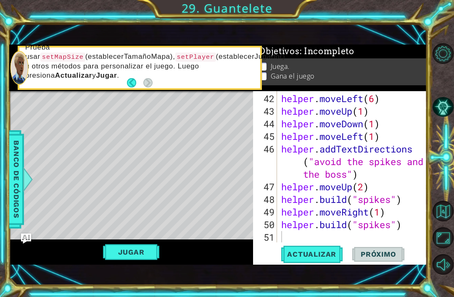
click at [154, 82] on div "Prueba usar setMapSize (establecerTamañoMapa), setPlayer (establecerJugador) u …" at bounding box center [139, 68] width 241 height 58
click at [303, 247] on button "Actualizar" at bounding box center [312, 254] width 66 height 17
click at [135, 249] on button "Jugar" at bounding box center [131, 252] width 57 height 16
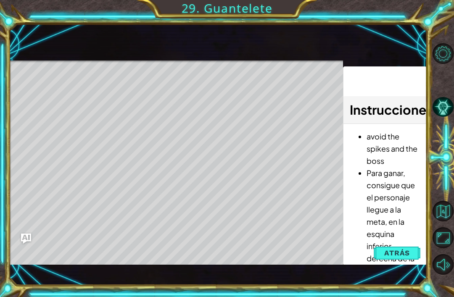
click at [387, 254] on span "Atrás" at bounding box center [397, 253] width 26 height 8
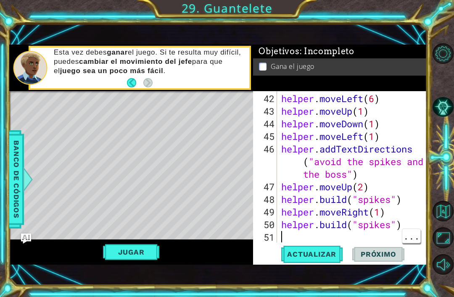
click at [314, 236] on div "helper . moveLeft ( 6 ) helper . moveUp ( 1 ) helper . moveDown ( 1 ) helper . …" at bounding box center [355, 181] width 150 height 177
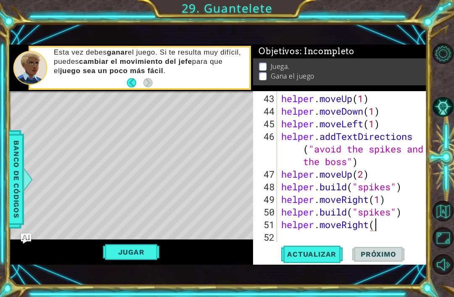
scroll to position [0, 4]
click at [327, 257] on span "Actualizar" at bounding box center [312, 254] width 66 height 8
click at [392, 227] on div "helper . moveUp ( 1 ) helper . moveDown ( 1 ) helper . moveLeft ( 1 ) helper . …" at bounding box center [355, 181] width 150 height 177
click at [330, 258] on span "Actualizar" at bounding box center [312, 254] width 66 height 8
type textarea "helper.moveRight(2)"
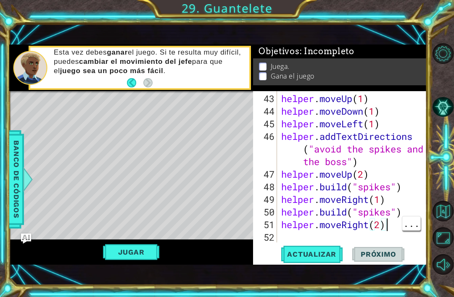
click at [398, 229] on div "helper . moveUp ( 1 ) helper . moveDown ( 1 ) helper . moveLeft ( 1 ) helper . …" at bounding box center [355, 181] width 150 height 177
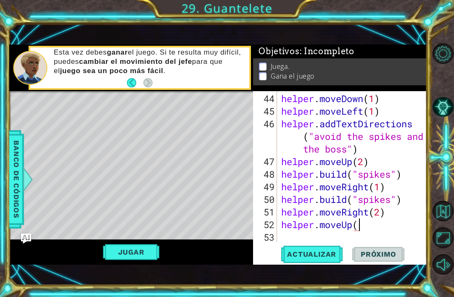
scroll to position [0, 4]
type textarea "helper.moveUp(2)"
click at [328, 249] on button "Actualizar" at bounding box center [312, 254] width 66 height 17
click at [299, 232] on div "helper . moveDown ( 1 ) helper . moveLeft ( 1 ) helper . addTextDirections ( "a…" at bounding box center [355, 181] width 150 height 177
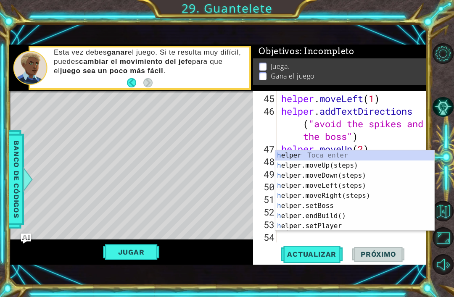
scroll to position [618, 0]
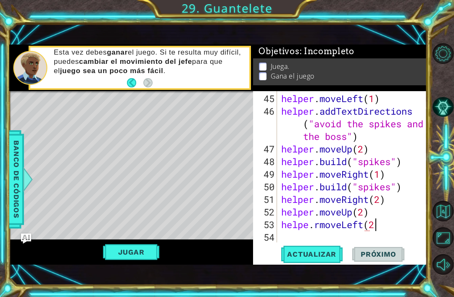
type textarea "helpe.rmoveLeft(2)"
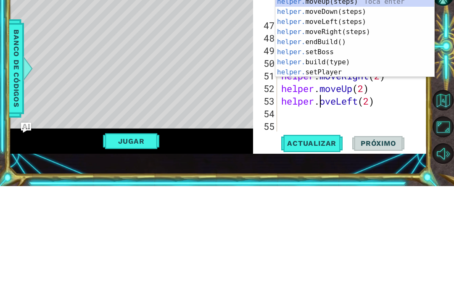
scroll to position [0, 2]
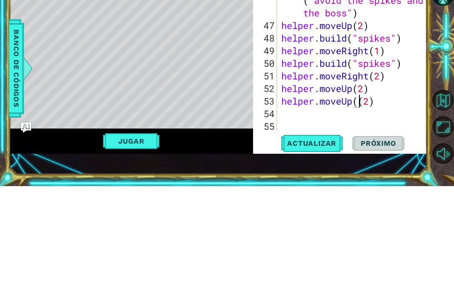
type textarea "helper.moveUp(2)"
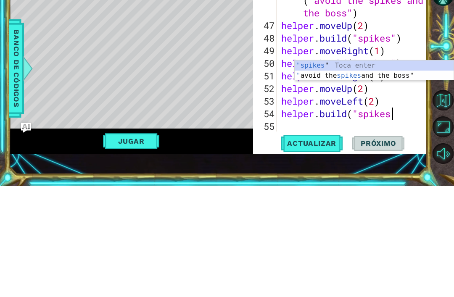
scroll to position [0, 5]
type textarea "[DOMAIN_NAME]("spikes")"
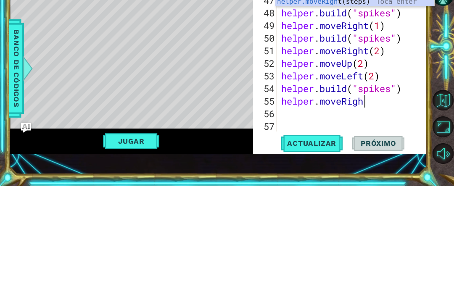
scroll to position [0, 4]
type textarea "helper.moveRight(1)"
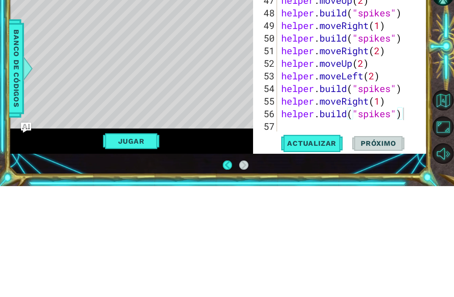
scroll to position [27, 0]
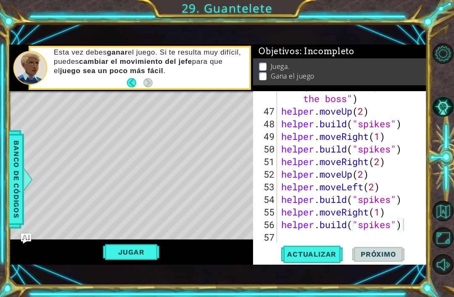
click at [313, 254] on span "Actualizar" at bounding box center [312, 254] width 66 height 8
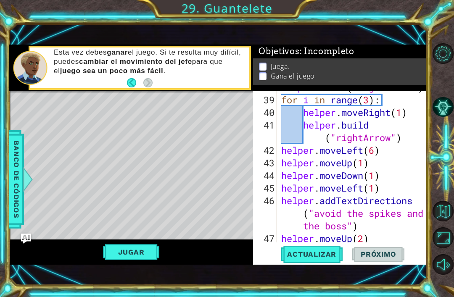
scroll to position [526, 0]
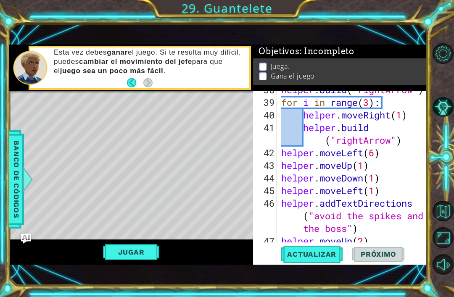
click at [148, 245] on button "Jugar" at bounding box center [131, 252] width 57 height 16
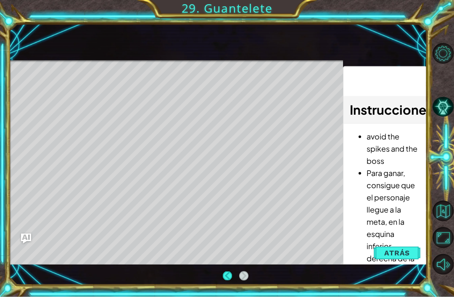
scroll to position [0, 0]
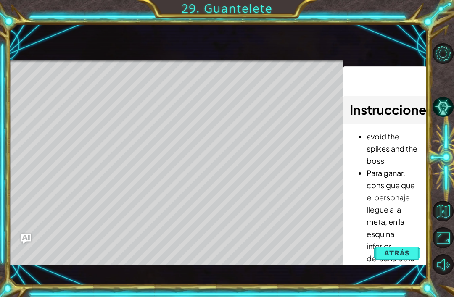
click at [221, 284] on div "1 ההההההההההההההההההההההההההההההההההההההההההההההההההההההההההההההההההההההההההההה…" at bounding box center [218, 155] width 418 height 262
click at [230, 273] on div "1 ההההההההההההההההההההההההההההההההההההההההההההההההההההההההההההההההההההההההההההה…" at bounding box center [218, 155] width 418 height 262
click at [388, 259] on button "Atrás" at bounding box center [397, 253] width 47 height 17
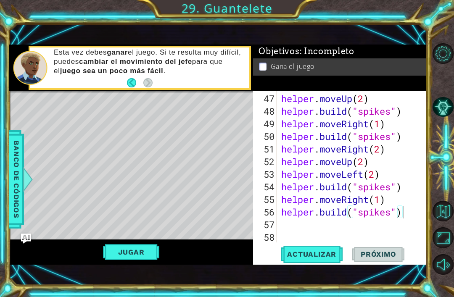
scroll to position [669, 0]
click at [19, 195] on span "Banco de códigos" at bounding box center [16, 179] width 13 height 87
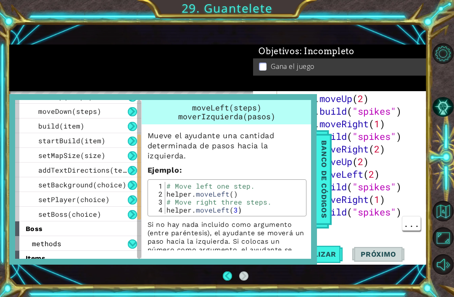
scroll to position [73, 0]
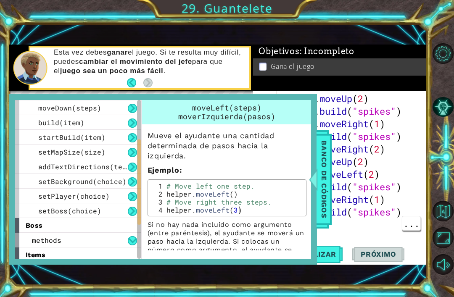
click at [46, 196] on span "setPlayer(choice)" at bounding box center [74, 196] width 72 height 9
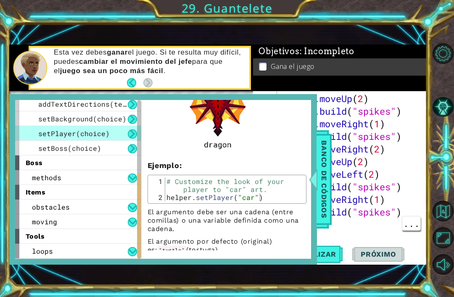
scroll to position [136, 0]
click at [53, 219] on span "moving" at bounding box center [44, 221] width 25 height 9
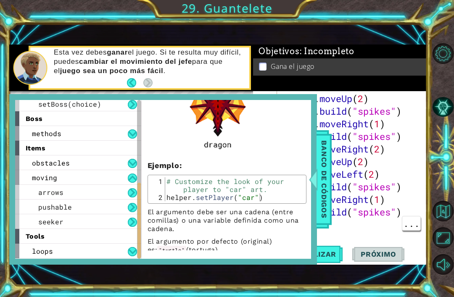
scroll to position [180, 0]
click at [44, 192] on span "arrows" at bounding box center [50, 192] width 25 height 9
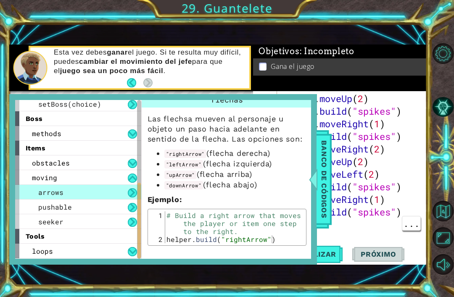
scroll to position [18, 0]
click at [319, 170] on span "Banco de códigos" at bounding box center [324, 179] width 13 height 87
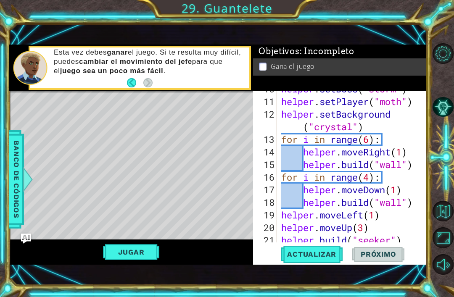
scroll to position [162, 0]
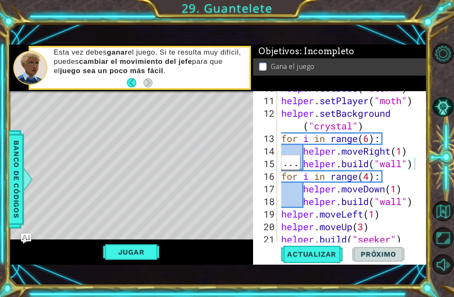
click at [416, 165] on div "helper . setBoss ( "storm" ) helper . setPlayer ( "moth" ) helper . setBackgrou…" at bounding box center [355, 170] width 150 height 177
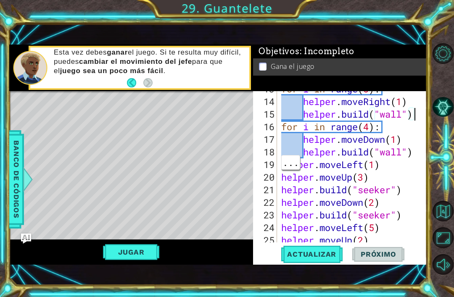
scroll to position [211, 0]
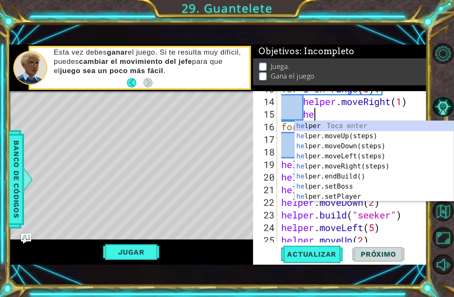
type textarea "h"
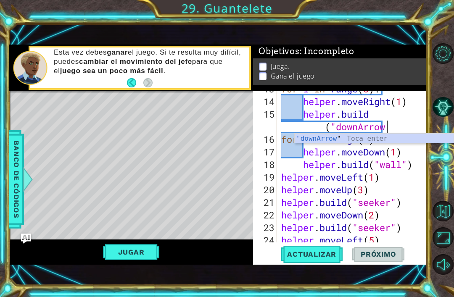
scroll to position [0, 7]
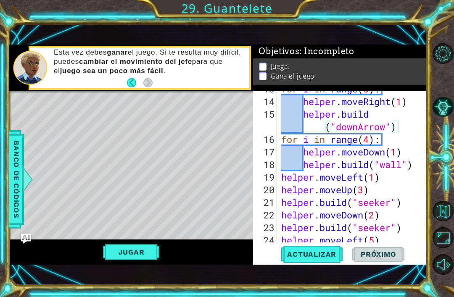
click at [326, 253] on span "Actualizar" at bounding box center [312, 254] width 66 height 8
click at [125, 252] on button "Jugar" at bounding box center [131, 252] width 57 height 16
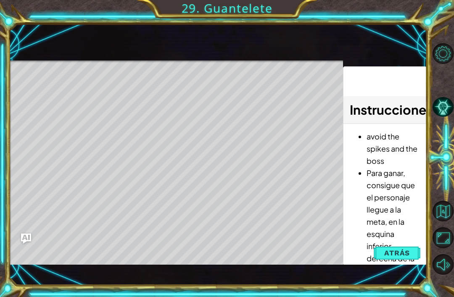
click at [398, 252] on span "Atrás" at bounding box center [397, 253] width 26 height 8
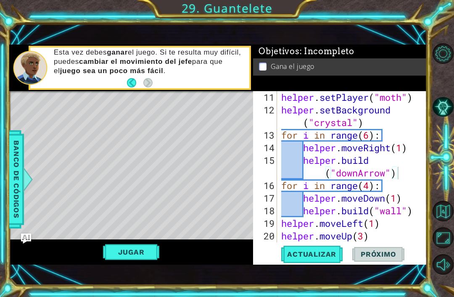
scroll to position [165, 0]
click at [384, 137] on div "helper . setPlayer ( "moth" ) helper . setBackground ( "crystal" ) for i in ran…" at bounding box center [355, 180] width 150 height 177
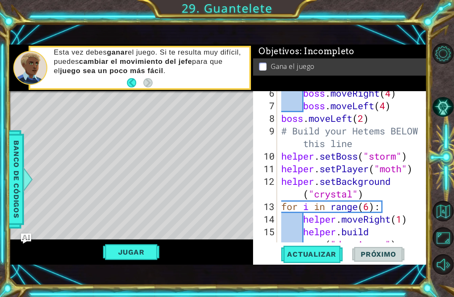
scroll to position [93, 0]
click at [393, 205] on div "boss . moveRight ( 4 ) boss . moveLeft ( 4 ) boss . moveLeft ( 2 ) # Build your…" at bounding box center [355, 181] width 150 height 189
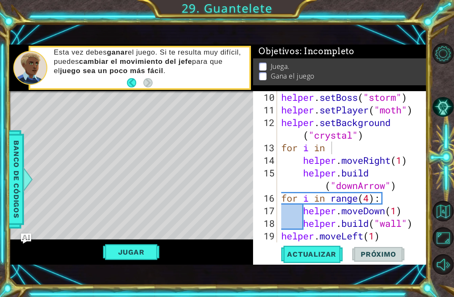
scroll to position [152, 0]
click at [372, 153] on div "helper . setBoss ( "storm" ) helper . setPlayer ( "moth" ) helper . setBackgrou…" at bounding box center [355, 179] width 150 height 177
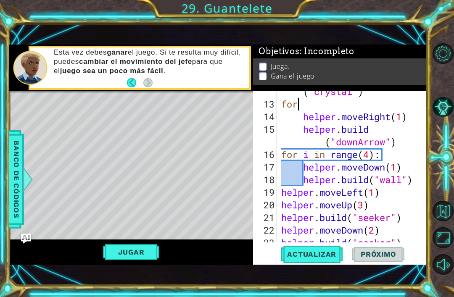
scroll to position [0, 0]
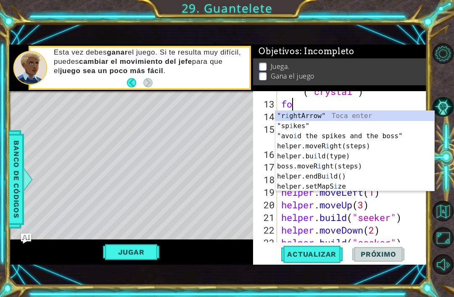
type textarea "f"
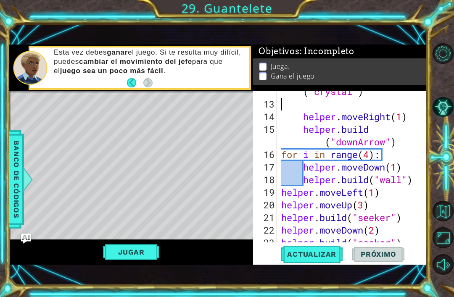
type textarea "helper.setBackground("crystal")"
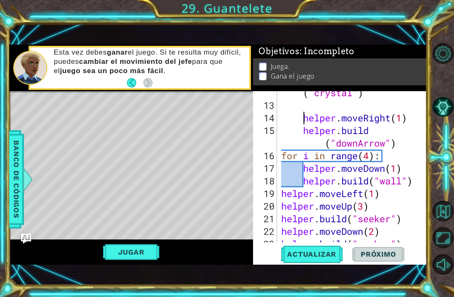
scroll to position [194, 0]
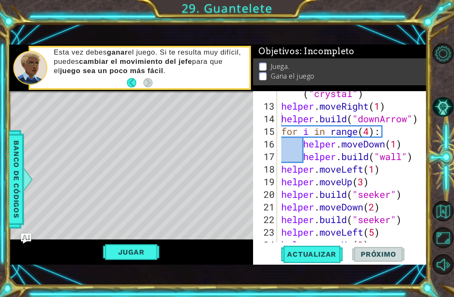
click at [325, 253] on span "Actualizar" at bounding box center [312, 254] width 66 height 8
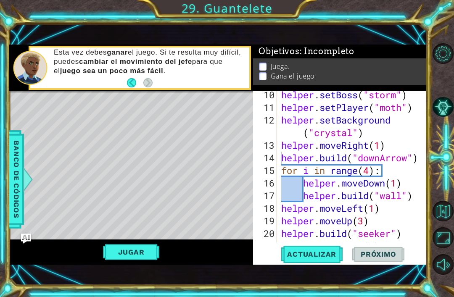
scroll to position [150, 0]
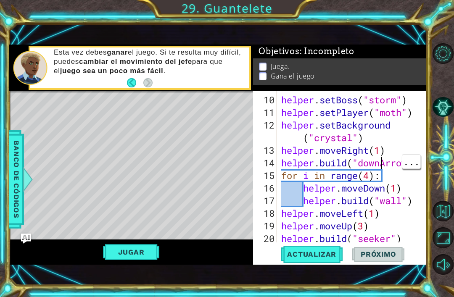
click at [381, 167] on div "# Build your Hetems BELOW this line helper . setBoss ( "storm" ) helper . setPl…" at bounding box center [355, 163] width 150 height 189
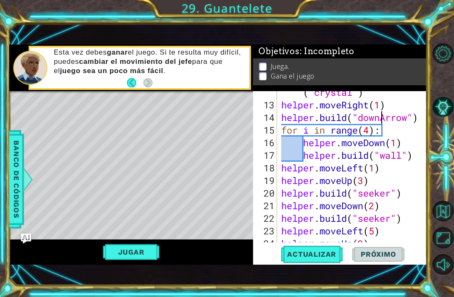
scroll to position [196, 0]
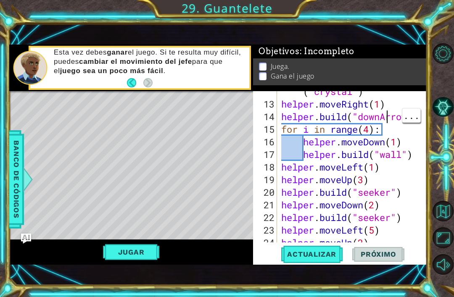
click at [387, 121] on div "helper . setBackground ( "crystal" ) helper . moveRight ( 1 ) helper . build ( …" at bounding box center [355, 167] width 150 height 189
click at [392, 119] on div "helper . setBackground ( "crystal" ) helper . moveRight ( 1 ) helper . build ( …" at bounding box center [355, 167] width 150 height 189
click at [375, 119] on div "helper . setBackground ( "crystal" ) helper . moveRight ( 1 ) helper . build ( …" at bounding box center [355, 167] width 150 height 189
click at [382, 120] on div "helper . setBackground ( "crystal" ) helper . moveRight ( 1 ) helper . build ( …" at bounding box center [355, 167] width 150 height 189
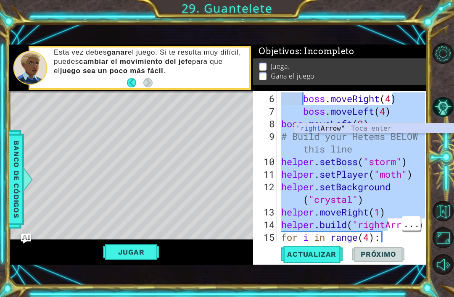
scroll to position [0, 4]
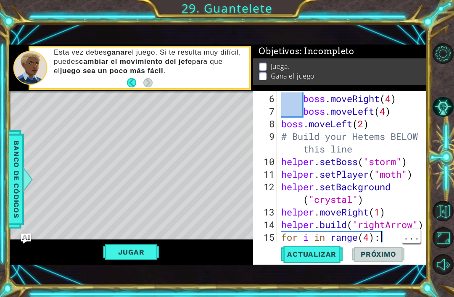
click at [387, 234] on div "boss . moveRight ( 4 ) boss . moveLeft ( 4 ) boss . moveLeft ( 2 ) # Build your…" at bounding box center [355, 181] width 150 height 177
click at [315, 258] on span "Actualizar" at bounding box center [312, 254] width 66 height 8
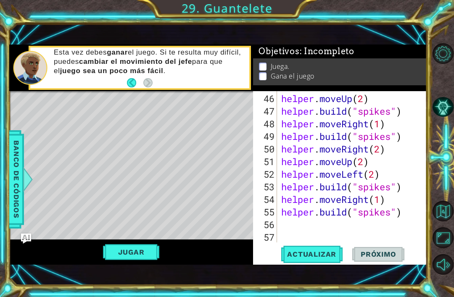
scroll to position [656, 0]
click at [410, 189] on div "helper . moveUp ( 2 ) helper . build ( "spikes" ) helper . moveRight ( 1 ) help…" at bounding box center [355, 181] width 150 height 177
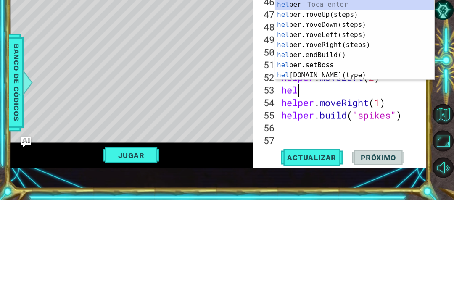
scroll to position [0, 0]
type textarea "h"
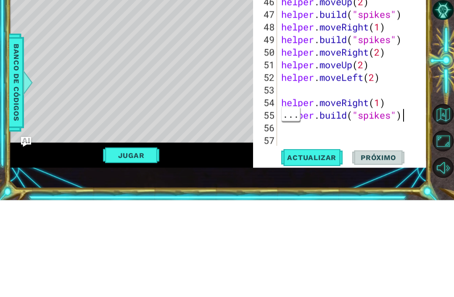
click at [411, 117] on div "helper . moveUp ( 2 ) helper . build ( "spikes" ) helper . moveRight ( 1 ) help…" at bounding box center [355, 181] width 150 height 177
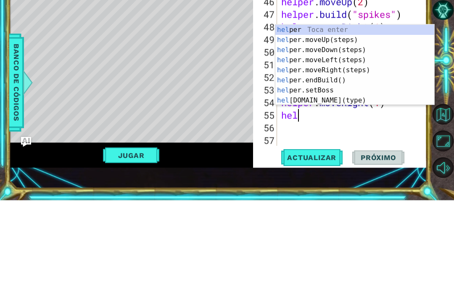
type textarea "h"
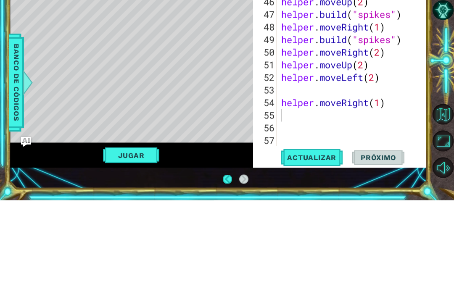
scroll to position [27, 0]
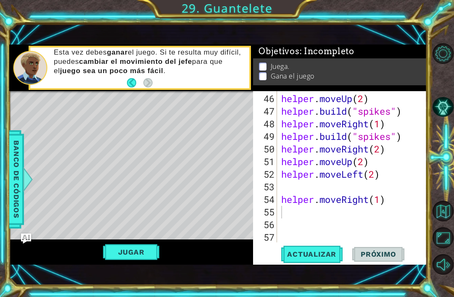
click at [326, 248] on button "Actualizar" at bounding box center [312, 254] width 66 height 17
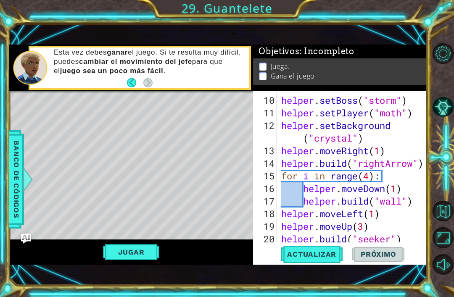
scroll to position [152, 0]
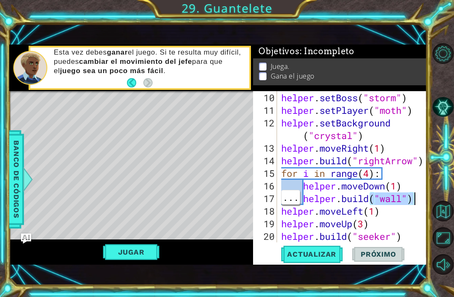
click at [406, 201] on div "helper . setBoss ( "storm" ) helper . setPlayer ( "moth" ) helper . setBackgrou…" at bounding box center [355, 180] width 150 height 177
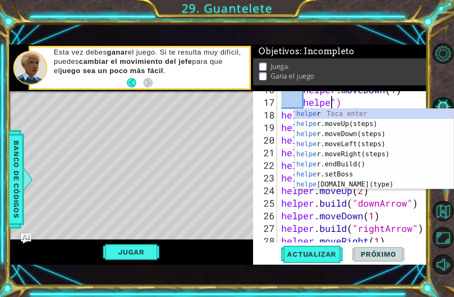
scroll to position [0, 2]
type textarea "h"
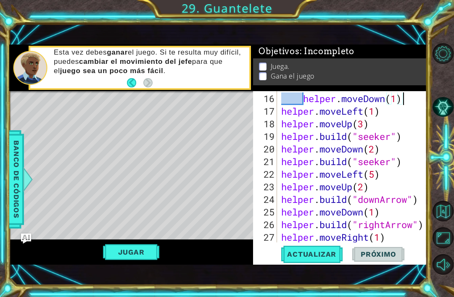
scroll to position [240, 0]
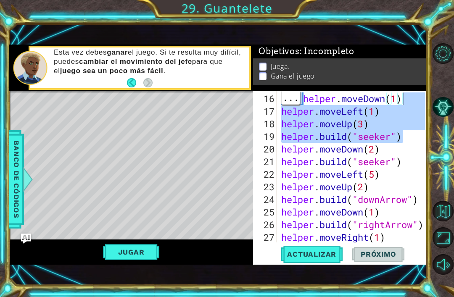
click at [321, 258] on span "Actualizar" at bounding box center [312, 254] width 66 height 8
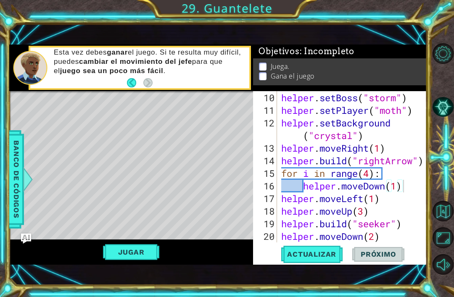
scroll to position [152, 0]
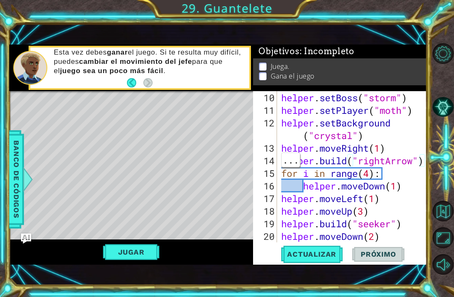
click at [393, 174] on div "helper . setBoss ( "storm" ) helper . setPlayer ( "moth" ) helper . setBackgrou…" at bounding box center [355, 180] width 150 height 177
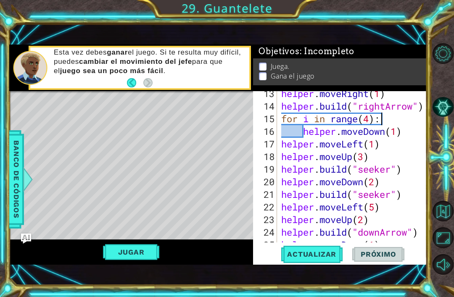
scroll to position [209, 0]
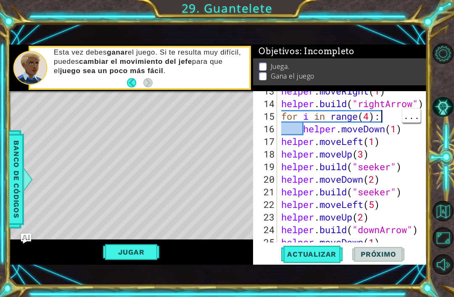
type textarea "[DOMAIN_NAME]("rightArrow")"
click at [424, 102] on div at bounding box center [421, 279] width 8 height 795
click at [418, 106] on div at bounding box center [421, 279] width 8 height 795
click at [425, 104] on div at bounding box center [421, 279] width 8 height 795
click at [425, 106] on div at bounding box center [421, 279] width 8 height 795
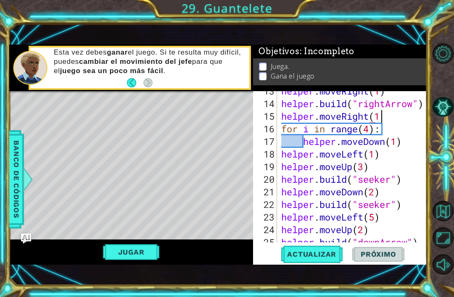
scroll to position [0, 4]
type textarea "helper.moveRight(1)"
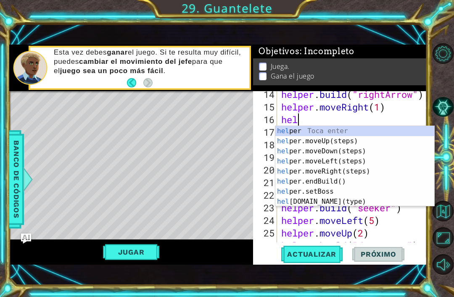
scroll to position [0, 0]
type textarea "h"
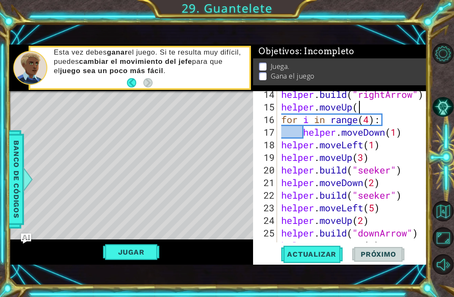
type textarea "helper.moveUp(1)"
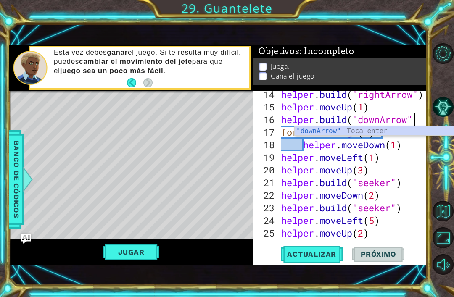
scroll to position [0, 6]
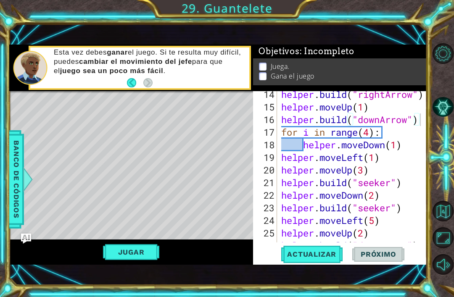
click at [326, 254] on span "Actualizar" at bounding box center [312, 254] width 66 height 8
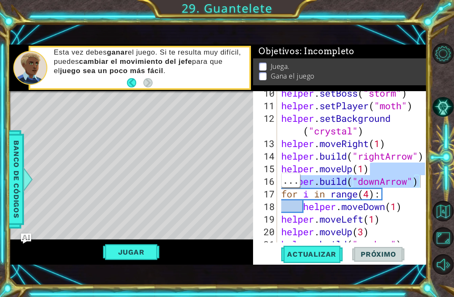
scroll to position [0, 5]
click at [405, 207] on div "helper . setBoss ( "storm" ) helper . setPlayer ( "moth" ) helper . setBackgrou…" at bounding box center [355, 175] width 150 height 177
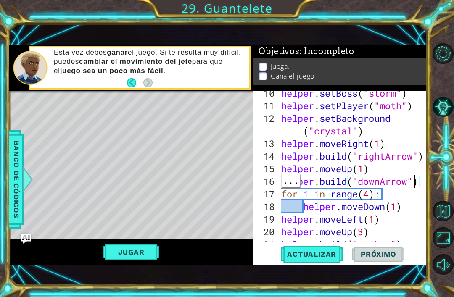
click at [416, 186] on div "helper . setBoss ( "storm" ) helper . setPlayer ( "moth" ) helper . setBackgrou…" at bounding box center [355, 175] width 150 height 177
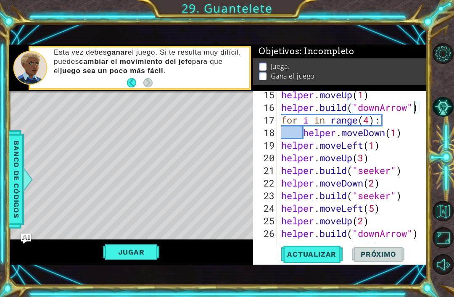
scroll to position [0, 4]
click at [422, 106] on div at bounding box center [421, 271] width 8 height 820
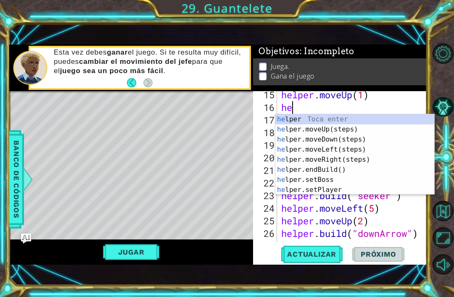
scroll to position [0, 0]
type textarea "h"
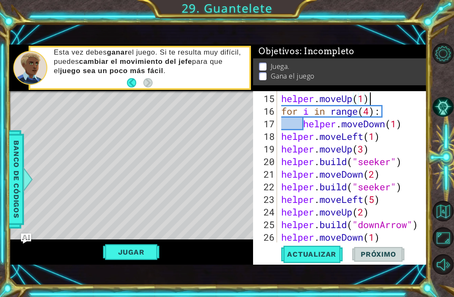
scroll to position [227, 0]
click at [332, 255] on span "Actualizar" at bounding box center [312, 254] width 66 height 8
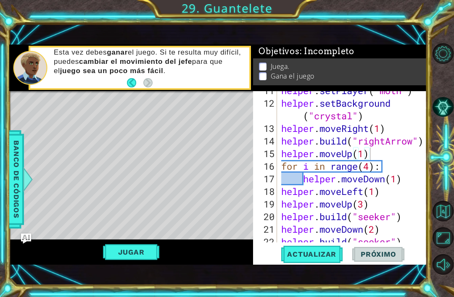
scroll to position [172, 0]
click at [398, 156] on div "helper . setPlayer ( "moth" ) helper . setBackground ( "crystal" ) helper . mov…" at bounding box center [355, 173] width 150 height 177
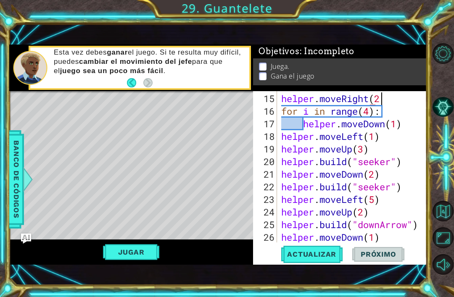
scroll to position [0, 4]
click at [325, 247] on button "Actualizar" at bounding box center [312, 254] width 66 height 17
click at [380, 213] on div "helper . moveRight ( 2 ) for i in range ( 4 ) : helper . moveDown ( 1 ) helper …" at bounding box center [355, 181] width 150 height 177
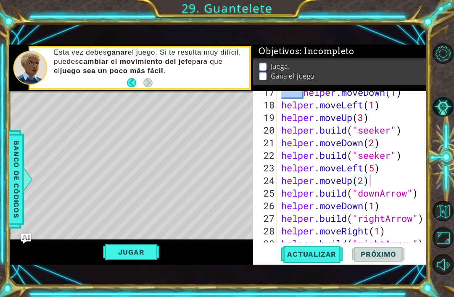
scroll to position [259, 0]
click at [411, 158] on div "helper . moveDown ( 1 ) helper . moveLeft ( 1 ) helper . moveUp ( 3 ) helper . …" at bounding box center [355, 174] width 150 height 177
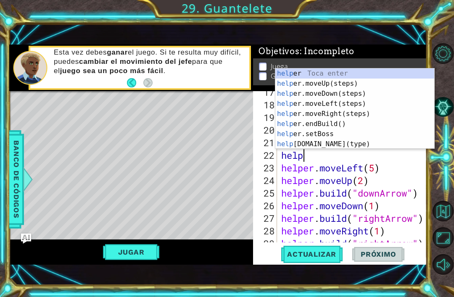
scroll to position [0, 0]
type textarea "h"
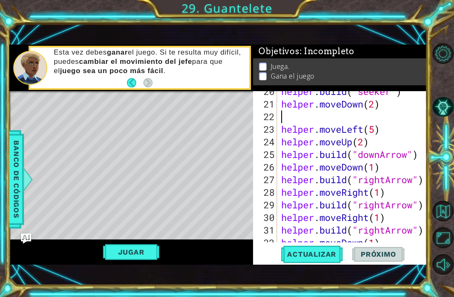
scroll to position [298, 0]
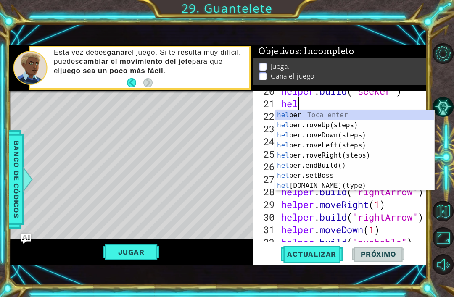
type textarea "h"
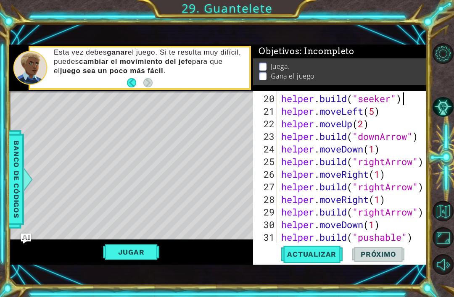
scroll to position [290, 0]
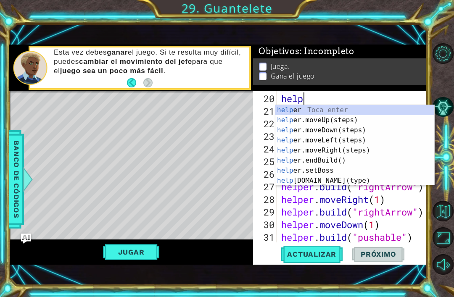
type textarea "h"
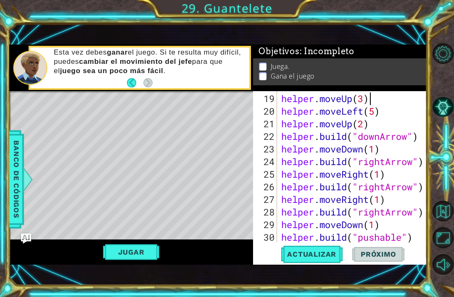
scroll to position [278, 0]
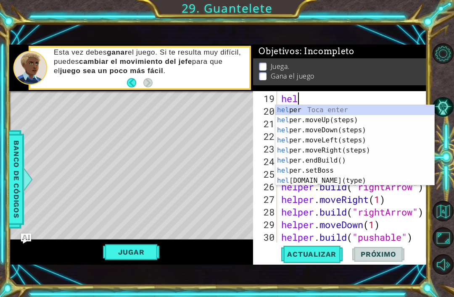
type textarea "h"
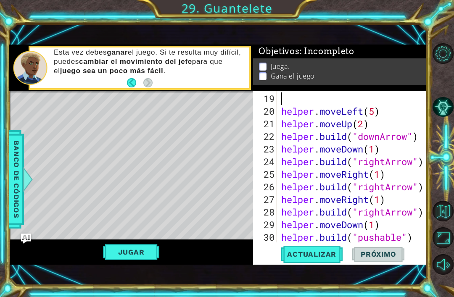
scroll to position [265, 0]
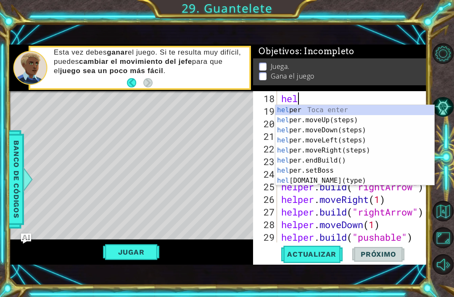
type textarea "h"
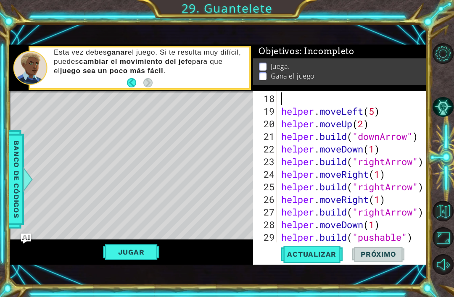
scroll to position [252, 0]
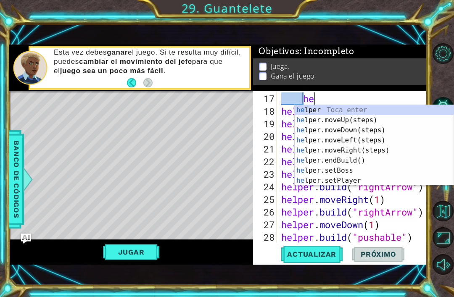
type textarea "h"
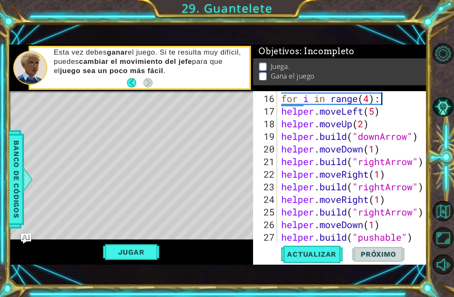
scroll to position [240, 0]
type textarea "f"
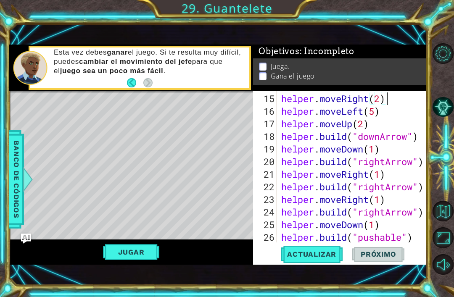
scroll to position [227, 0]
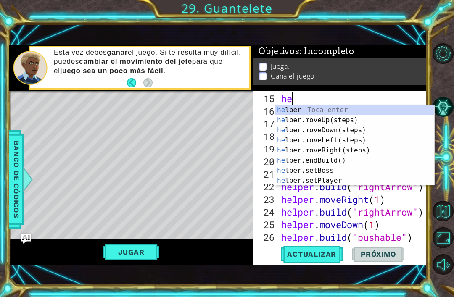
type textarea "h"
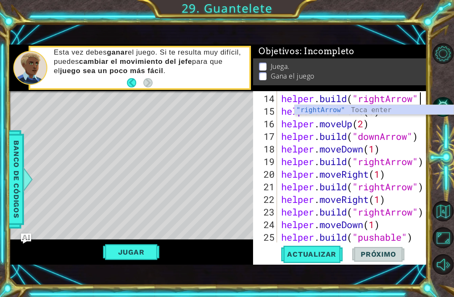
scroll to position [0, 6]
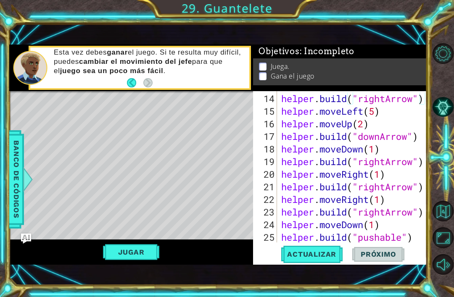
click at [317, 259] on span "Actualizar" at bounding box center [312, 254] width 66 height 8
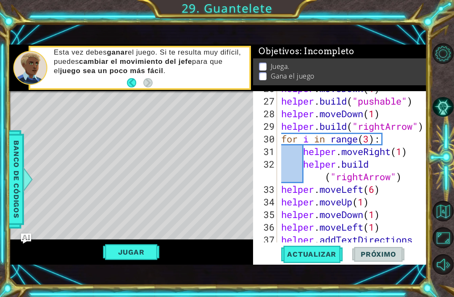
scroll to position [0, 4]
click at [361, 117] on div "helper . moveDown ( 1 ) helper . build ( "pushable" ) helper . moveDown ( 1 ) h…" at bounding box center [355, 183] width 150 height 202
click at [368, 115] on div "helper . moveDown ( 1 ) helper . build ( "pushable" ) helper . moveDown ( 1 ) h…" at bounding box center [355, 183] width 150 height 202
click at [363, 120] on div "helper . moveDown ( 1 ) helper . build ( "pushable" ) helper . moveUp ( 1 ) hel…" at bounding box center [355, 183] width 150 height 202
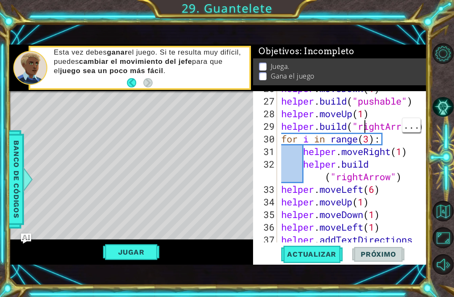
click at [366, 113] on div "helper . moveDown ( 1 ) helper . build ( "pushable" ) helper . moveUp ( 1 ) hel…" at bounding box center [355, 183] width 150 height 202
click at [326, 249] on button "Actualizar" at bounding box center [312, 254] width 66 height 17
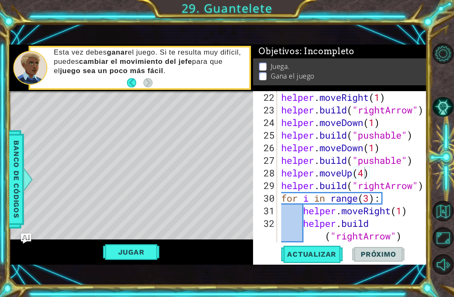
scroll to position [316, 0]
click at [414, 135] on div "helper . moveRight ( 1 ) helper . build ( "rightArrow" ) helper . moveDown ( 1 …" at bounding box center [355, 180] width 150 height 177
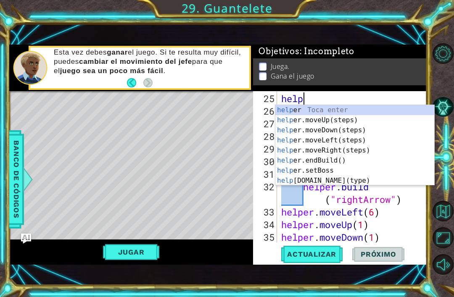
scroll to position [0, 0]
type textarea "h"
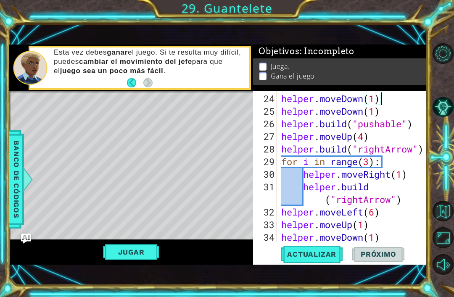
scroll to position [341, 0]
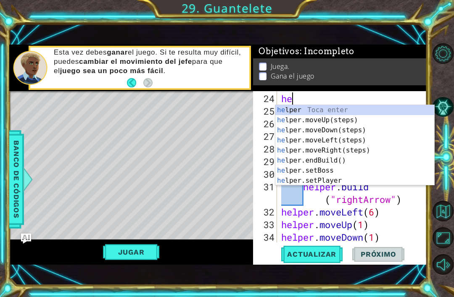
type textarea "h"
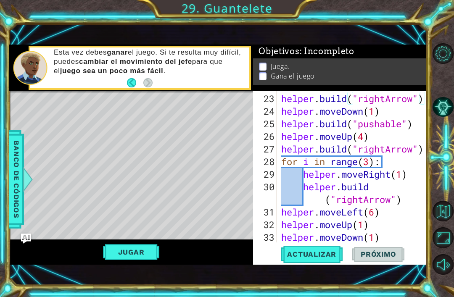
scroll to position [328, 0]
click at [327, 249] on button "Actualizar" at bounding box center [312, 254] width 66 height 17
click at [326, 252] on span "Actualizar" at bounding box center [312, 254] width 66 height 8
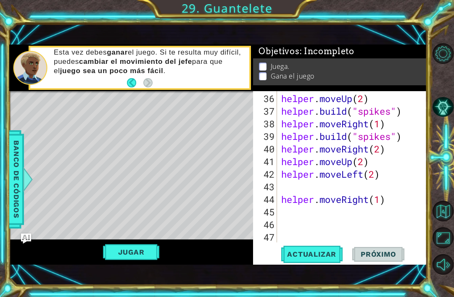
scroll to position [530, 0]
click at [391, 205] on div "helper . moveUp ( 2 ) helper . build ( "spikes" ) helper . moveRight ( 1 ) help…" at bounding box center [355, 181] width 150 height 177
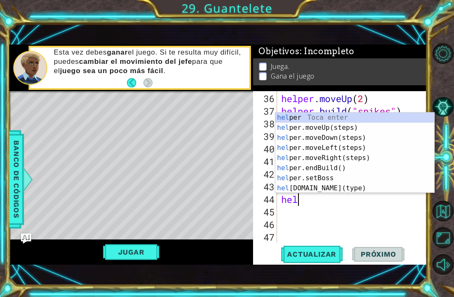
type textarea "h"
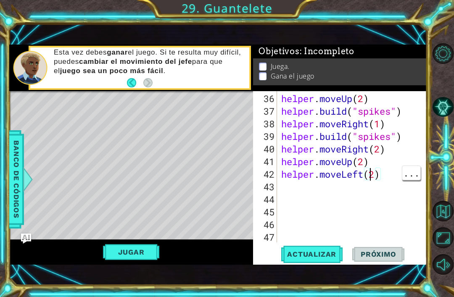
click at [370, 176] on div "helper . moveUp ( 2 ) helper . build ( "spikes" ) helper . moveRight ( 1 ) help…" at bounding box center [355, 181] width 150 height 177
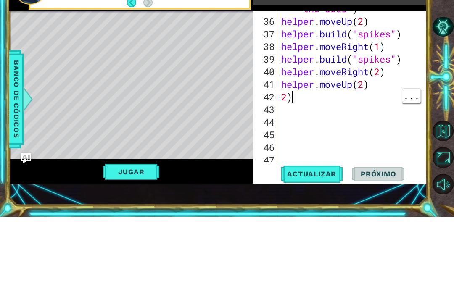
scroll to position [527, 0]
type textarea "2"
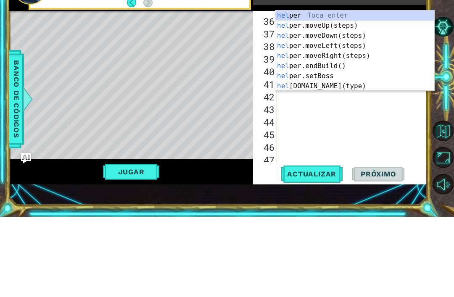
type textarea "h"
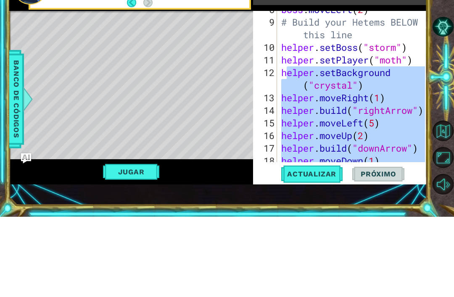
scroll to position [122, 0]
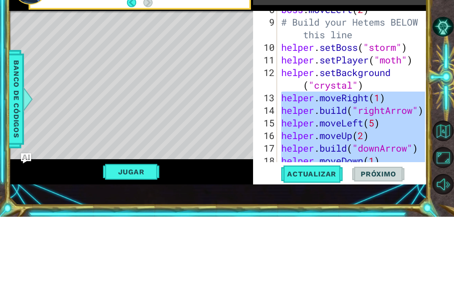
type textarea ")"
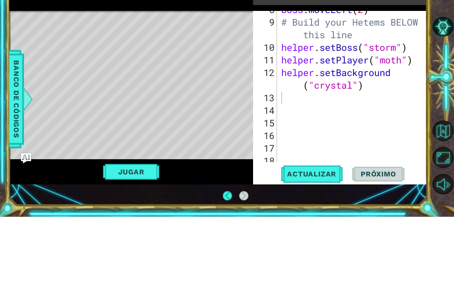
scroll to position [27, 0]
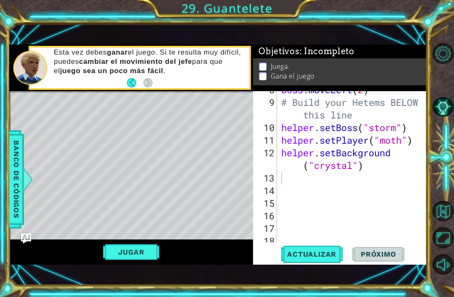
click at [321, 254] on span "Actualizar" at bounding box center [312, 254] width 66 height 8
click at [309, 182] on div "boss . moveLeft ( 2 ) # Build your Hetems BELOW this line helper . setBoss ( "s…" at bounding box center [355, 172] width 150 height 177
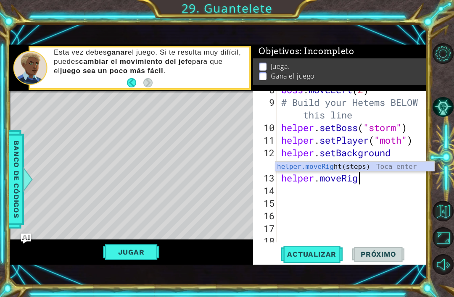
scroll to position [0, 4]
click at [379, 177] on div "boss . moveLeft ( 2 ) # Build your Hetems BELOW this line helper . setBoss ( "s…" at bounding box center [355, 172] width 150 height 177
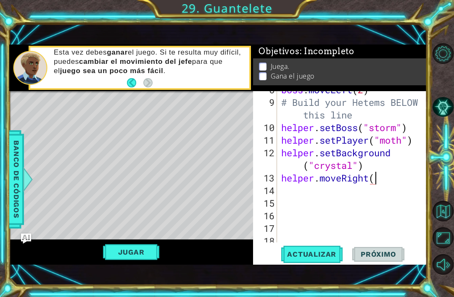
type textarea "helper.moveRight(1)"
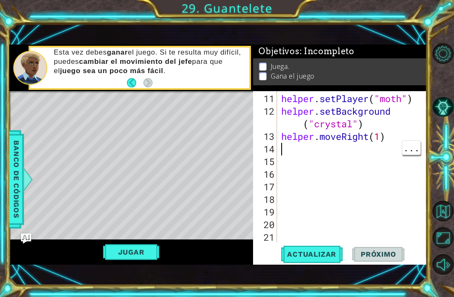
click at [294, 150] on div "helper . setPlayer ( "moth" ) helper . setBackground ( "crystal" ) helper . mov…" at bounding box center [355, 181] width 150 height 177
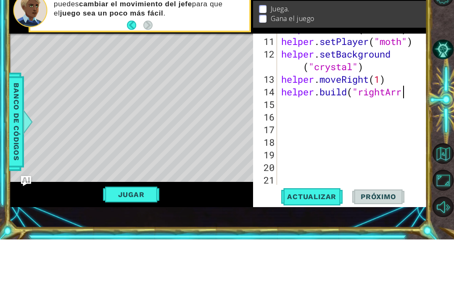
scroll to position [0, 5]
type textarea "[DOMAIN_NAME]("rightArrow")"
type textarea "helper.moveRight(1)"
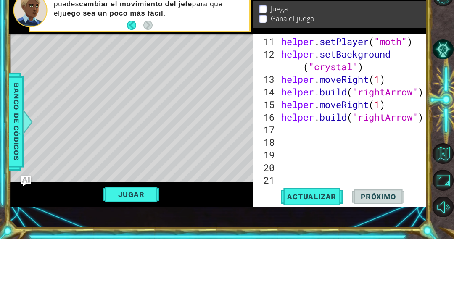
scroll to position [0, 6]
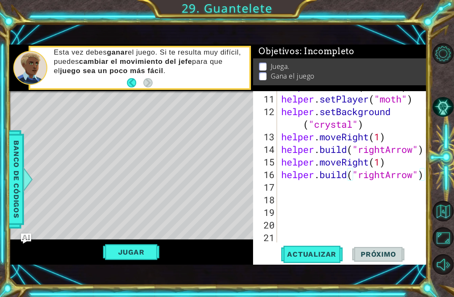
click at [324, 255] on span "Actualizar" at bounding box center [312, 254] width 66 height 8
click at [380, 174] on div "helper . setBoss ( "storm" ) helper . setPlayer ( "moth" ) helper . setBackgrou…" at bounding box center [355, 168] width 150 height 177
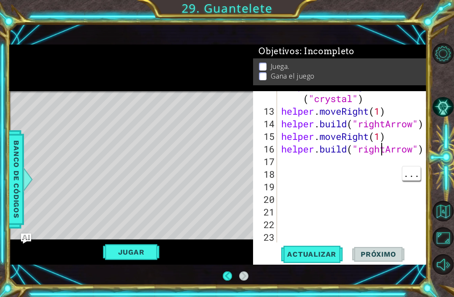
scroll to position [189, 0]
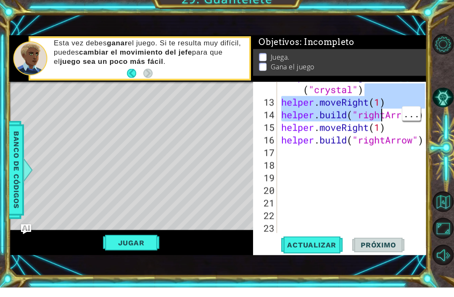
click at [391, 116] on div "helper . setBackground ( "crystal" ) helper . moveRight ( 1 ) helper . build ( …" at bounding box center [355, 174] width 150 height 189
click at [393, 118] on div "helper . setBackground ( "crystal" ) helper . moveRight ( 1 ) helper . build ( …" at bounding box center [355, 174] width 150 height 189
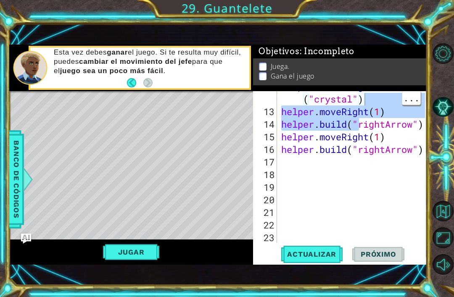
click at [378, 151] on div "helper . setBackground ( "crystal" ) helper . moveRight ( 1 ) helper . build ( …" at bounding box center [355, 174] width 150 height 189
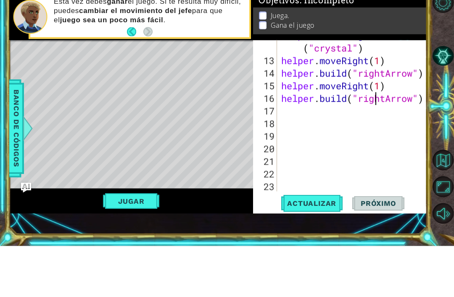
click at [388, 96] on div "helper . setBackground ( "crystal" ) helper . moveRight ( 1 ) helper . build ( …" at bounding box center [355, 174] width 150 height 189
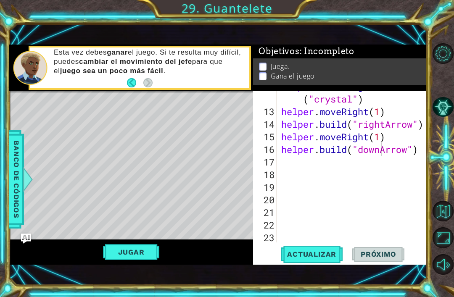
type textarea "[DOMAIN_NAME]("downArrow")"
click at [328, 260] on button "Actualizar" at bounding box center [312, 254] width 66 height 17
click at [322, 162] on div "helper . setBackground ( "crystal" ) helper . moveRight ( 1 ) helper . build ( …" at bounding box center [355, 174] width 150 height 189
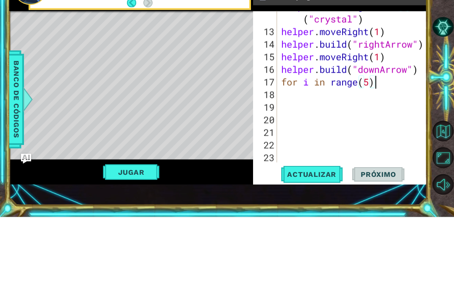
type textarea "for i in range(5):"
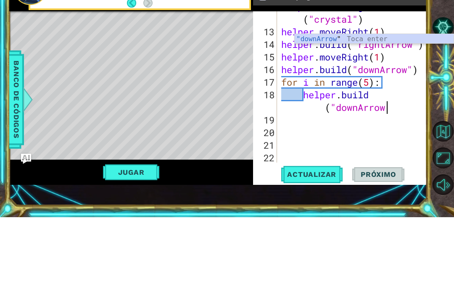
scroll to position [0, 7]
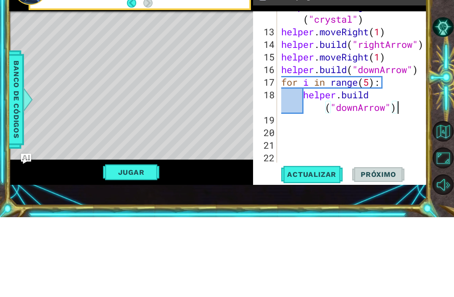
type textarea "for i in range(5):"
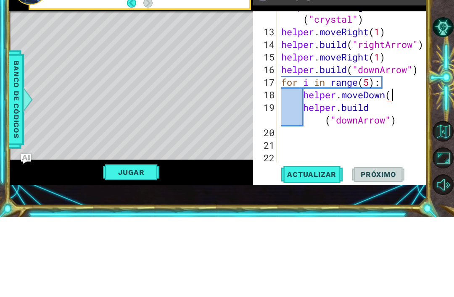
scroll to position [0, 5]
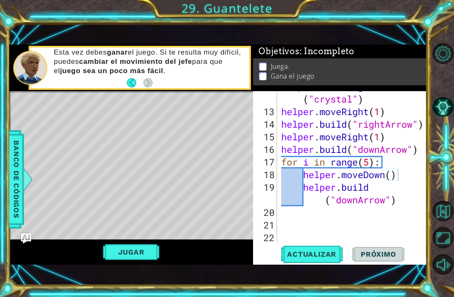
click at [323, 255] on span "Actualizar" at bounding box center [312, 254] width 66 height 8
click at [374, 163] on div "helper . setBackground ( "crystal" ) helper . moveRight ( 1 ) helper . build ( …" at bounding box center [355, 174] width 150 height 189
click at [371, 161] on div "helper . setBackground ( "crystal" ) helper . moveRight ( 1 ) helper . build ( …" at bounding box center [355, 174] width 150 height 189
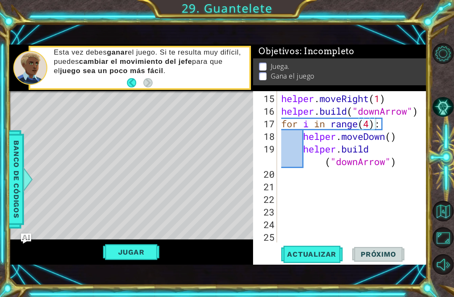
click at [321, 258] on span "Actualizar" at bounding box center [312, 254] width 66 height 8
click at [370, 123] on div "helper . moveRight ( 1 ) helper . build ( "downArrow" ) for i in range ( 4 ) : …" at bounding box center [355, 181] width 150 height 177
type textarea "for i in range(3):"
click at [315, 251] on span "Actualizar" at bounding box center [312, 254] width 66 height 8
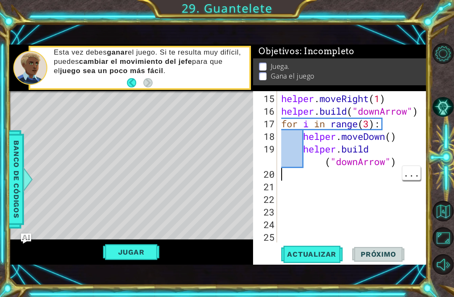
click at [304, 180] on div "helper . moveRight ( 1 ) helper . build ( "downArrow" ) for i in range ( 3 ) : …" at bounding box center [355, 181] width 150 height 177
type textarea "helper.moveDown()"
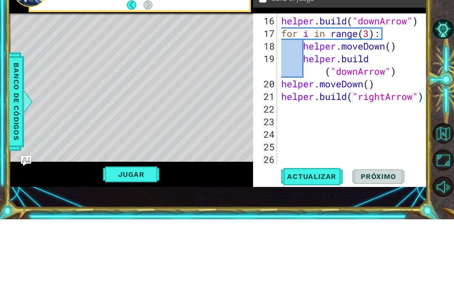
scroll to position [0, 6]
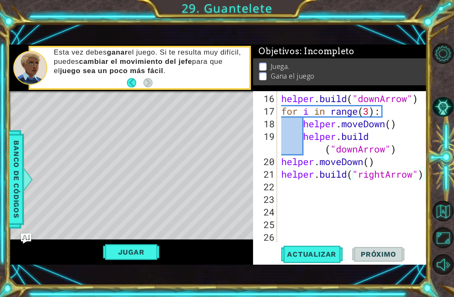
type textarea "[DOMAIN_NAME]("rightArrow")"
click at [328, 255] on span "Actualizar" at bounding box center [312, 254] width 66 height 8
click at [321, 188] on div "helper . build ( "downArrow" ) for i in range ( 3 ) : helper . moveDown ( ) hel…" at bounding box center [355, 181] width 150 height 177
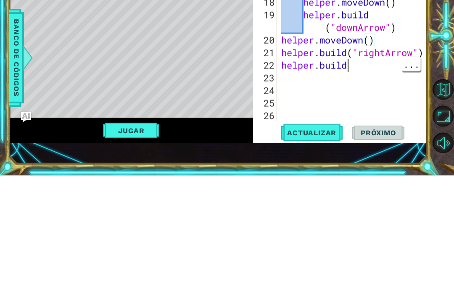
click at [372, 93] on div "helper . build ( "downArrow" ) for i in range ( 3 ) : helper . moveDown ( ) hel…" at bounding box center [355, 181] width 150 height 177
click at [371, 93] on div "helper . build ( "downArrow" ) for i in range ( 3 ) : helper . moveDown ( ) hel…" at bounding box center [355, 181] width 150 height 177
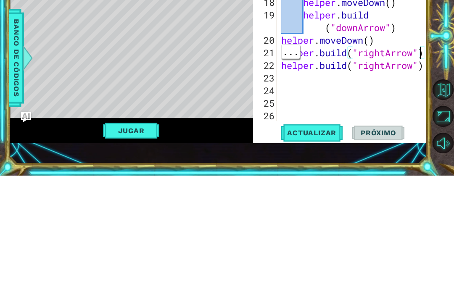
click at [425, 55] on div at bounding box center [421, 47] width 8 height 391
click at [424, 55] on div at bounding box center [421, 47] width 8 height 391
click at [283, 93] on div "helper . build ( "downArrow" ) for i in range ( 3 ) : helper . moveDown ( ) hel…" at bounding box center [355, 181] width 150 height 177
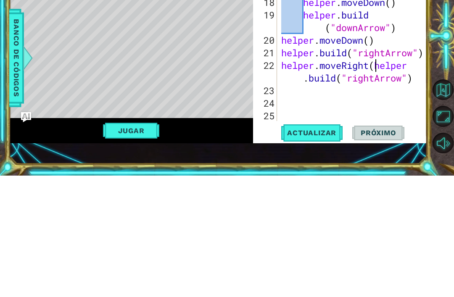
scroll to position [0, 5]
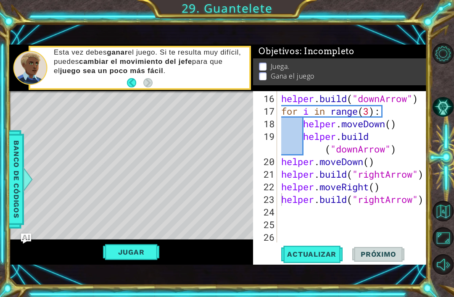
click at [322, 257] on span "Actualizar" at bounding box center [312, 254] width 66 height 8
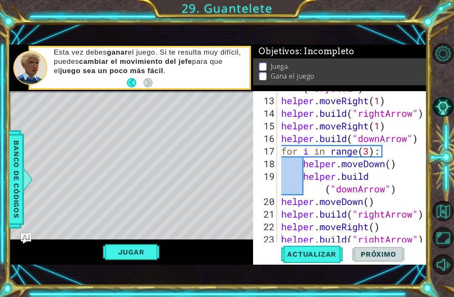
scroll to position [200, 0]
click at [406, 189] on div "helper . setBackground ( "crystal" ) helper . moveRight ( 1 ) helper . build ( …" at bounding box center [355, 163] width 150 height 189
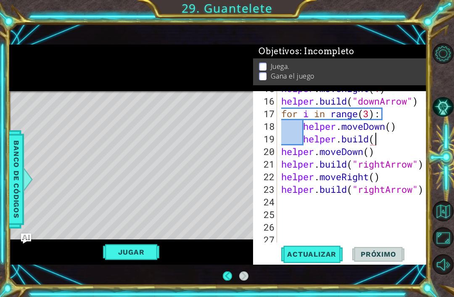
scroll to position [240, 0]
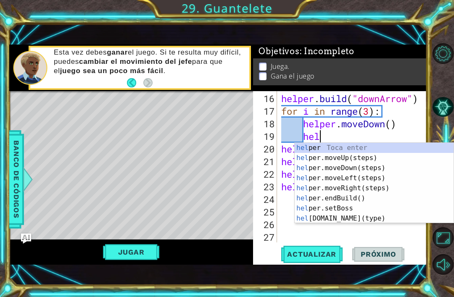
type textarea "h"
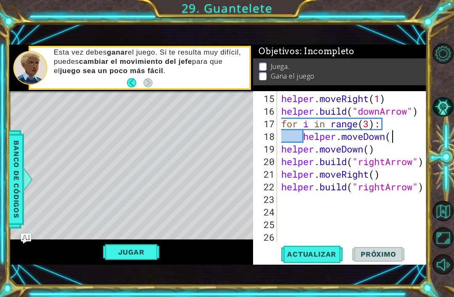
scroll to position [227, 0]
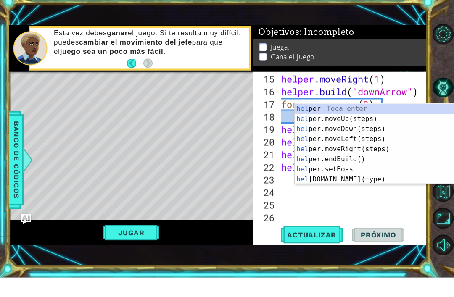
type textarea "h"
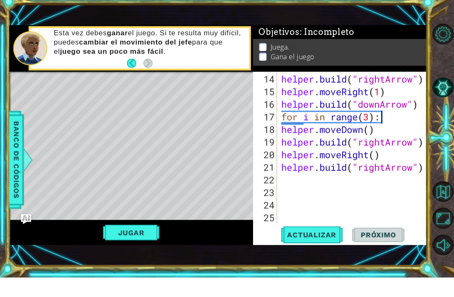
scroll to position [215, 0]
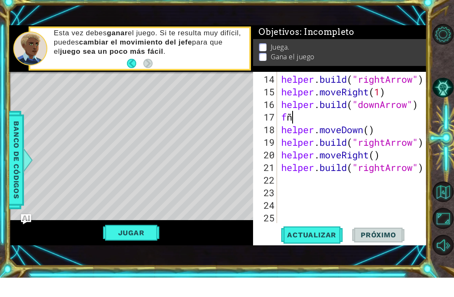
type textarea "f"
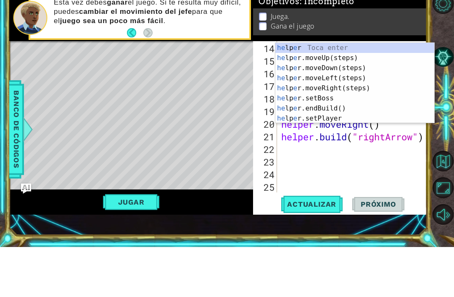
scroll to position [0, 0]
type textarea "h"
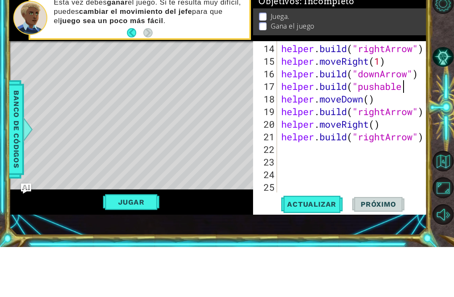
scroll to position [0, 5]
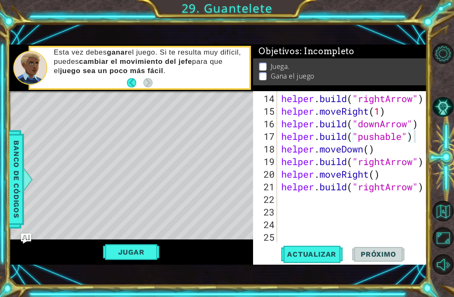
click at [323, 254] on span "Actualizar" at bounding box center [312, 254] width 66 height 8
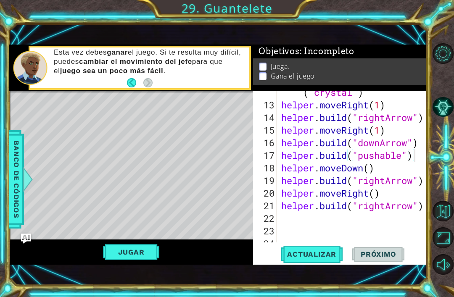
scroll to position [200, 0]
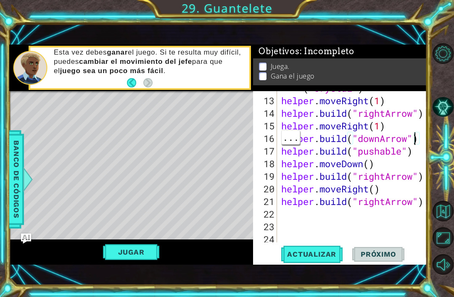
click at [417, 143] on div at bounding box center [421, 74] width 8 height 366
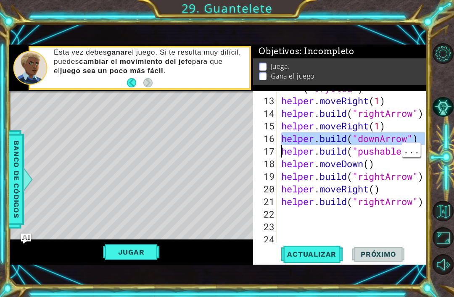
click at [424, 140] on div at bounding box center [421, 74] width 8 height 366
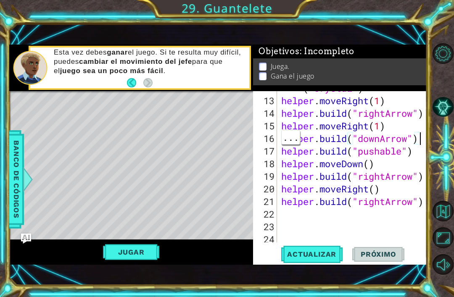
click at [282, 151] on div "helper . setBackground ( "crystal" ) helper . moveRight ( 1 ) helper . build ( …" at bounding box center [355, 163] width 150 height 189
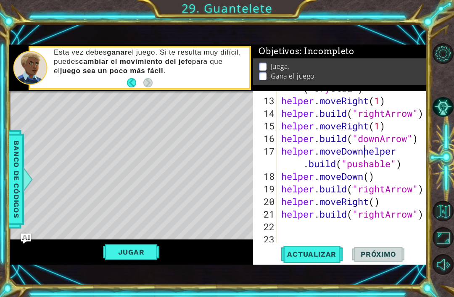
scroll to position [0, 4]
click at [323, 253] on span "Actualizar" at bounding box center [312, 254] width 66 height 8
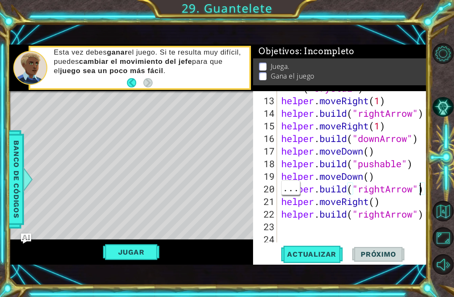
type textarea "helper.moveDown()"
click at [392, 176] on div "helper . setBackground ( "crystal" ) helper . moveRight ( 1 ) helper . build ( …" at bounding box center [355, 163] width 150 height 189
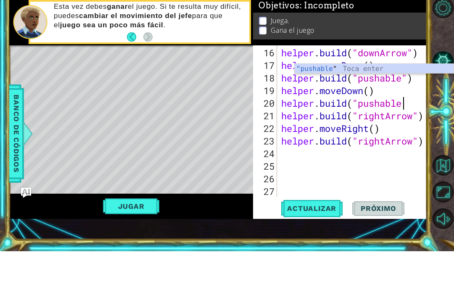
scroll to position [0, 5]
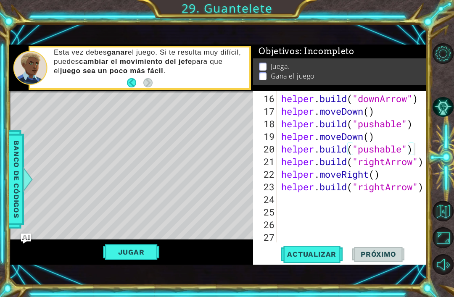
click at [325, 255] on span "Actualizar" at bounding box center [312, 254] width 66 height 8
click at [321, 262] on button "Actualizar" at bounding box center [312, 254] width 66 height 17
click at [413, 161] on div "helper . build ( "downArrow" ) helper . moveDown ( ) helper . build ( "pushable…" at bounding box center [355, 181] width 150 height 177
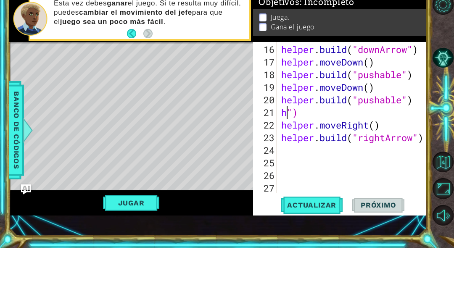
scroll to position [0, 0]
type textarea """
type textarea "[DOMAIN_NAME]("pushable")"
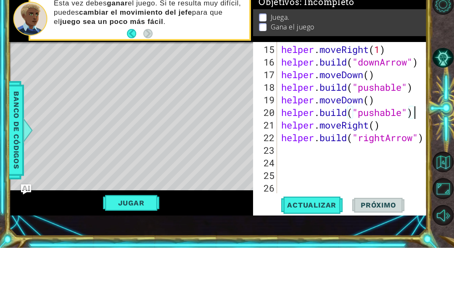
scroll to position [227, 0]
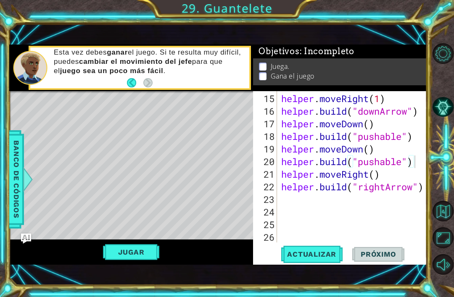
click at [326, 254] on span "Actualizar" at bounding box center [312, 254] width 66 height 8
click at [376, 90] on div "Objetivos : Incompleto Juega. Gana el juego" at bounding box center [340, 68] width 174 height 47
